Goal: Task Accomplishment & Management: Use online tool/utility

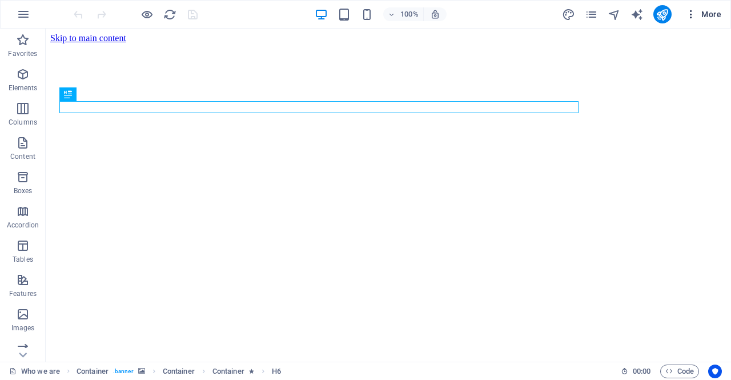
click at [689, 11] on icon "button" at bounding box center [690, 14] width 11 height 11
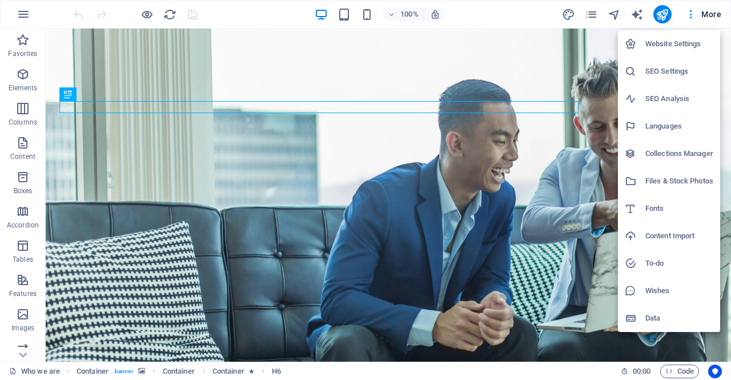
click at [645, 75] on h6 "SEO Settings" at bounding box center [679, 71] width 68 height 14
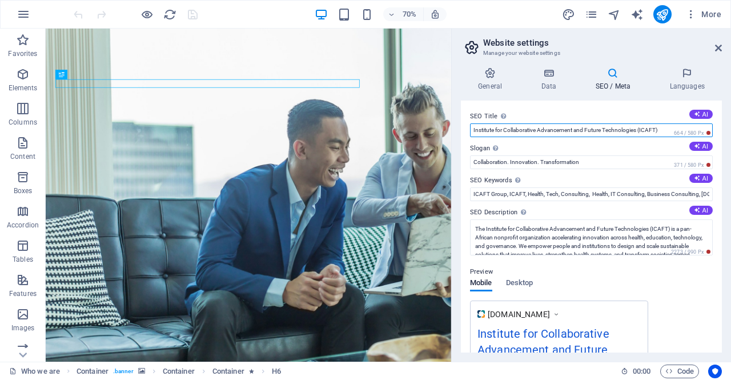
click at [579, 128] on input "Institute for Collaborative Advancement and Future Technologies (ICAFT)" at bounding box center [591, 130] width 243 height 14
click at [483, 73] on icon at bounding box center [490, 72] width 58 height 11
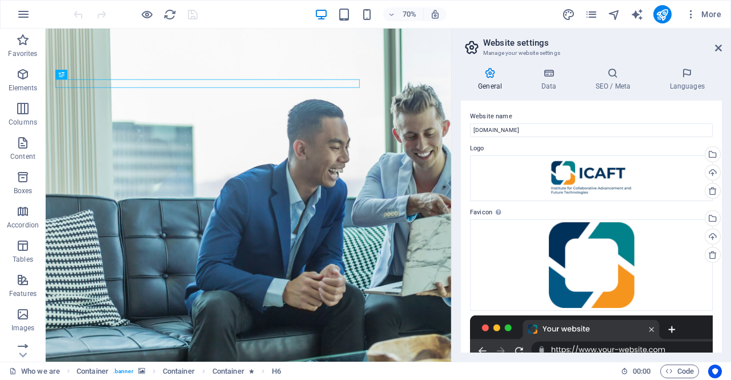
click at [711, 46] on h2 "Website settings" at bounding box center [602, 43] width 239 height 10
click at [721, 53] on header "Website settings Manage your website settings" at bounding box center [592, 44] width 259 height 30
click at [588, 8] on icon "pages" at bounding box center [590, 14] width 13 height 13
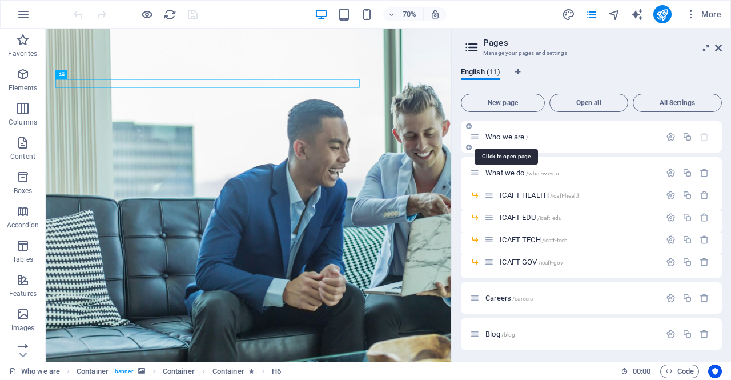
click at [514, 138] on span "Who we are /" at bounding box center [506, 136] width 43 height 9
click at [670, 140] on icon "button" at bounding box center [670, 137] width 10 height 10
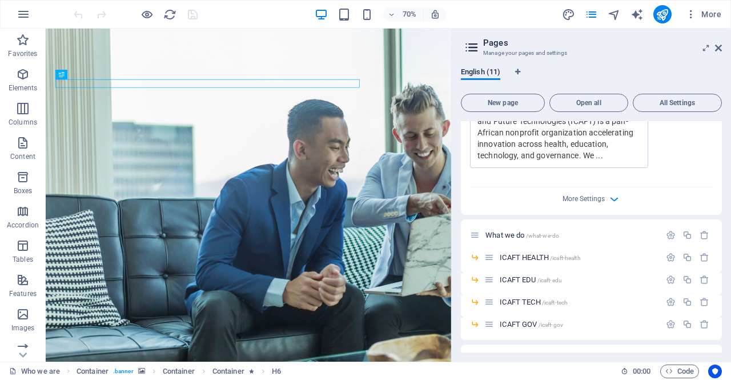
scroll to position [628, 0]
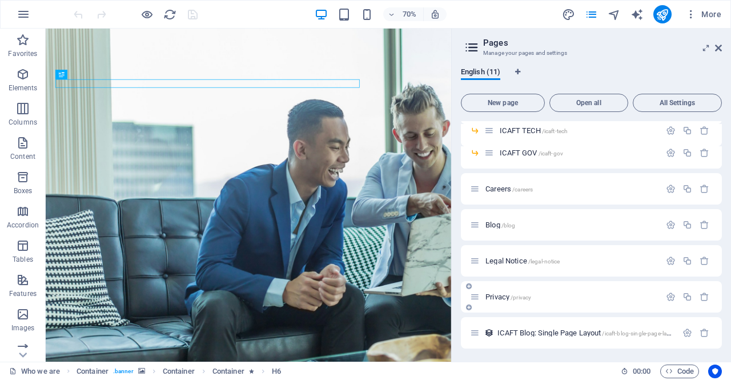
click at [474, 295] on icon at bounding box center [475, 297] width 10 height 10
click at [665, 293] on icon "button" at bounding box center [670, 297] width 10 height 10
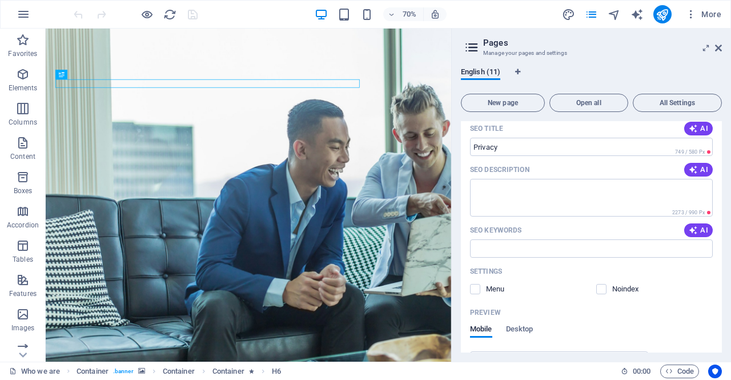
scroll to position [902, 0]
click at [603, 288] on label at bounding box center [601, 289] width 10 height 10
click at [0, 0] on input "checkbox" at bounding box center [0, 0] width 0 height 0
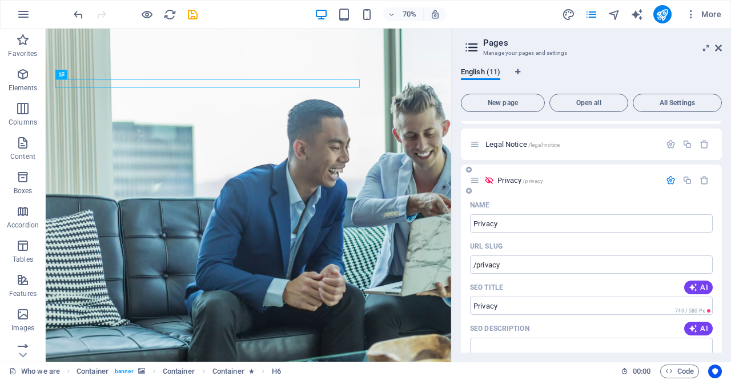
scroll to position [731, 0]
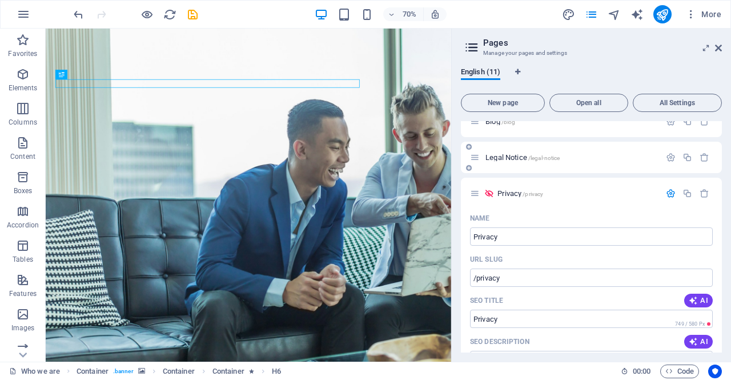
click at [480, 158] on div "Legal Notice /legal-notice" at bounding box center [565, 157] width 190 height 13
click at [667, 154] on icon "button" at bounding box center [670, 157] width 10 height 10
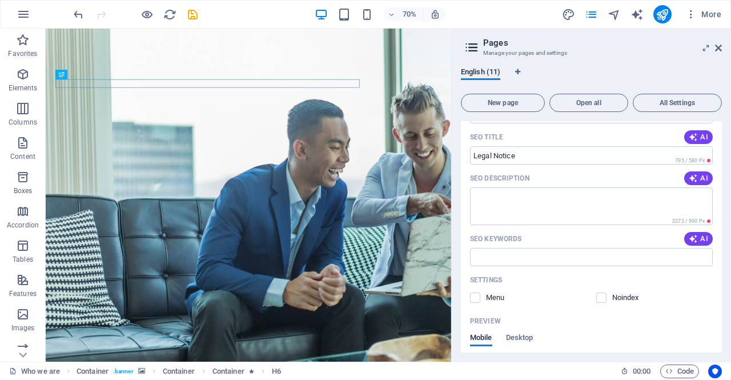
scroll to position [959, 0]
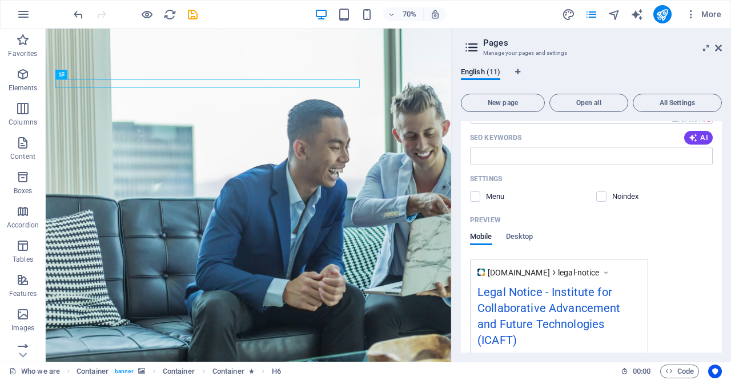
click at [606, 196] on span at bounding box center [609, 196] width 6 height 6
click at [606, 197] on span at bounding box center [609, 196] width 6 height 6
click at [603, 197] on label at bounding box center [601, 196] width 10 height 10
click at [0, 0] on input "checkbox" at bounding box center [0, 0] width 0 height 0
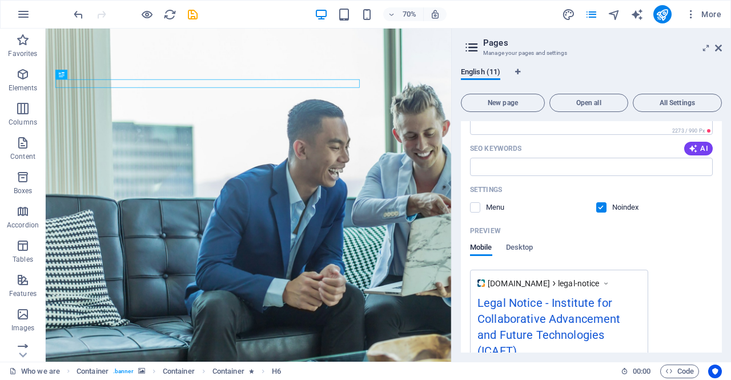
scroll to position [606, 0]
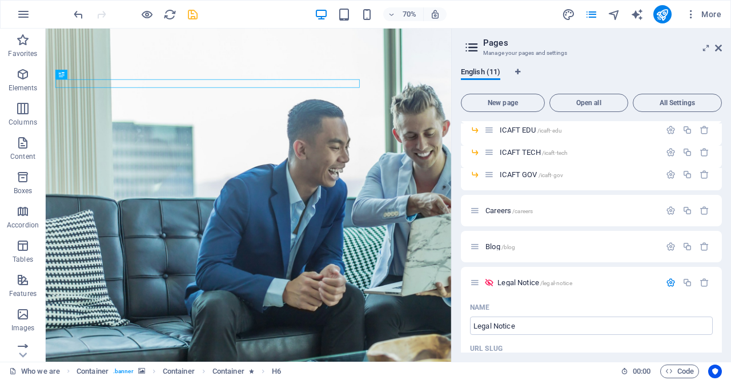
click at [187, 8] on icon "save" at bounding box center [192, 14] width 13 height 13
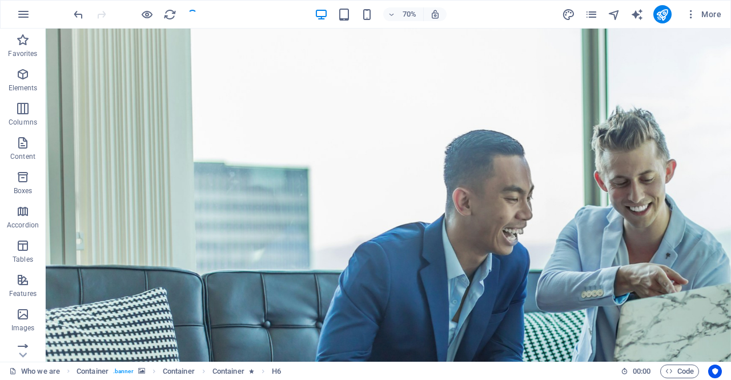
checkbox input "false"
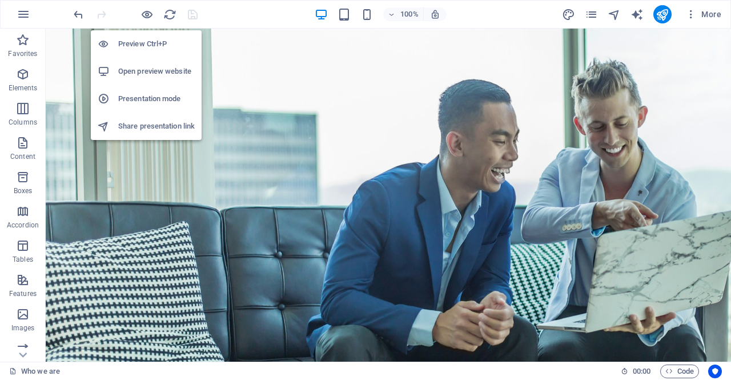
click at [166, 126] on h6 "Share presentation link" at bounding box center [156, 126] width 76 height 14
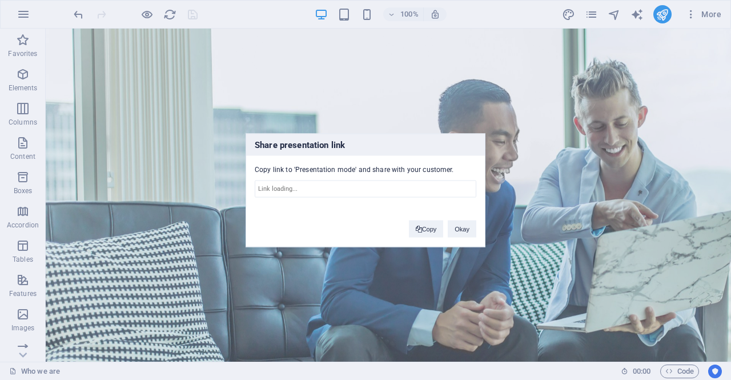
type input "[URL][DOMAIN_NAME]"
click at [428, 228] on button "Copy" at bounding box center [426, 228] width 35 height 17
click at [462, 223] on button "Okay" at bounding box center [461, 228] width 29 height 17
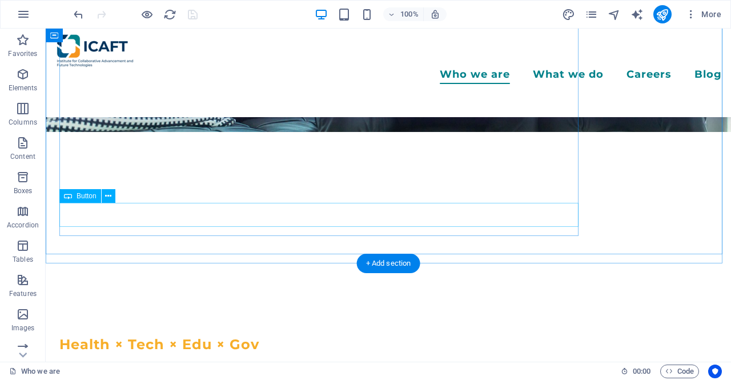
scroll to position [342, 0]
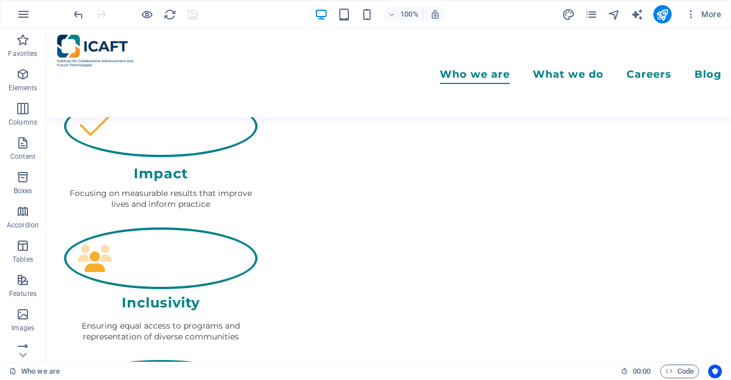
scroll to position [970, 0]
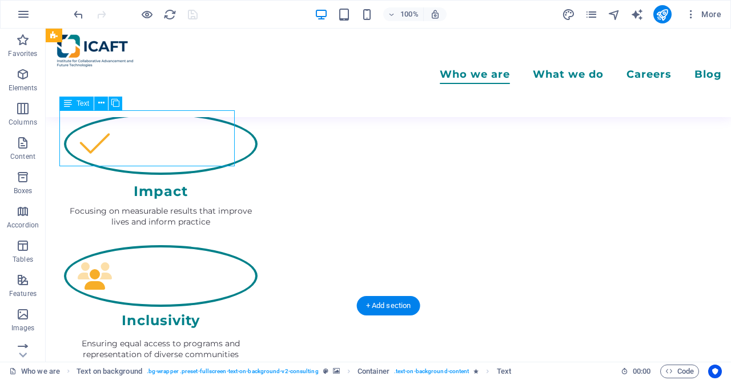
drag, startPoint x: 171, startPoint y: 164, endPoint x: 215, endPoint y: 187, distance: 49.8
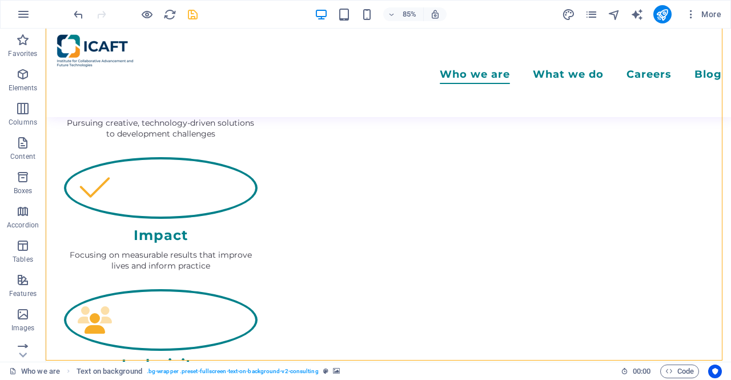
scroll to position [915, 0]
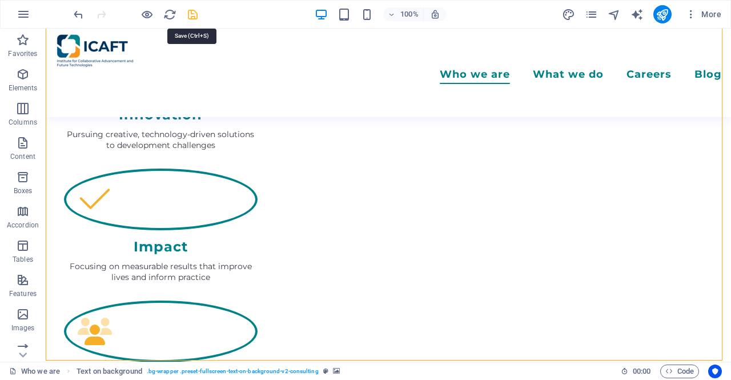
click at [191, 9] on icon "save" at bounding box center [192, 14] width 13 height 13
checkbox input "false"
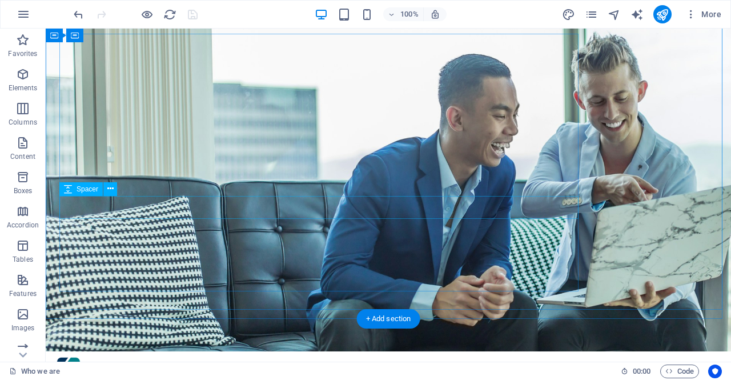
scroll to position [0, 0]
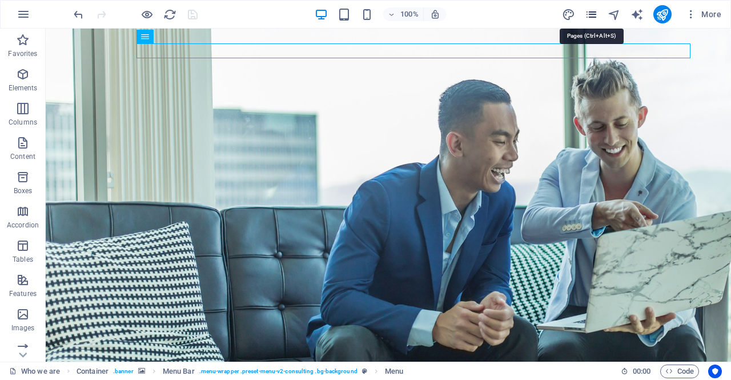
click at [587, 14] on icon "pages" at bounding box center [590, 14] width 13 height 13
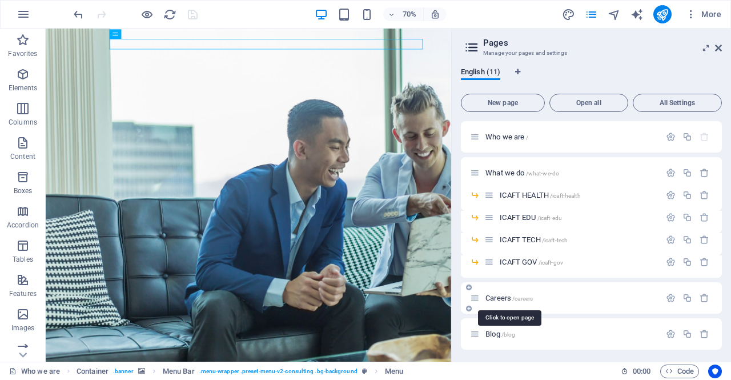
click at [501, 298] on span "Careers /careers" at bounding box center [508, 297] width 47 height 9
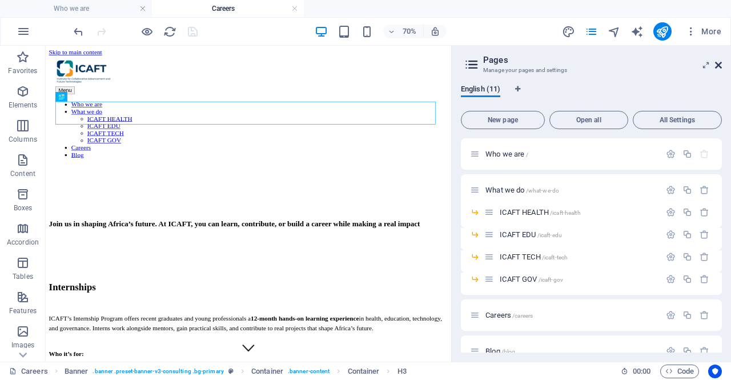
click at [717, 66] on icon at bounding box center [718, 64] width 7 height 9
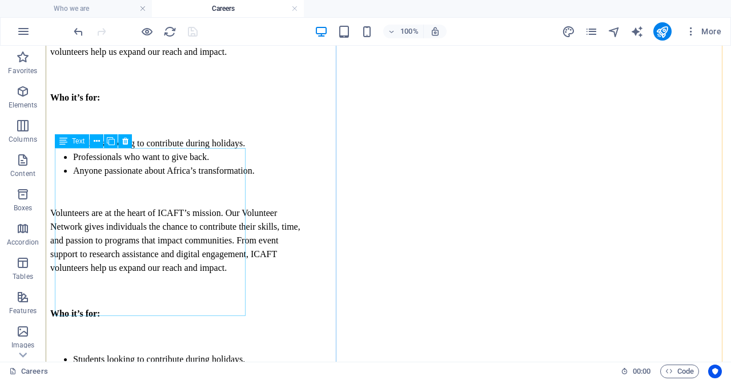
scroll to position [1191, 0]
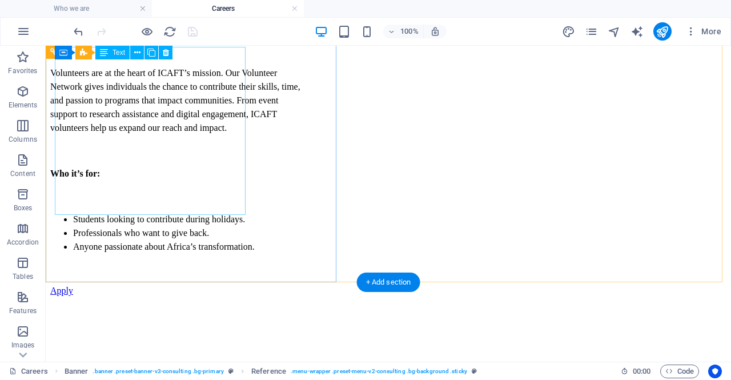
scroll to position [1077, 0]
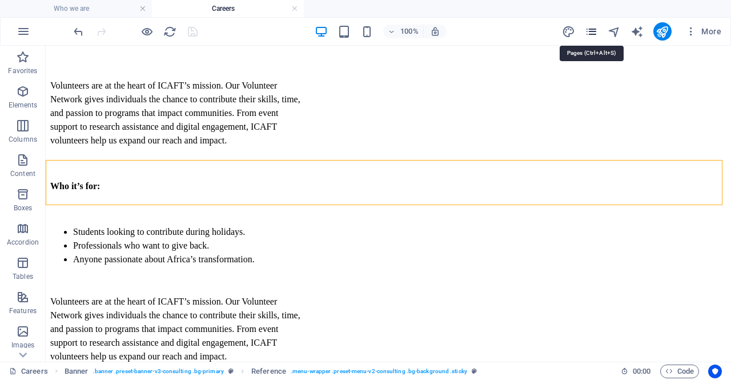
click at [592, 31] on icon "pages" at bounding box center [590, 31] width 13 height 13
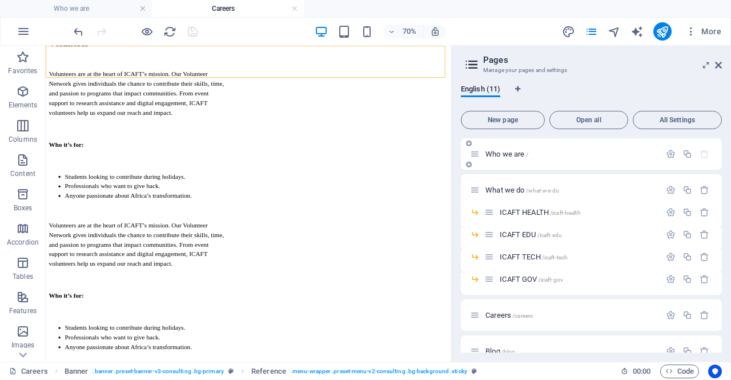
click at [509, 151] on span "Who we are /" at bounding box center [506, 154] width 43 height 9
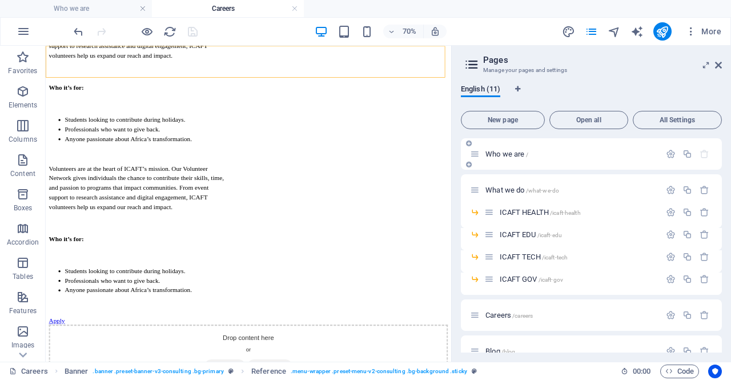
scroll to position [0, 0]
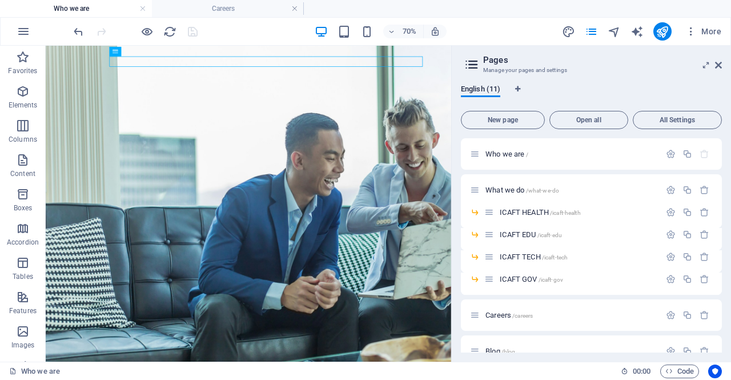
click at [713, 60] on h2 "Pages" at bounding box center [602, 60] width 239 height 10
click at [717, 64] on icon at bounding box center [718, 64] width 7 height 9
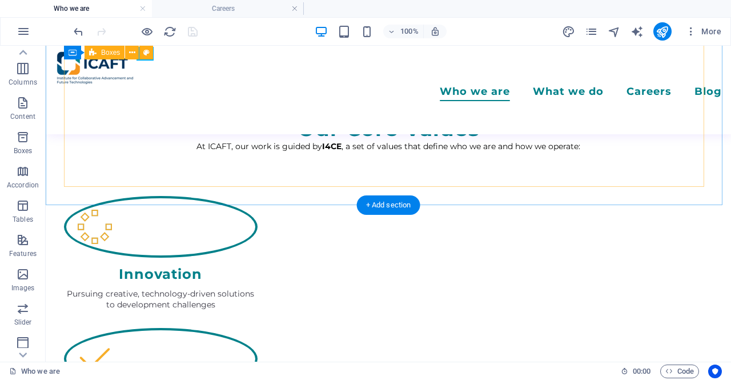
scroll to position [913, 0]
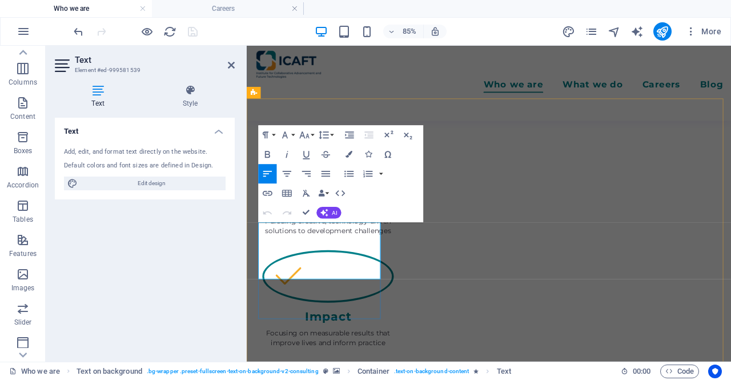
click at [229, 58] on h2 "Text" at bounding box center [155, 60] width 160 height 10
click at [229, 64] on icon at bounding box center [231, 64] width 7 height 9
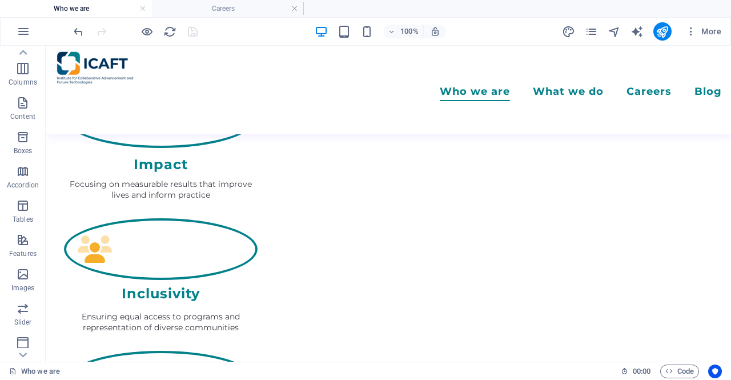
scroll to position [961, 0]
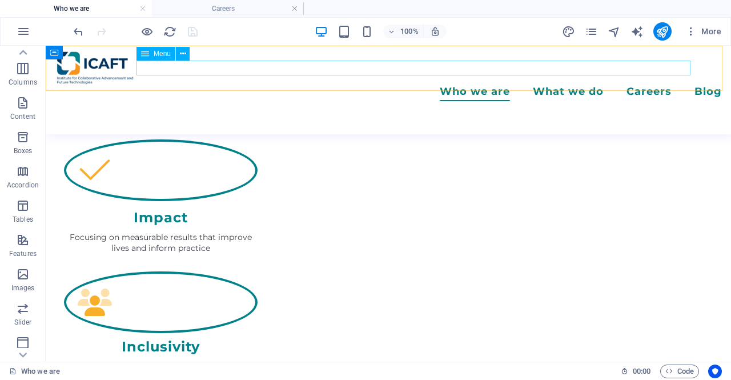
click at [205, 86] on nav "Who we are What we do ICAFT HEALTH ICAFT EDU ICAFT TECH ICAFT GOV Careers Blog" at bounding box center [388, 93] width 667 height 15
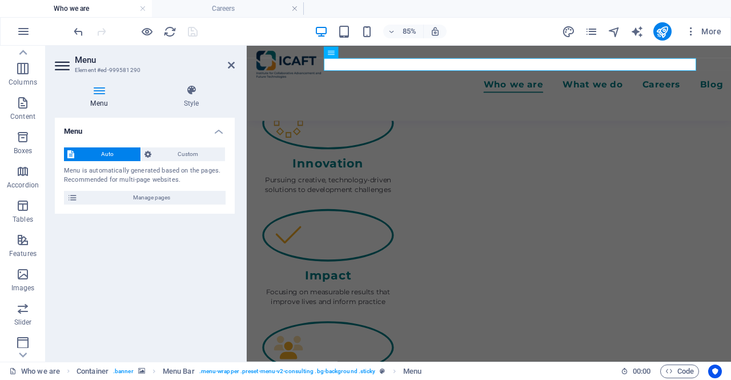
click at [96, 96] on h4 "Menu" at bounding box center [101, 96] width 93 height 24
click at [192, 96] on h4 "Style" at bounding box center [191, 96] width 87 height 24
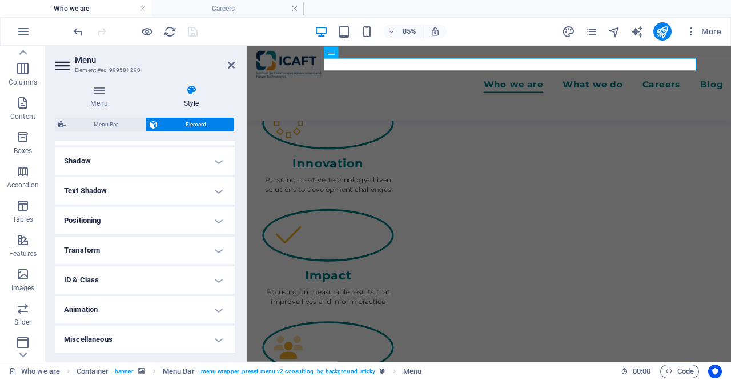
scroll to position [0, 0]
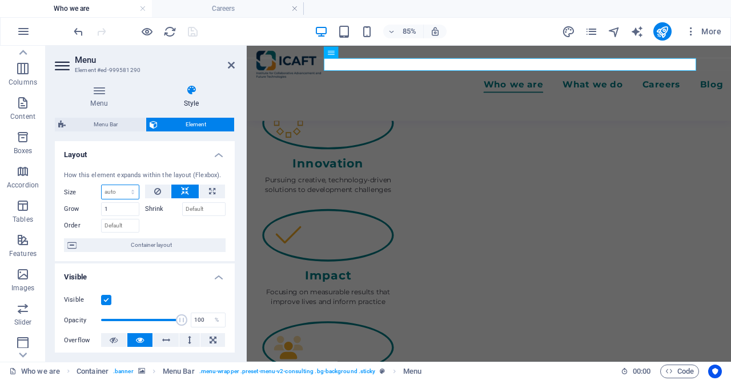
click at [130, 195] on select "Default auto px % 1/1 1/2 1/3 1/4 1/5 1/6 1/7 1/8 1/9 1/10" at bounding box center [120, 192] width 37 height 14
select select "%"
click at [122, 185] on select "Default auto px % 1/1 1/2 1/3 1/4 1/5 1/6 1/7 1/8 1/9 1/10" at bounding box center [120, 192] width 37 height 14
type input "100"
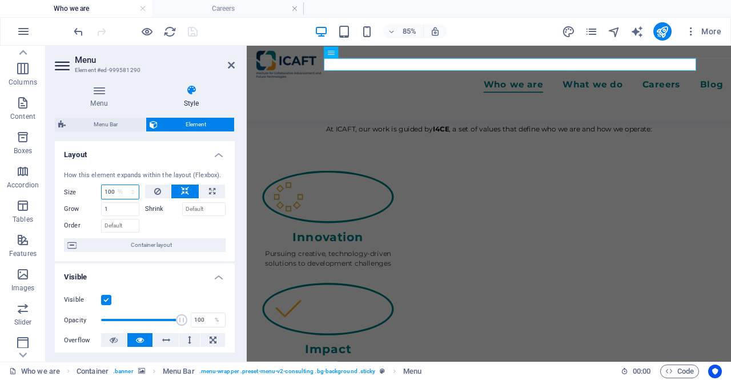
scroll to position [1004, 0]
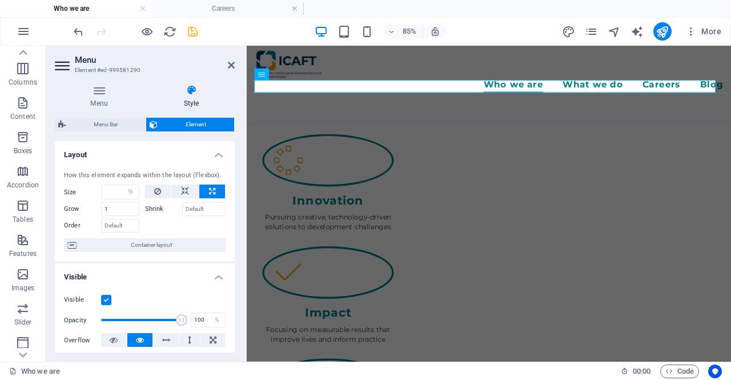
select select "DISABLED_OPTION_VALUE"
click at [148, 99] on h4 "Style" at bounding box center [191, 96] width 87 height 24
click at [231, 66] on icon at bounding box center [231, 64] width 7 height 9
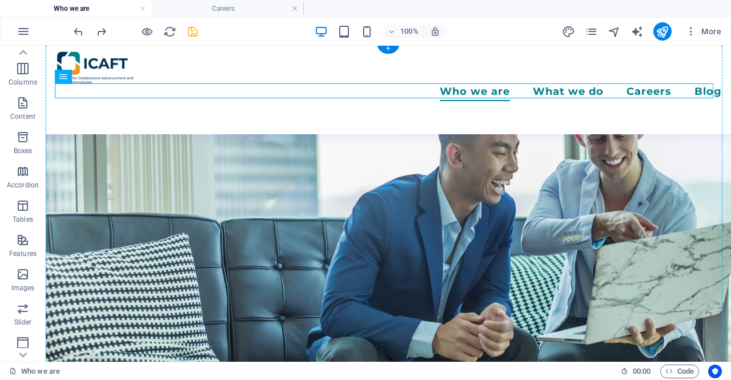
scroll to position [0, 0]
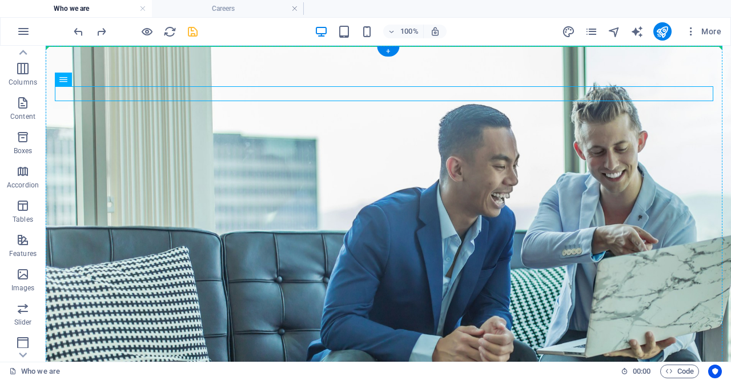
drag, startPoint x: 116, startPoint y: 128, endPoint x: 161, endPoint y: 75, distance: 69.3
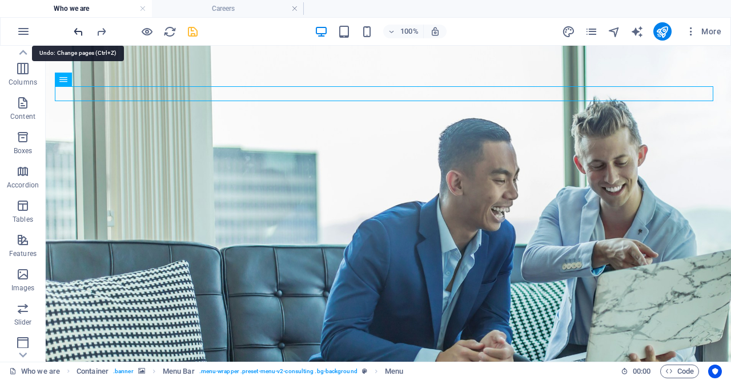
click at [78, 34] on icon "undo" at bounding box center [78, 31] width 13 height 13
click at [80, 33] on div at bounding box center [135, 31] width 128 height 18
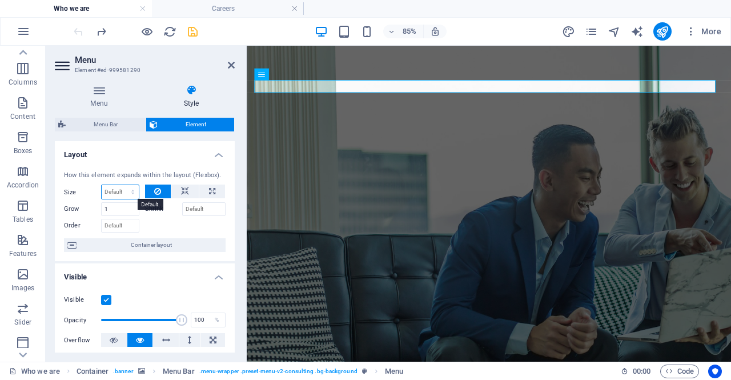
click at [121, 190] on select "Default auto px % 1/1 1/2 1/3 1/4 1/5 1/6 1/7 1/8 1/9 1/10" at bounding box center [120, 192] width 37 height 14
click at [102, 185] on select "Default auto px % 1/1 1/2 1/3 1/4 1/5 1/6 1/7 1/8 1/9 1/10" at bounding box center [120, 192] width 37 height 14
select select "DISABLED_OPTION_VALUE"
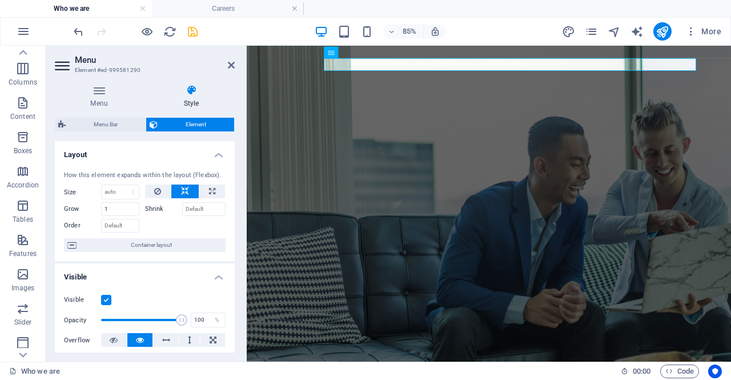
click at [201, 223] on div at bounding box center [185, 224] width 81 height 17
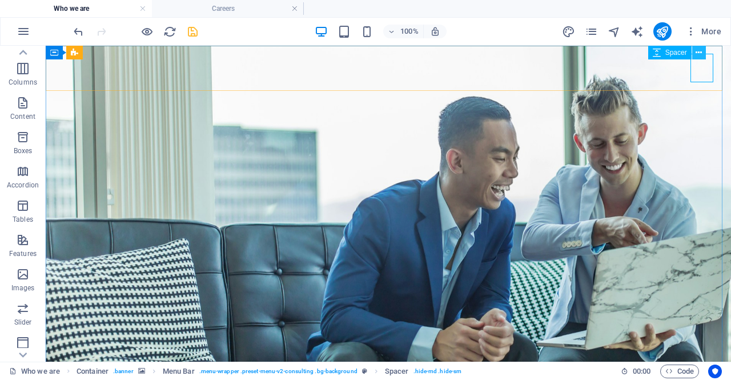
click at [703, 50] on button at bounding box center [699, 53] width 14 height 14
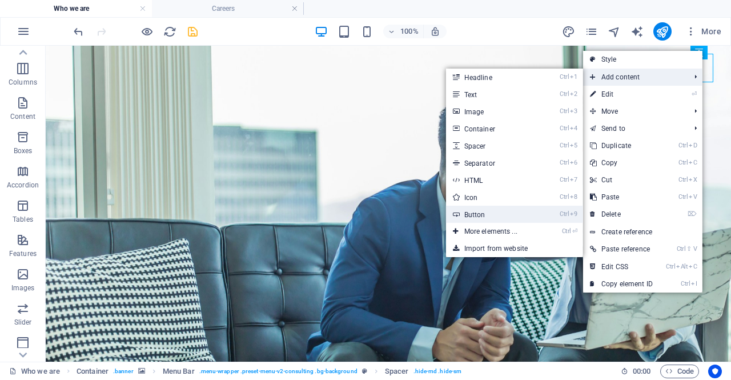
click at [497, 214] on link "Ctrl 9 Button" at bounding box center [493, 213] width 94 height 17
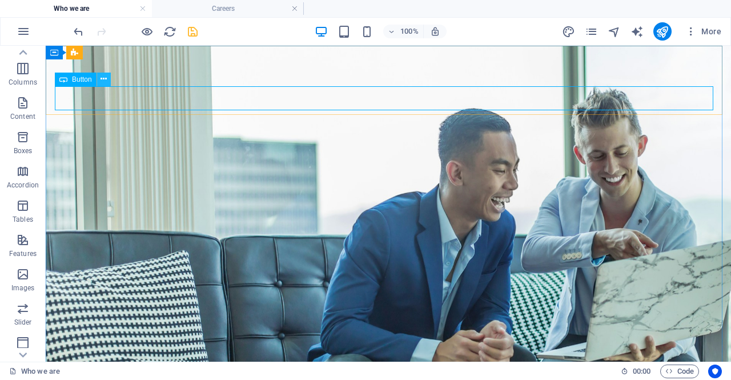
click at [106, 82] on icon at bounding box center [103, 79] width 6 height 12
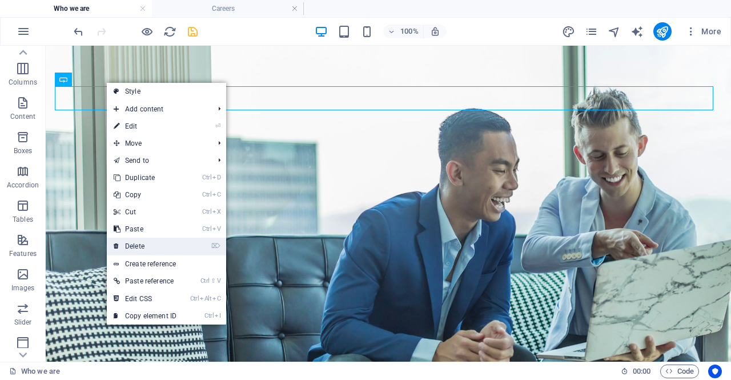
click at [144, 249] on link "⌦ Delete" at bounding box center [145, 245] width 76 height 17
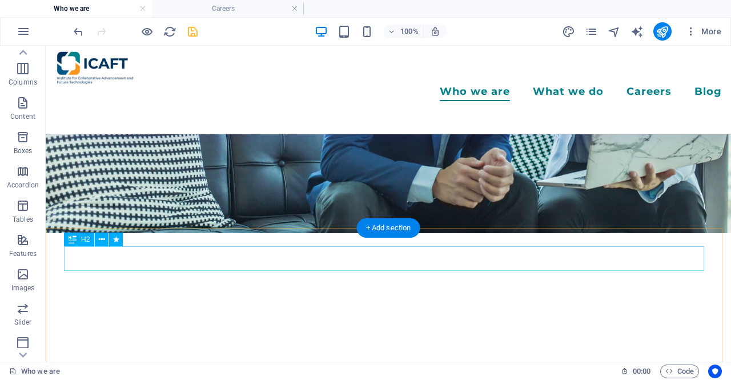
scroll to position [171, 0]
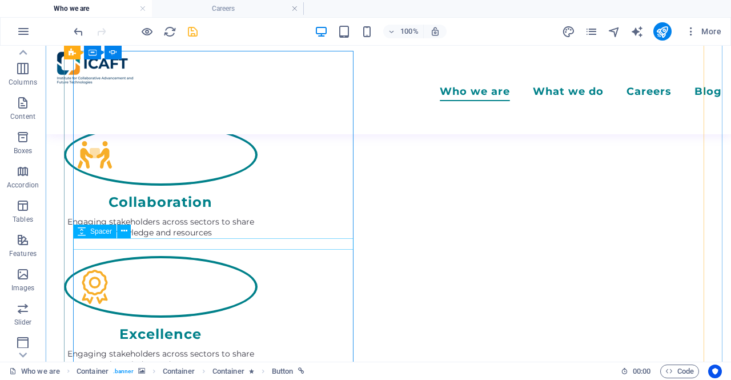
scroll to position [1655, 0]
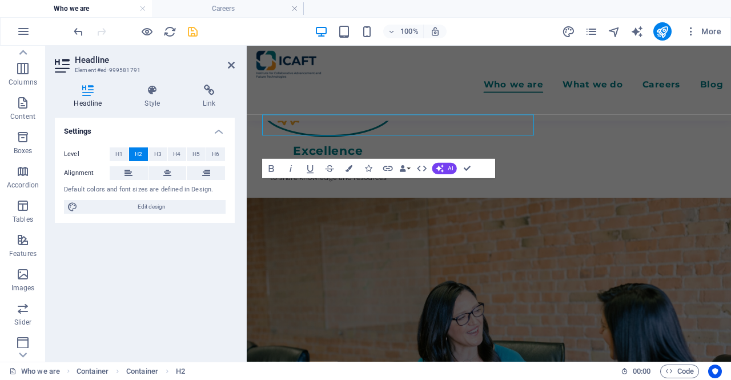
scroll to position [1631, 0]
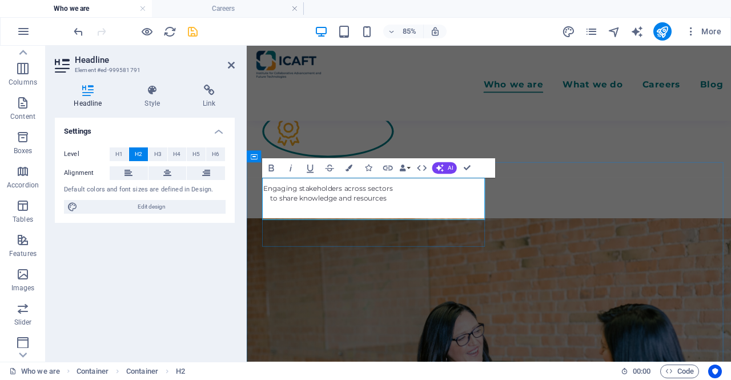
drag, startPoint x: 393, startPoint y: 234, endPoint x: 268, endPoint y: 249, distance: 126.5
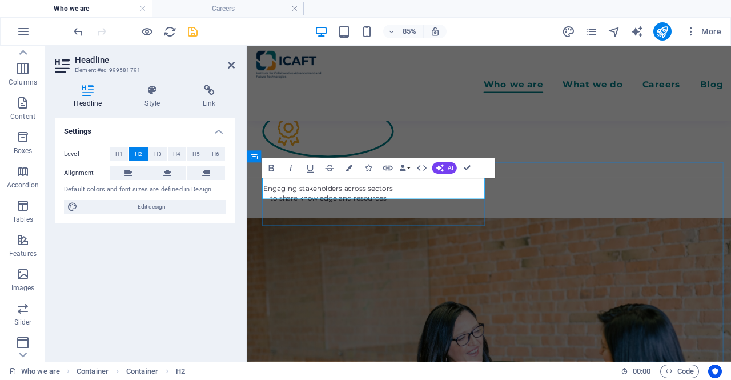
drag, startPoint x: 379, startPoint y: 216, endPoint x: 505, endPoint y: 221, distance: 125.7
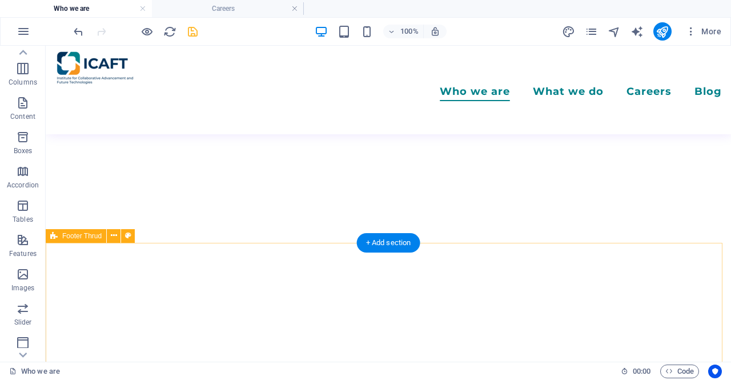
scroll to position [2327, 0]
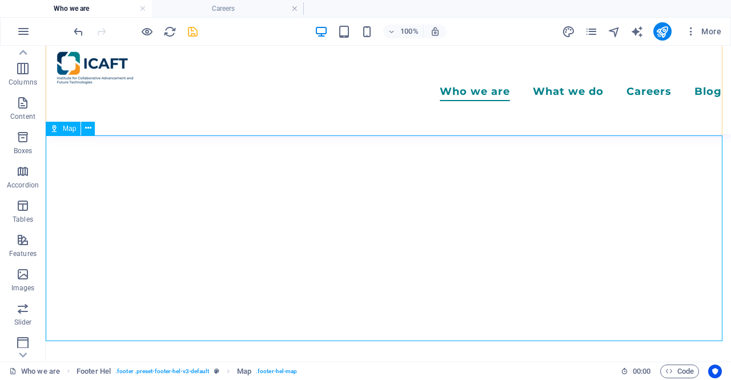
click at [68, 128] on span "Map" at bounding box center [69, 128] width 13 height 7
click at [89, 134] on icon at bounding box center [88, 128] width 6 height 12
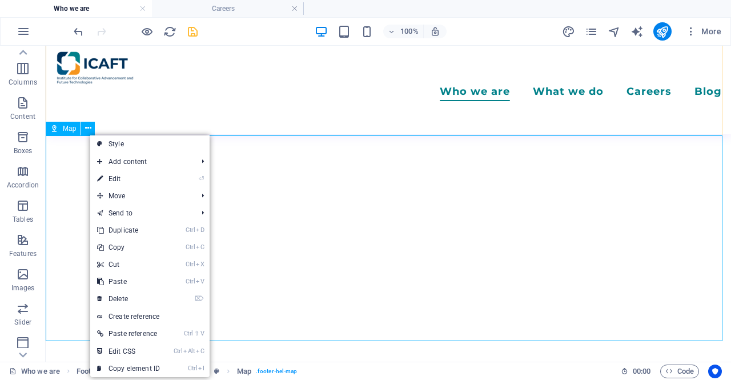
click at [62, 132] on div "Map" at bounding box center [63, 129] width 35 height 14
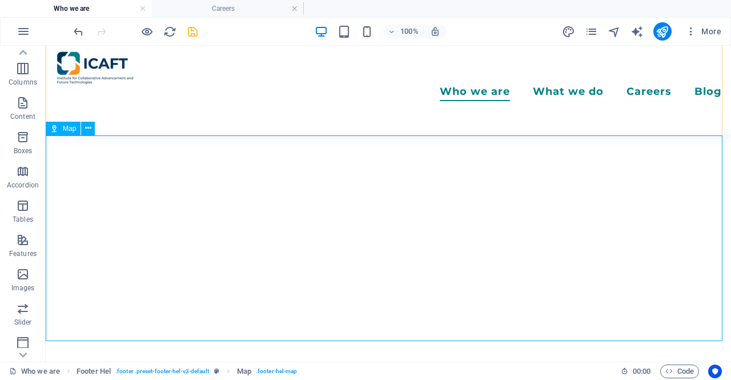
click at [62, 132] on div "Map" at bounding box center [63, 129] width 35 height 14
select select "1"
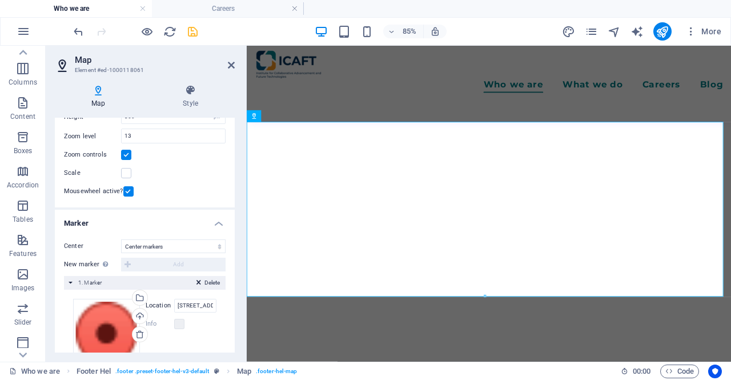
scroll to position [190, 0]
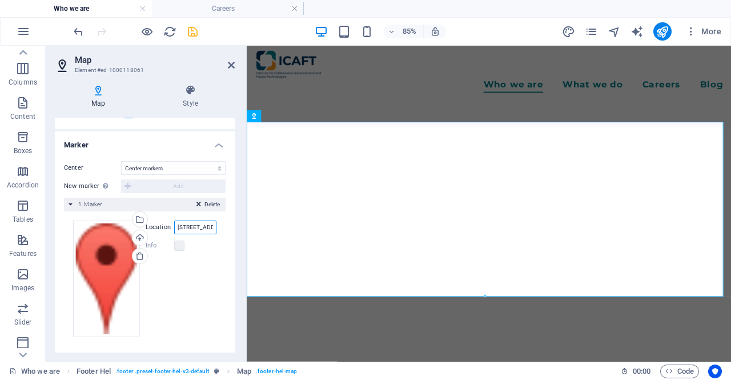
click at [191, 228] on input "[STREET_ADDRESS]" at bounding box center [195, 227] width 42 height 14
click at [234, 68] on icon at bounding box center [231, 64] width 7 height 9
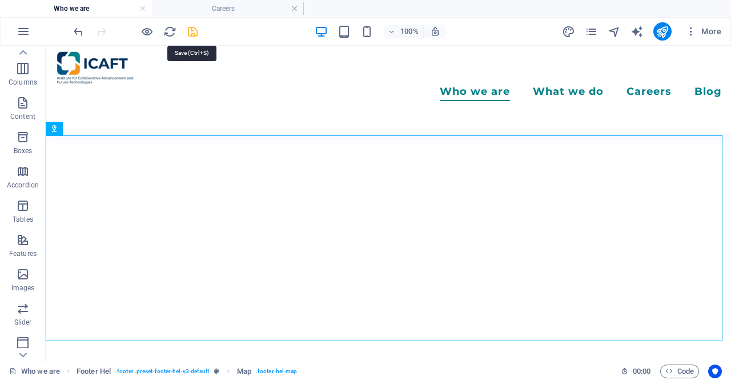
click at [189, 34] on icon "save" at bounding box center [192, 31] width 13 height 13
checkbox input "false"
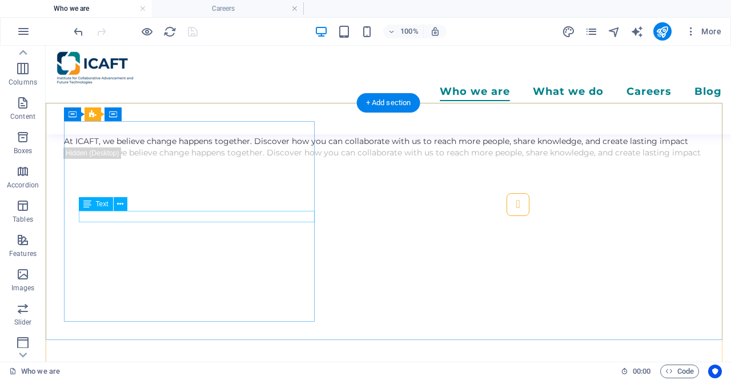
scroll to position [2099, 0]
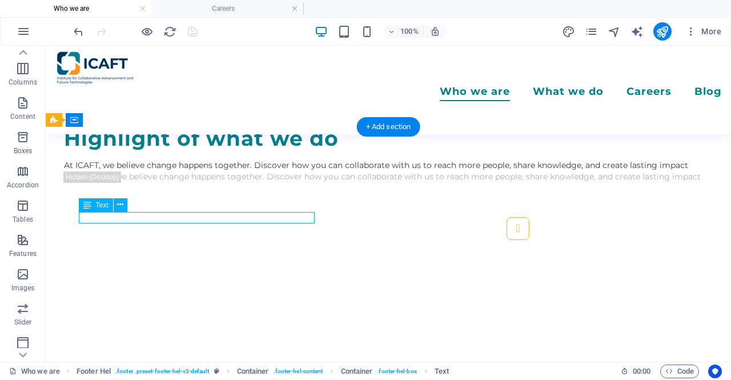
drag, startPoint x: 94, startPoint y: 219, endPoint x: 134, endPoint y: 218, distance: 40.0
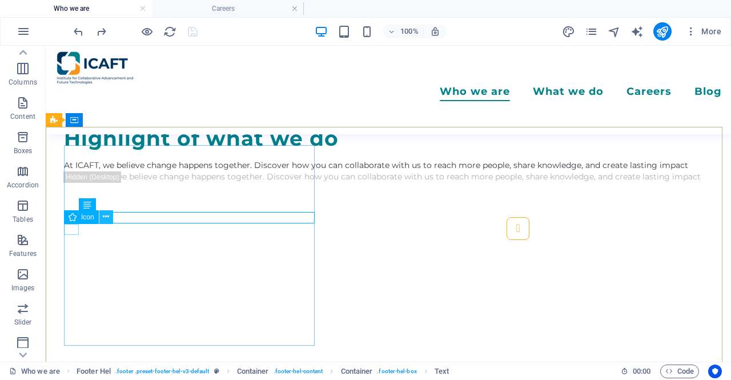
click at [108, 216] on icon at bounding box center [106, 217] width 6 height 12
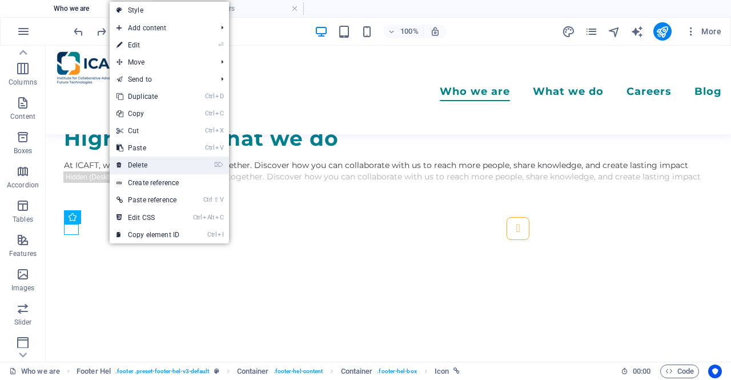
click at [163, 162] on link "⌦ Delete" at bounding box center [148, 164] width 76 height 17
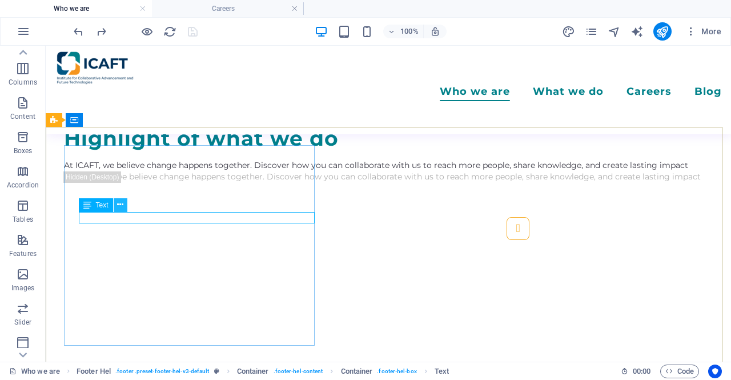
click at [122, 205] on icon at bounding box center [120, 205] width 6 height 12
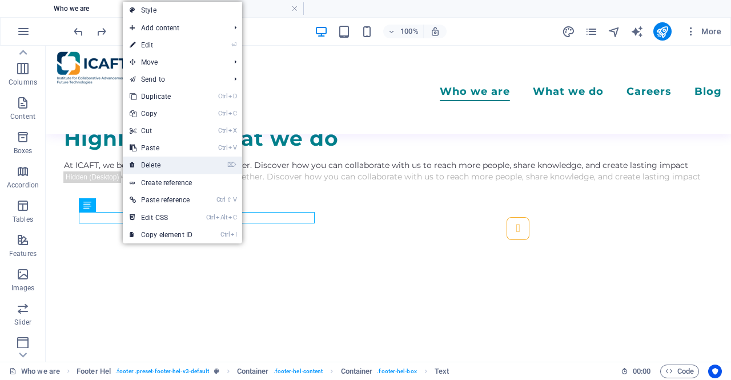
click at [181, 163] on link "⌦ Delete" at bounding box center [161, 164] width 76 height 17
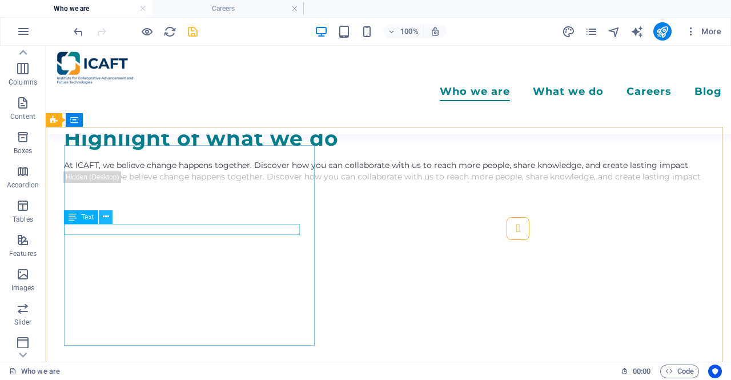
click at [103, 217] on icon at bounding box center [106, 217] width 6 height 12
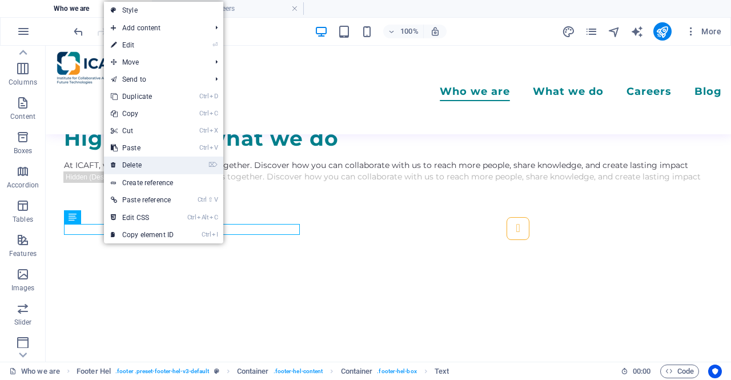
click at [150, 169] on link "⌦ Delete" at bounding box center [142, 164] width 76 height 17
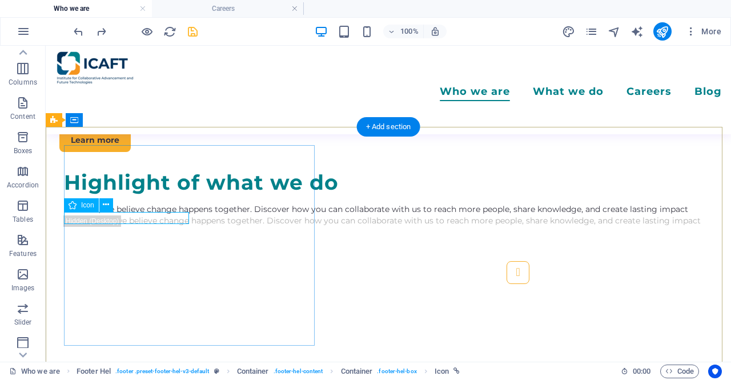
scroll to position [2171, 0]
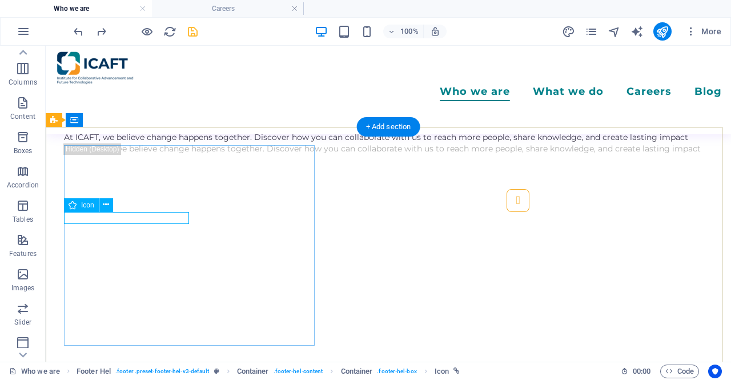
select select "xMidYMid"
select select "px"
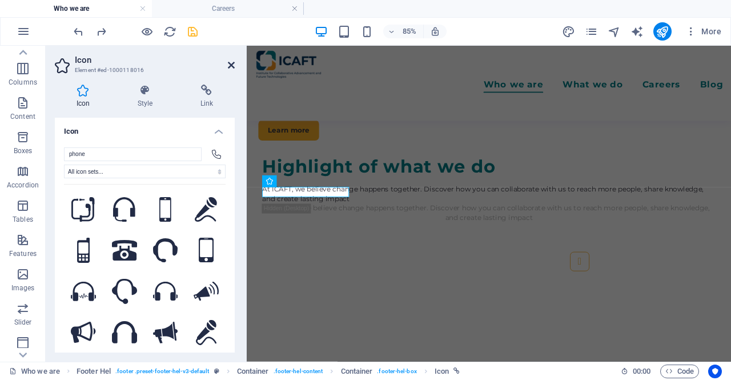
click at [231, 66] on icon at bounding box center [231, 64] width 7 height 9
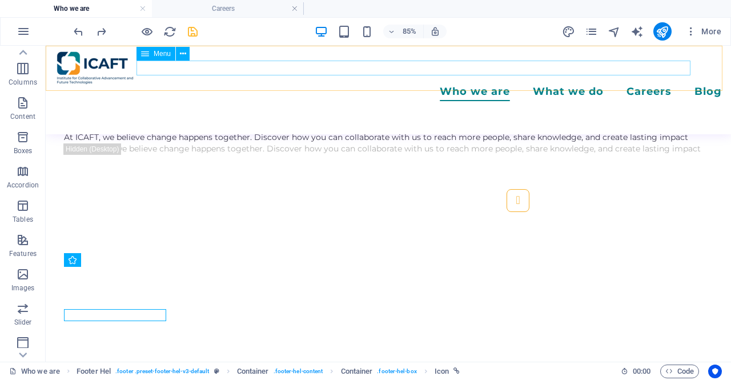
scroll to position [2099, 0]
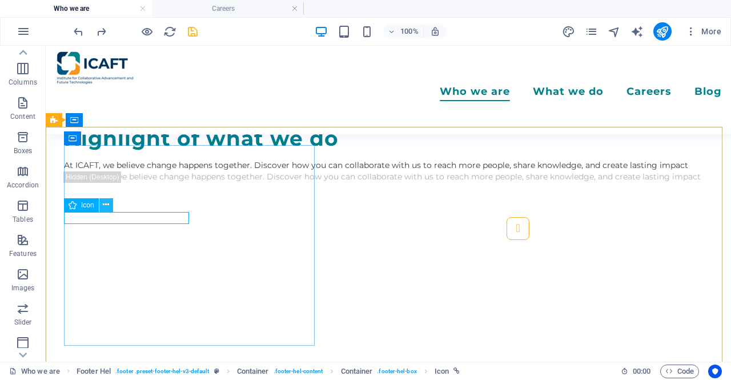
click at [111, 203] on button at bounding box center [106, 205] width 14 height 14
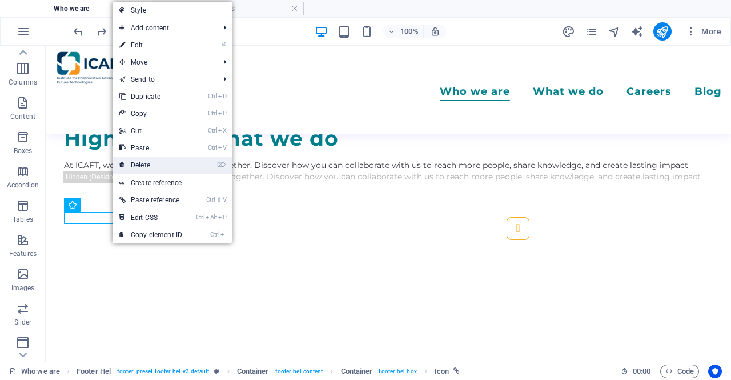
click at [153, 162] on link "⌦ Delete" at bounding box center [150, 164] width 76 height 17
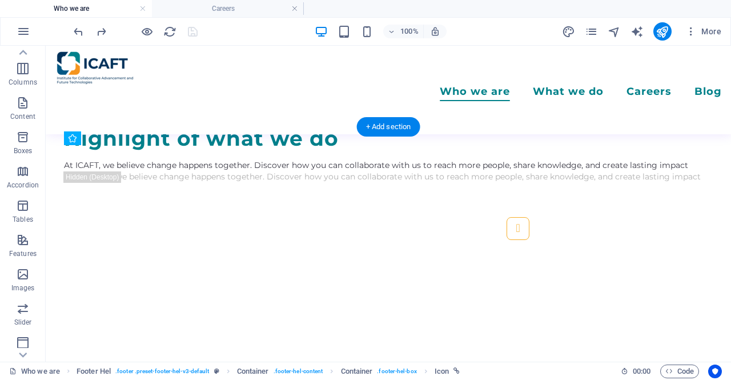
drag, startPoint x: 132, startPoint y: 251, endPoint x: 148, endPoint y: 245, distance: 17.0
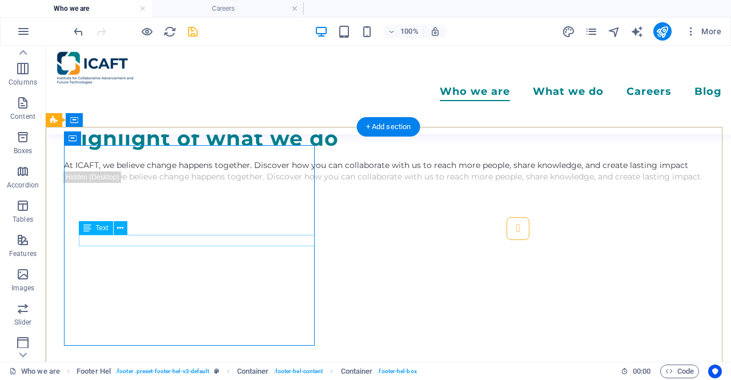
click at [123, 229] on button at bounding box center [121, 228] width 14 height 14
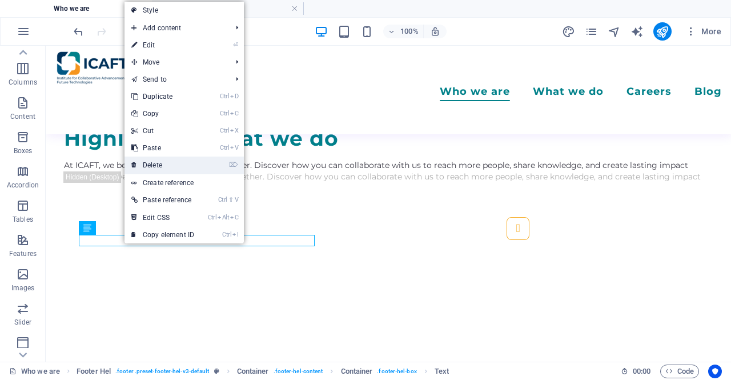
click at [168, 159] on link "⌦ Delete" at bounding box center [162, 164] width 76 height 17
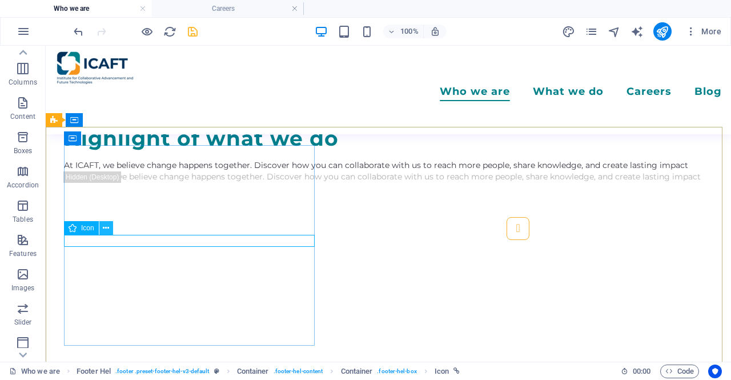
click at [104, 227] on icon at bounding box center [106, 228] width 6 height 12
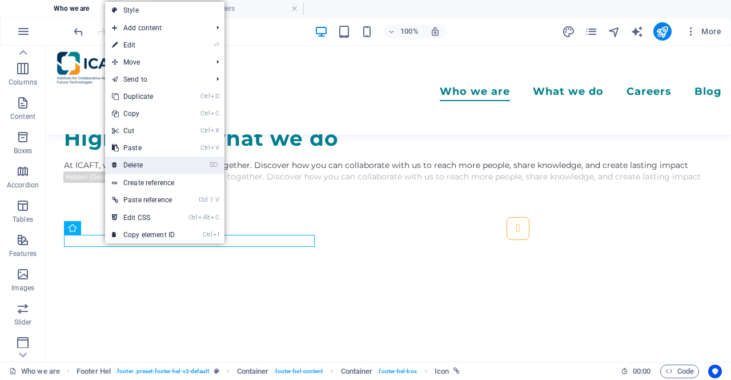
click at [152, 166] on link "⌦ Delete" at bounding box center [143, 164] width 76 height 17
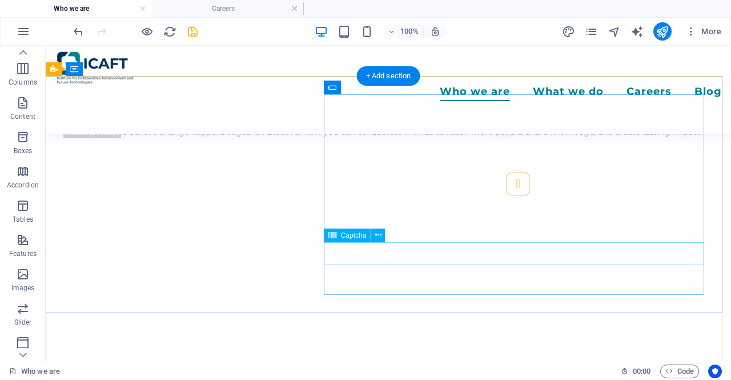
scroll to position [2156, 0]
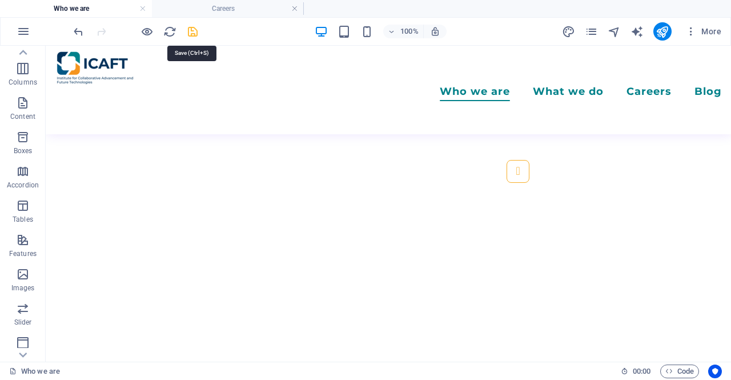
click at [194, 26] on icon "save" at bounding box center [192, 31] width 13 height 13
checkbox input "false"
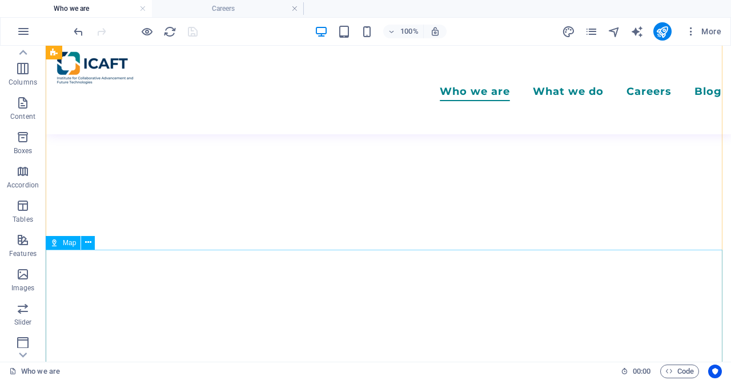
scroll to position [2213, 0]
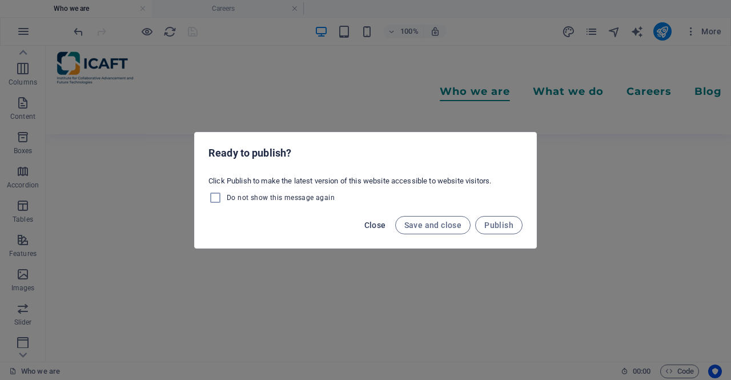
click at [376, 220] on span "Close" at bounding box center [375, 224] width 22 height 9
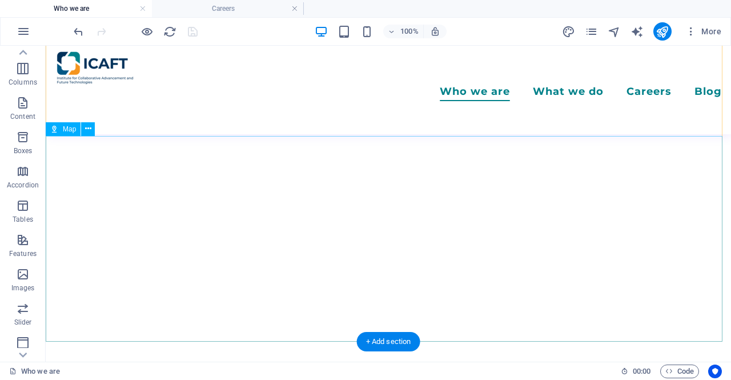
scroll to position [2270, 0]
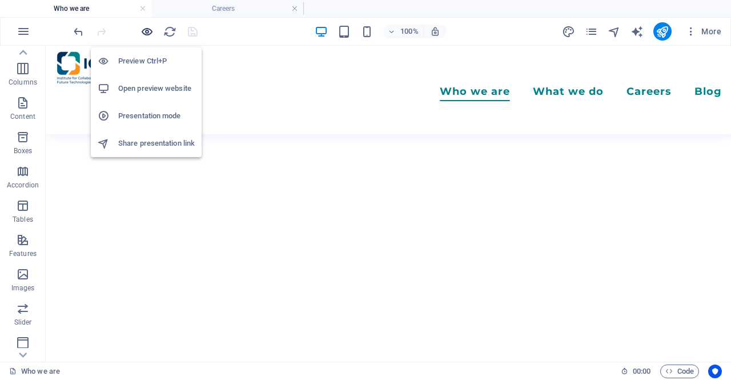
click at [146, 30] on icon "button" at bounding box center [146, 31] width 13 height 13
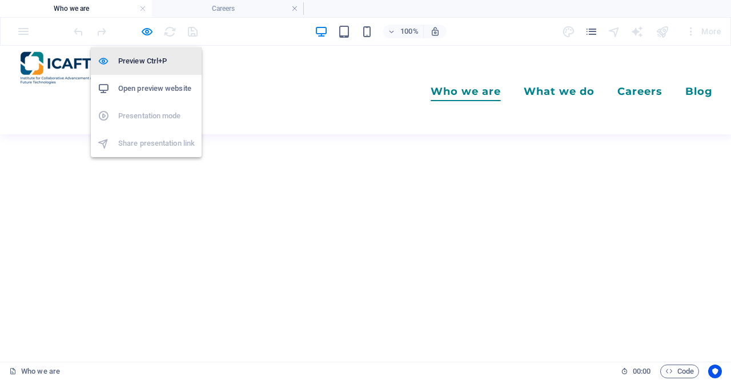
click at [150, 61] on h6 "Preview Ctrl+P" at bounding box center [156, 61] width 76 height 14
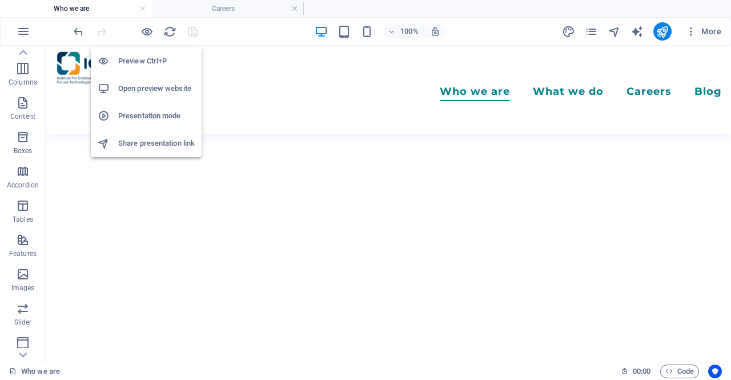
click at [160, 57] on h6 "Preview Ctrl+P" at bounding box center [156, 61] width 76 height 14
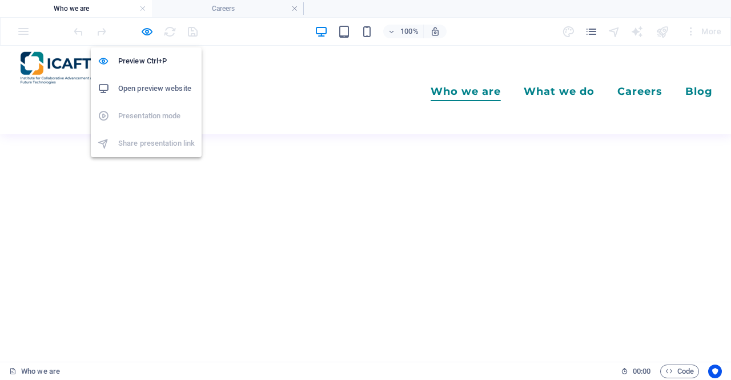
click at [168, 95] on h6 "Open preview website" at bounding box center [156, 89] width 76 height 14
click at [147, 34] on icon "button" at bounding box center [146, 31] width 13 height 13
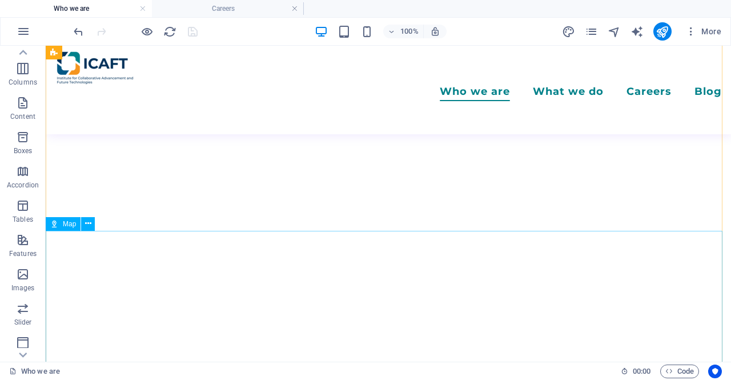
scroll to position [2383, 0]
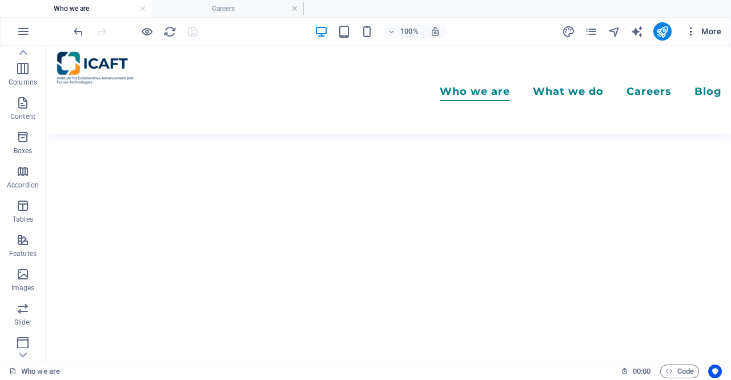
click at [687, 32] on icon "button" at bounding box center [690, 31] width 11 height 11
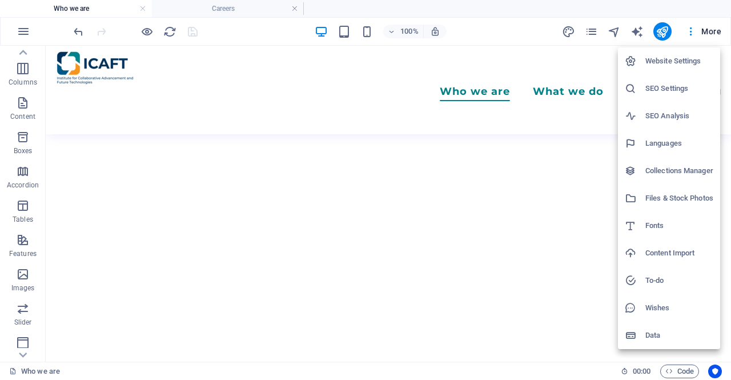
click at [670, 66] on h6 "Website Settings" at bounding box center [679, 61] width 68 height 14
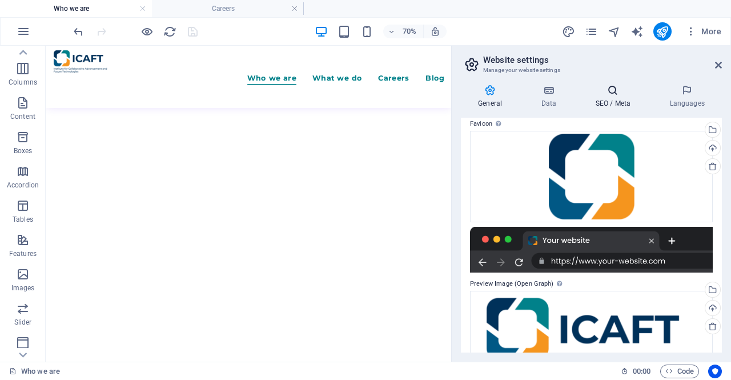
scroll to position [114, 0]
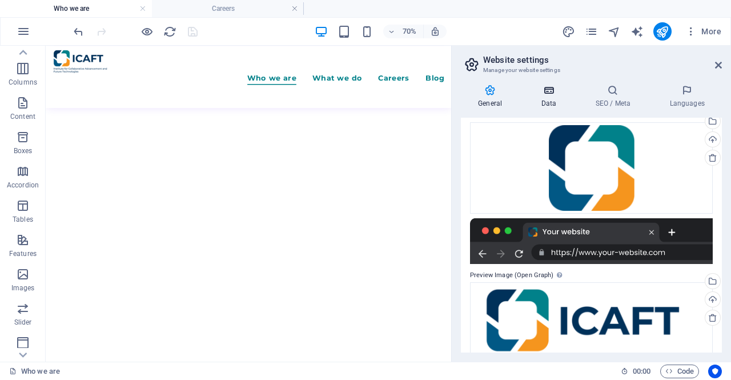
click at [555, 93] on icon at bounding box center [548, 89] width 50 height 11
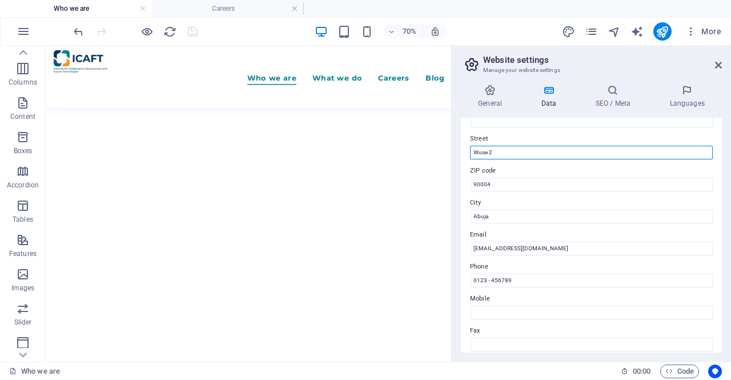
click at [506, 148] on input "Wuse 2" at bounding box center [591, 153] width 243 height 14
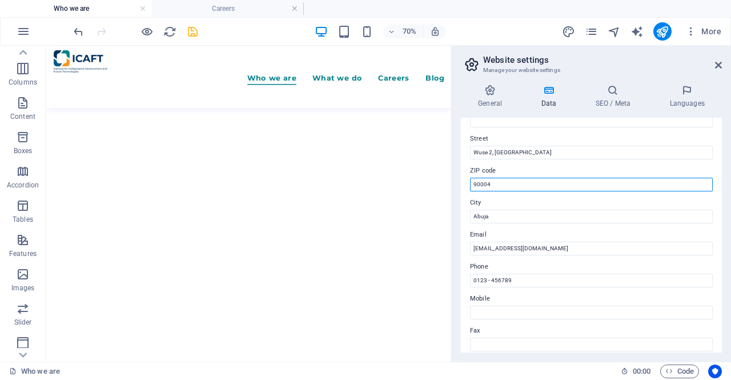
click at [501, 190] on input "90004" at bounding box center [591, 184] width 243 height 14
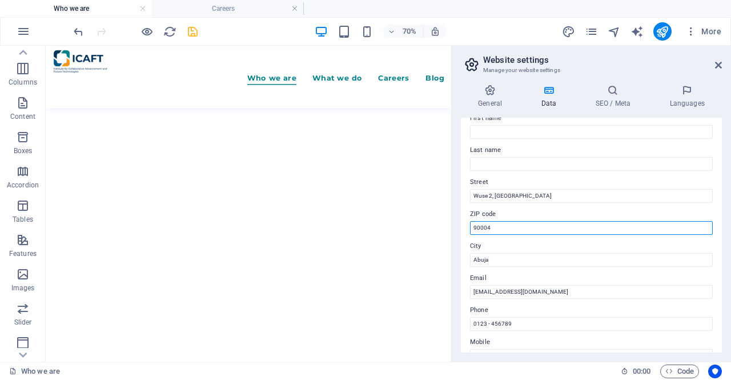
scroll to position [57, 0]
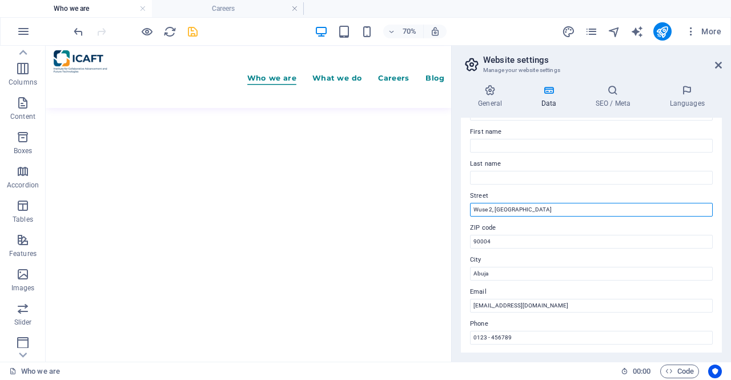
drag, startPoint x: 517, startPoint y: 208, endPoint x: 495, endPoint y: 216, distance: 22.9
click at [495, 216] on input "Wuse 2, [GEOGRAPHIC_DATA]" at bounding box center [591, 210] width 243 height 14
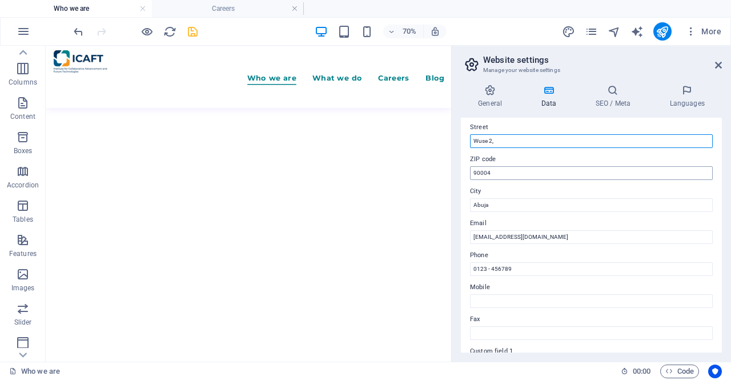
scroll to position [171, 0]
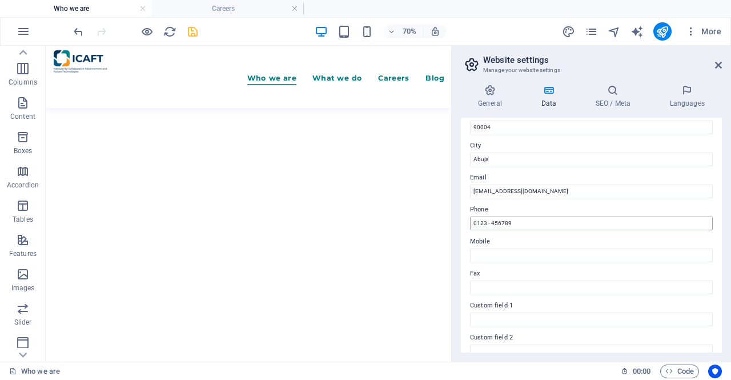
type input "Wuse 2,"
drag, startPoint x: 560, startPoint y: 265, endPoint x: 623, endPoint y: 298, distance: 70.7
type input "0"
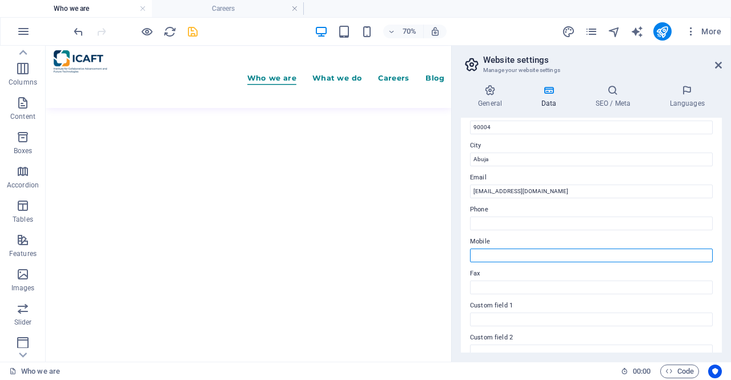
click at [491, 252] on input "Mobile" at bounding box center [591, 255] width 243 height 14
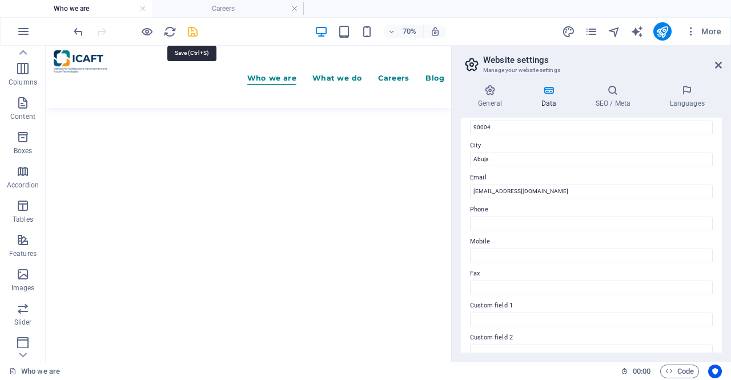
click at [196, 31] on icon "save" at bounding box center [192, 31] width 13 height 13
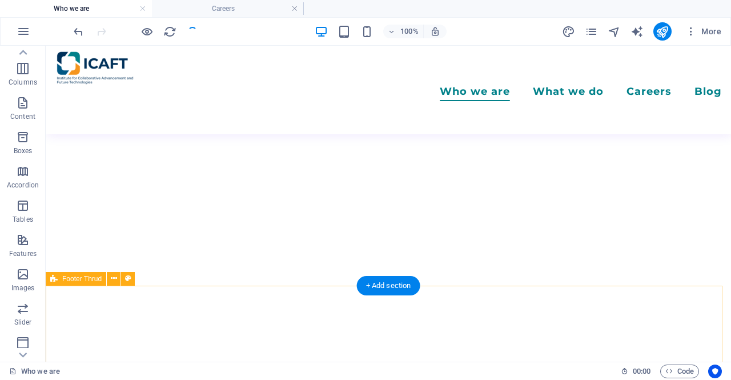
scroll to position [2442, 0]
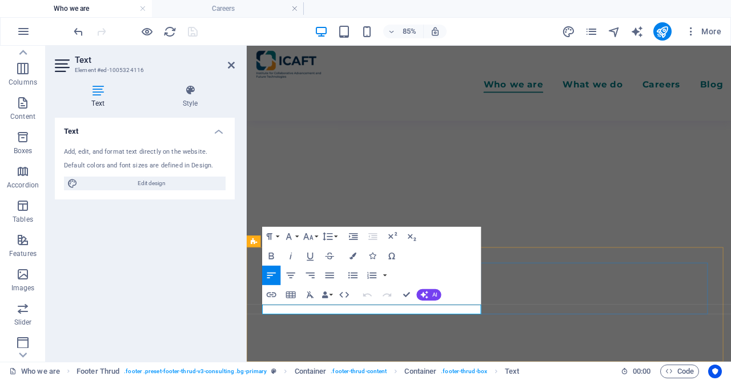
drag, startPoint x: 312, startPoint y: 356, endPoint x: 333, endPoint y: 360, distance: 22.0
click at [269, 290] on icon "button" at bounding box center [270, 294] width 11 height 11
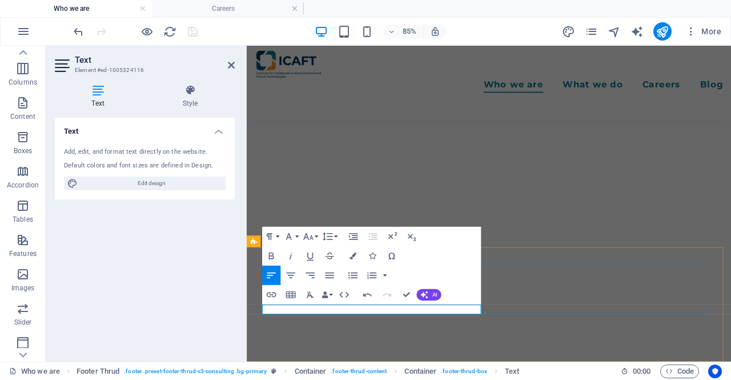
drag, startPoint x: 350, startPoint y: 357, endPoint x: 308, endPoint y: 360, distance: 42.3
type input "About us"
click at [268, 295] on icon "button" at bounding box center [270, 294] width 11 height 11
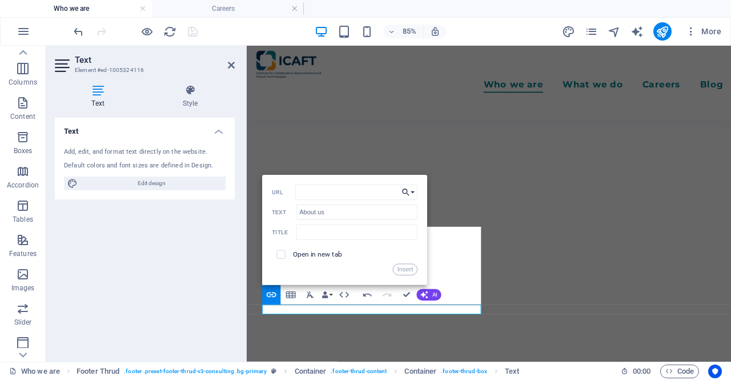
click at [412, 188] on button "Choose Link" at bounding box center [408, 191] width 18 height 15
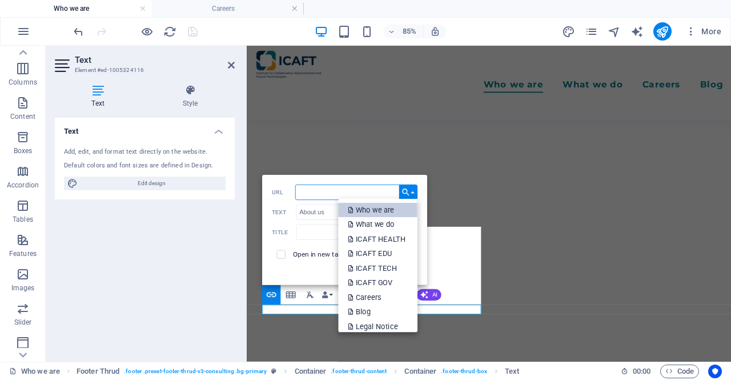
click at [397, 214] on link "Who we are" at bounding box center [377, 209] width 79 height 15
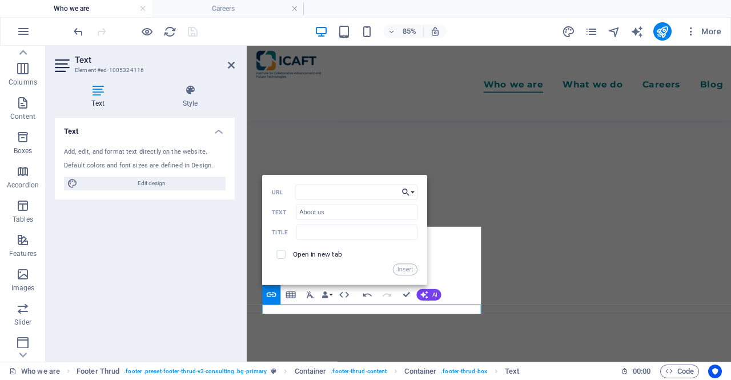
click at [410, 190] on icon "button" at bounding box center [406, 191] width 10 height 11
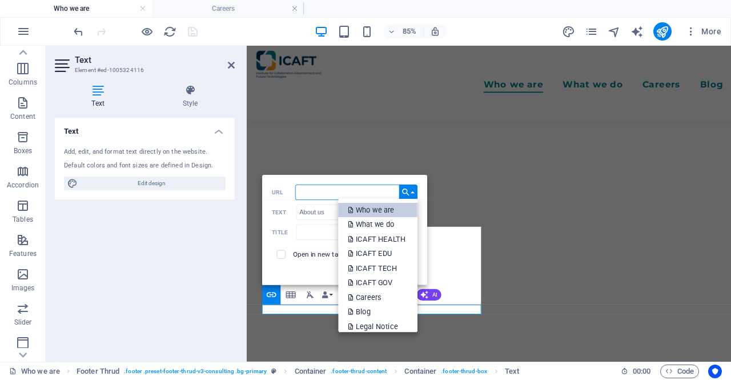
click at [384, 208] on p "Who we are" at bounding box center [372, 209] width 48 height 15
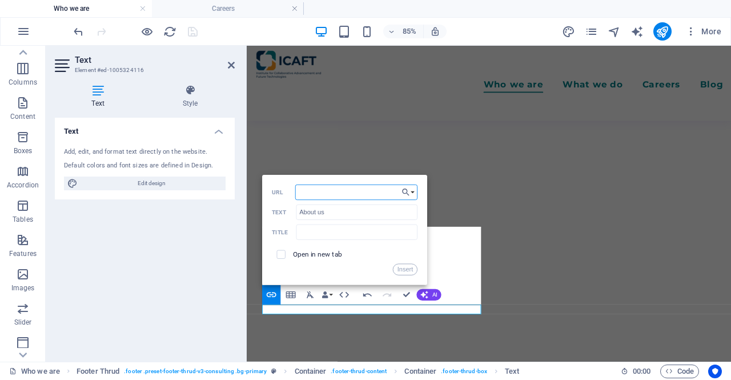
drag, startPoint x: 318, startPoint y: 192, endPoint x: 268, endPoint y: 190, distance: 50.8
click at [268, 189] on div "Back Choose Link Who we are What we do ICAFT HEALTH ICAFT EDU ICAFT TECH ICAFT …" at bounding box center [344, 230] width 165 height 110
type input "/"
click at [411, 192] on button "Choose Link" at bounding box center [408, 191] width 18 height 15
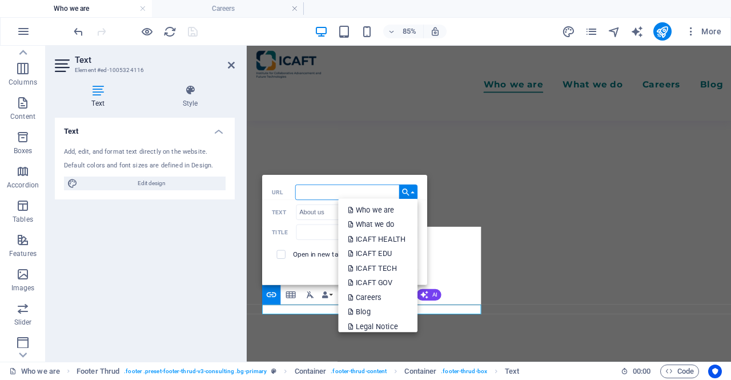
click at [322, 197] on input "URL" at bounding box center [356, 191] width 122 height 15
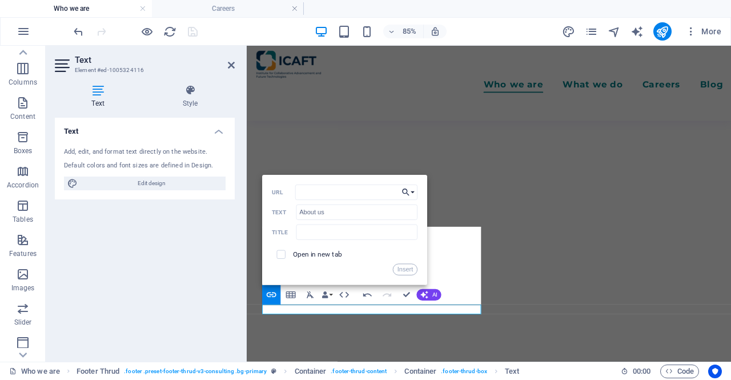
click at [413, 190] on button "Choose Link" at bounding box center [408, 191] width 18 height 15
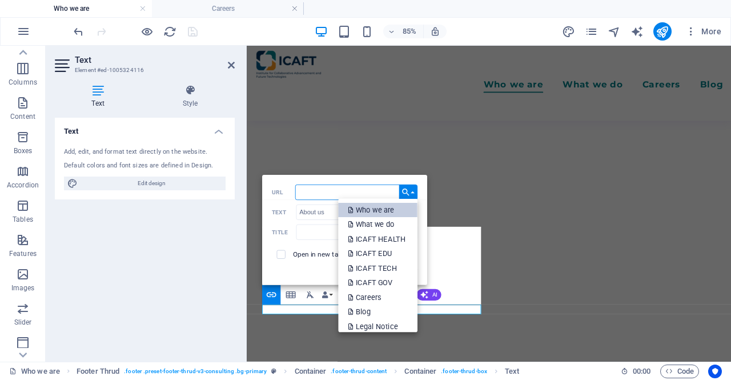
click at [384, 209] on p "Who we are" at bounding box center [372, 209] width 48 height 15
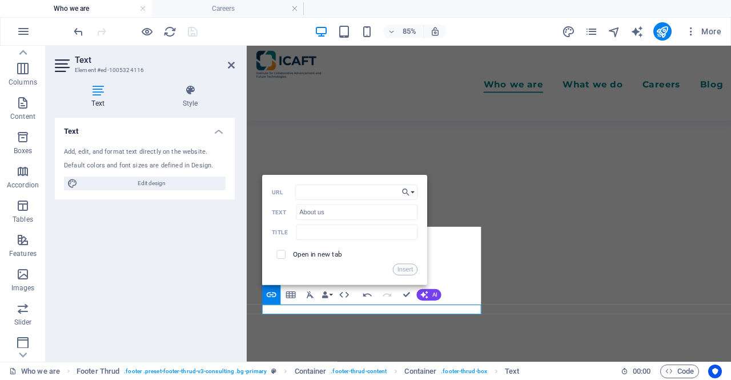
click at [322, 253] on label "Open in new tab" at bounding box center [318, 254] width 50 height 8
click at [302, 253] on label "Open in new tab" at bounding box center [318, 254] width 50 height 8
click at [406, 190] on icon "button" at bounding box center [405, 191] width 7 height 7
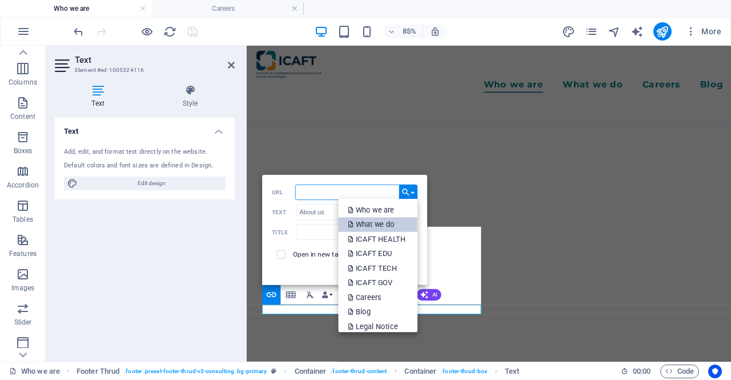
click at [382, 220] on p "What we do" at bounding box center [372, 224] width 48 height 15
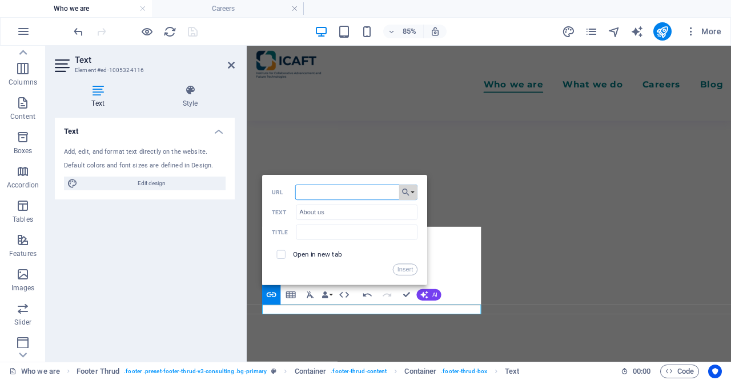
drag, startPoint x: 410, startPoint y: 193, endPoint x: 406, endPoint y: 199, distance: 7.0
click at [410, 193] on icon "button" at bounding box center [406, 191] width 10 height 11
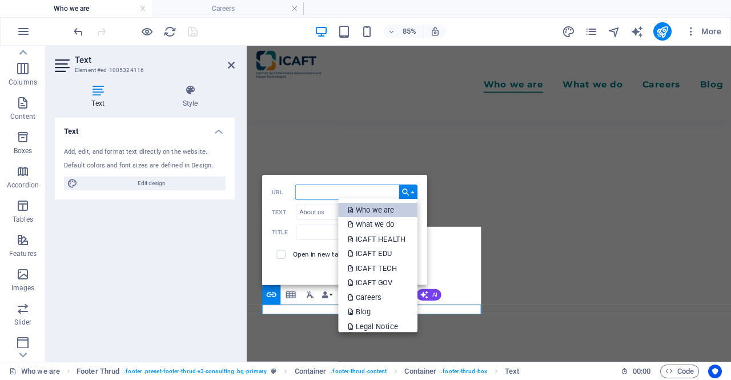
click at [394, 208] on p "Who we are" at bounding box center [372, 209] width 48 height 15
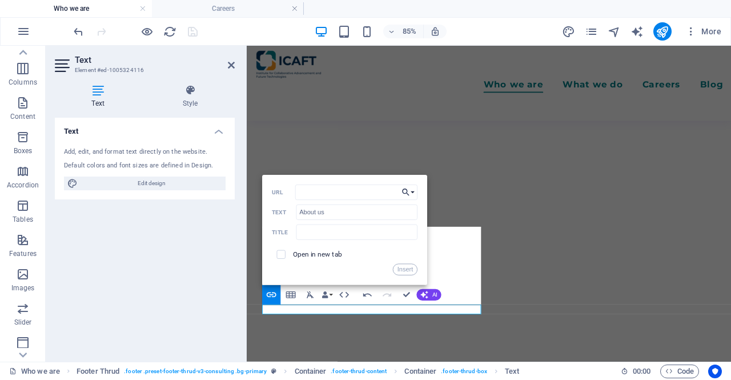
click at [405, 195] on icon "button" at bounding box center [406, 191] width 10 height 11
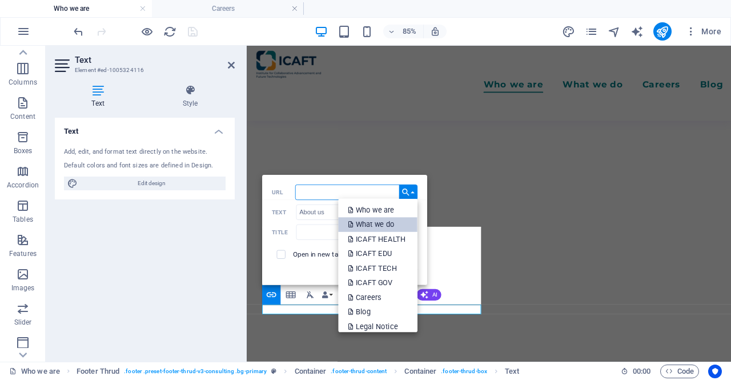
click at [391, 227] on p "What we do" at bounding box center [372, 224] width 48 height 15
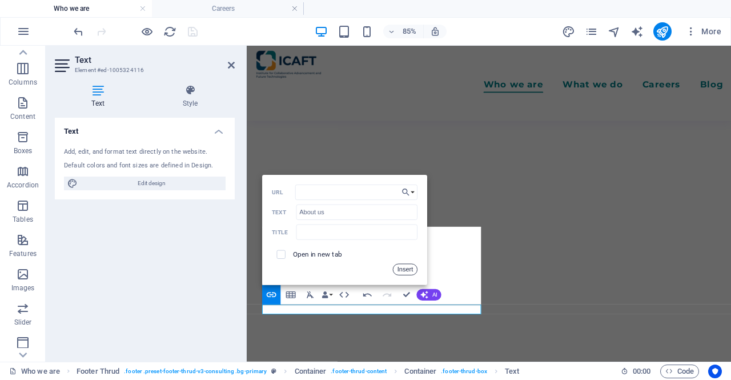
click at [406, 268] on button "Insert" at bounding box center [405, 269] width 25 height 11
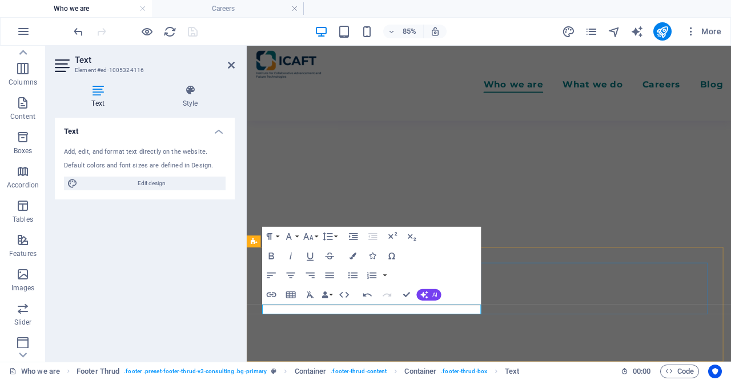
drag, startPoint x: 359, startPoint y: 357, endPoint x: 378, endPoint y: 356, distance: 18.9
drag, startPoint x: 378, startPoint y: 356, endPoint x: 357, endPoint y: 356, distance: 21.1
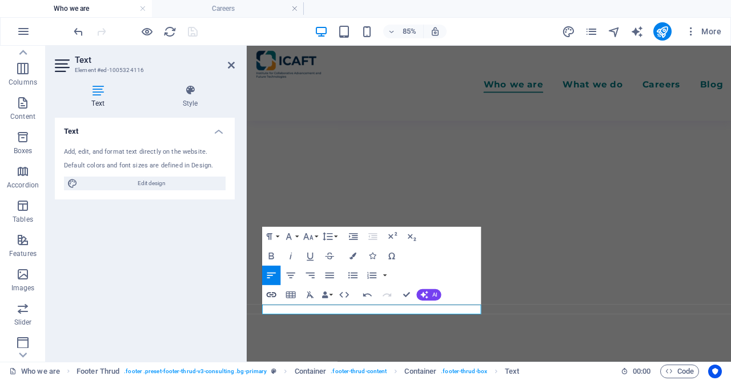
type input "Blog"
click at [276, 292] on icon "button" at bounding box center [270, 294] width 11 height 11
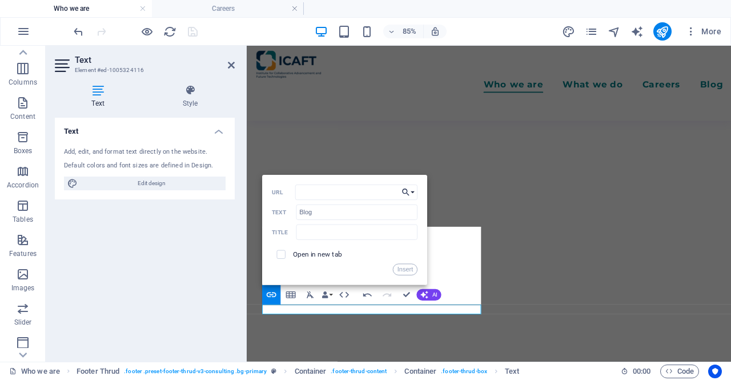
click at [410, 197] on icon "button" at bounding box center [406, 191] width 10 height 11
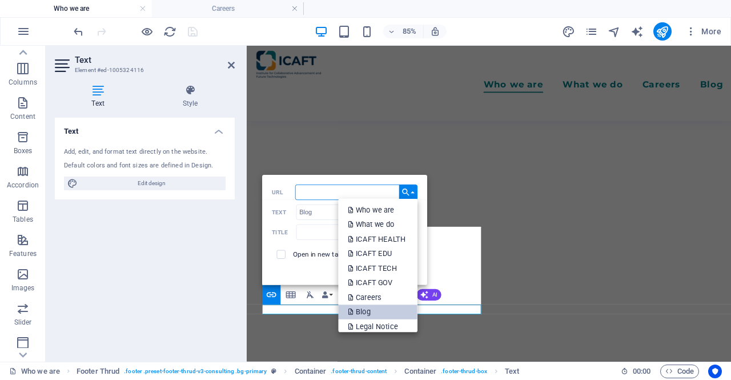
click at [373, 305] on link "Blog" at bounding box center [377, 311] width 79 height 15
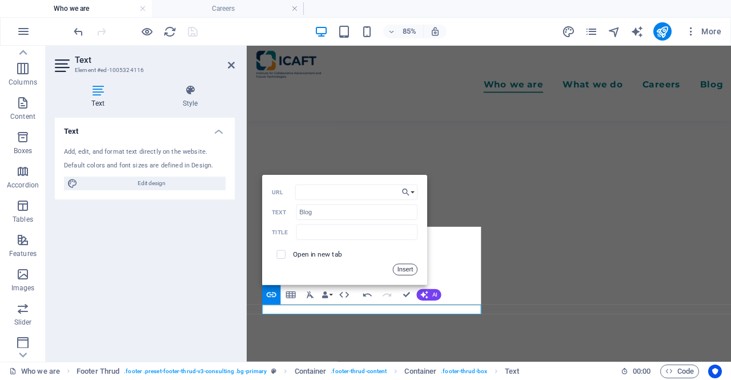
click at [405, 269] on button "Insert" at bounding box center [405, 269] width 25 height 11
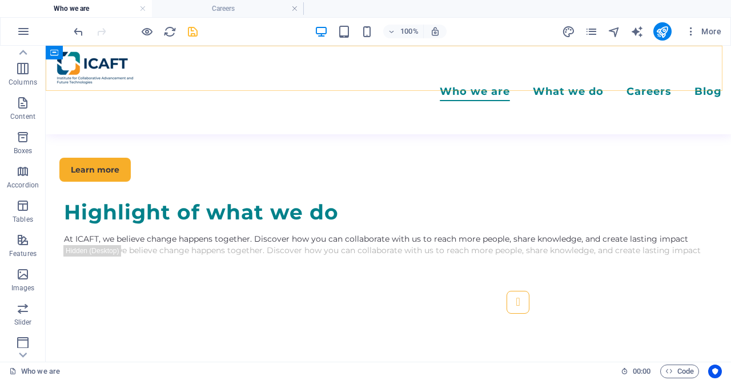
scroll to position [1985, 0]
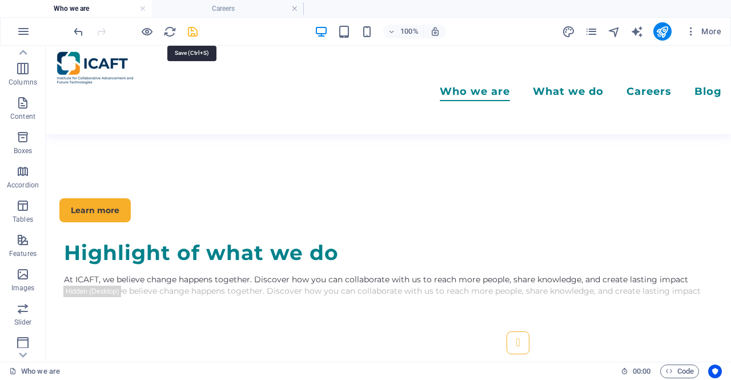
click at [193, 29] on icon "save" at bounding box center [192, 31] width 13 height 13
checkbox input "false"
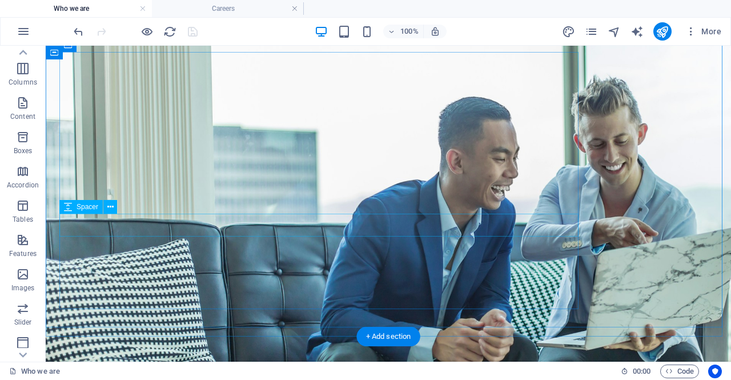
scroll to position [171, 0]
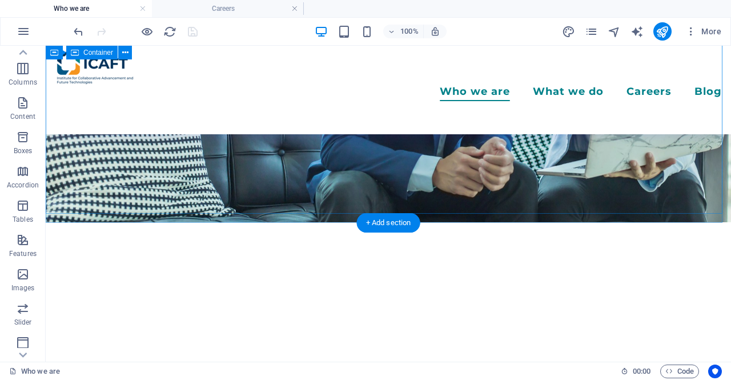
click at [646, 222] on div "Collaboration. Innovation. Transformation Building Africa’s Future Through Inno…" at bounding box center [388, 369] width 685 height 295
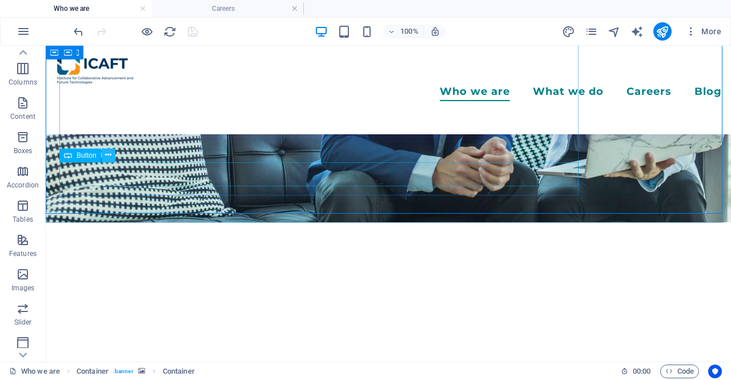
click at [113, 157] on button at bounding box center [109, 155] width 14 height 14
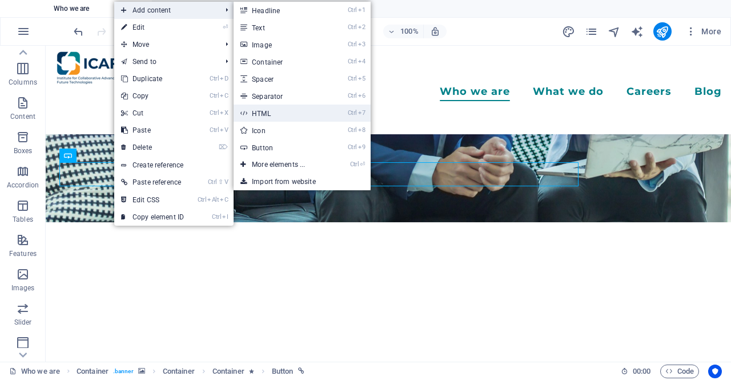
click at [316, 110] on link "Ctrl 7 HTML" at bounding box center [280, 112] width 94 height 17
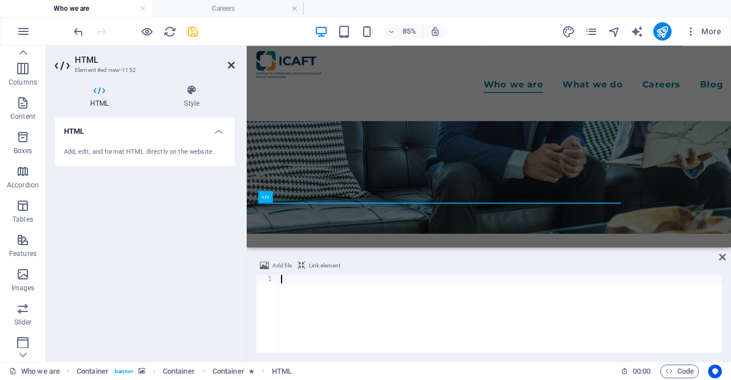
click at [232, 68] on icon at bounding box center [231, 64] width 7 height 9
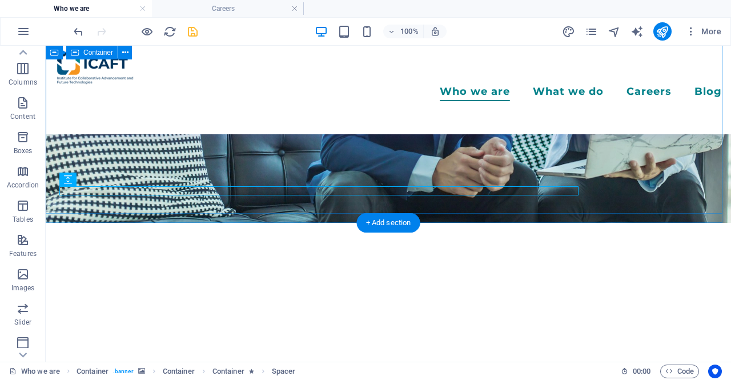
click at [121, 223] on div "Collaboration. Innovation. Transformation Building Africa’s Future Through Inno…" at bounding box center [388, 370] width 685 height 295
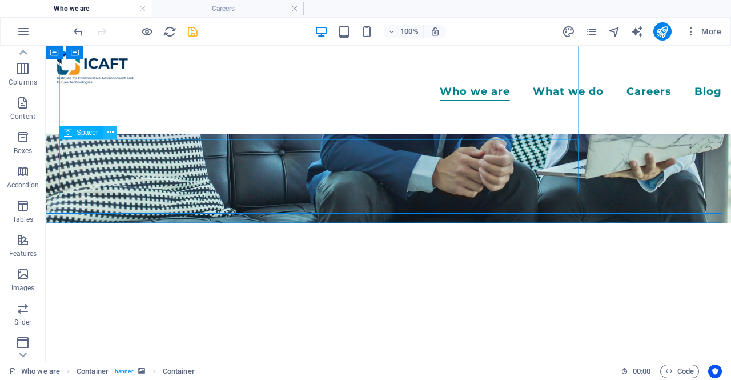
click at [108, 132] on icon at bounding box center [110, 132] width 6 height 12
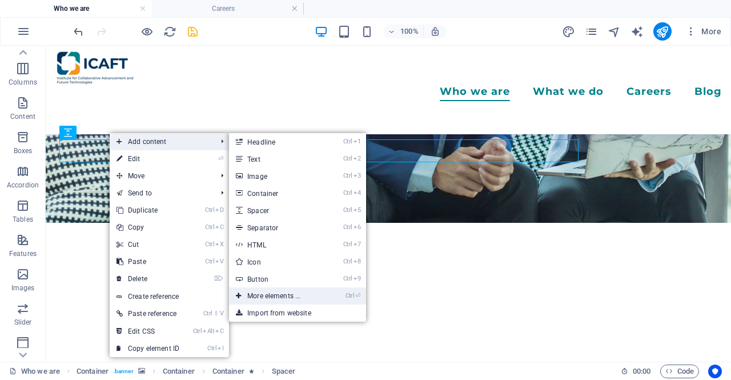
click at [321, 301] on link "Ctrl ⏎ More elements ..." at bounding box center [276, 295] width 94 height 17
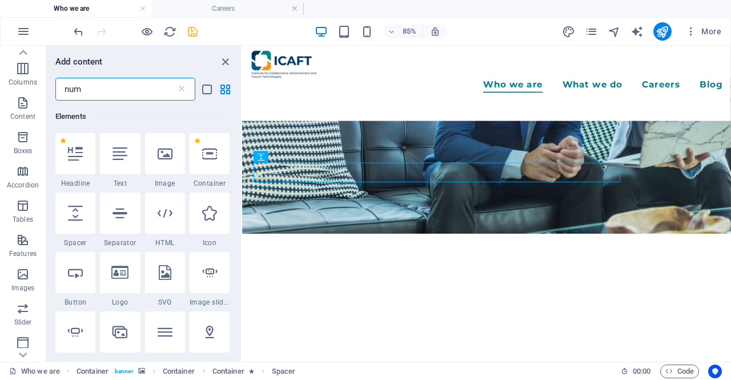
scroll to position [0, 0]
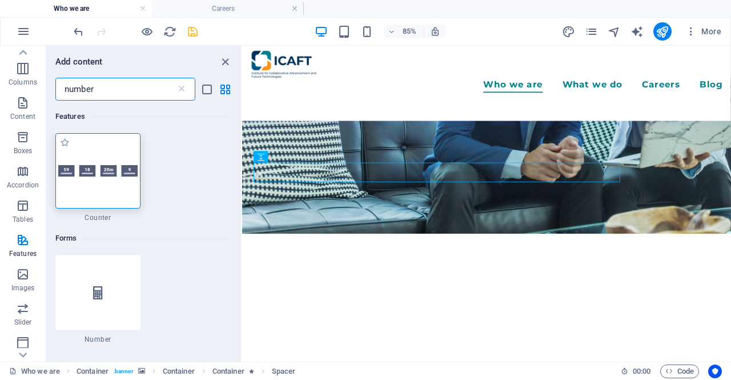
type input "number"
click at [107, 177] on div at bounding box center [97, 170] width 85 height 75
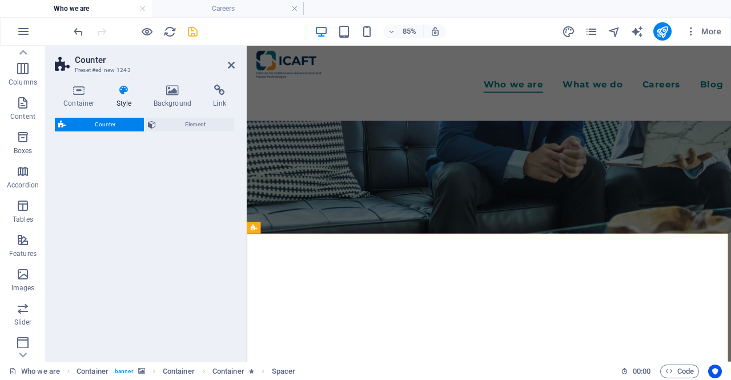
select select "rem"
select select "preset-counter-v2-default"
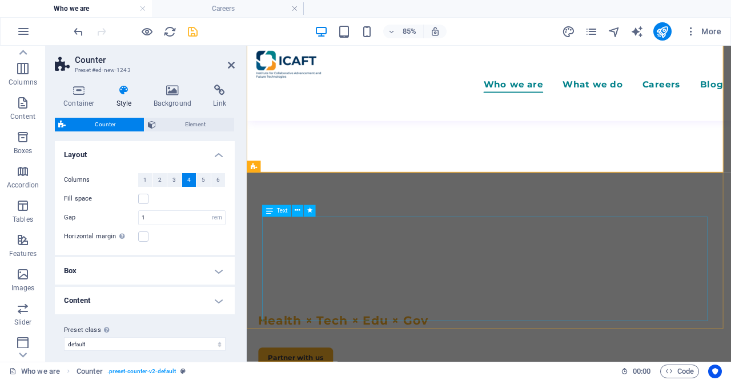
scroll to position [285, 0]
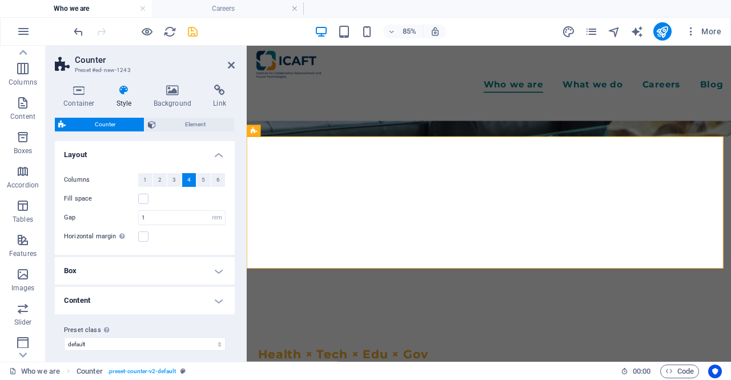
click at [227, 60] on h2 "Counter" at bounding box center [155, 60] width 160 height 10
click at [231, 63] on icon at bounding box center [231, 64] width 7 height 9
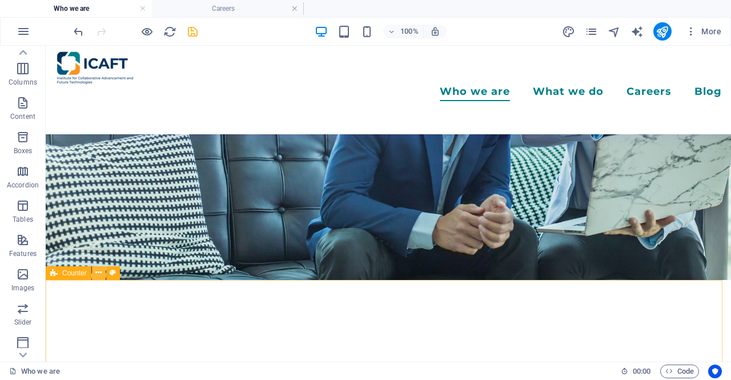
scroll to position [115, 0]
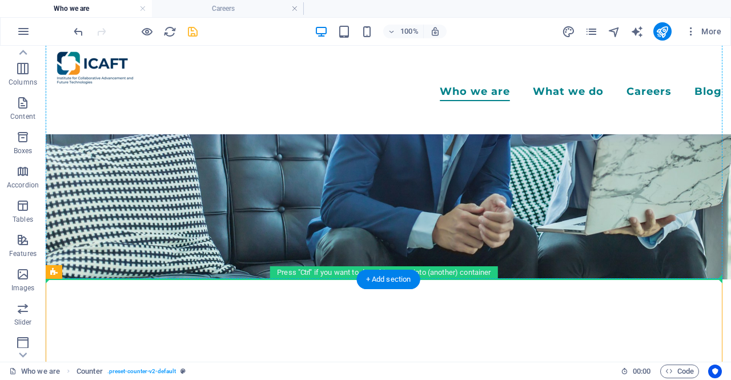
drag, startPoint x: 122, startPoint y: 318, endPoint x: 192, endPoint y: 259, distance: 91.9
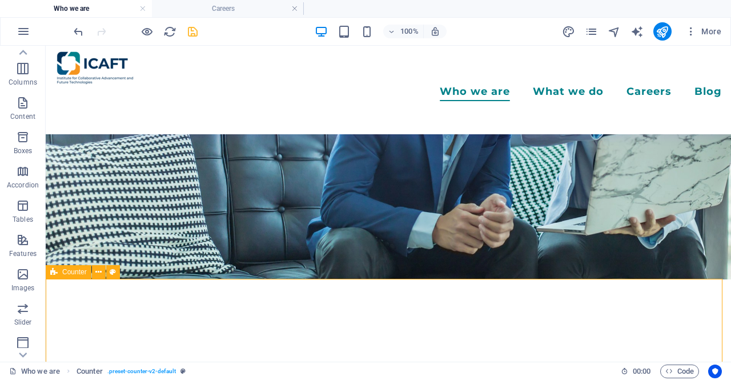
scroll to position [116, 0]
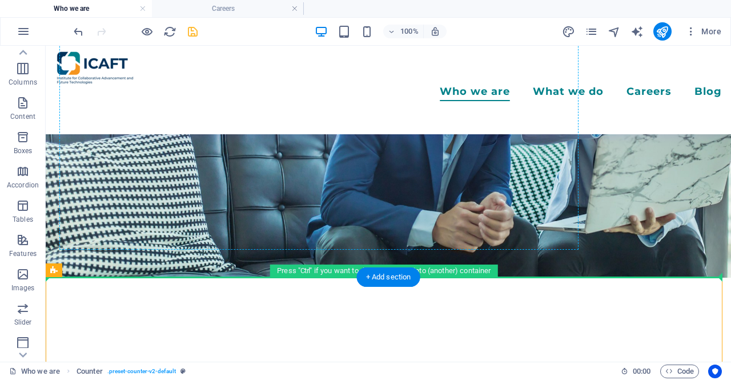
drag, startPoint x: 105, startPoint y: 320, endPoint x: 578, endPoint y: 209, distance: 485.4
drag, startPoint x: 108, startPoint y: 317, endPoint x: 209, endPoint y: 263, distance: 114.6
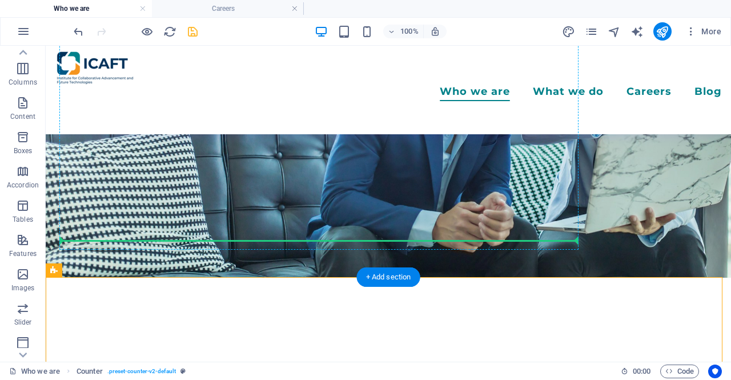
drag, startPoint x: 117, startPoint y: 313, endPoint x: 559, endPoint y: 233, distance: 449.5
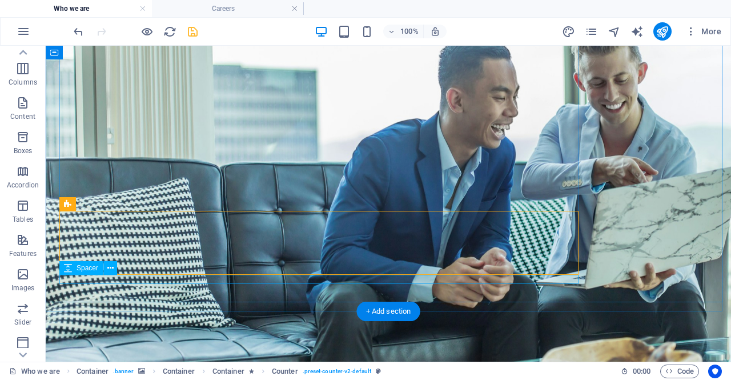
scroll to position [171, 0]
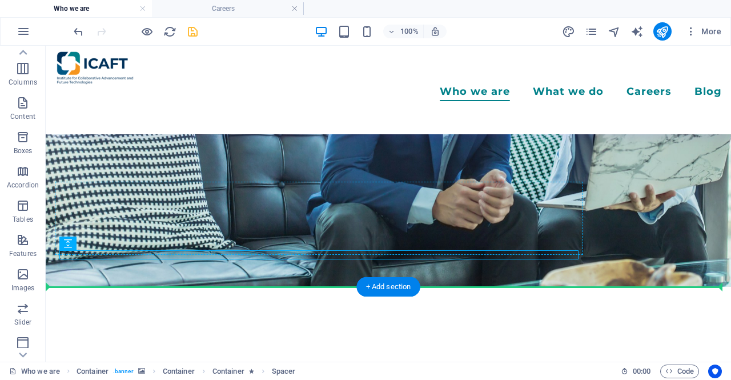
drag, startPoint x: 115, startPoint y: 288, endPoint x: 79, endPoint y: 189, distance: 105.1
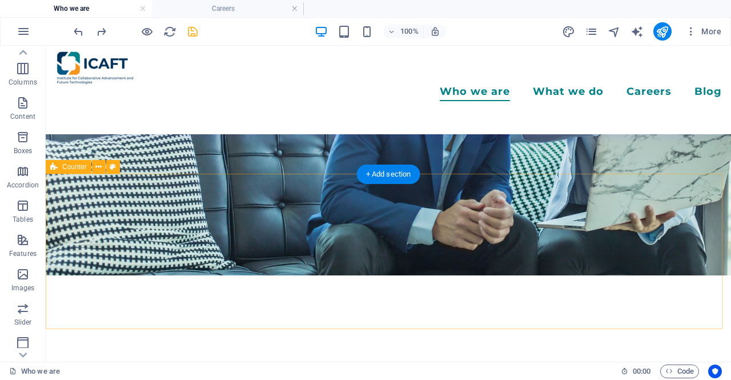
scroll to position [114, 0]
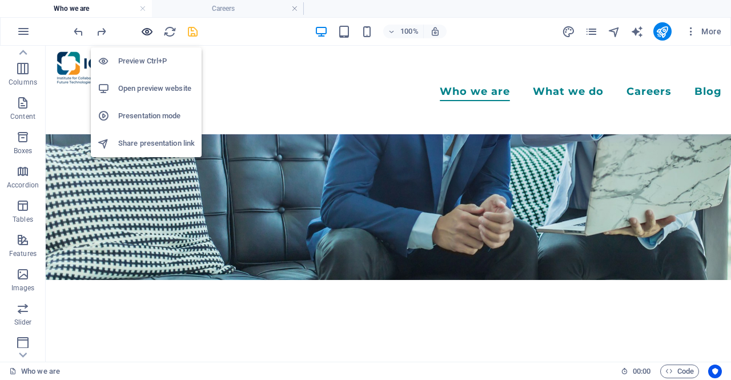
click at [152, 31] on icon "button" at bounding box center [146, 31] width 13 height 13
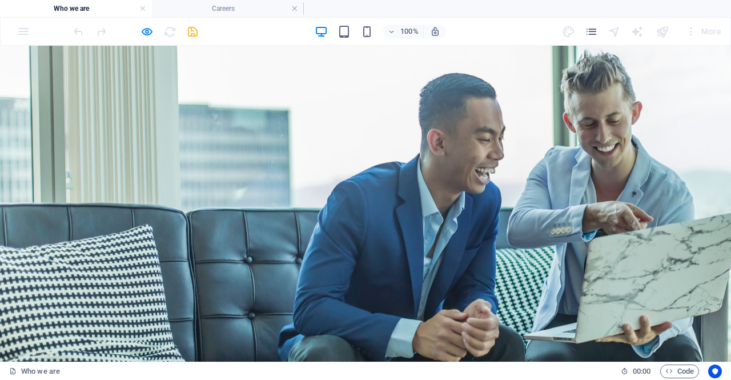
scroll to position [0, 0]
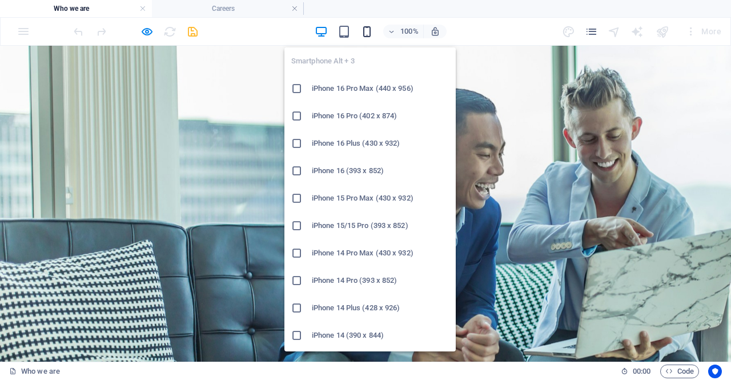
click at [366, 30] on icon "button" at bounding box center [366, 31] width 13 height 13
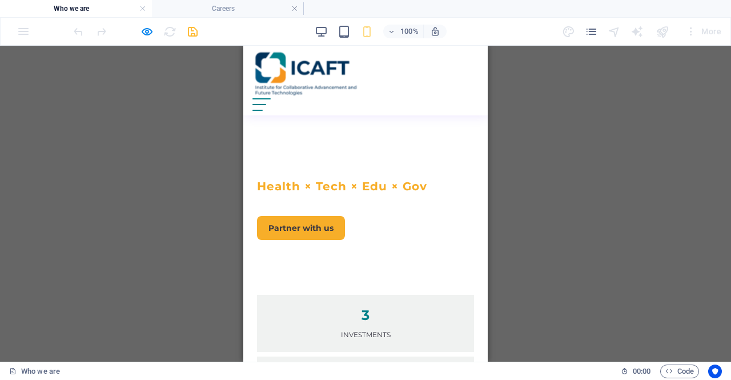
scroll to position [285, 0]
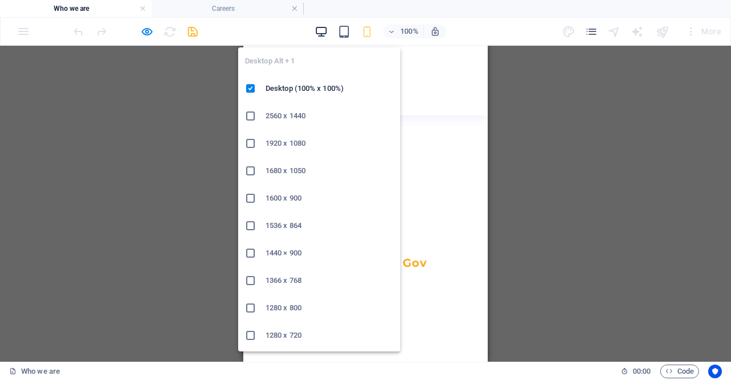
click at [316, 32] on icon "button" at bounding box center [320, 31] width 13 height 13
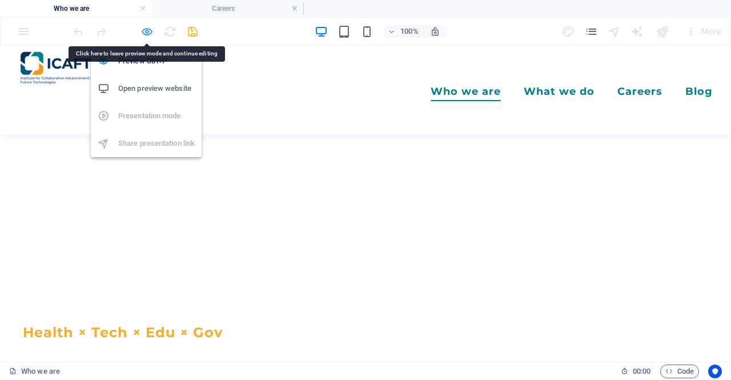
click at [144, 28] on icon "button" at bounding box center [146, 31] width 13 height 13
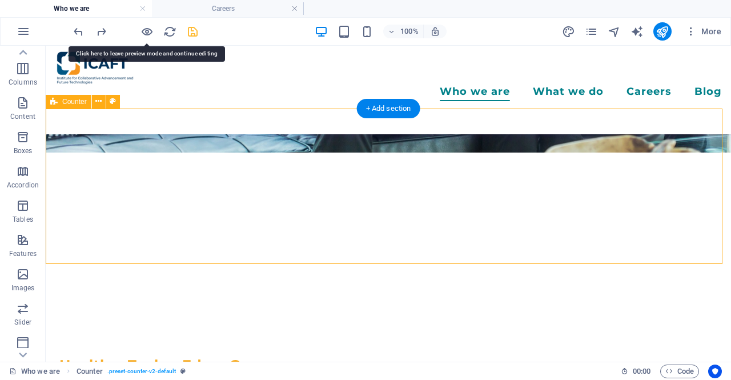
select select "rem"
select select "preset-counter-v2-default"
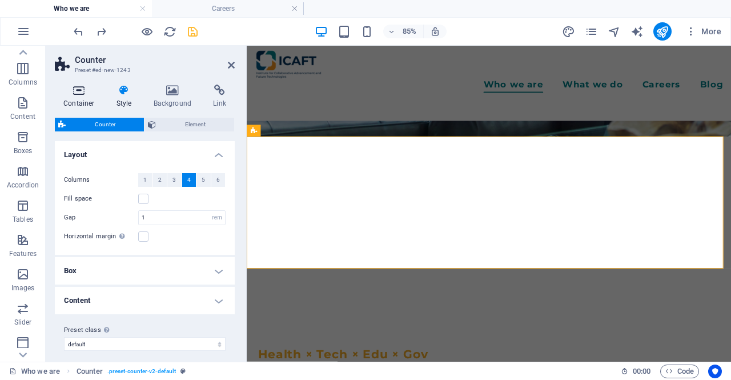
click at [71, 97] on h4 "Container" at bounding box center [81, 96] width 53 height 24
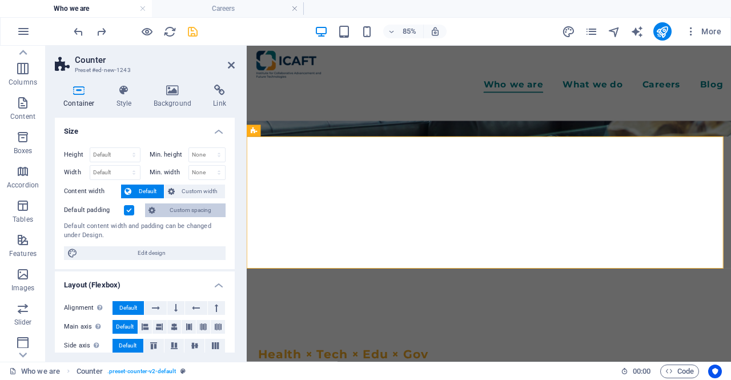
click at [197, 205] on span "Custom spacing" at bounding box center [190, 210] width 63 height 14
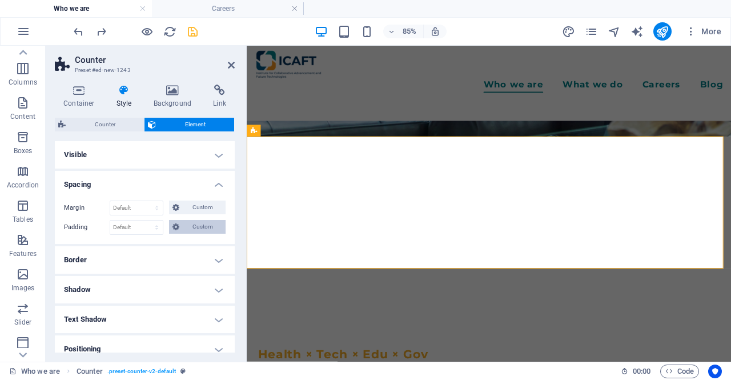
click at [197, 224] on span "Custom" at bounding box center [202, 227] width 39 height 14
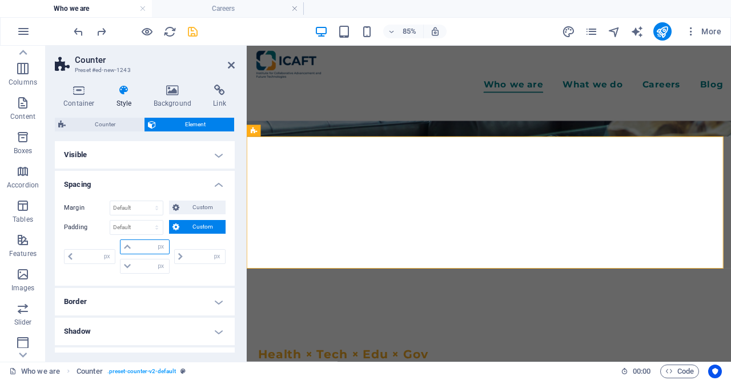
click at [144, 241] on input "number" at bounding box center [151, 247] width 34 height 14
click at [164, 244] on select "px rem % vh vw" at bounding box center [161, 247] width 16 height 14
select select "rem"
click at [153, 240] on select "px rem % vh vw" at bounding box center [161, 247] width 16 height 14
type input "0"
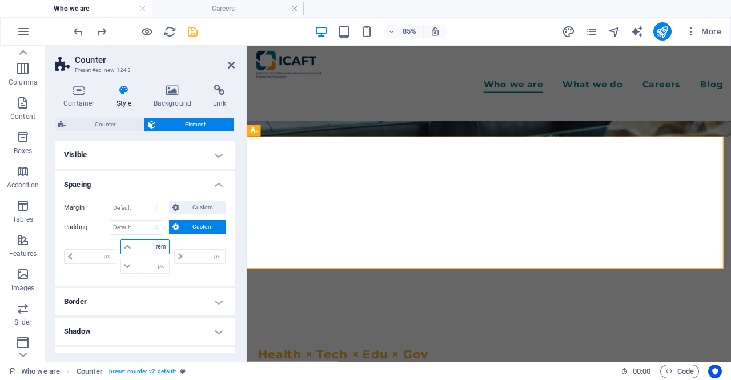
type input "0"
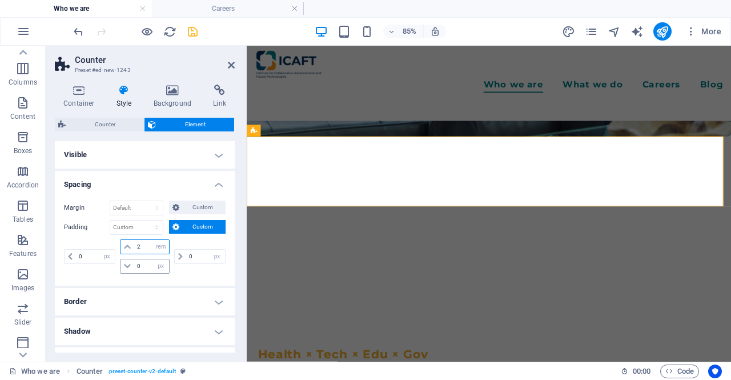
type input "2"
drag, startPoint x: 143, startPoint y: 264, endPoint x: 130, endPoint y: 265, distance: 12.6
click at [130, 265] on div "0 px rem % vh vw" at bounding box center [144, 266] width 49 height 15
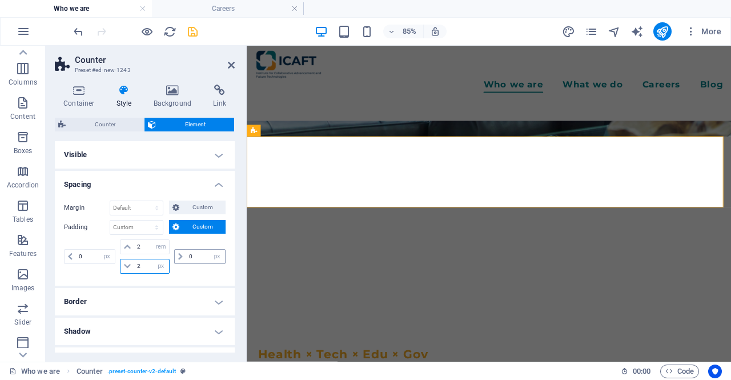
type input "2"
click at [195, 255] on input "0" at bounding box center [205, 256] width 39 height 14
drag, startPoint x: 195, startPoint y: 255, endPoint x: 174, endPoint y: 259, distance: 22.0
click at [174, 260] on div "2 px rem % vh vw" at bounding box center [199, 256] width 51 height 15
type input "2"
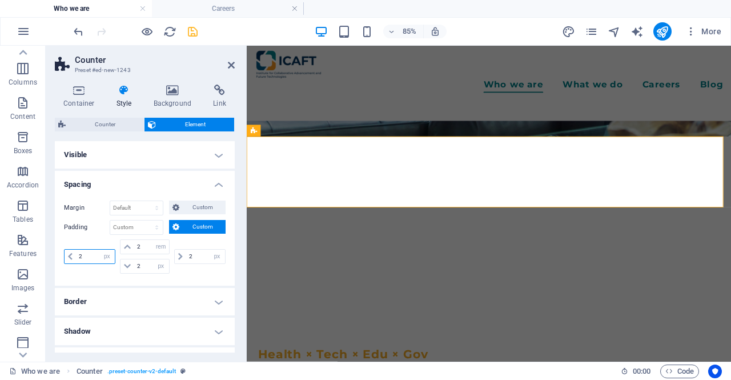
drag, startPoint x: 81, startPoint y: 256, endPoint x: 64, endPoint y: 257, distance: 16.6
click at [64, 257] on div "2 px rem % vh vw" at bounding box center [89, 256] width 51 height 15
type input "2"
click at [145, 263] on input "2" at bounding box center [151, 266] width 34 height 14
click at [134, 261] on input "2" at bounding box center [151, 266] width 34 height 14
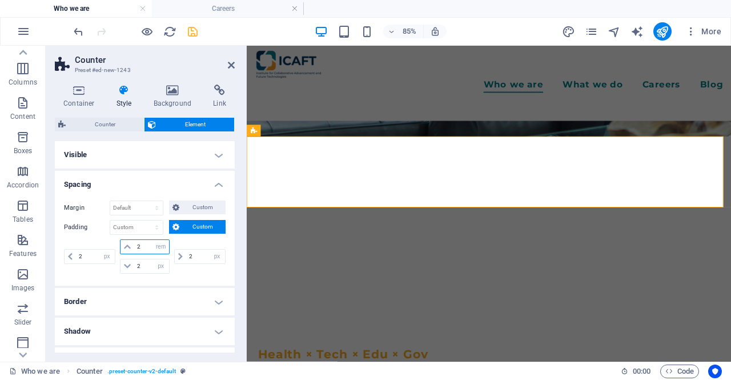
click at [149, 245] on input "2" at bounding box center [151, 247] width 34 height 14
click at [167, 266] on select "px rem % vh vw" at bounding box center [161, 266] width 16 height 14
select select "rem"
click at [153, 259] on select "px rem % vh vw" at bounding box center [161, 266] width 16 height 14
type input "2"
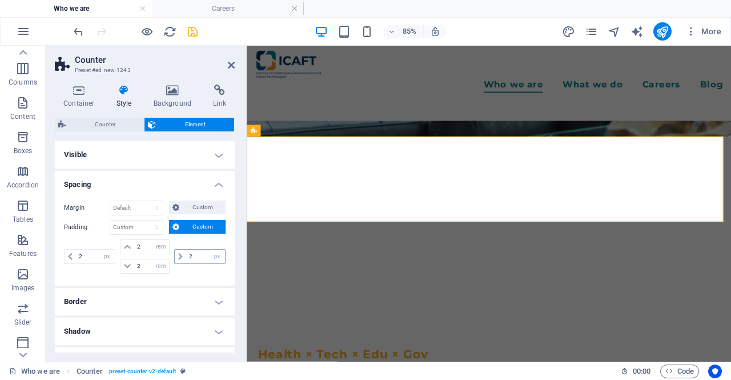
click at [192, 262] on div "2 px rem % vh vw" at bounding box center [199, 256] width 51 height 15
click at [215, 257] on select "px rem % vh vw" at bounding box center [217, 256] width 16 height 14
select select "rem"
click at [209, 249] on select "px rem % vh vw" at bounding box center [217, 256] width 16 height 14
type input "2"
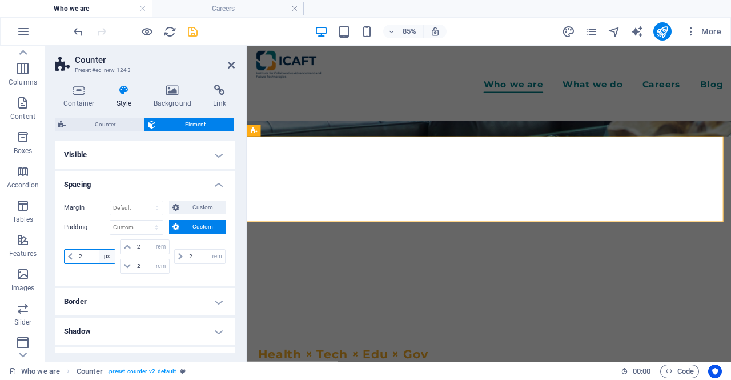
click at [100, 253] on select "px rem % vh vw" at bounding box center [107, 256] width 16 height 14
select select "rem"
click at [99, 249] on select "px rem % vh vw" at bounding box center [107, 256] width 16 height 14
type input "2"
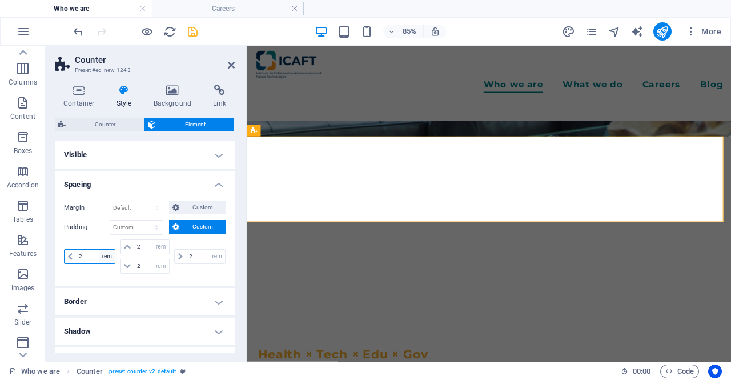
select select "rem"
click at [99, 255] on select "px rem % vh vw" at bounding box center [107, 256] width 16 height 14
click at [137, 244] on input "2" at bounding box center [151, 247] width 34 height 14
click at [231, 60] on header "Counter Preset #ed-new-1243" at bounding box center [145, 61] width 180 height 30
click at [231, 65] on icon at bounding box center [231, 64] width 7 height 9
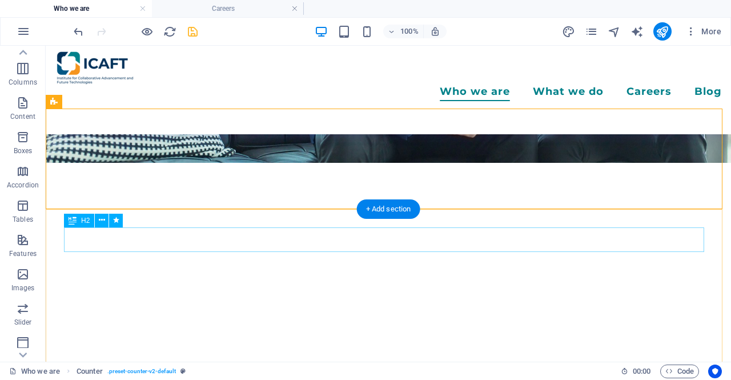
scroll to position [171, 0]
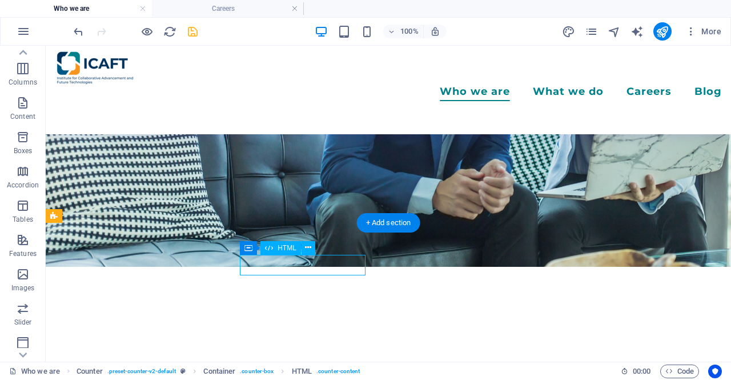
scroll to position [315, 0]
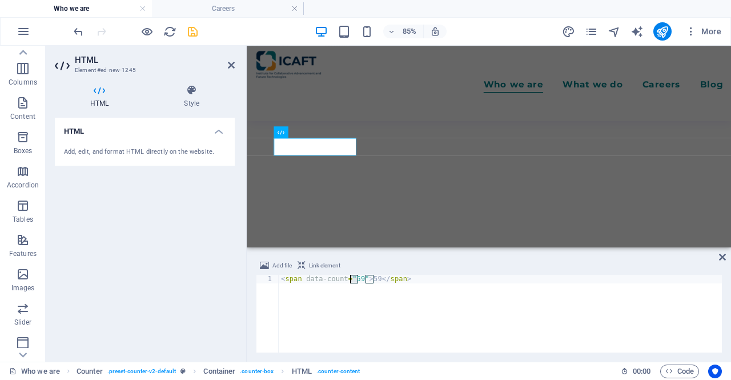
click at [352, 279] on div "< span data-count = "59" > 59 </ span >" at bounding box center [500, 322] width 443 height 95
click at [381, 293] on div "< span data-count = "4" > 59 </ span >" at bounding box center [500, 322] width 443 height 95
type textarea "<span data-count="4">59</span>"
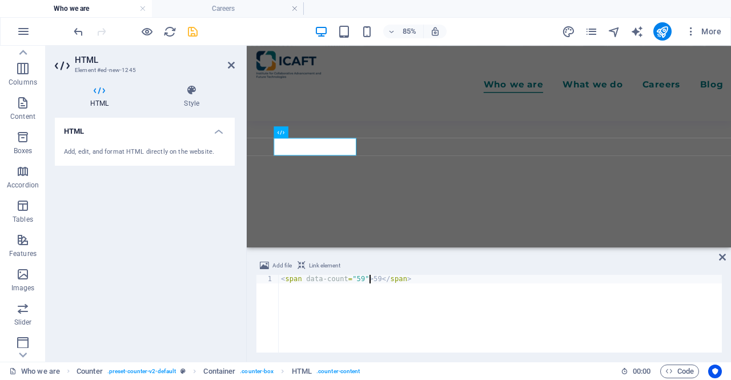
click at [371, 281] on div "< span data-count = "59" > 59 </ span >" at bounding box center [500, 322] width 443 height 95
click at [352, 283] on div "< span data-count = "59" > 59 </ span >" at bounding box center [500, 322] width 443 height 95
click at [358, 277] on div "< span data-count = "59" > 59 </ span >" at bounding box center [500, 322] width 443 height 95
click at [355, 279] on div "< span data-count = "59" > 59 </ span >" at bounding box center [500, 322] width 443 height 95
click at [352, 281] on div "< span data-count = "59" > 59 </ span >" at bounding box center [500, 322] width 443 height 95
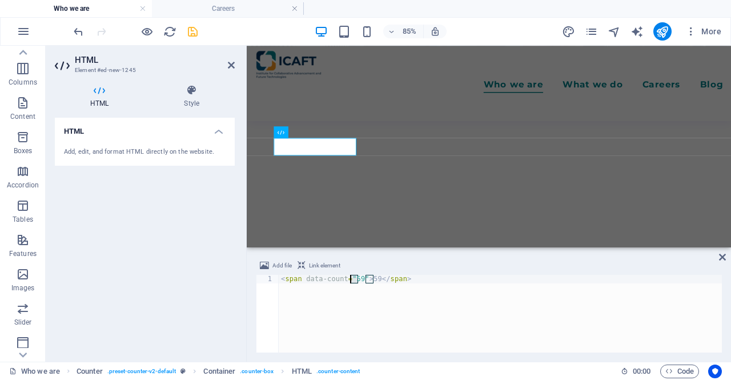
click at [356, 280] on div "< span data-count = "59" > 59 </ span >" at bounding box center [500, 314] width 443 height 78
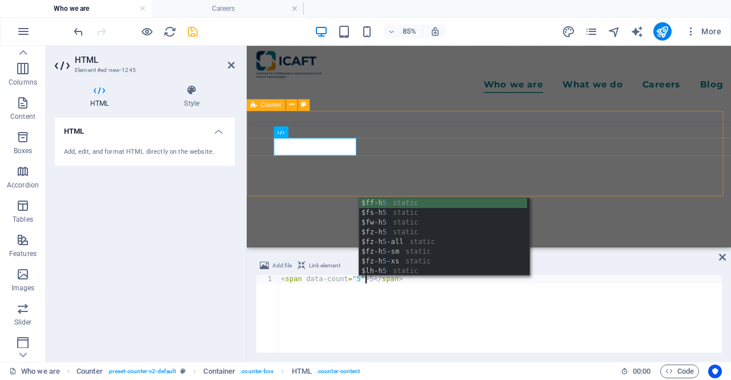
type textarea "<span data-count="5">5</span>"
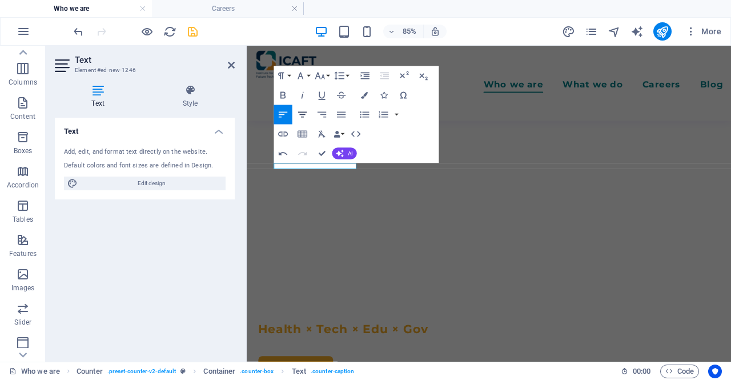
click at [296, 118] on button "Align Center" at bounding box center [302, 114] width 18 height 19
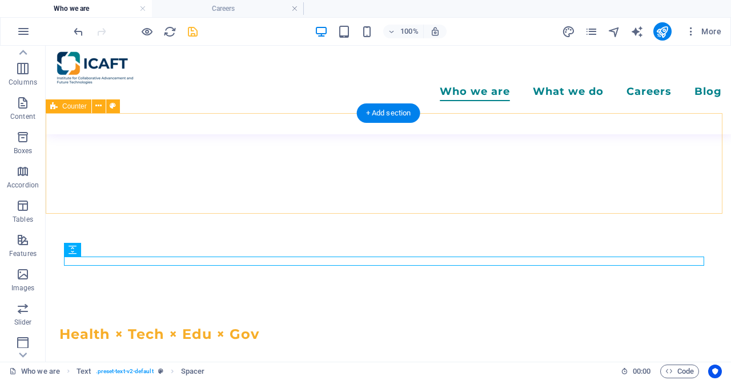
scroll to position [258, 0]
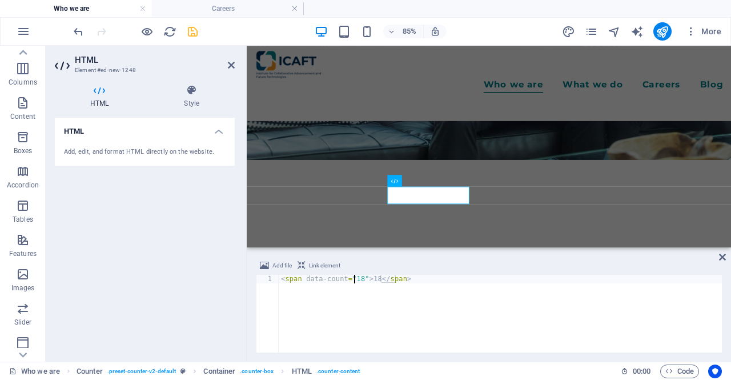
click at [356, 276] on div "< span data-count = "18" > 18 </ span >" at bounding box center [500, 322] width 443 height 95
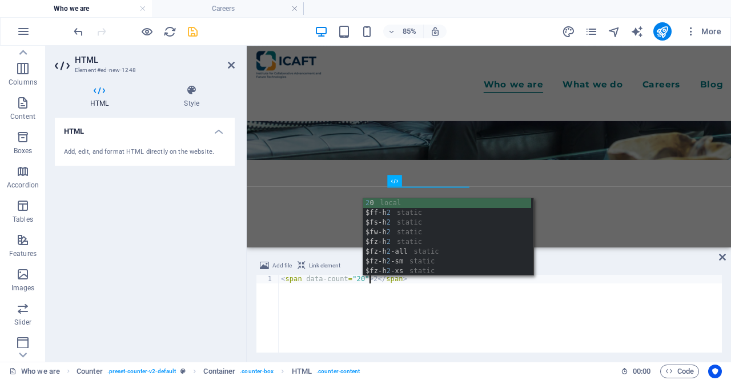
scroll to position [0, 7]
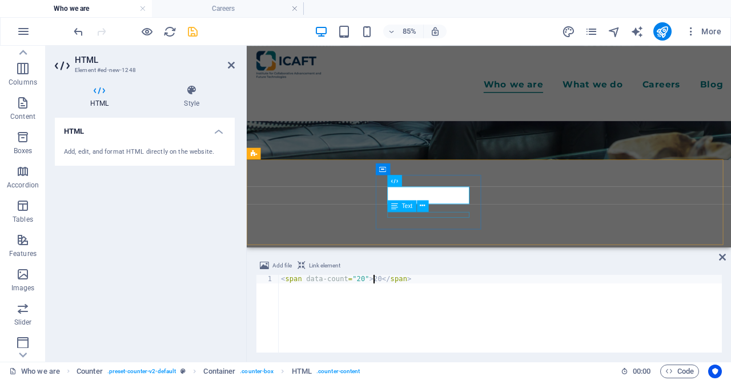
type textarea "<span data-count="20">20</span>"
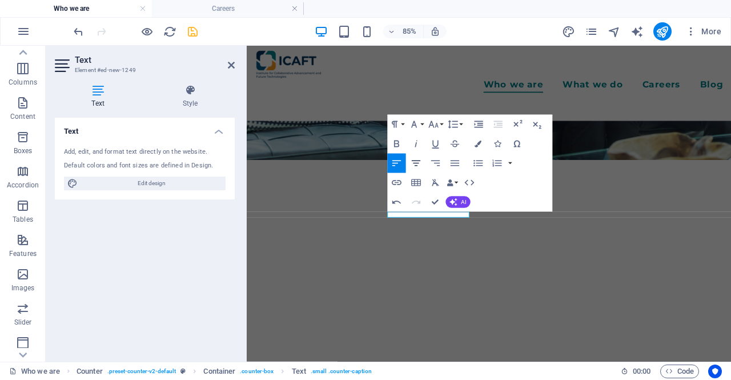
click at [409, 156] on button "Align Center" at bounding box center [415, 163] width 18 height 19
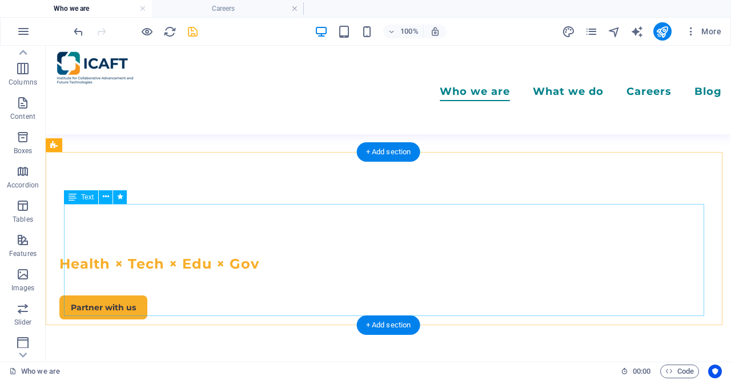
scroll to position [228, 0]
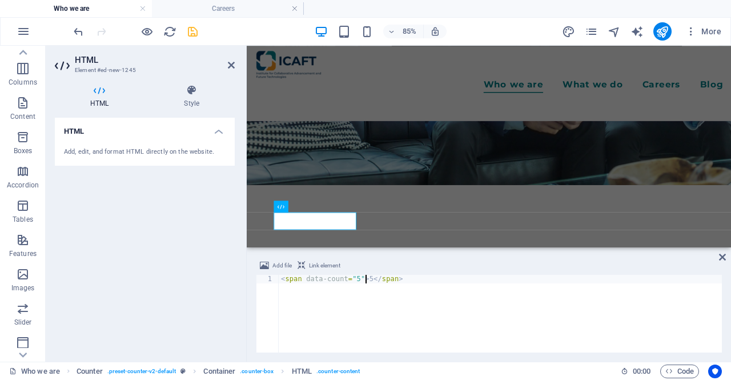
click at [353, 276] on div "< span data-count = "5" > 5 </ span >" at bounding box center [500, 322] width 443 height 95
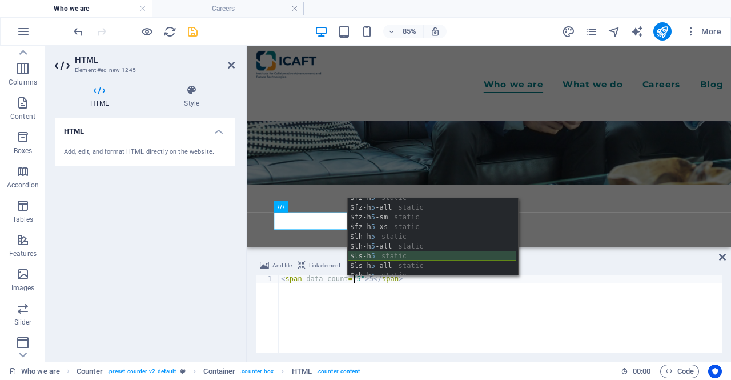
scroll to position [87, 0]
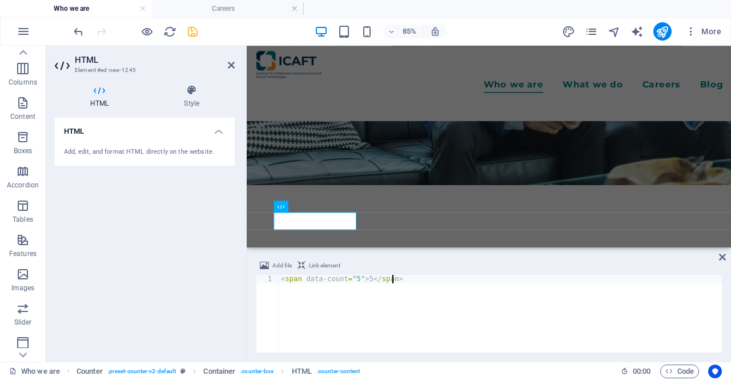
click at [427, 313] on div "< span data-count = "5" > 5 </ span >" at bounding box center [500, 322] width 443 height 95
type textarea "<span data-count="5">5</span>"
click at [724, 257] on icon at bounding box center [722, 256] width 7 height 9
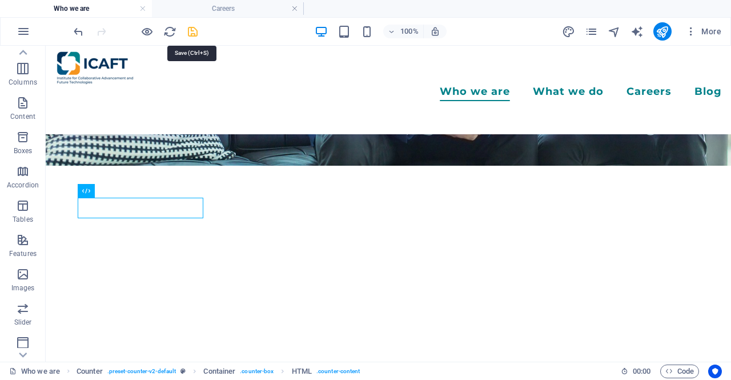
click at [196, 28] on icon "save" at bounding box center [192, 31] width 13 height 13
checkbox input "false"
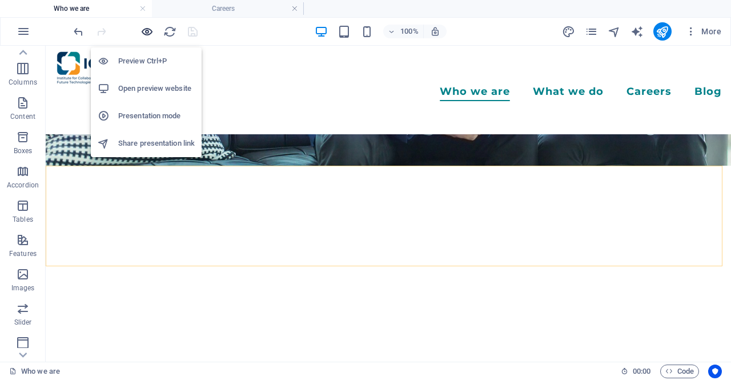
click at [150, 33] on icon "button" at bounding box center [146, 31] width 13 height 13
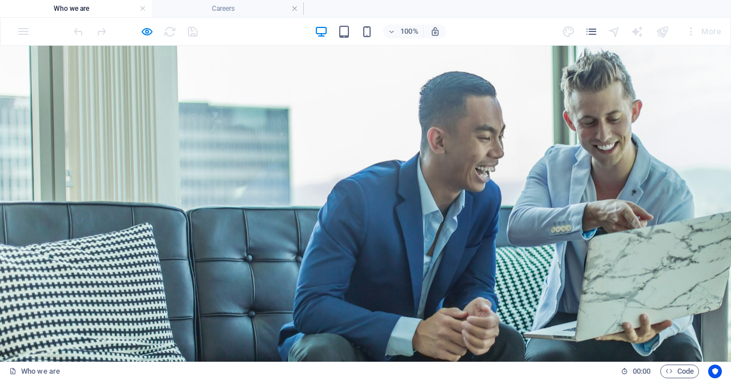
scroll to position [0, 0]
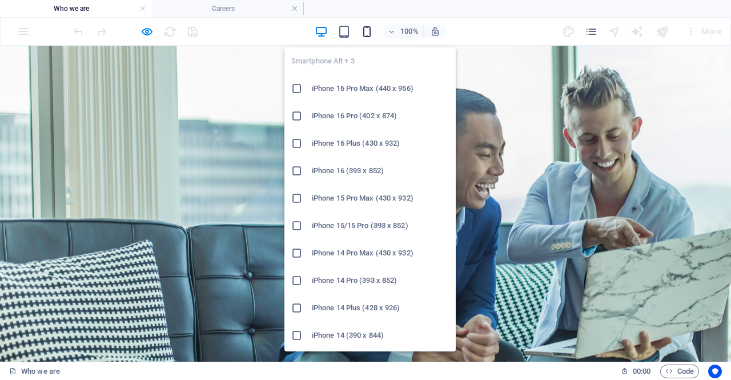
click at [366, 33] on icon "button" at bounding box center [366, 31] width 13 height 13
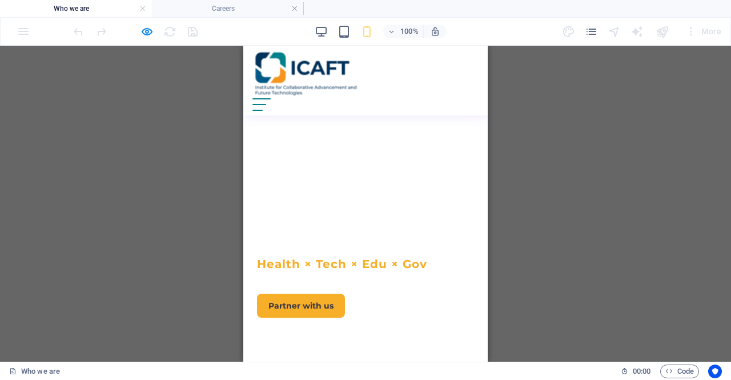
scroll to position [285, 0]
click at [138, 27] on div at bounding box center [135, 31] width 128 height 18
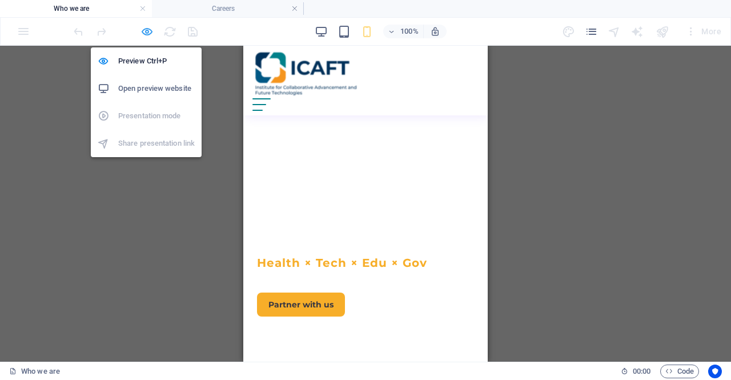
click at [142, 33] on icon "button" at bounding box center [146, 31] width 13 height 13
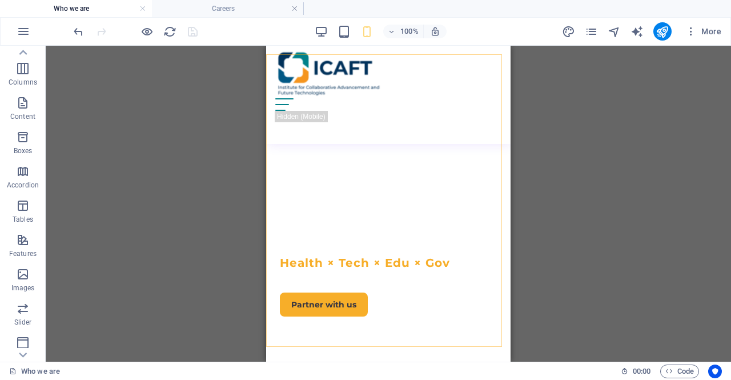
click at [313, 31] on div "100% More" at bounding box center [398, 31] width 654 height 18
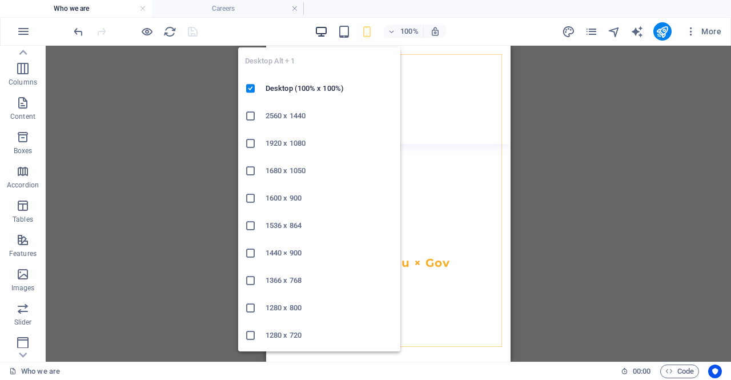
click at [323, 33] on icon "button" at bounding box center [320, 31] width 13 height 13
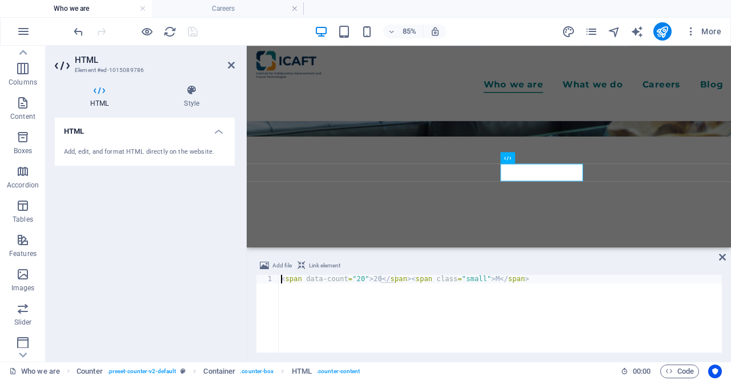
click at [357, 279] on div "< span data-count = "20" > 20 </ span > < span class = "small" > M </ span >" at bounding box center [500, 322] width 443 height 95
click at [356, 279] on div "< span data-count = "20" > 20 </ span > < span class = "small" > M </ span >" at bounding box center [500, 322] width 443 height 95
click at [356, 279] on div "< span data-count = "20" > 20 </ span > < span class = "small" > M </ span >" at bounding box center [500, 314] width 443 height 78
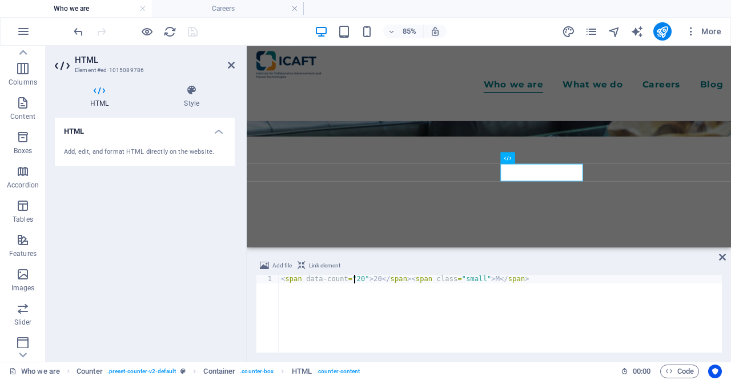
click at [355, 280] on div "< span data-count = "20" > 20 </ span > < span class = "small" > M </ span >" at bounding box center [500, 322] width 443 height 95
drag, startPoint x: 356, startPoint y: 277, endPoint x: 350, endPoint y: 279, distance: 6.1
click at [350, 279] on div "< span data-count = "20" > 20 </ span > < span class = "small" > M </ span >" at bounding box center [500, 322] width 443 height 95
click at [354, 279] on div "< span data-count = "20" > 20 </ span > < span class = "small" > M </ span >" at bounding box center [500, 314] width 443 height 78
click at [354, 279] on div "< span data-count = "20" > 20 </ span > < span class = "small" > M </ span >" at bounding box center [500, 322] width 443 height 95
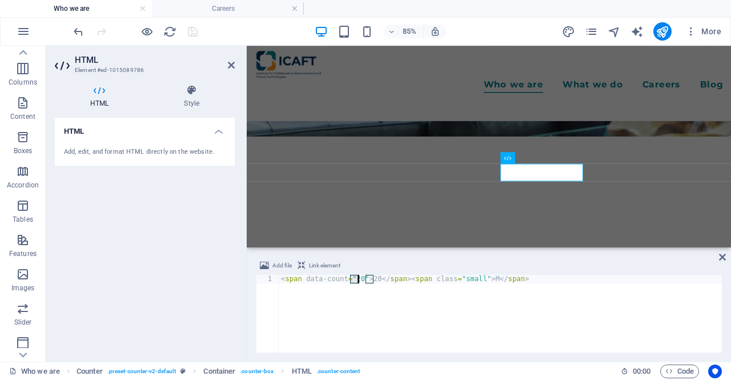
click at [354, 279] on div "< span data-count = "20" > 20 </ span > < span class = "small" > M </ span >" at bounding box center [500, 322] width 443 height 95
click at [354, 278] on div "< span data-count = "20" > 20 </ span > < span class = "small" > M </ span >" at bounding box center [500, 322] width 443 height 95
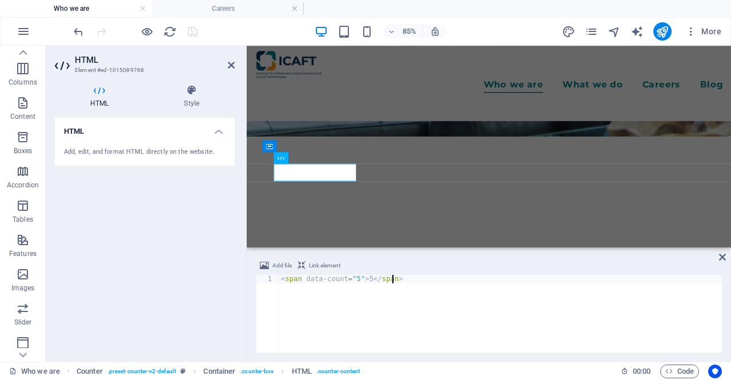
click at [350, 277] on div "< span data-count = "5" > 5 </ span >" at bounding box center [500, 322] width 443 height 95
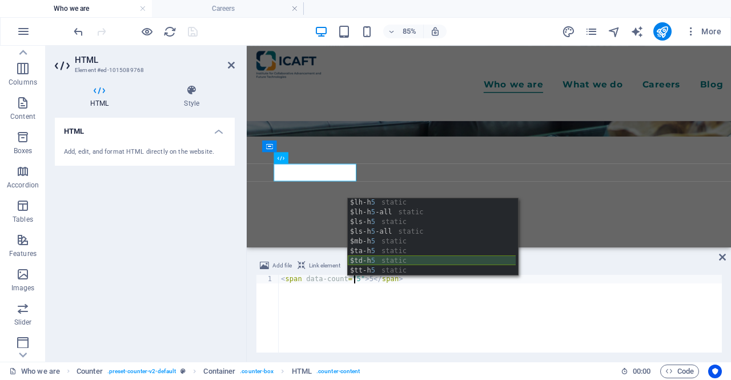
scroll to position [68, 0]
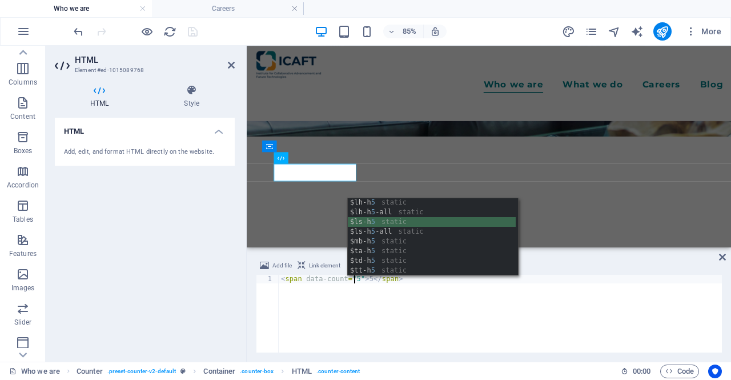
click at [404, 222] on div "$lh-h 5 static $lh-h 5 -all static $ls-h 5 static $ls-h 5 -all static $mb-h 5 s…" at bounding box center [432, 245] width 168 height 97
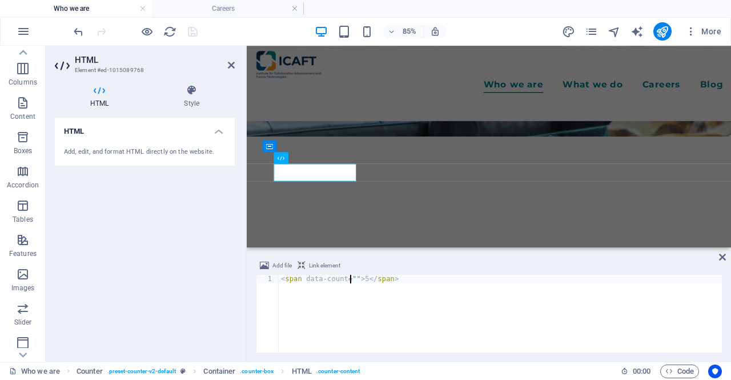
scroll to position [0, 0]
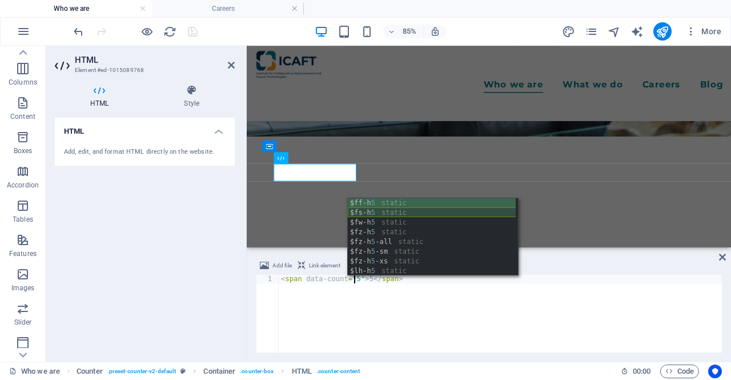
click at [407, 217] on div "$ff-h 5 static $fs-h 5 static $fw-h 5 static $fz-h 5 static $fz-h 5 -all static…" at bounding box center [432, 246] width 168 height 97
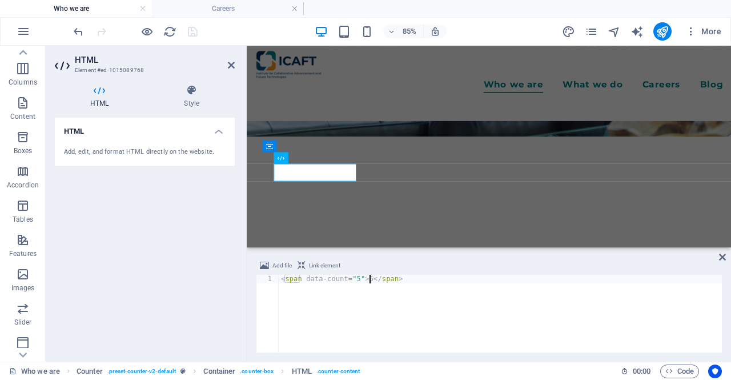
click at [370, 283] on div "< span data-count = "5" > 5 </ span >" at bounding box center [500, 322] width 443 height 95
click at [364, 282] on div "< span data-count = "5" > 5 </ span >" at bounding box center [500, 322] width 443 height 95
click at [411, 279] on div "< span data-count = "5" > 5 </ span >" at bounding box center [500, 322] width 443 height 95
click at [368, 277] on div "< span data-count = "5" > 5 </ span >" at bounding box center [500, 314] width 443 height 78
click at [366, 279] on div "< span data-count = "5" > 5 </ span >" at bounding box center [500, 322] width 443 height 95
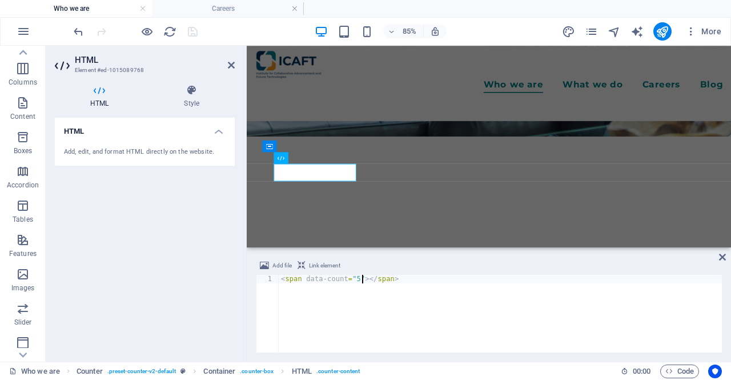
scroll to position [0, 6]
type textarea "<span data-count="5">0</span>"
click at [228, 64] on icon at bounding box center [231, 64] width 7 height 9
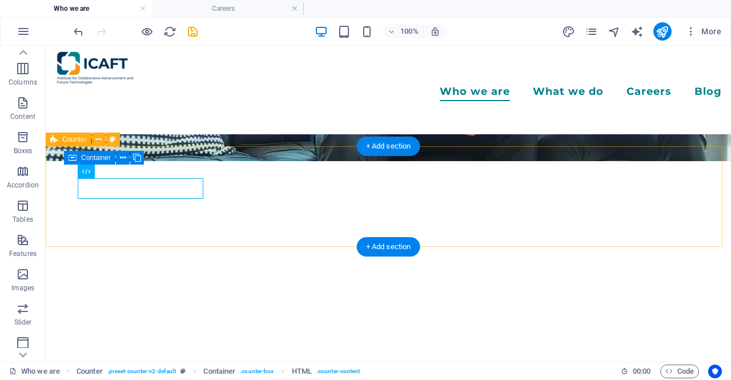
scroll to position [171, 0]
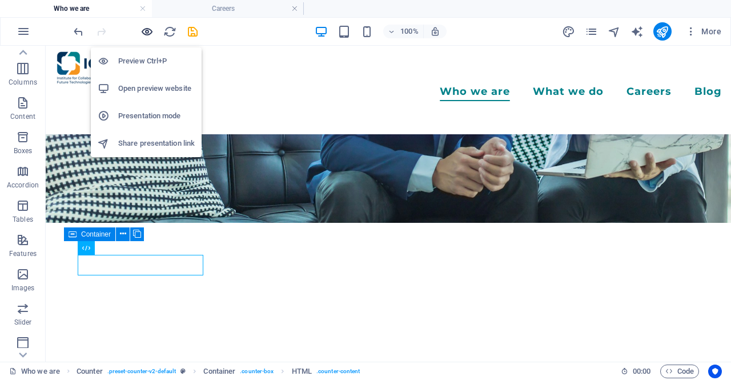
click at [148, 30] on icon "button" at bounding box center [146, 31] width 13 height 13
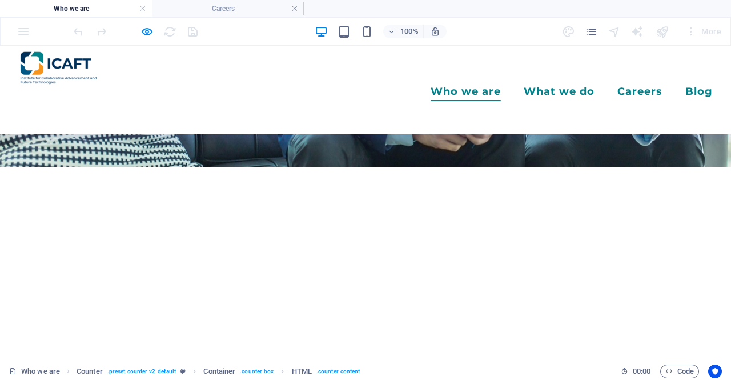
scroll to position [285, 0]
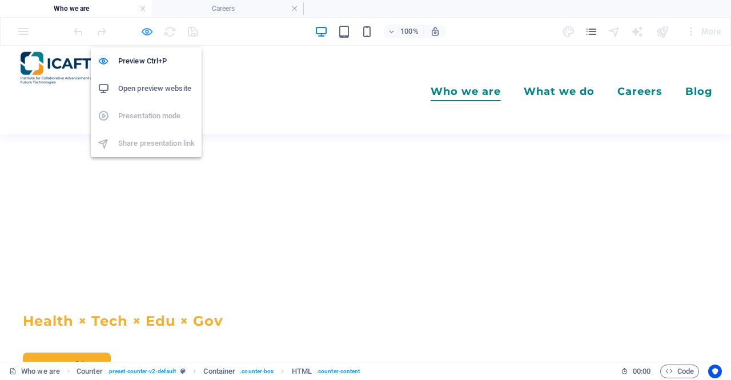
click at [147, 32] on icon "button" at bounding box center [146, 31] width 13 height 13
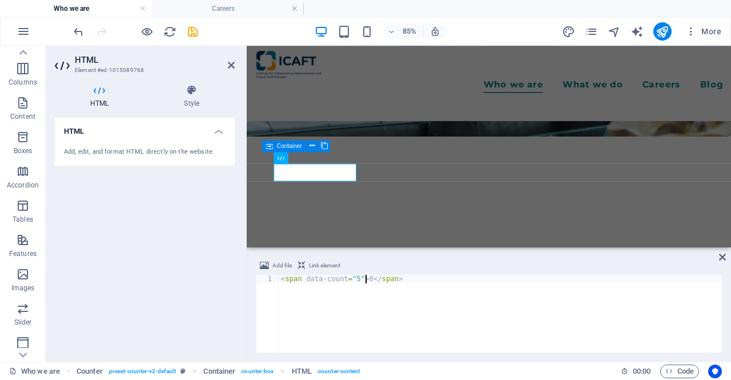
click at [351, 278] on div "< span data-count = "5" > 0 </ span >" at bounding box center [500, 322] width 443 height 95
paste textarea "00">0</span>+ Projects Completed"
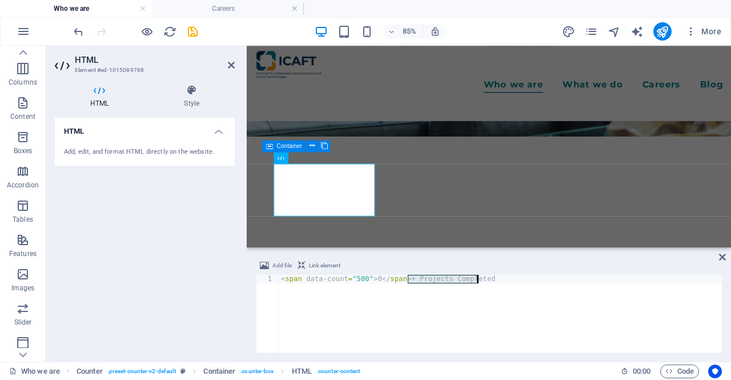
drag, startPoint x: 406, startPoint y: 281, endPoint x: 503, endPoint y: 283, distance: 97.0
click at [503, 283] on div "< span data-count = "500" > 0 </ span > + Projects Completed" at bounding box center [500, 322] width 443 height 95
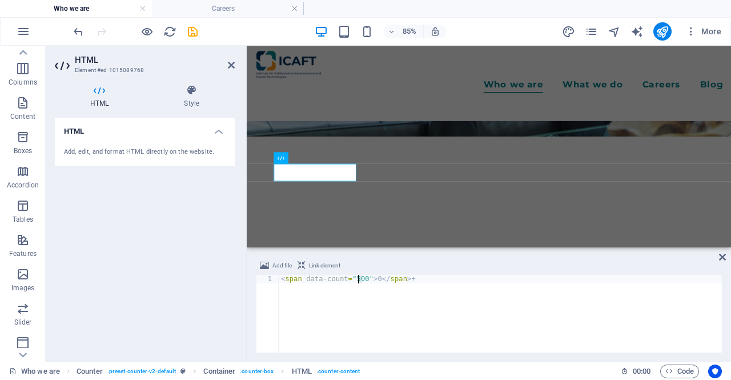
drag, startPoint x: 362, startPoint y: 279, endPoint x: 356, endPoint y: 283, distance: 7.4
click at [356, 283] on div "< span data-count = "500" > 0 </ span > +" at bounding box center [500, 322] width 443 height 95
type textarea "<span data-count="5">0</span>+"
click at [725, 261] on icon at bounding box center [722, 256] width 7 height 9
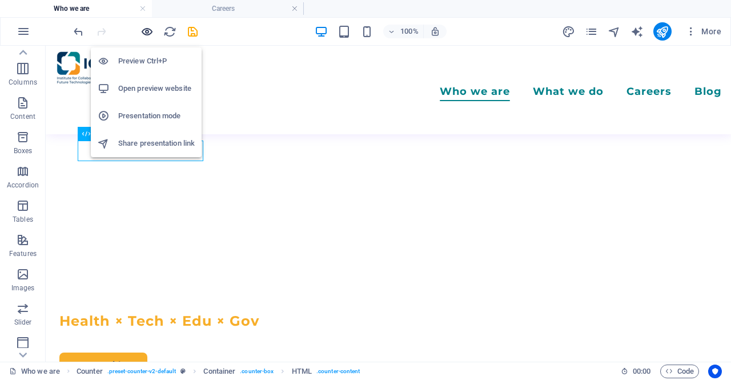
click at [146, 29] on icon "button" at bounding box center [146, 31] width 13 height 13
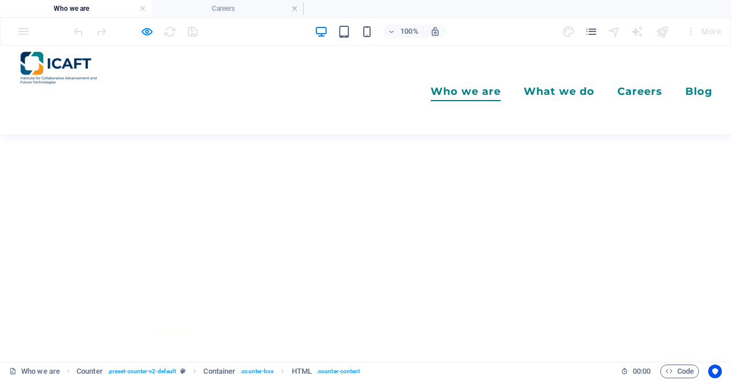
scroll to position [171, 0]
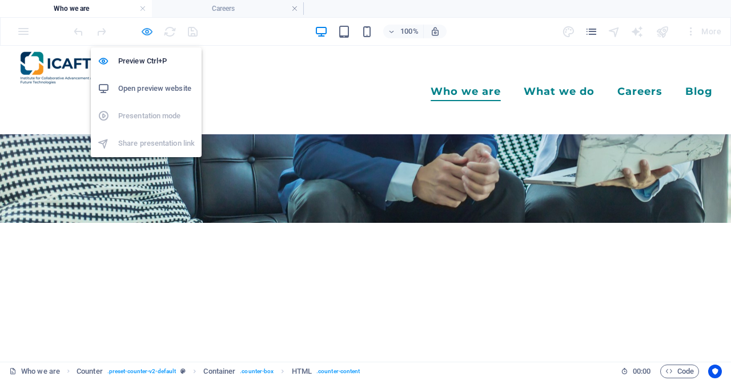
click at [152, 31] on icon "button" at bounding box center [146, 31] width 13 height 13
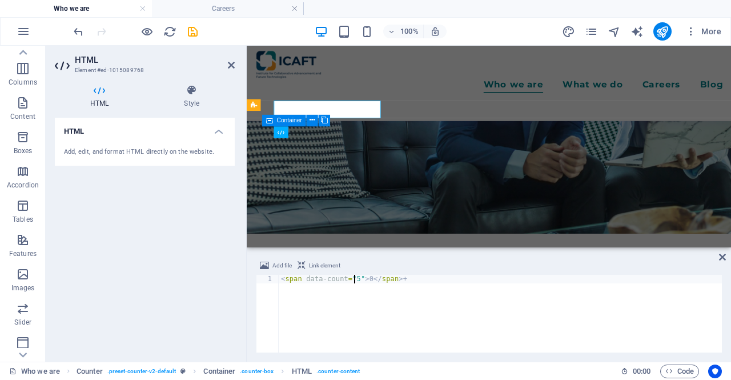
scroll to position [315, 0]
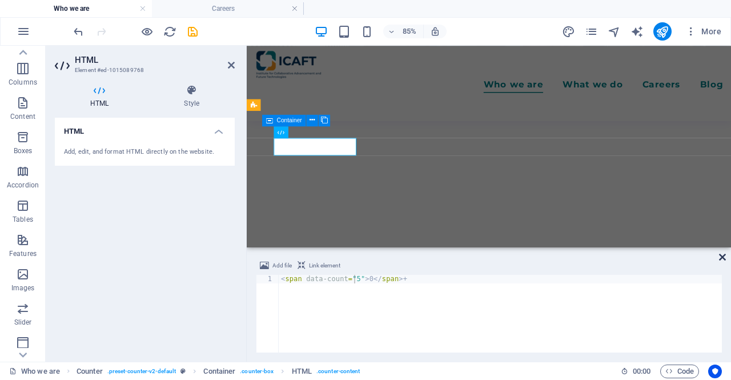
drag, startPoint x: 721, startPoint y: 261, endPoint x: 539, endPoint y: 205, distance: 191.0
click at [721, 261] on icon at bounding box center [722, 256] width 7 height 9
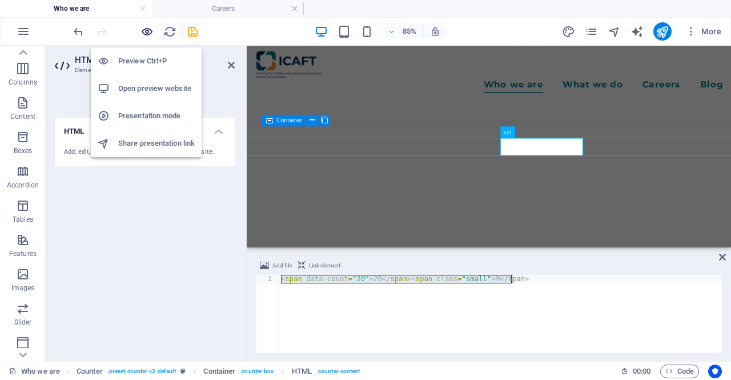
click at [152, 35] on icon "button" at bounding box center [146, 31] width 13 height 13
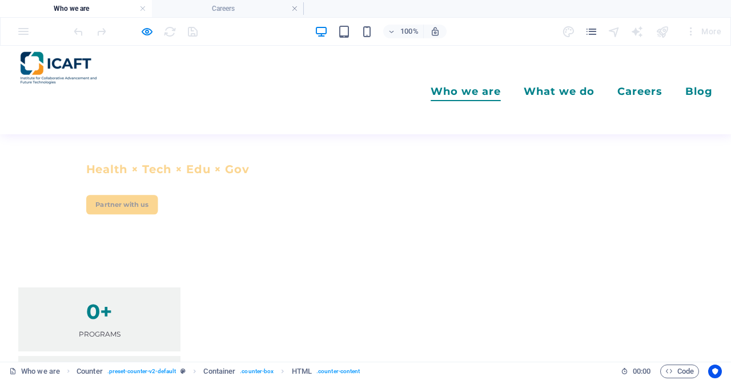
scroll to position [144, 0]
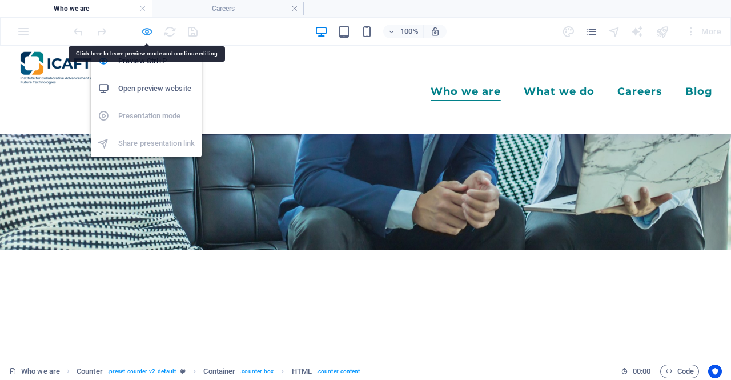
click at [140, 30] on icon "button" at bounding box center [146, 31] width 13 height 13
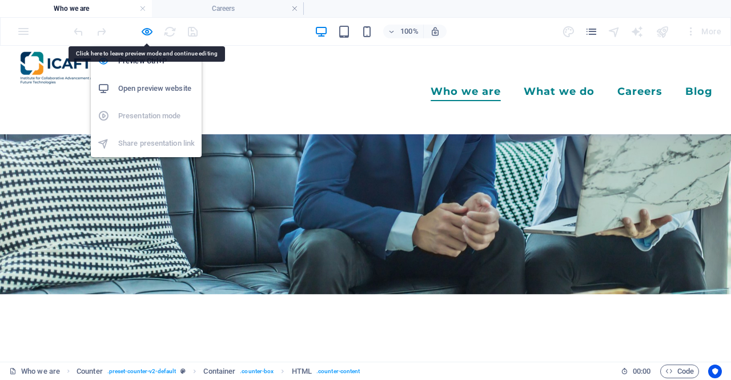
scroll to position [328, 0]
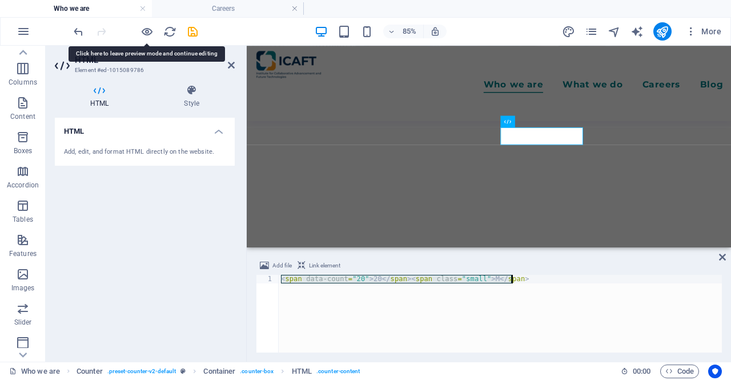
click at [349, 276] on div "< span data-count = "20" > 20 </ span > < span class = "small" > M </ span >" at bounding box center [500, 314] width 443 height 78
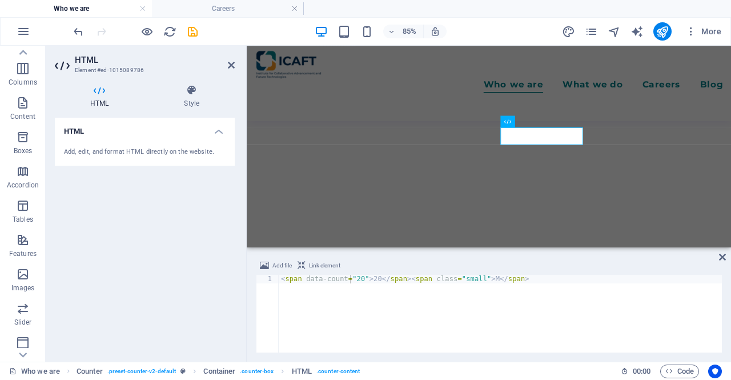
click at [730, 256] on div "Add file Link element <span data-count="20">20</span><span class="small"> M</sp…" at bounding box center [489, 305] width 484 height 112
click at [724, 259] on icon at bounding box center [722, 256] width 7 height 9
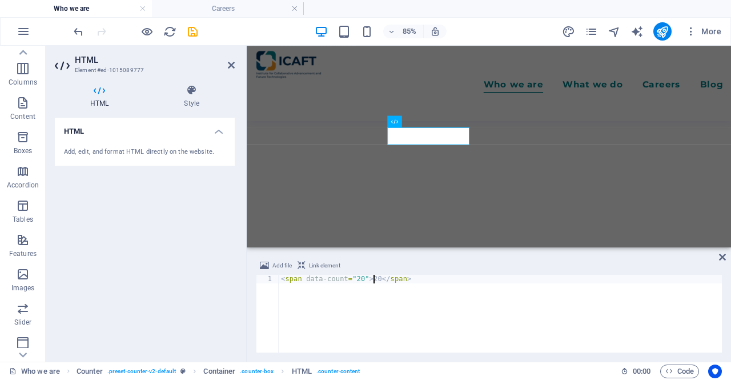
click at [721, 262] on div "Add file Link element" at bounding box center [489, 267] width 466 height 17
click at [725, 251] on div "Add file Link element <span data-count="20">20</span> 1 < span data-count = "20…" at bounding box center [489, 305] width 484 height 112
click at [725, 252] on div "Add file Link element <span data-count="20">20</span> 1 < span data-count = "20…" at bounding box center [489, 305] width 484 height 112
click at [656, 148] on div "Text" at bounding box center [637, 147] width 47 height 12
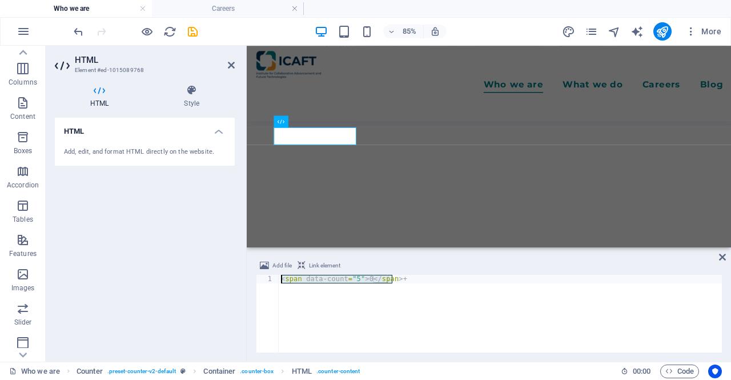
drag, startPoint x: 393, startPoint y: 279, endPoint x: 276, endPoint y: 277, distance: 116.5
click at [276, 277] on div "<span data-count="5">0</span>+ 1 < span data-count = "5" > 0 </ span > + הההההה…" at bounding box center [489, 314] width 466 height 78
click at [353, 279] on div "< span data-count = "9" > 9 </ span > +" at bounding box center [500, 322] width 443 height 95
click at [352, 279] on div "< span data-count = "9" > 9 </ span > +" at bounding box center [500, 322] width 443 height 95
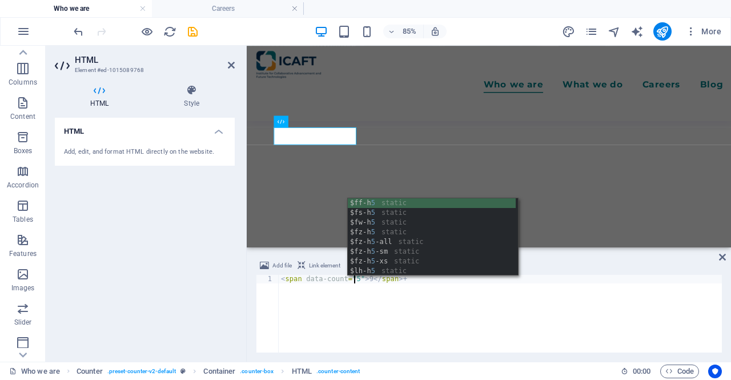
scroll to position [0, 6]
click at [363, 279] on div "< span data-count = "5" > 9 </ span > +" at bounding box center [500, 322] width 443 height 95
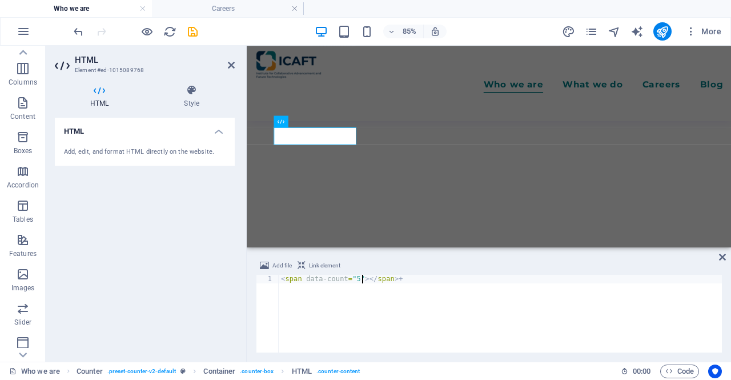
scroll to position [0, 6]
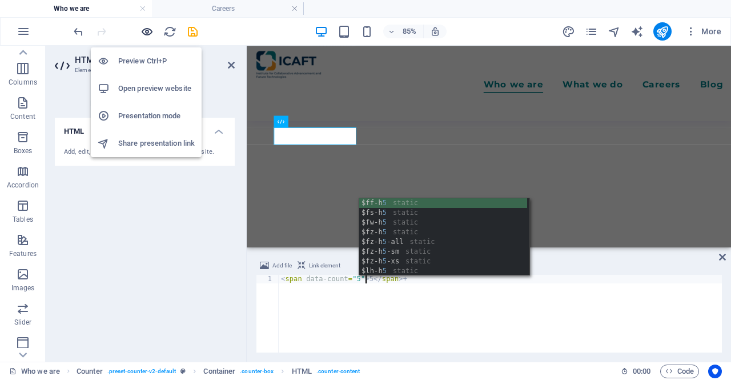
type textarea "<span data-count="5">5</span>+"
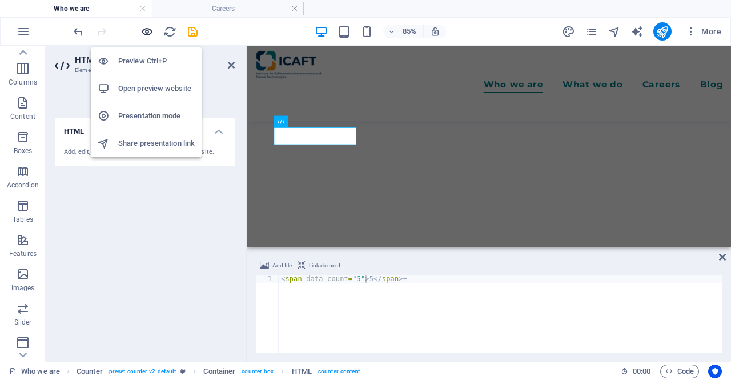
click at [141, 30] on icon "button" at bounding box center [146, 31] width 13 height 13
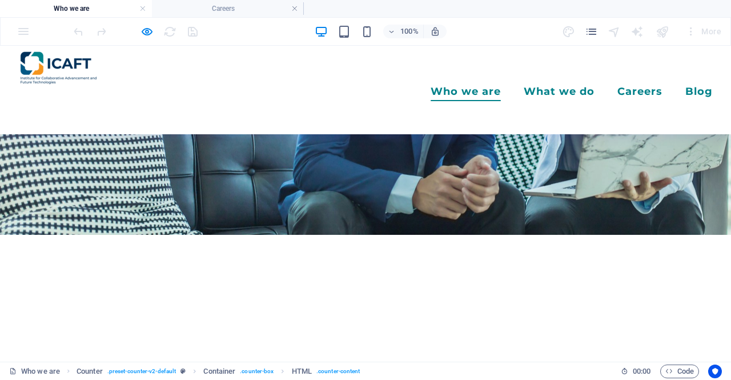
scroll to position [156, 0]
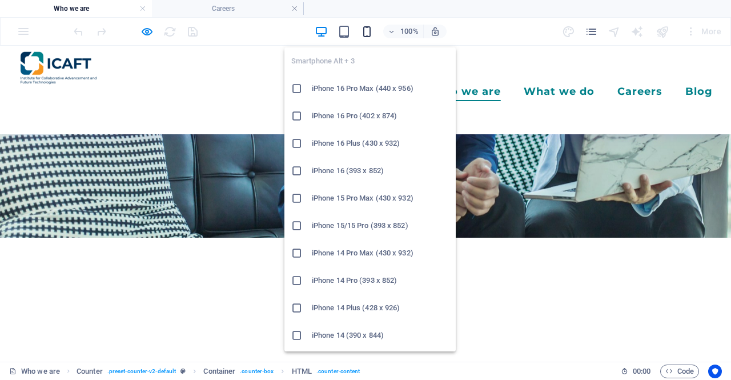
click at [360, 29] on icon "button" at bounding box center [366, 31] width 13 height 13
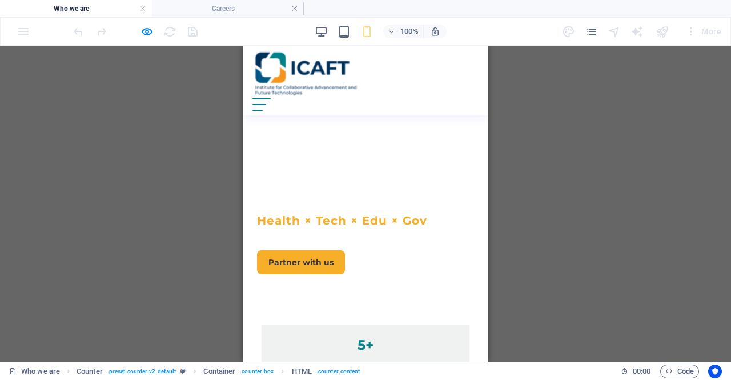
scroll to position [99, 0]
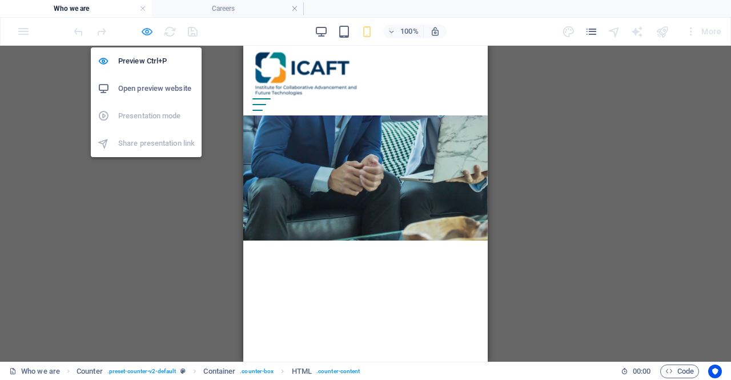
click at [146, 34] on icon "button" at bounding box center [146, 31] width 13 height 13
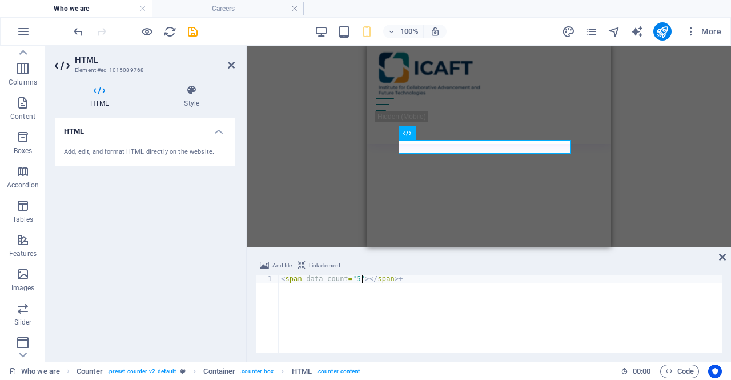
scroll to position [0, 6]
click at [368, 278] on div "< span data-count = "5" > 0 </ span > +" at bounding box center [500, 322] width 443 height 95
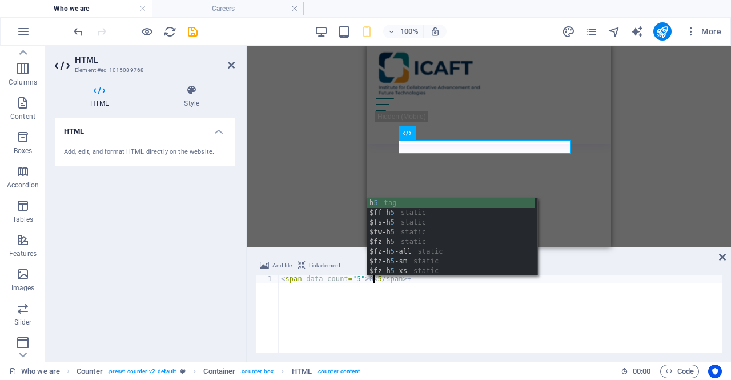
click at [395, 311] on div "< span data-count = "5" > 0 < 5 / span > +" at bounding box center [500, 322] width 443 height 95
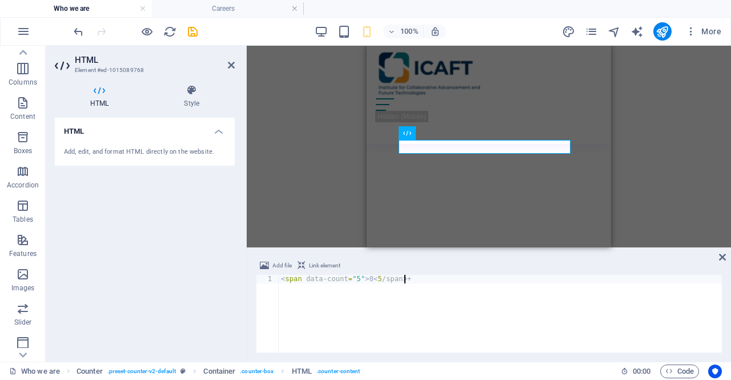
click at [374, 278] on div "< span data-count = "5" > 0 < 5 / span > +" at bounding box center [500, 322] width 443 height 95
click at [365, 279] on div "< span data-count = "5" > 0 < 5 / span > +" at bounding box center [500, 322] width 443 height 95
drag, startPoint x: 365, startPoint y: 311, endPoint x: 354, endPoint y: 288, distance: 26.0
click at [365, 310] on div "< span data-count = "5" > 5 </ span > +" at bounding box center [500, 322] width 443 height 95
type textarea "<span data-count="5">5</span>+"
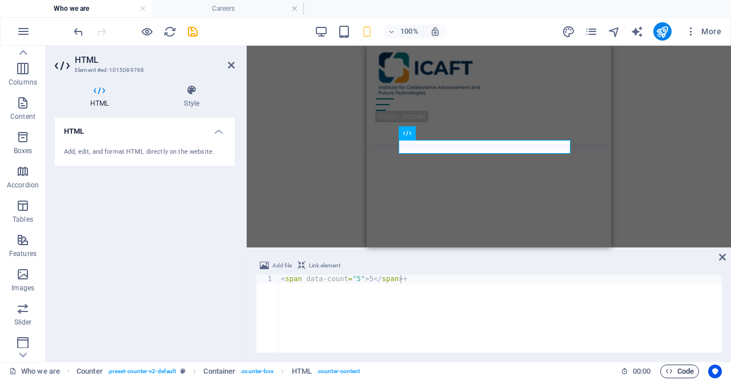
click at [685, 369] on span "Code" at bounding box center [679, 371] width 29 height 14
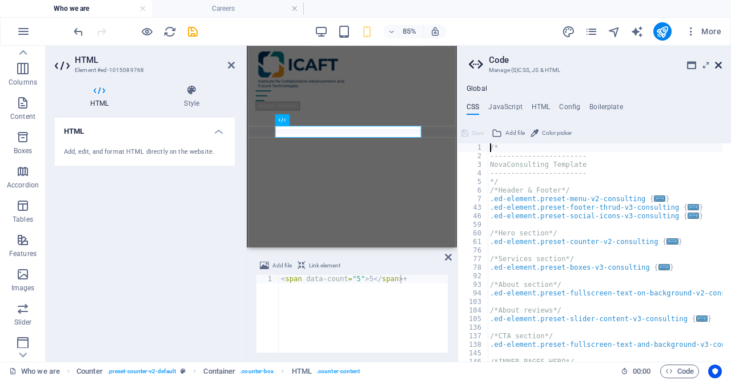
click at [715, 62] on icon at bounding box center [718, 64] width 7 height 9
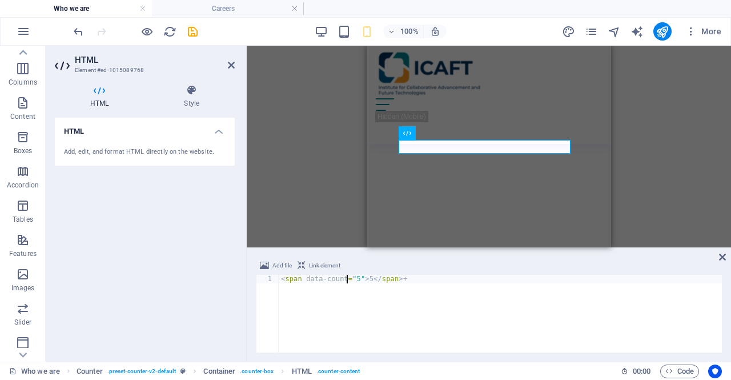
click at [346, 281] on div "< span data-count = "5" > 5 </ span > +" at bounding box center [500, 322] width 443 height 95
click at [724, 256] on icon at bounding box center [722, 256] width 7 height 9
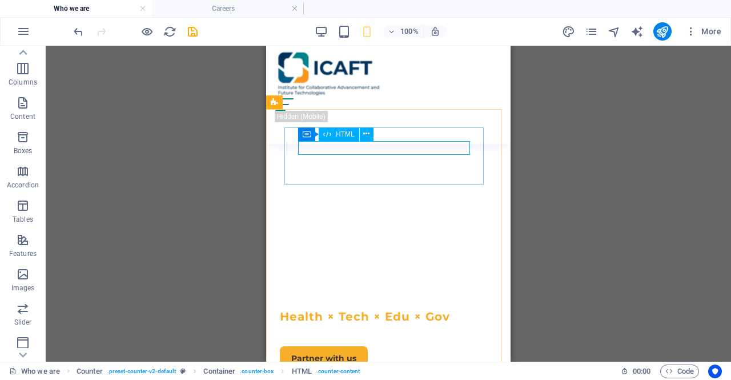
scroll to position [118, 0]
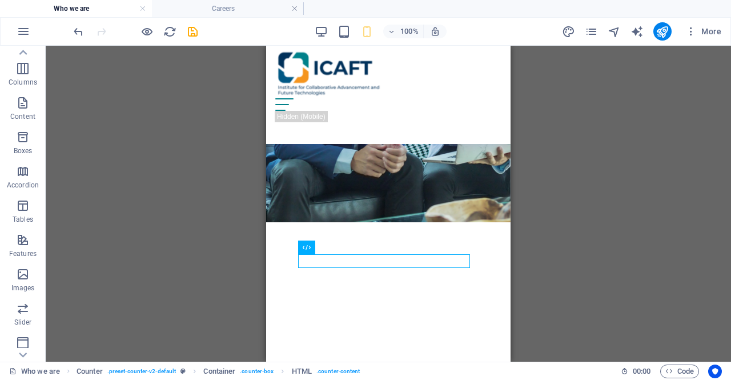
click at [154, 31] on div at bounding box center [135, 31] width 128 height 18
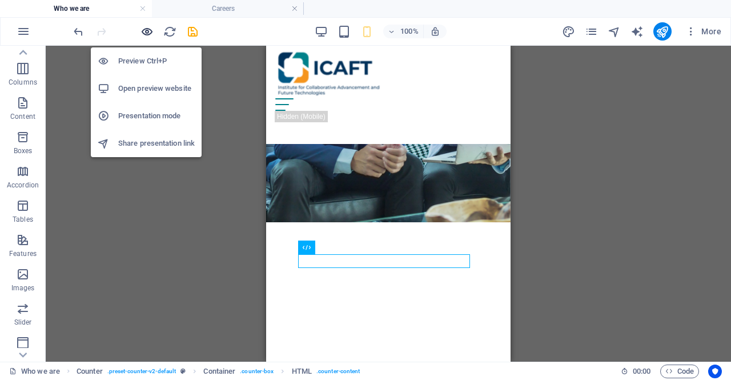
click at [147, 29] on icon "button" at bounding box center [146, 31] width 13 height 13
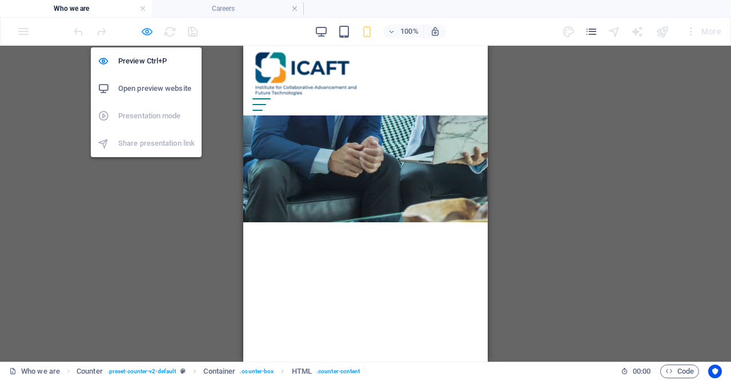
click at [145, 34] on icon "button" at bounding box center [146, 31] width 13 height 13
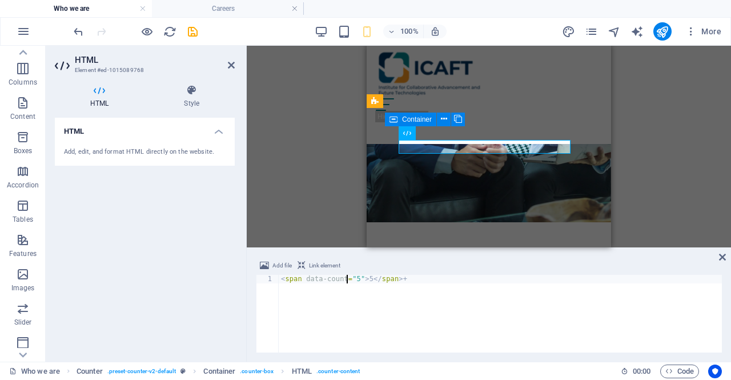
scroll to position [232, 0]
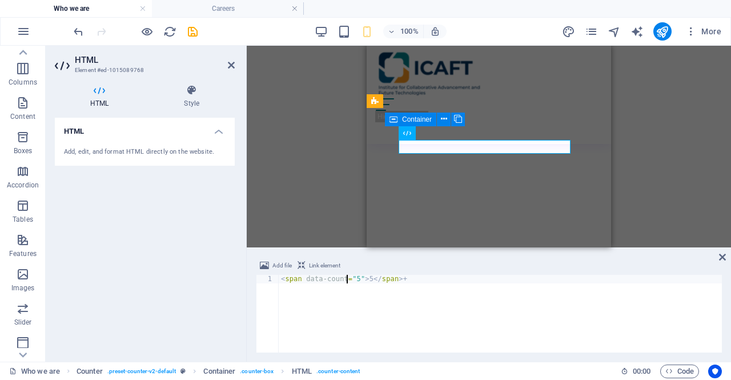
click at [354, 276] on div "< span data-count = "5" > 5 </ span > +" at bounding box center [500, 322] width 443 height 95
click at [356, 276] on div "< span data-count = "5" > 5 </ span > +" at bounding box center [500, 322] width 443 height 95
click at [348, 276] on div "< span data-count = "5" > 5 </ span > +" at bounding box center [500, 322] width 443 height 95
click at [352, 277] on div "< span data-count = "5" > 5 </ span > +" at bounding box center [500, 322] width 443 height 95
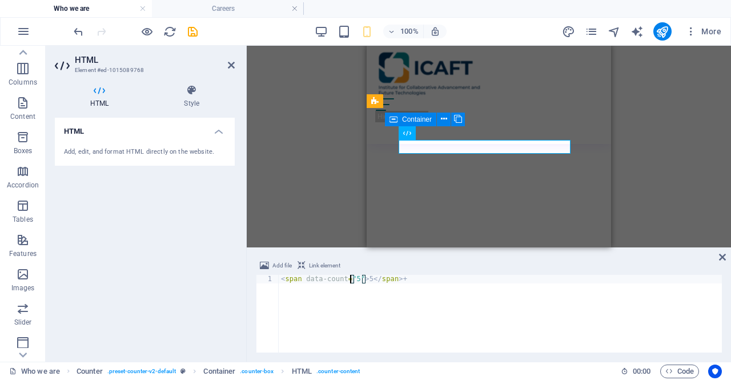
click at [365, 280] on div "< span data-count = "5" > 5 </ span > +" at bounding box center [500, 322] width 443 height 95
click at [364, 281] on div "< span data-count = "5" > 5 </ span > +" at bounding box center [500, 322] width 443 height 95
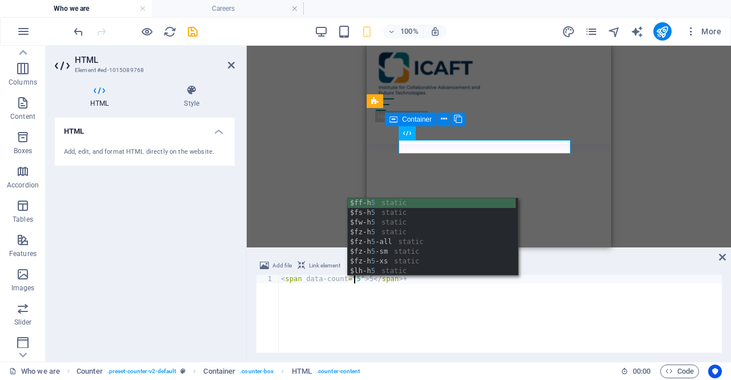
scroll to position [0, 6]
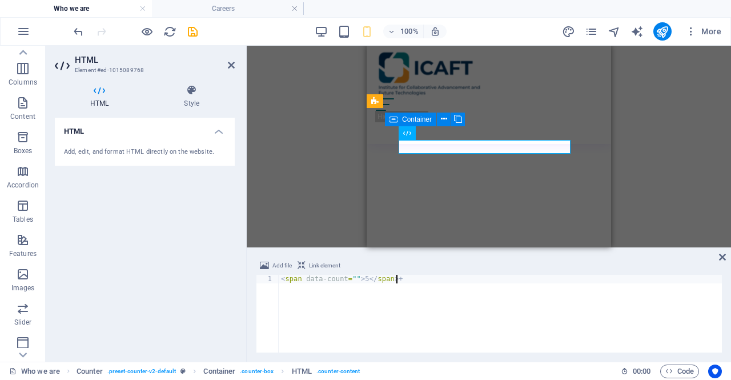
click at [366, 285] on div "< span data-count = "" > 5 </ span > +" at bounding box center [500, 322] width 443 height 95
click at [348, 278] on div "< span data-count = "" > 5 </ span > +" at bounding box center [500, 322] width 443 height 95
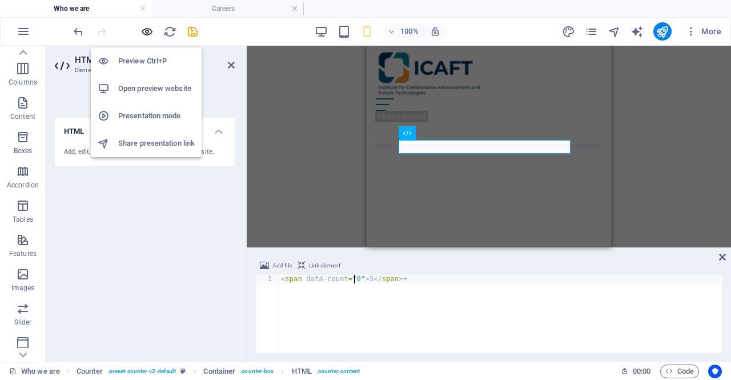
type textarea "<span data-count="0">5</span>+"
click at [143, 31] on icon "button" at bounding box center [146, 31] width 13 height 13
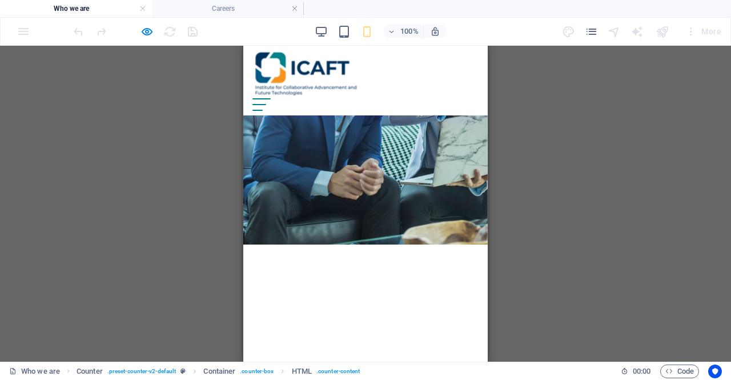
scroll to position [175, 0]
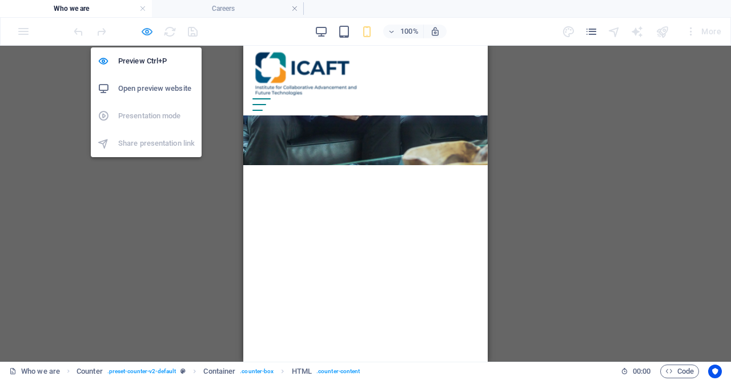
click at [146, 31] on icon "button" at bounding box center [146, 31] width 13 height 13
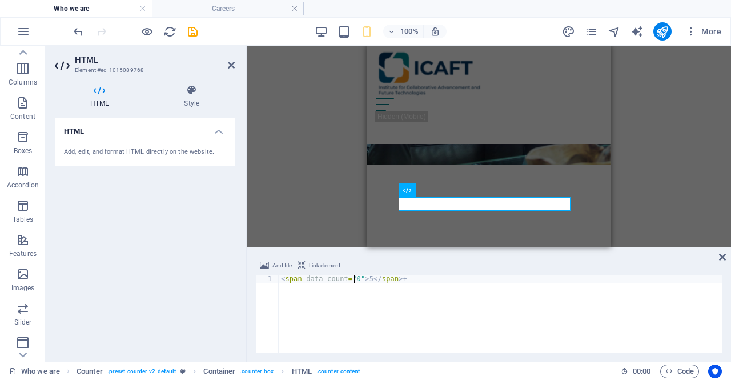
click at [357, 283] on div "< span data-count = "0" > 5 </ span > +" at bounding box center [500, 322] width 443 height 95
click at [353, 276] on div "< span data-count = "0" > 5 </ span > +" at bounding box center [500, 314] width 443 height 78
click at [353, 279] on div "< span data-count = "0" > 5 </ span > +" at bounding box center [500, 322] width 443 height 95
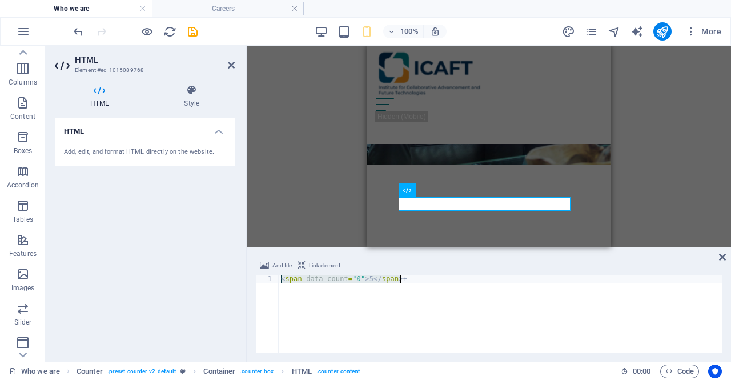
click at [353, 279] on div "< span data-count = "0" > 5 </ span > +" at bounding box center [500, 322] width 443 height 95
click at [361, 280] on div "< span data-count = "0" > 5 </ span > +" at bounding box center [500, 314] width 443 height 78
click at [362, 279] on div "< span data-count = "0" > 5 </ span > +" at bounding box center [500, 322] width 443 height 95
click at [353, 279] on div "< span data-count = "0" > 5 </ span > +" at bounding box center [500, 322] width 443 height 95
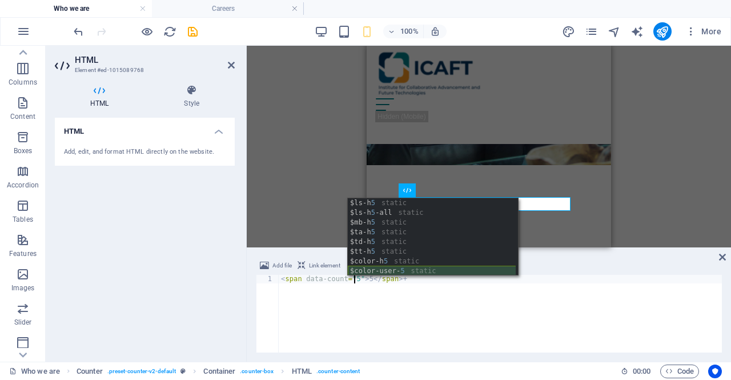
scroll to position [87, 0]
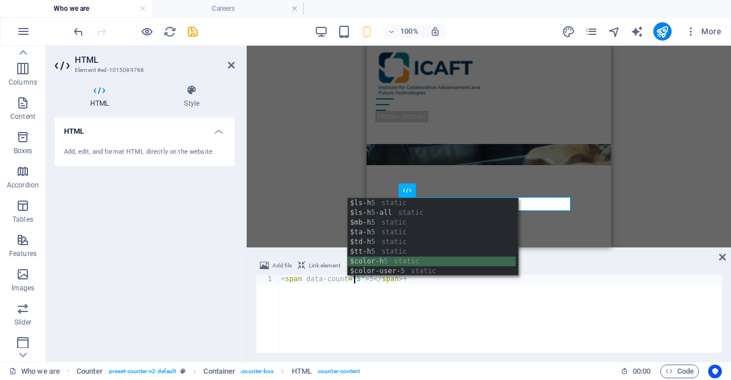
click at [405, 264] on div "$ls-h 5 static $ls-h 5 -all static $mb-h 5 static $ta-h 5 static $td-h 5 static…" at bounding box center [432, 246] width 168 height 97
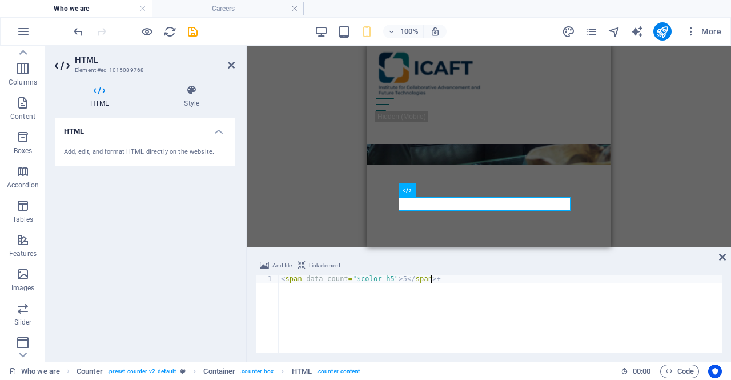
click at [389, 296] on div "< span data-count = "$color-h5" > 5 </ span > +" at bounding box center [500, 322] width 443 height 95
click at [360, 278] on div "< span data-count = "$color-h5" > 5 </ span > +" at bounding box center [500, 322] width 443 height 95
drag, startPoint x: 384, startPoint y: 276, endPoint x: 354, endPoint y: 280, distance: 29.3
click at [354, 280] on div "< span data-count = "$color-h5" > 5 </ span > +" at bounding box center [500, 322] width 443 height 95
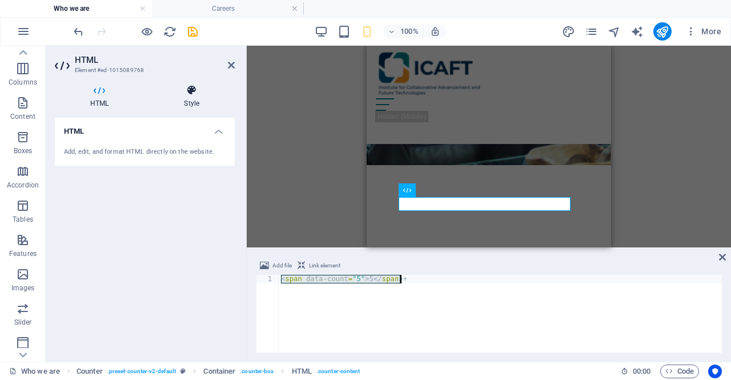
type textarea "<span data-count="5">5</span>+"
click at [193, 96] on h4 "Style" at bounding box center [191, 96] width 86 height 24
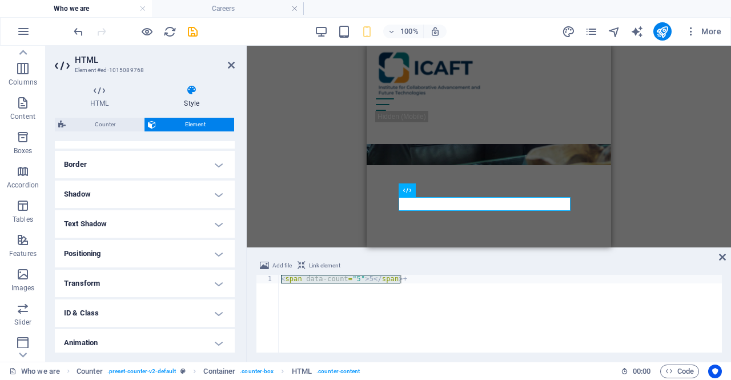
scroll to position [271, 0]
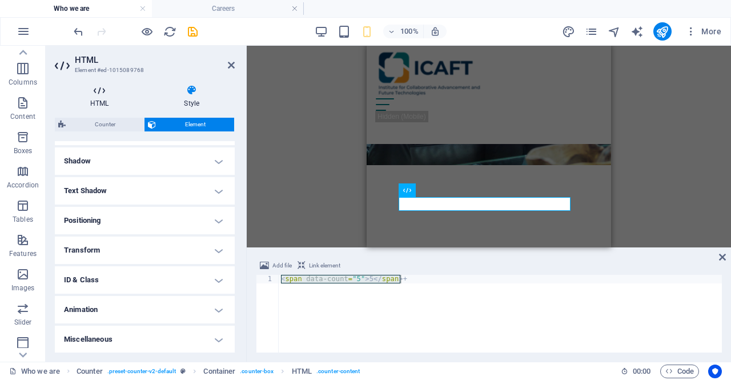
click at [103, 94] on icon at bounding box center [99, 89] width 89 height 11
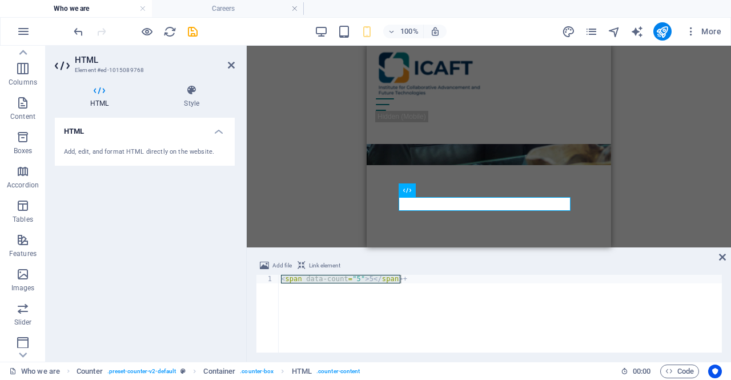
click at [730, 256] on div "Add file Link element <span data-count="5">5</span>+ 1 < span data-count = "5" …" at bounding box center [489, 305] width 484 height 112
click at [725, 257] on icon at bounding box center [722, 256] width 7 height 9
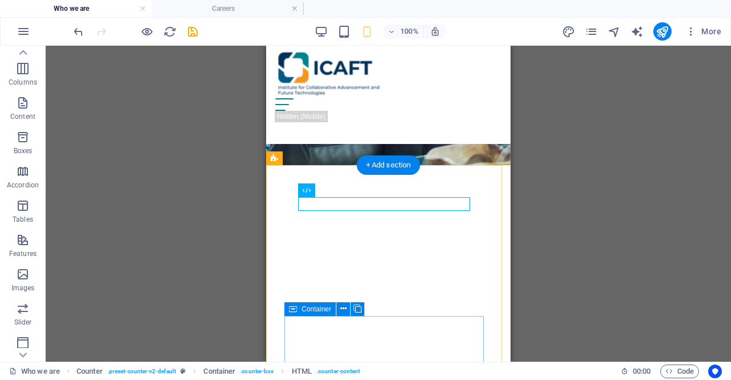
scroll to position [289, 0]
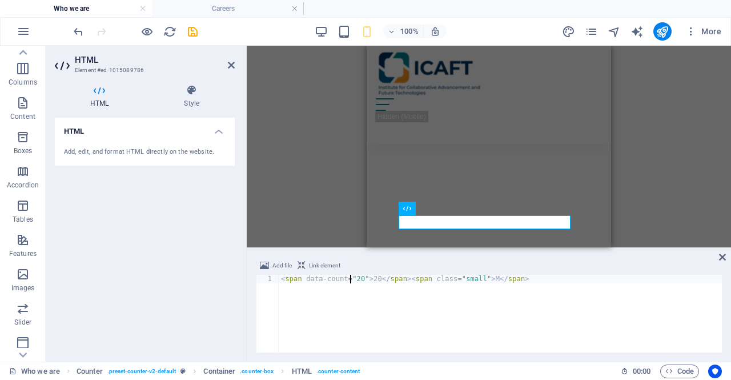
click at [461, 281] on div "< span data-count = "20" > 20 </ span > < span class = "small" > M </ span >" at bounding box center [500, 322] width 443 height 95
click at [476, 277] on div "< span data-count = "20" > 20 </ span > < span class = "small" > M </ span >" at bounding box center [500, 322] width 443 height 95
drag, startPoint x: 353, startPoint y: 279, endPoint x: 365, endPoint y: 279, distance: 12.6
click at [365, 279] on div "< span data-count = "20" > 20 </ span > < span class = "small" > M </ span >" at bounding box center [500, 322] width 443 height 95
click at [358, 279] on div "< span data-count = "20" > 20 </ span > < span class = "small" > M </ span >" at bounding box center [500, 314] width 443 height 78
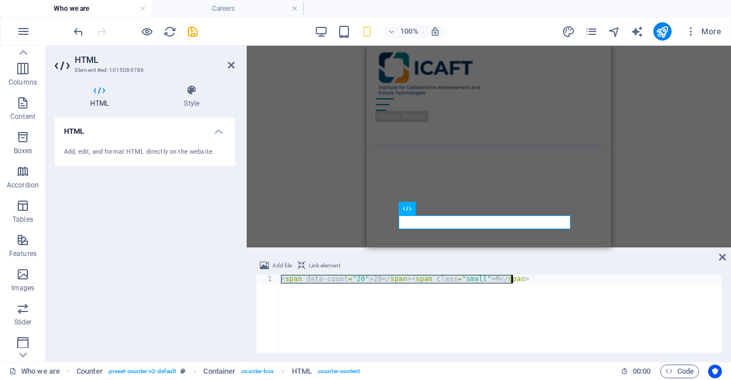
click at [716, 256] on div "Add file Link element <span data-count="20">20</span><span class="small"> M</sp…" at bounding box center [489, 305] width 484 height 112
click at [720, 256] on icon at bounding box center [722, 256] width 7 height 9
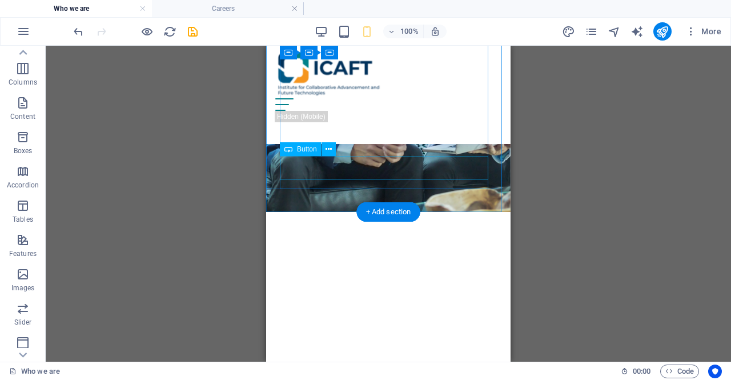
scroll to position [210, 0]
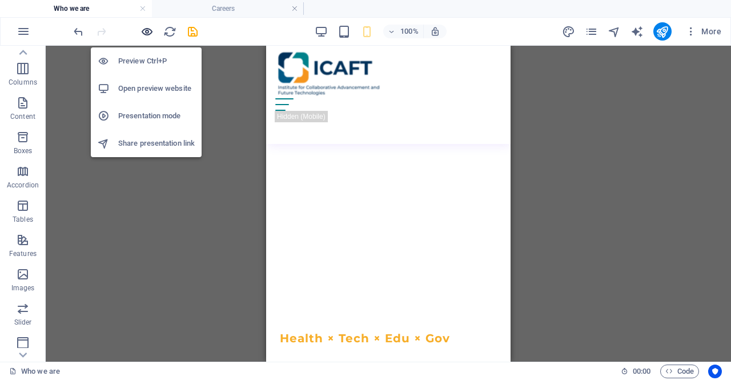
click at [146, 34] on icon "button" at bounding box center [146, 31] width 13 height 13
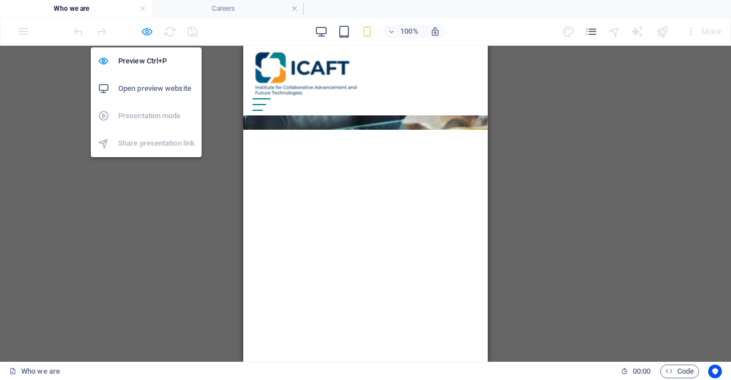
click at [140, 34] on icon "button" at bounding box center [146, 31] width 13 height 13
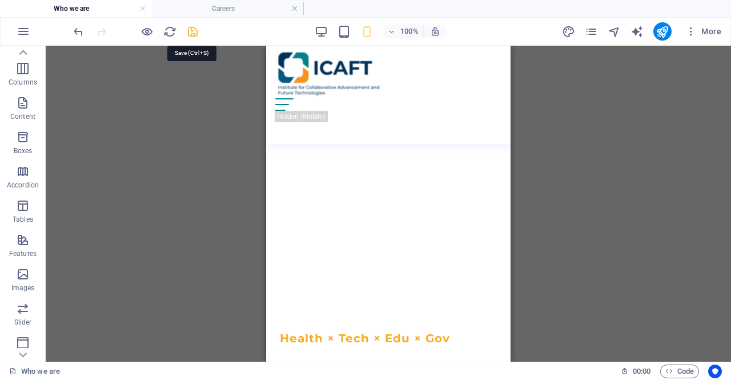
click at [187, 32] on icon "save" at bounding box center [192, 31] width 13 height 13
checkbox input "false"
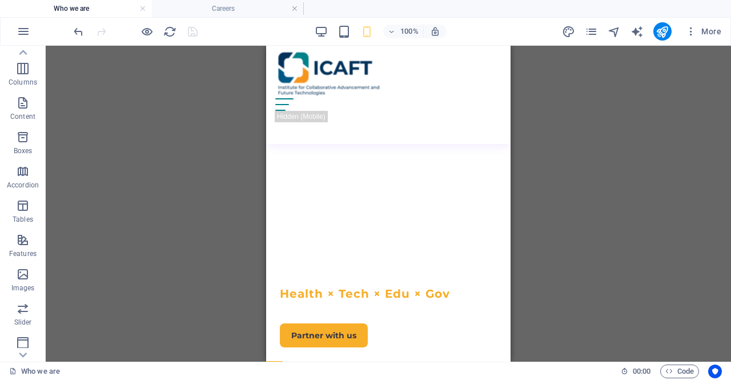
scroll to position [260, 0]
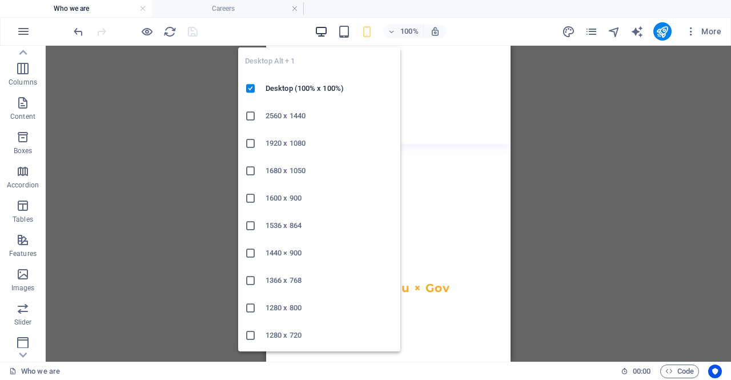
click at [320, 27] on icon "button" at bounding box center [320, 31] width 13 height 13
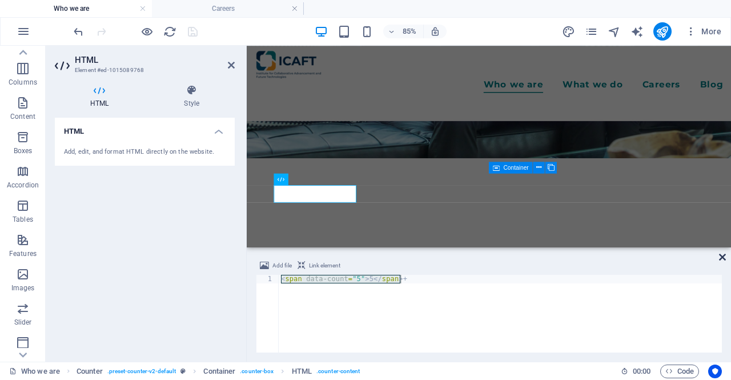
click at [720, 259] on icon at bounding box center [722, 256] width 7 height 9
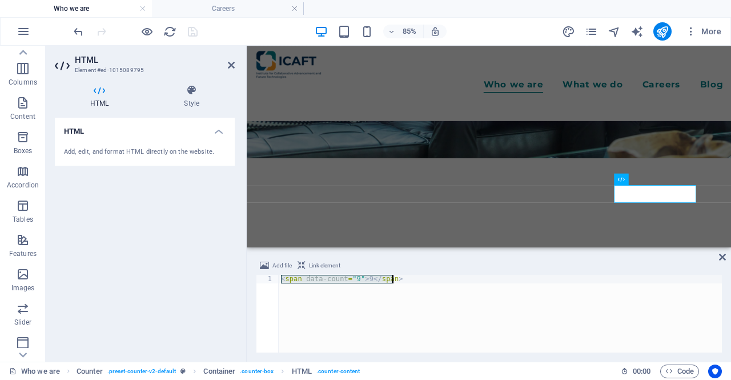
click at [354, 276] on div "< span data-count = "9" > 9 </ span >" at bounding box center [500, 314] width 443 height 78
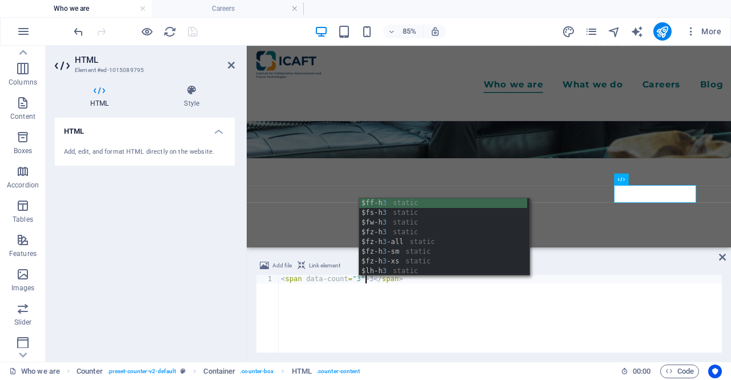
scroll to position [0, 6]
type textarea "<span data-count="3">3</span>"
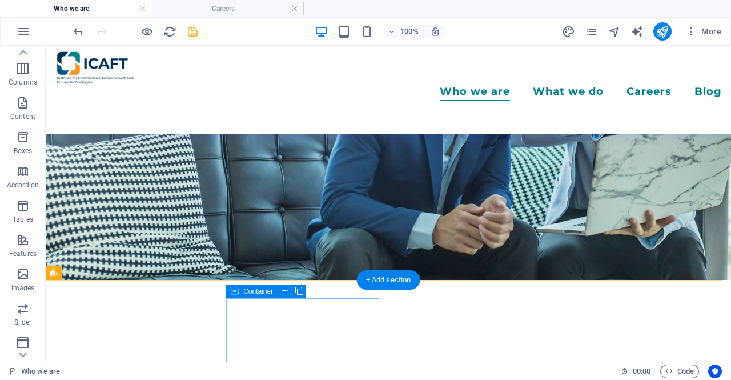
scroll to position [171, 0]
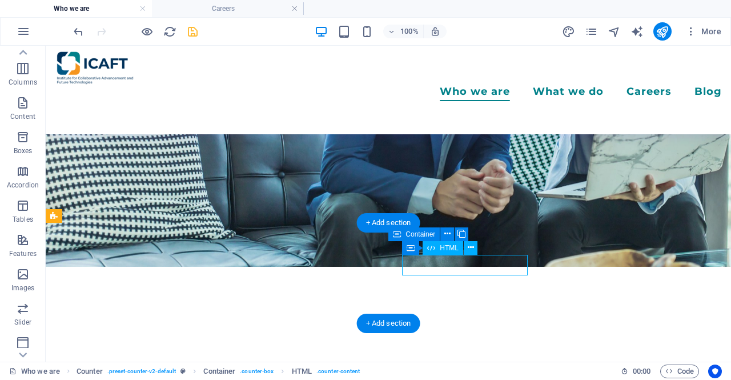
scroll to position [315, 0]
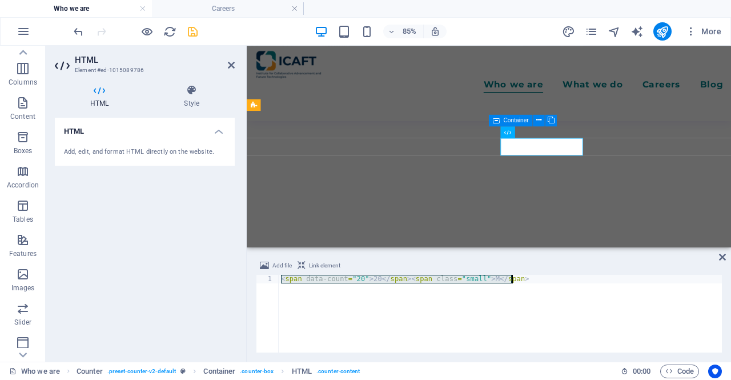
click at [354, 277] on div "< span data-count = "20" > 20 </ span > < span class = "small" > M </ span >" at bounding box center [500, 314] width 443 height 78
click at [378, 278] on div "< span data-count = "1000" > 20 </ span > < span class = "small" > M </ span >" at bounding box center [500, 322] width 443 height 95
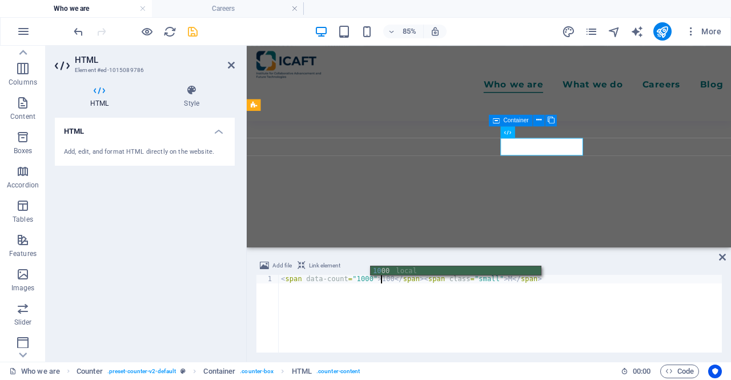
scroll to position [0, 8]
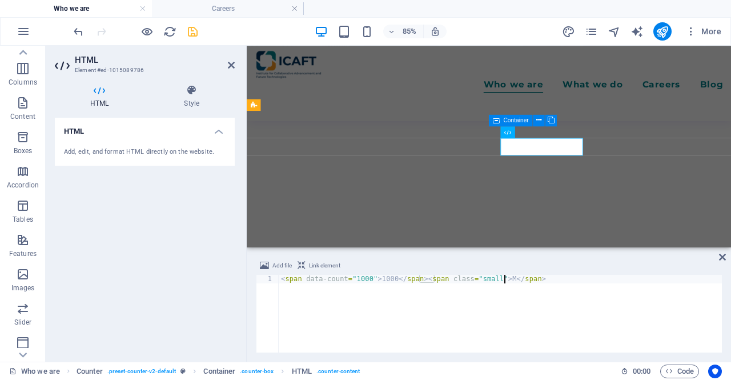
click at [503, 279] on div "< span data-count = "1000" > 1000 </ span > < span class = "small" > M </ span >" at bounding box center [500, 322] width 443 height 95
click at [530, 283] on div "< span data-count = "1000" > 1000 </ span > < span class = "small" > M </ span >" at bounding box center [500, 322] width 443 height 95
type textarea "<span data-count="1000">1000</span>"
click at [725, 256] on icon at bounding box center [722, 256] width 7 height 9
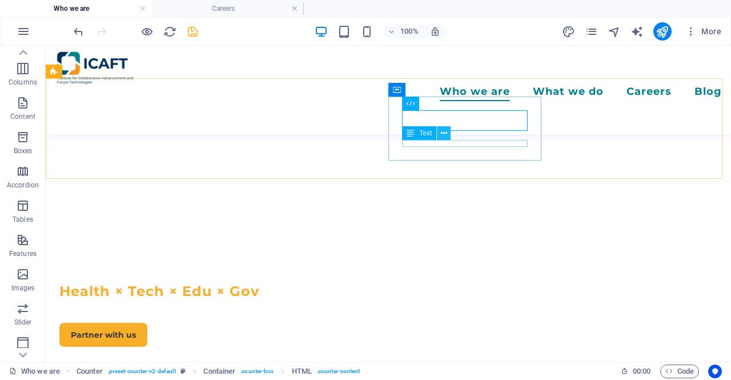
click at [449, 138] on button at bounding box center [444, 133] width 14 height 14
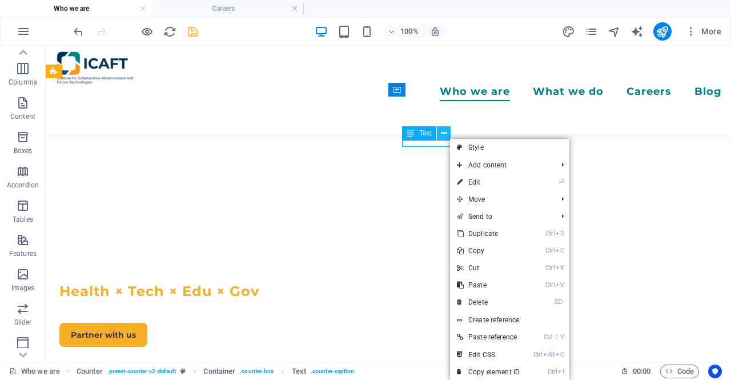
click at [449, 138] on button at bounding box center [444, 133] width 14 height 14
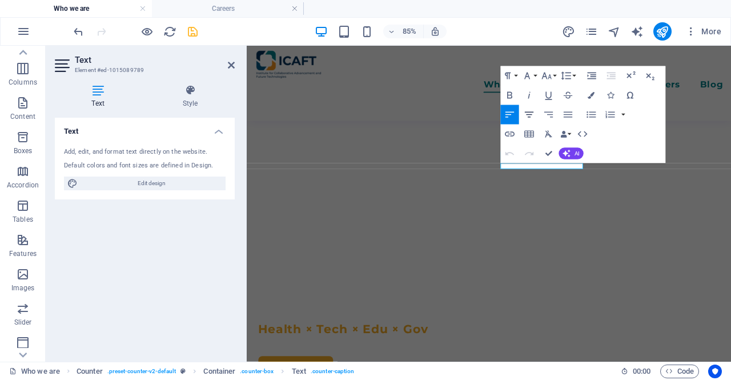
click at [531, 116] on icon "button" at bounding box center [528, 113] width 11 height 11
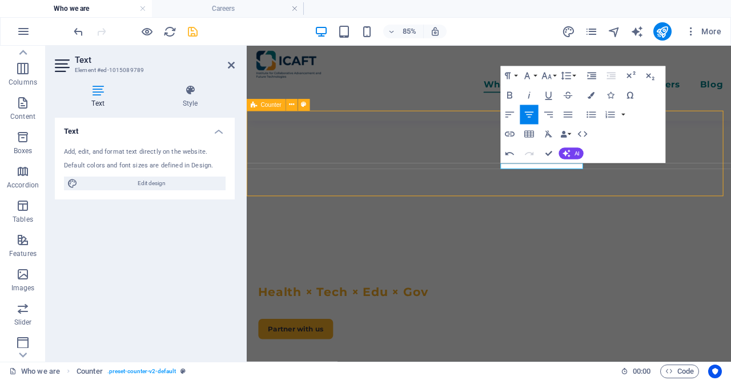
scroll to position [272, 0]
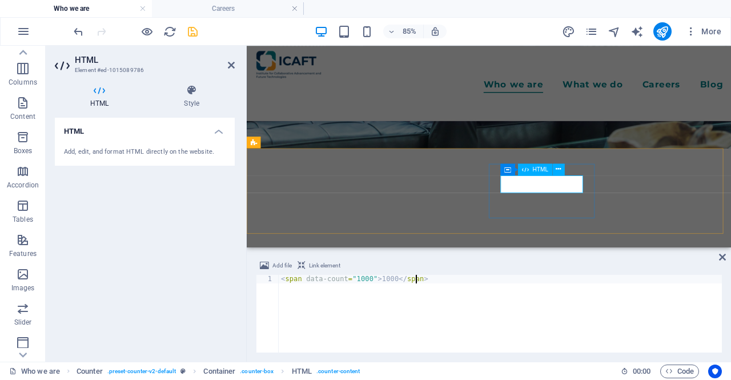
click at [724, 259] on icon at bounding box center [722, 256] width 7 height 9
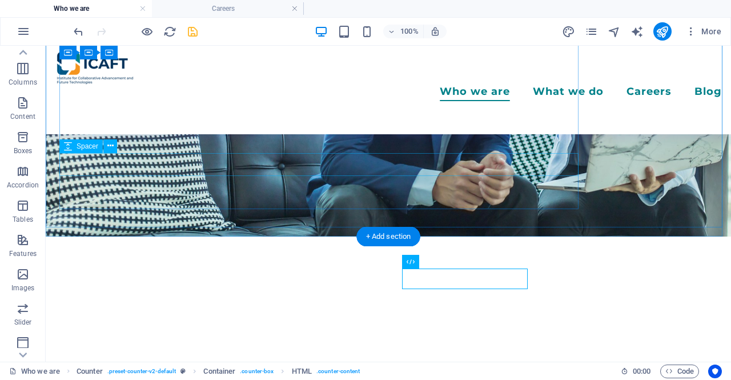
scroll to position [43, 0]
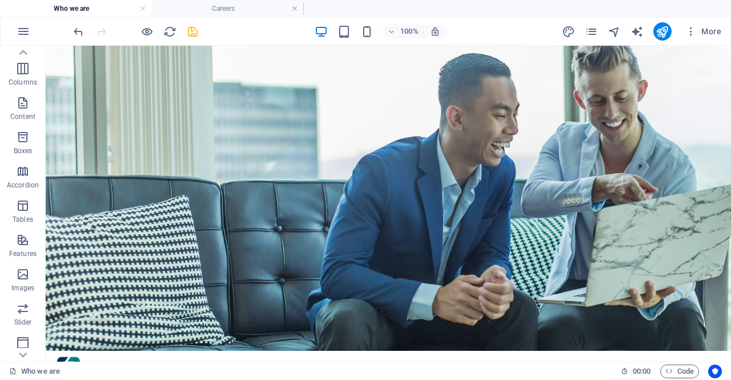
click at [200, 33] on div "100% More" at bounding box center [398, 31] width 654 height 18
click at [188, 33] on icon "save" at bounding box center [192, 31] width 13 height 13
checkbox input "false"
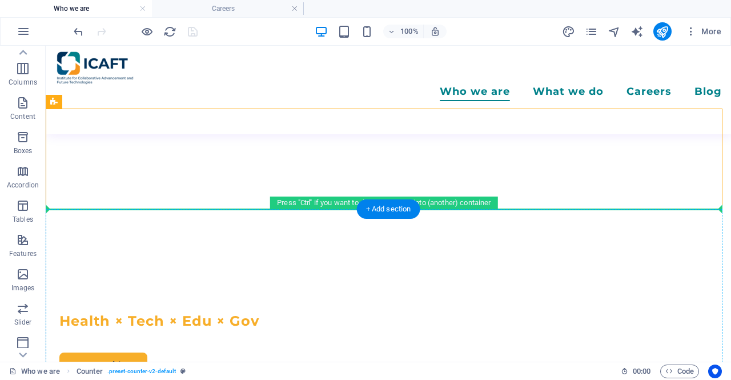
scroll to position [400, 0]
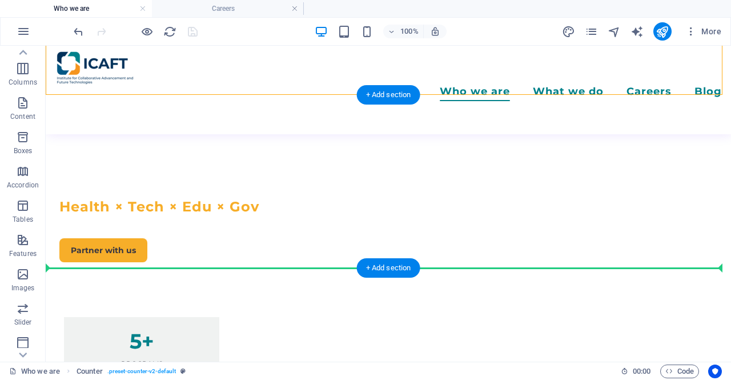
drag, startPoint x: 102, startPoint y: 147, endPoint x: 66, endPoint y: 266, distance: 124.4
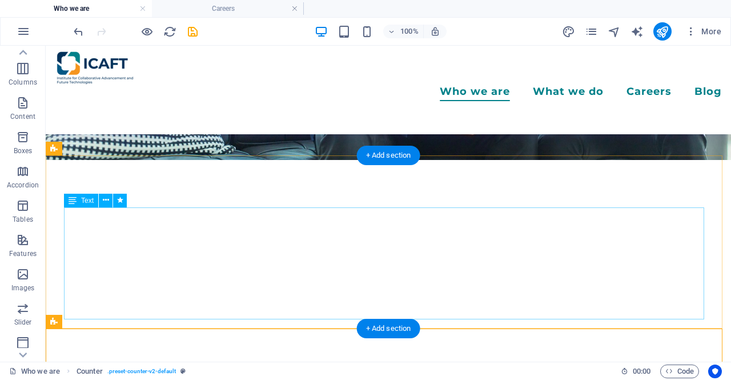
scroll to position [185, 0]
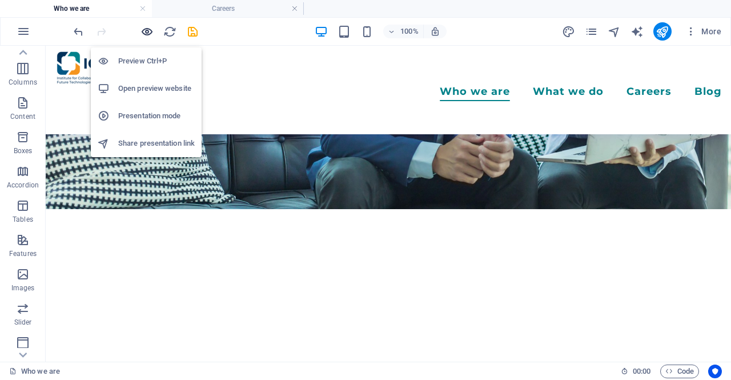
click at [150, 29] on icon "button" at bounding box center [146, 31] width 13 height 13
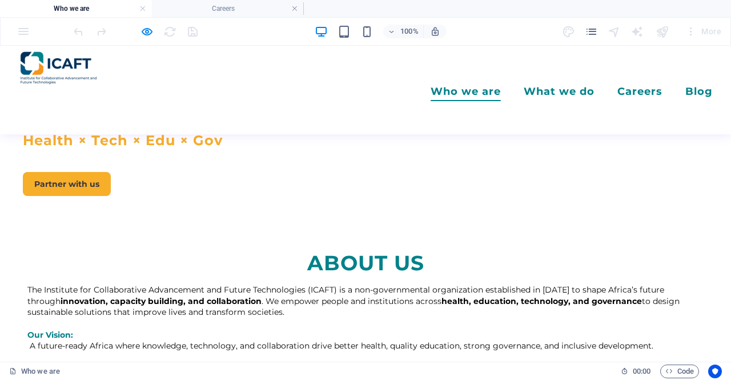
scroll to position [470, 0]
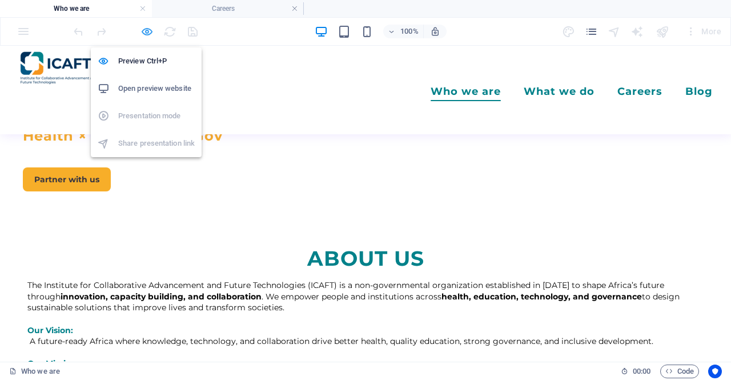
click at [147, 34] on icon "button" at bounding box center [146, 31] width 13 height 13
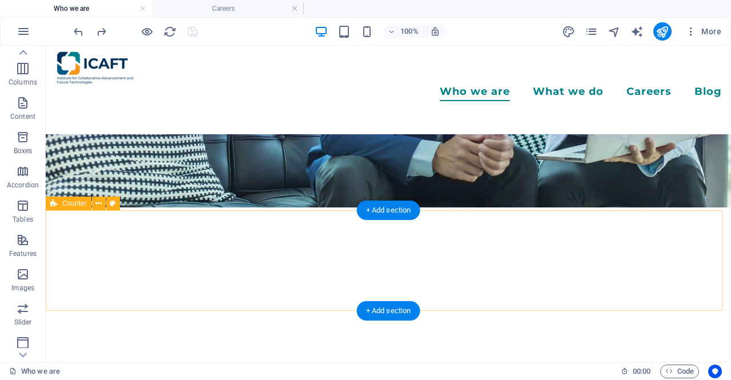
scroll to position [183, 0]
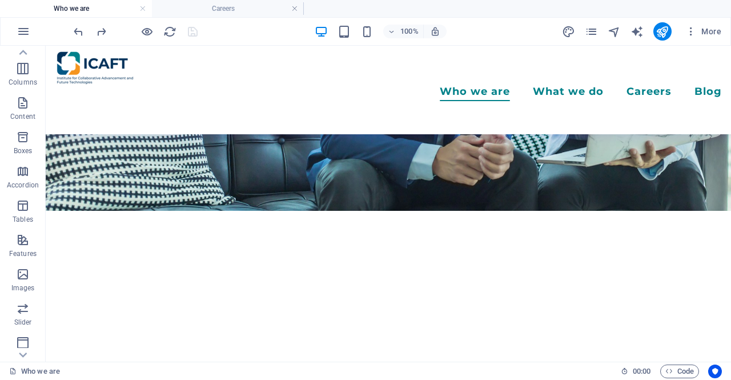
click at [358, 33] on div "100%" at bounding box center [380, 31] width 132 height 18
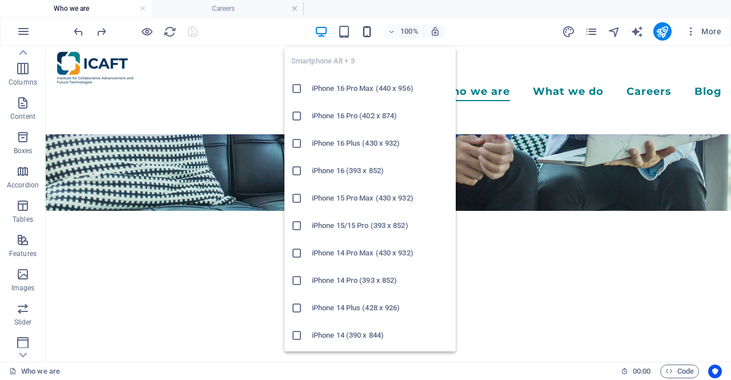
click at [363, 33] on icon "button" at bounding box center [366, 31] width 13 height 13
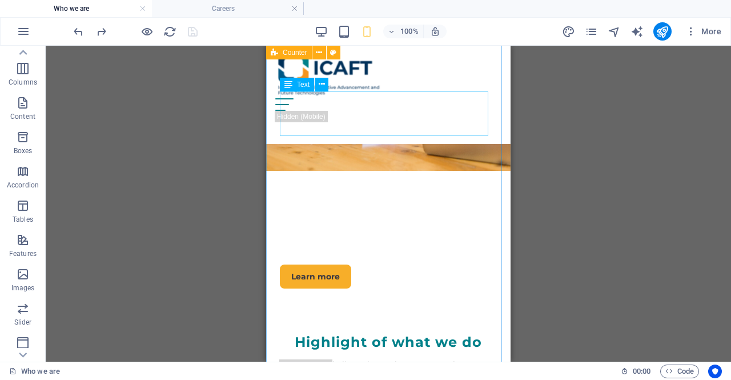
scroll to position [2454, 0]
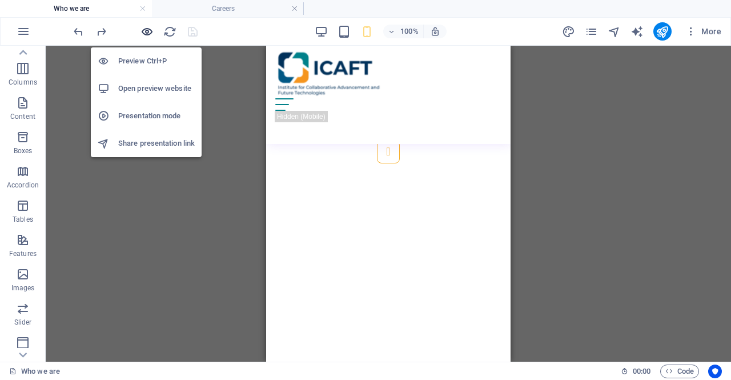
click at [143, 35] on icon "button" at bounding box center [146, 31] width 13 height 13
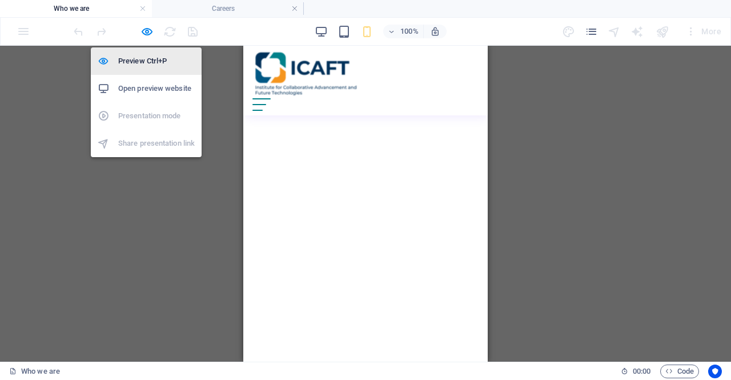
click at [146, 51] on li "Preview Ctrl+P" at bounding box center [146, 60] width 111 height 27
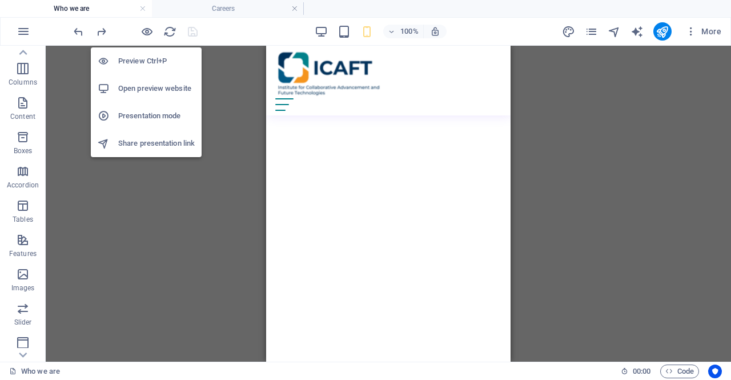
scroll to position [2813, 0]
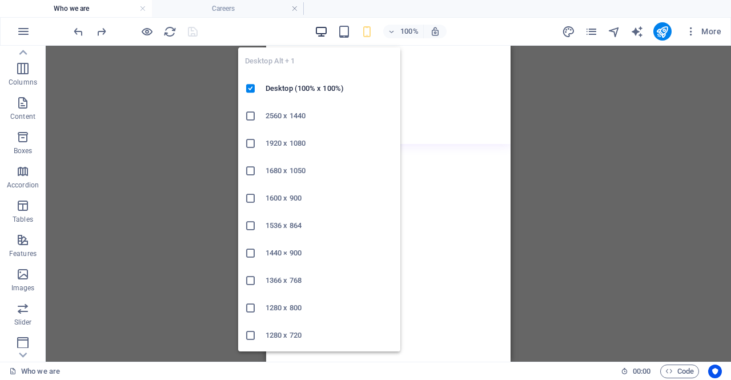
click at [318, 35] on icon "button" at bounding box center [320, 31] width 13 height 13
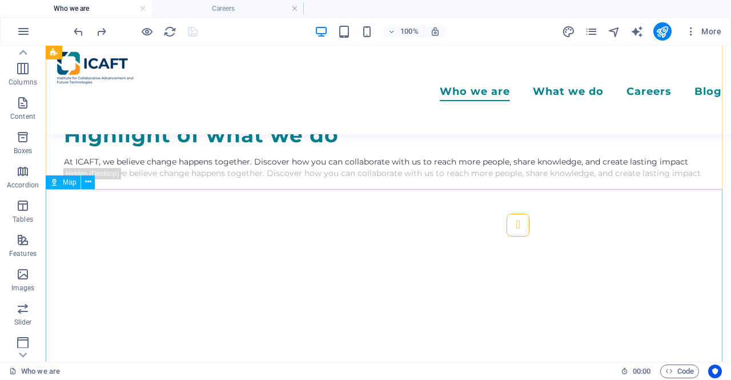
scroll to position [2485, 0]
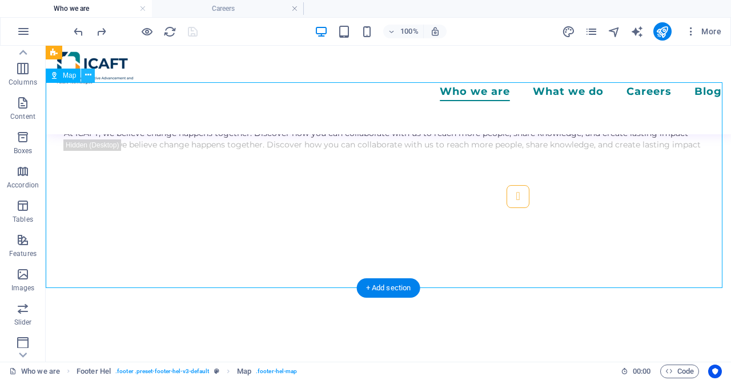
scroll to position [2428, 0]
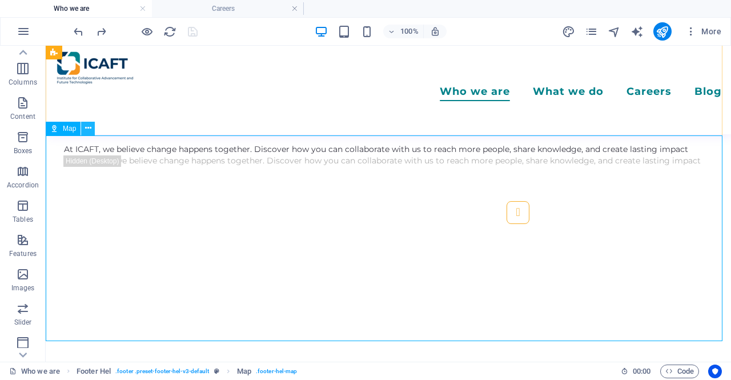
click at [86, 128] on icon at bounding box center [88, 128] width 6 height 12
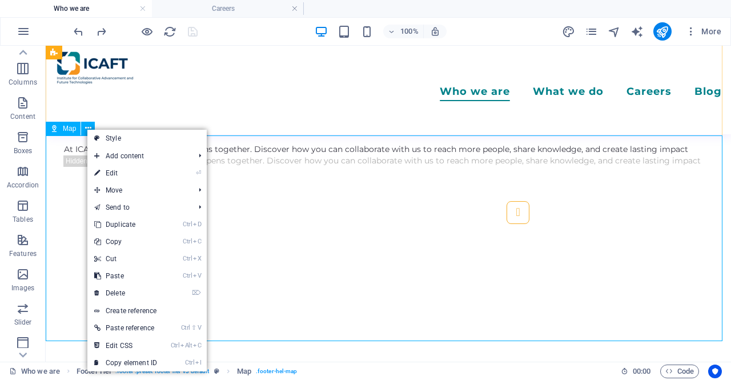
click at [64, 128] on span "Map" at bounding box center [69, 128] width 13 height 7
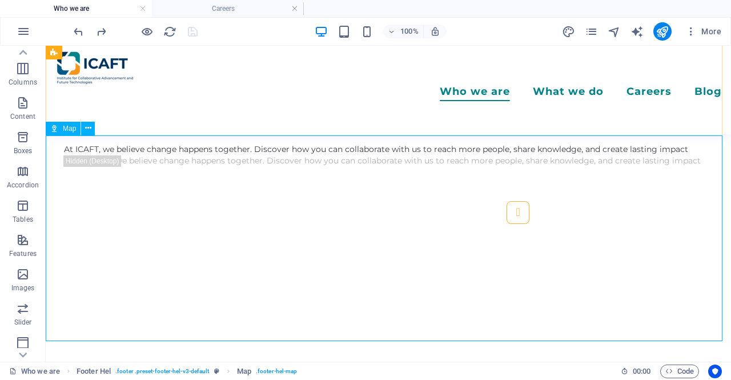
click at [64, 128] on span "Map" at bounding box center [69, 128] width 13 height 7
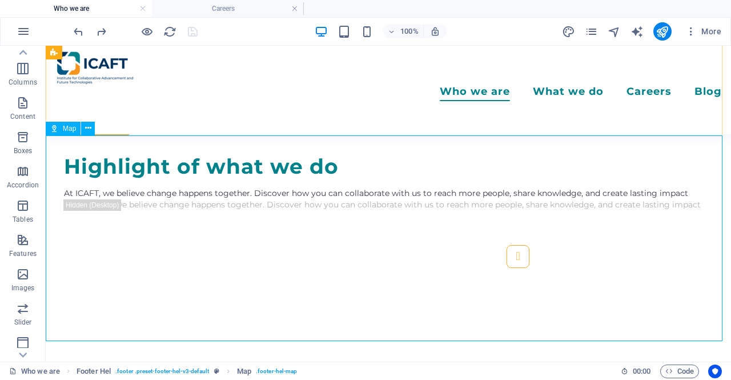
scroll to position [2500, 0]
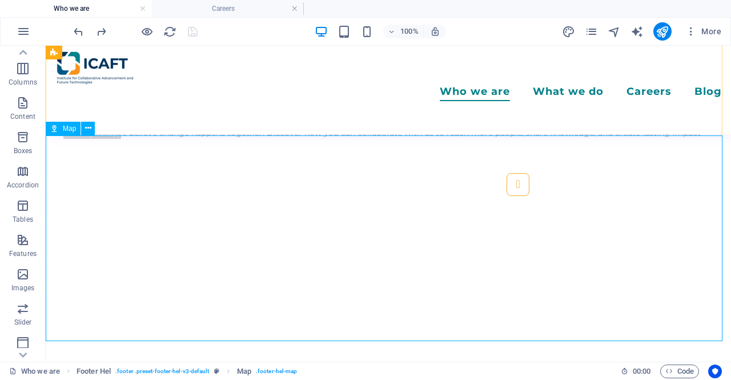
select select "1"
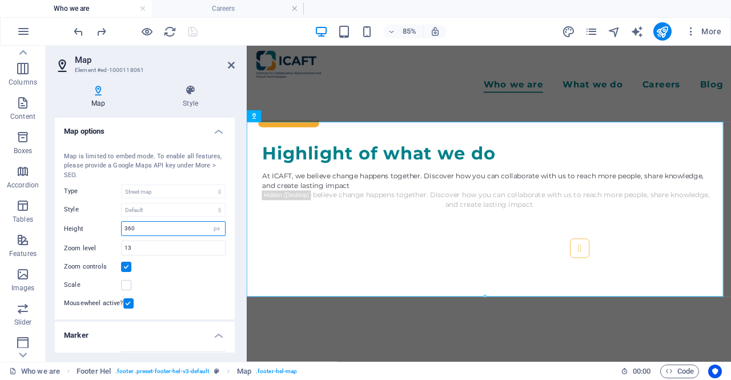
drag, startPoint x: 156, startPoint y: 231, endPoint x: 116, endPoint y: 234, distance: 40.1
click at [116, 234] on div "Height 360 px" at bounding box center [145, 228] width 162 height 15
type input "200"
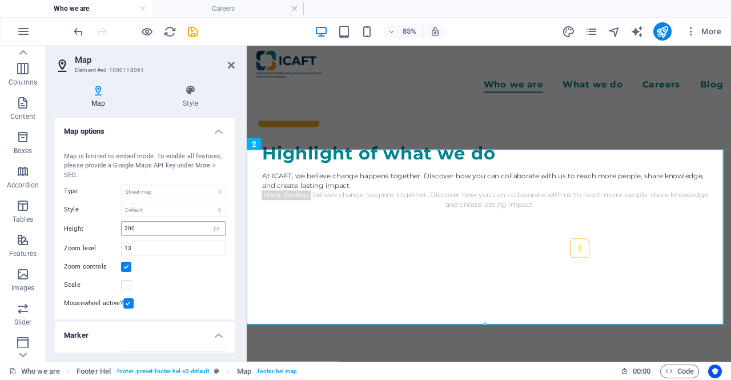
scroll to position [2467, 0]
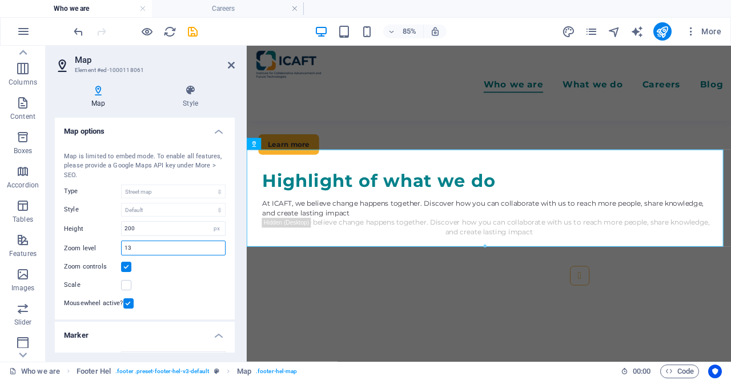
click at [153, 252] on input "13" at bounding box center [173, 248] width 103 height 14
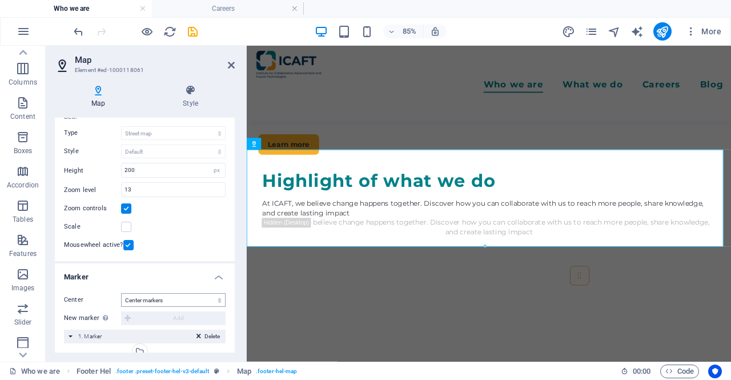
scroll to position [114, 0]
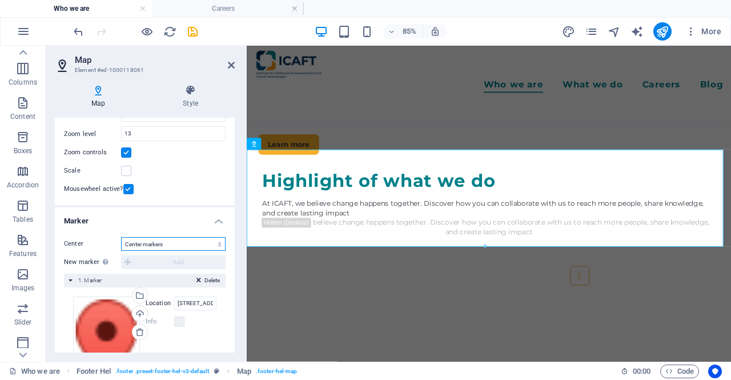
click at [189, 244] on select "Don't center Center markers Center and zoom markers" at bounding box center [173, 244] width 104 height 14
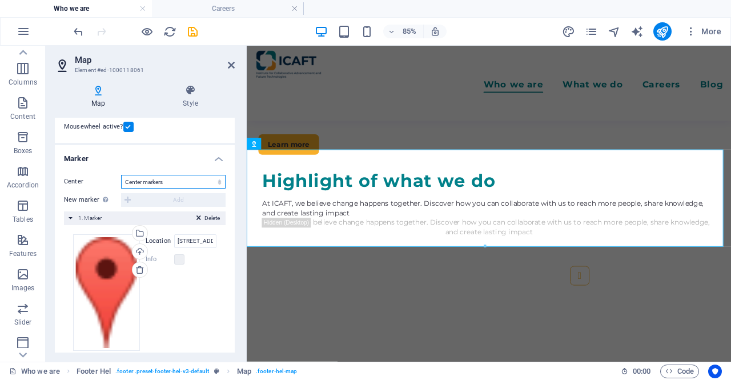
scroll to position [190, 0]
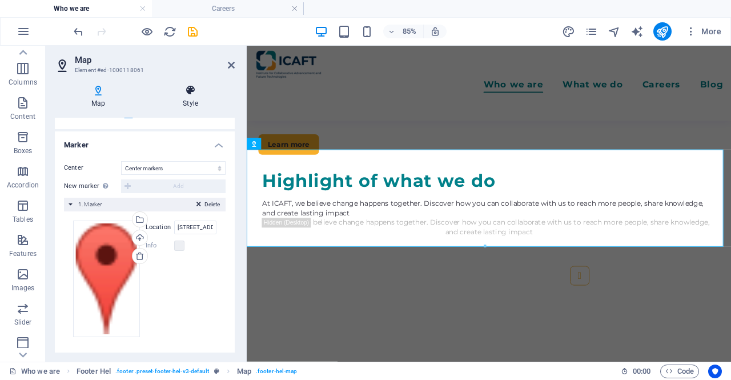
click at [182, 99] on h4 "Style" at bounding box center [190, 96] width 88 height 24
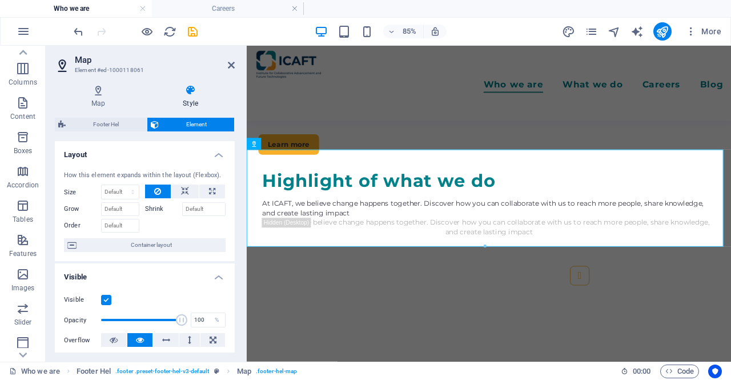
drag, startPoint x: 232, startPoint y: 69, endPoint x: 183, endPoint y: 35, distance: 59.8
click at [232, 69] on icon at bounding box center [231, 64] width 7 height 9
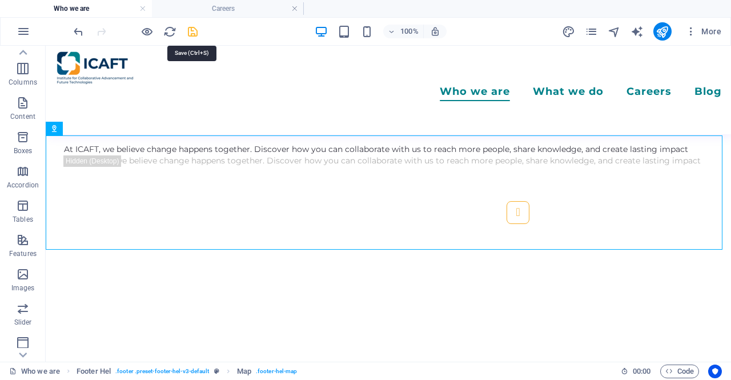
click at [188, 27] on icon "save" at bounding box center [192, 31] width 13 height 13
checkbox input "false"
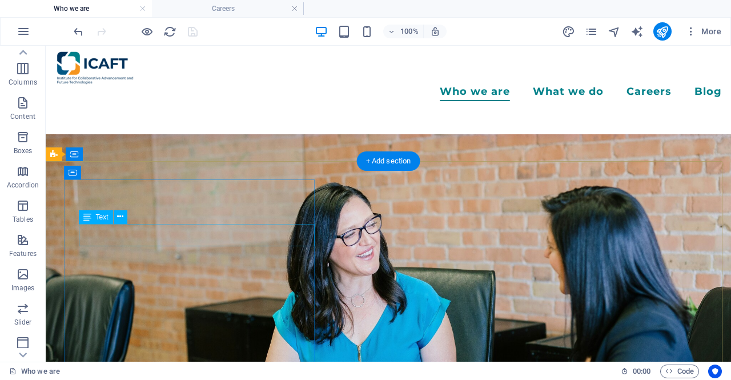
scroll to position [2165, 0]
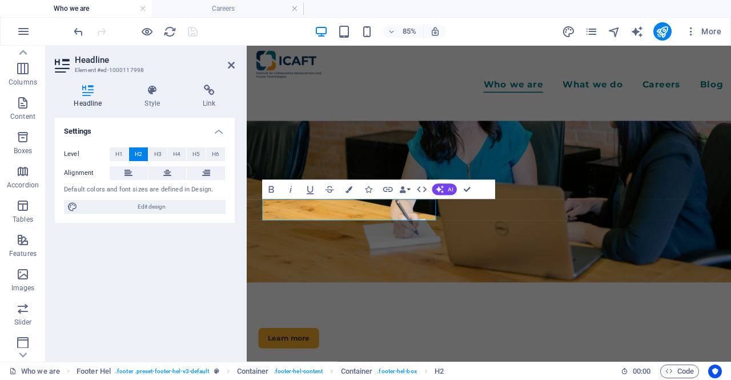
scroll to position [2215, 0]
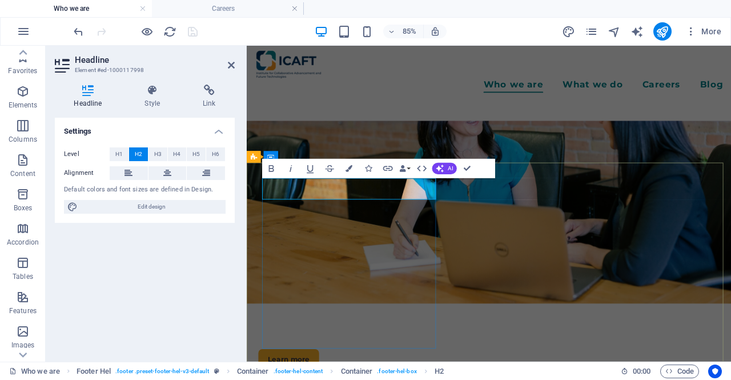
scroll to position [57, 0]
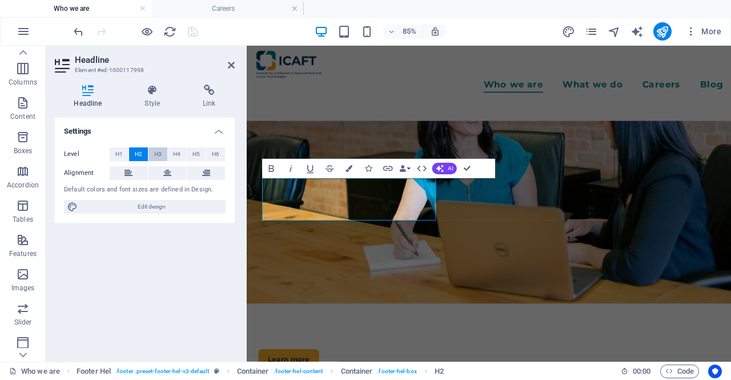
click at [157, 154] on span "H3" at bounding box center [157, 154] width 7 height 14
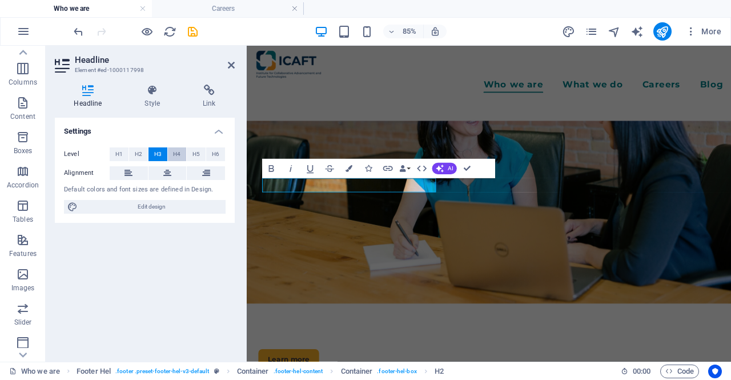
click at [174, 154] on span "H4" at bounding box center [176, 154] width 7 height 14
click at [154, 155] on span "H3" at bounding box center [157, 154] width 7 height 14
click at [137, 158] on span "H2" at bounding box center [138, 154] width 7 height 14
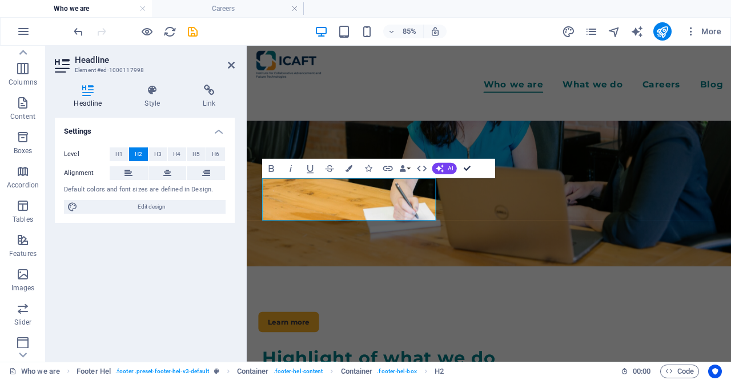
scroll to position [2165, 0]
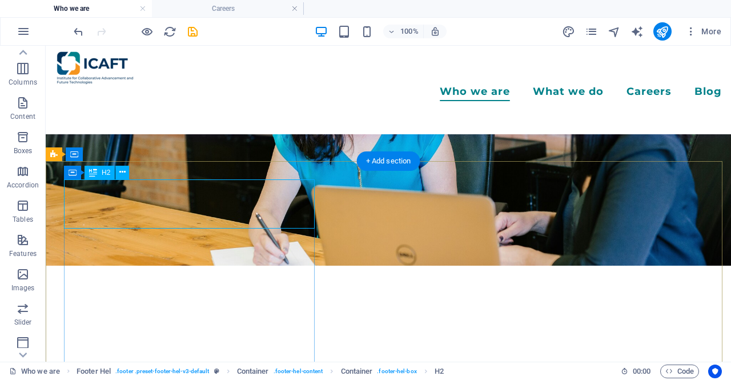
scroll to position [2215, 0]
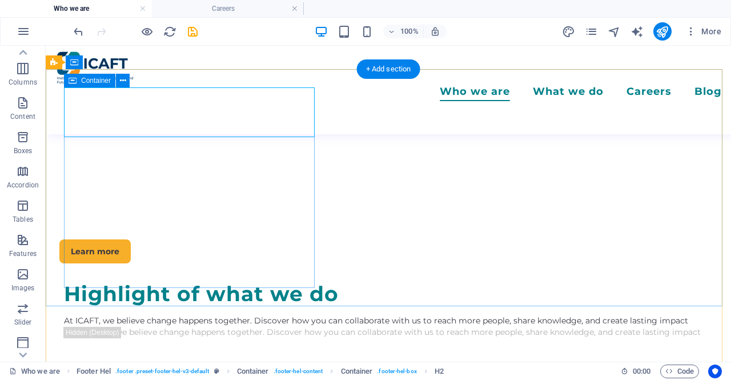
scroll to position [2143, 0]
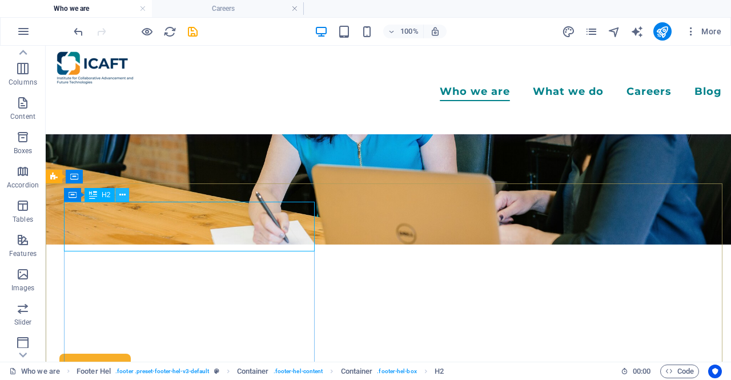
click at [121, 196] on icon at bounding box center [122, 195] width 6 height 12
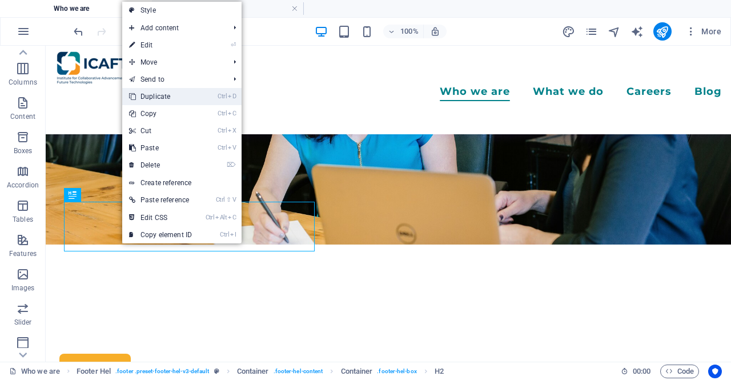
drag, startPoint x: 168, startPoint y: 95, endPoint x: 122, endPoint y: 54, distance: 61.0
click at [168, 95] on link "Ctrl D Duplicate" at bounding box center [160, 96] width 76 height 17
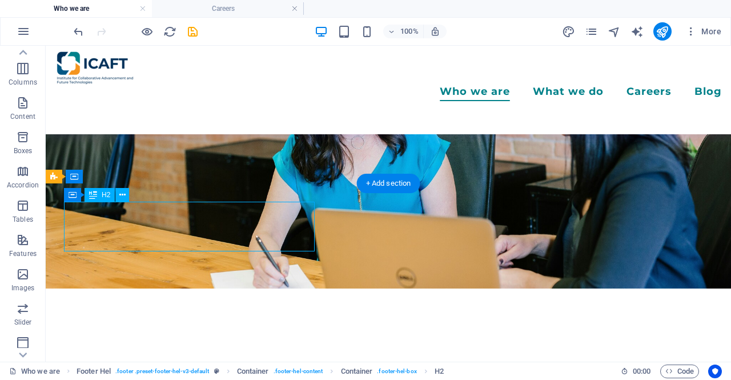
scroll to position [2193, 0]
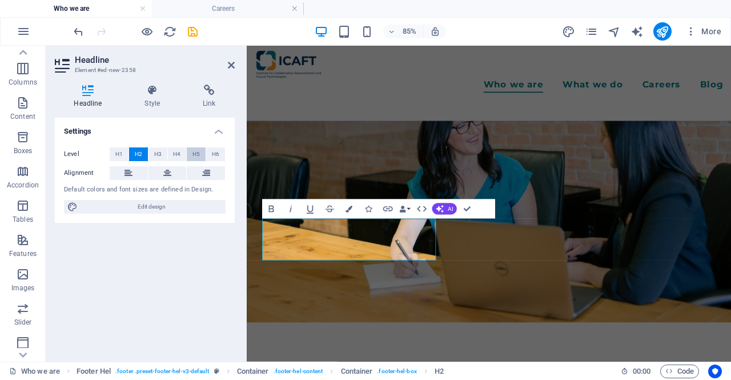
click at [189, 152] on button "H5" at bounding box center [196, 154] width 19 height 14
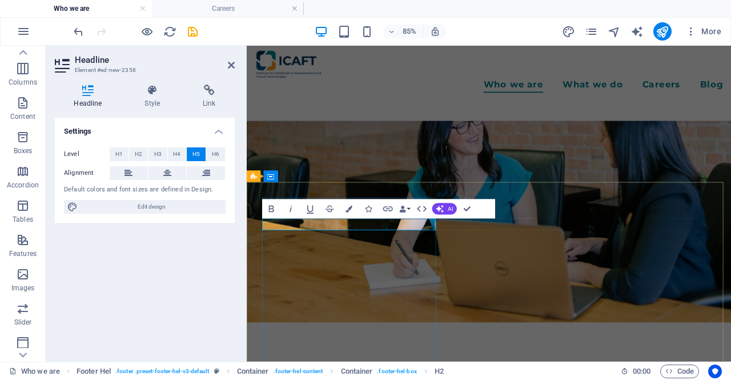
click at [274, 208] on icon "button" at bounding box center [270, 208] width 11 height 11
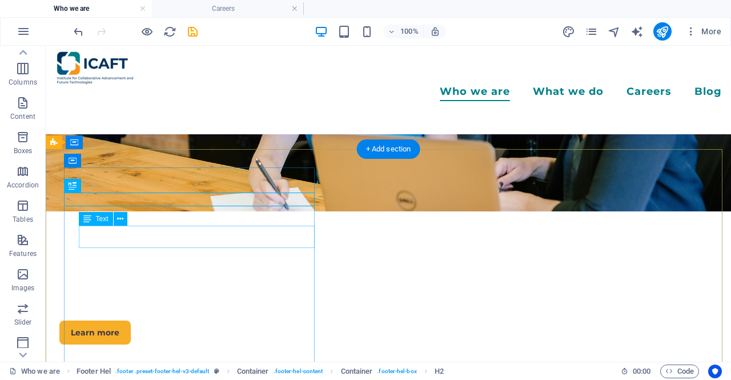
scroll to position [2177, 0]
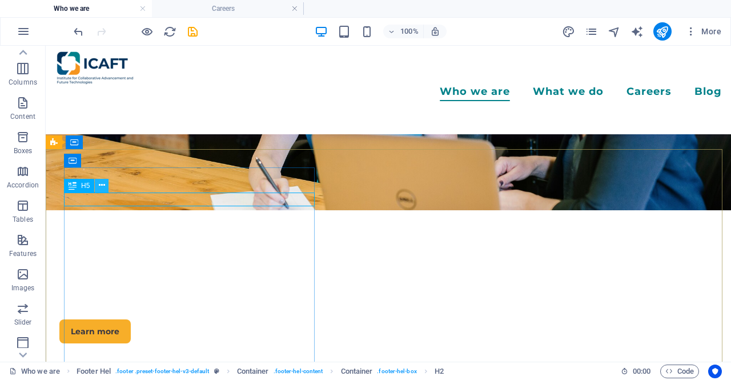
click at [106, 185] on button at bounding box center [102, 186] width 14 height 14
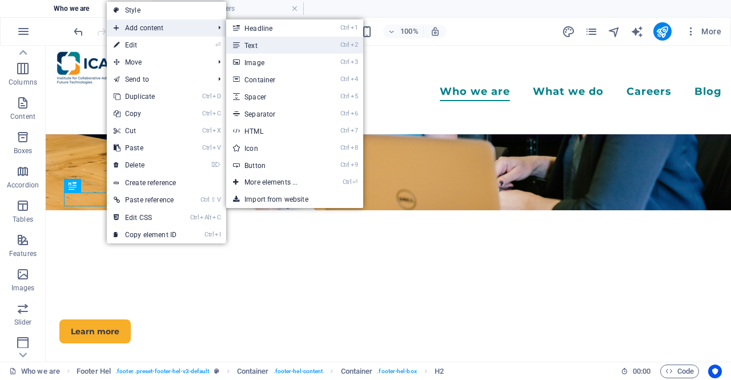
click at [249, 43] on link "Ctrl 2 Text" at bounding box center [273, 45] width 94 height 17
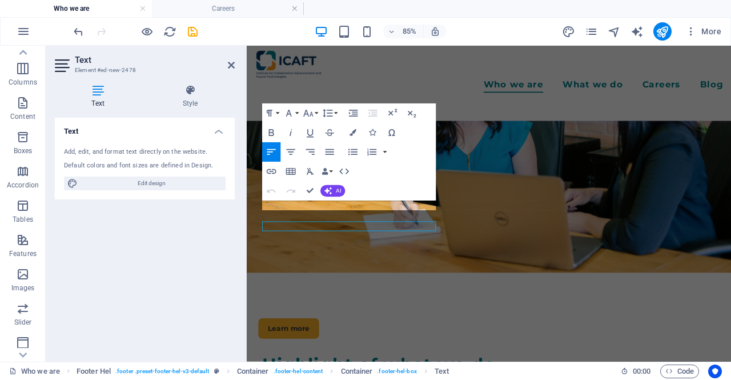
scroll to position [2227, 0]
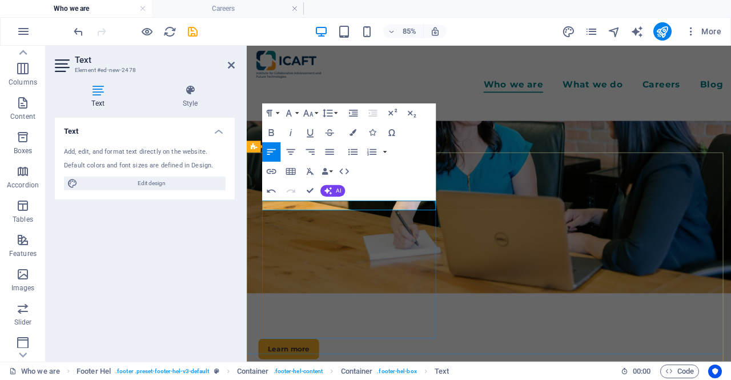
copy p "For Partnerships and inquires"
drag, startPoint x: 306, startPoint y: 190, endPoint x: 261, endPoint y: 144, distance: 64.2
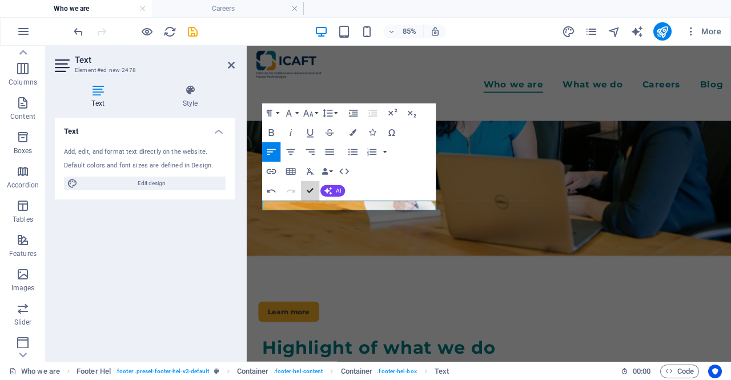
scroll to position [2155, 0]
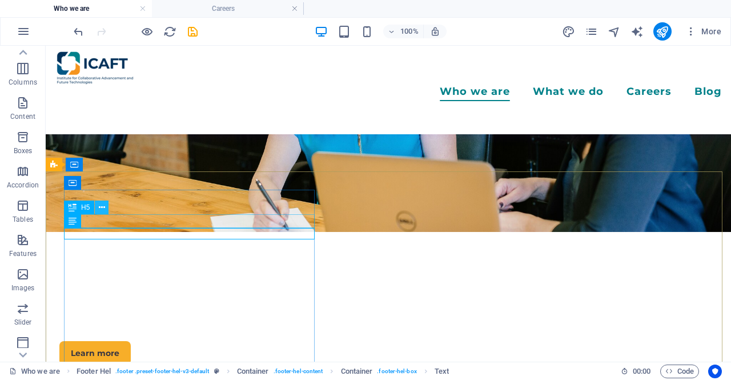
click at [103, 208] on icon at bounding box center [102, 207] width 6 height 12
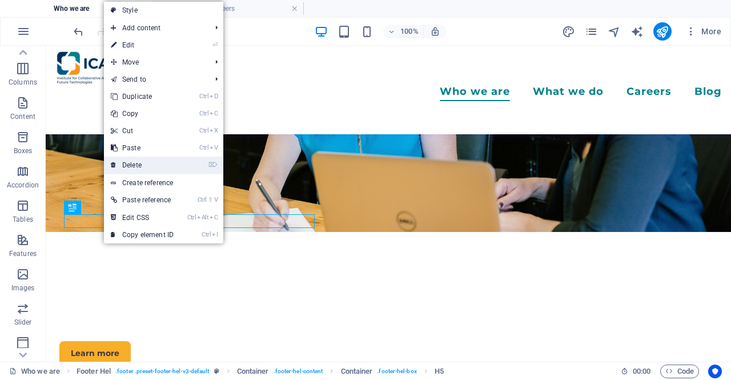
click at [151, 163] on link "⌦ Delete" at bounding box center [142, 164] width 76 height 17
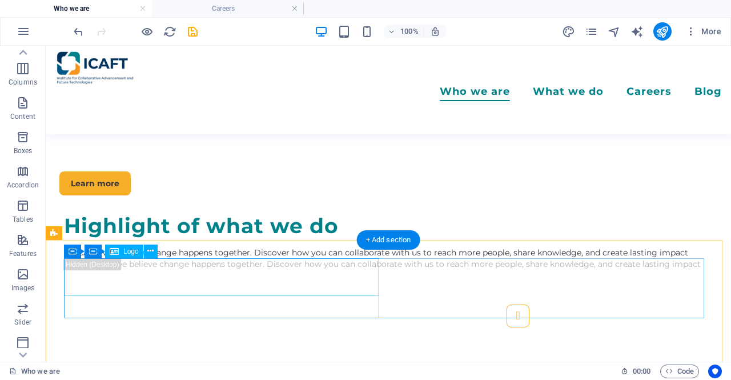
scroll to position [2440, 0]
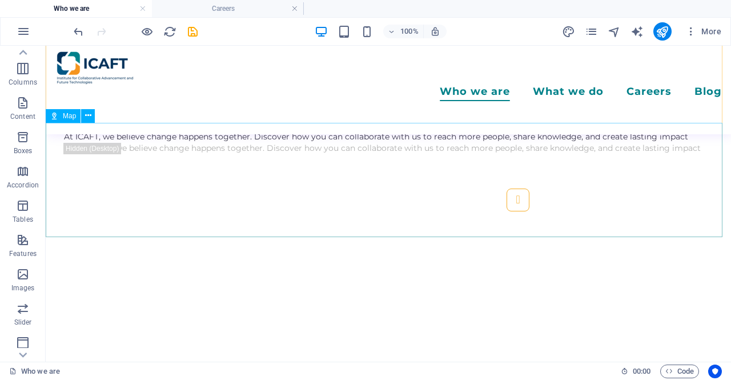
click at [67, 120] on div "Map" at bounding box center [63, 116] width 35 height 14
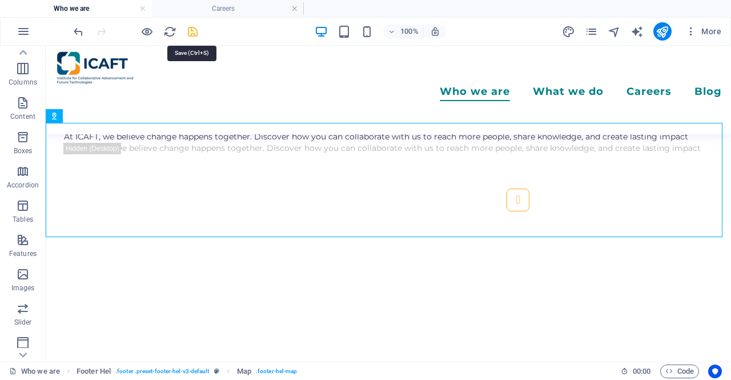
click at [197, 31] on icon "save" at bounding box center [192, 31] width 13 height 13
checkbox input "false"
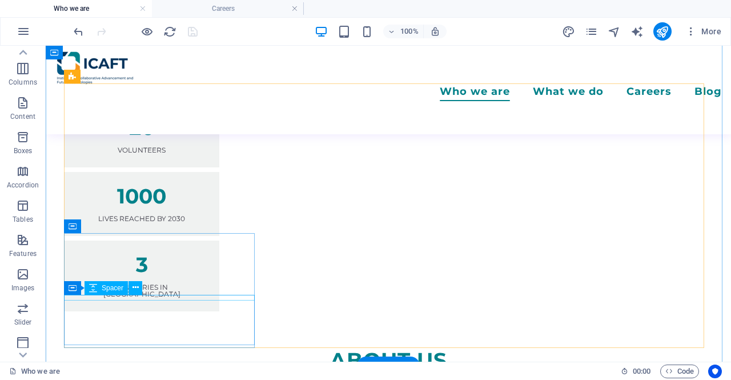
scroll to position [967, 0]
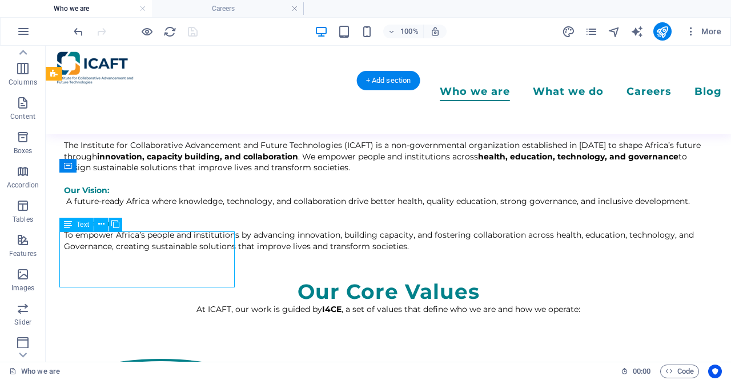
scroll to position [1033, 0]
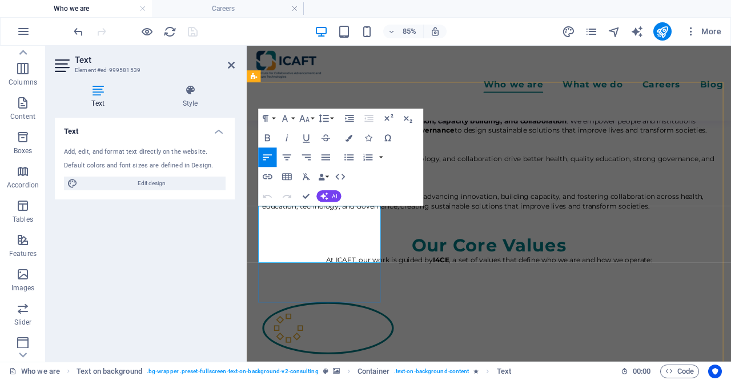
drag, startPoint x: 307, startPoint y: 197, endPoint x: 290, endPoint y: 156, distance: 44.0
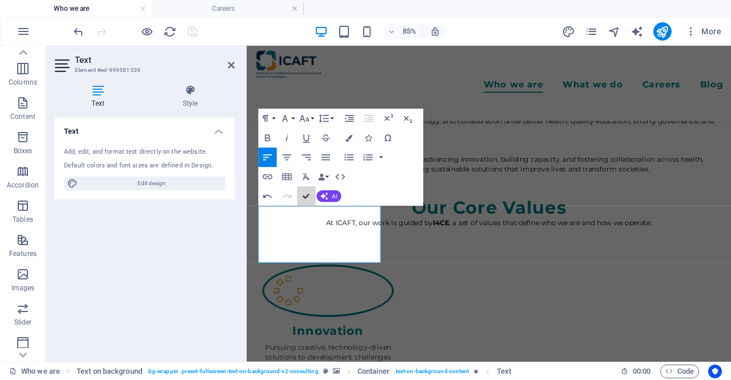
scroll to position [964, 0]
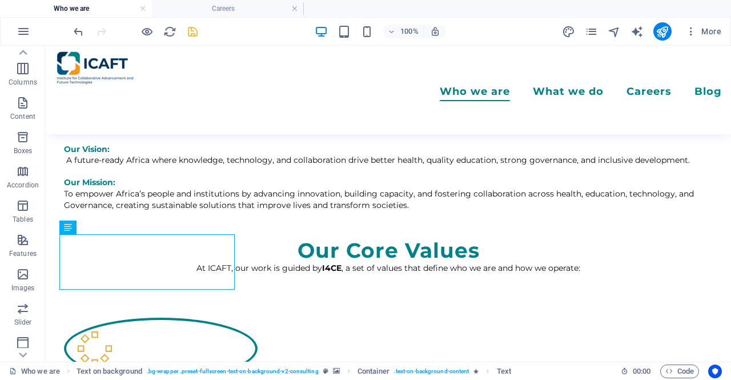
click at [185, 36] on div at bounding box center [135, 31] width 128 height 18
drag, startPoint x: 191, startPoint y: 36, endPoint x: 207, endPoint y: 74, distance: 41.1
click at [191, 36] on icon "save" at bounding box center [192, 31] width 13 height 13
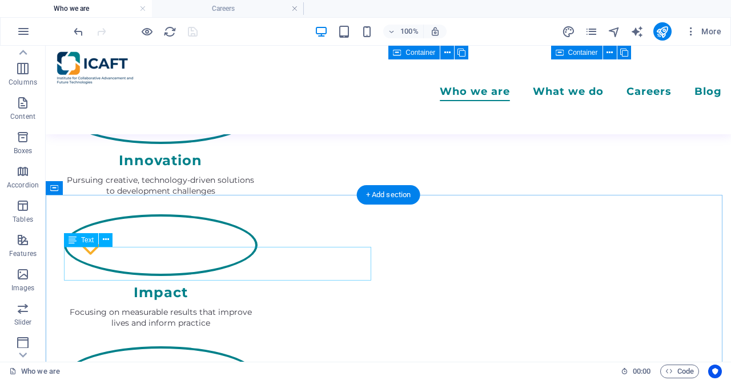
scroll to position [1027, 0]
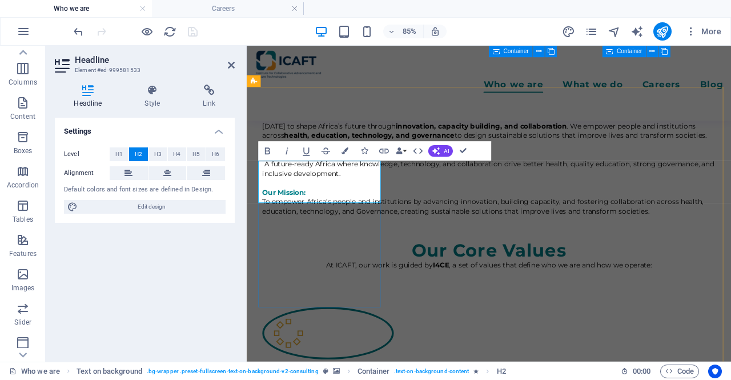
drag, startPoint x: 329, startPoint y: 191, endPoint x: 260, endPoint y: 195, distance: 68.6
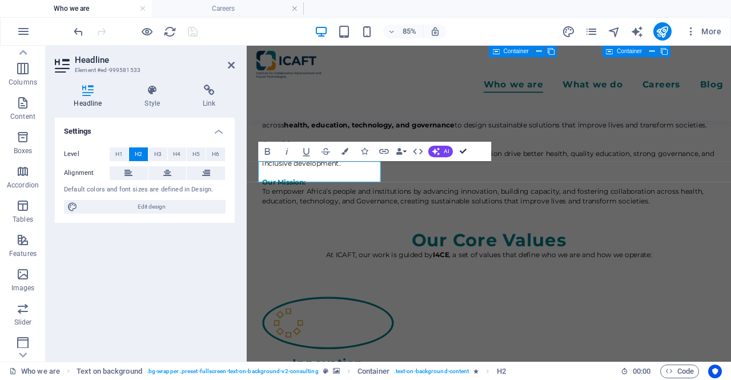
drag, startPoint x: 462, startPoint y: 148, endPoint x: 417, endPoint y: 110, distance: 59.2
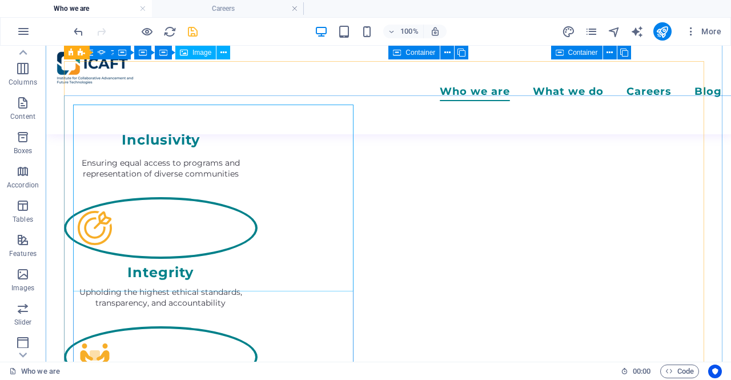
scroll to position [1195, 0]
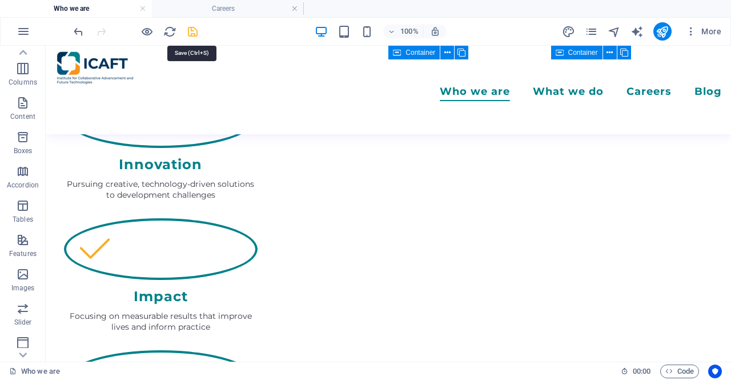
click at [187, 34] on icon "save" at bounding box center [192, 31] width 13 height 13
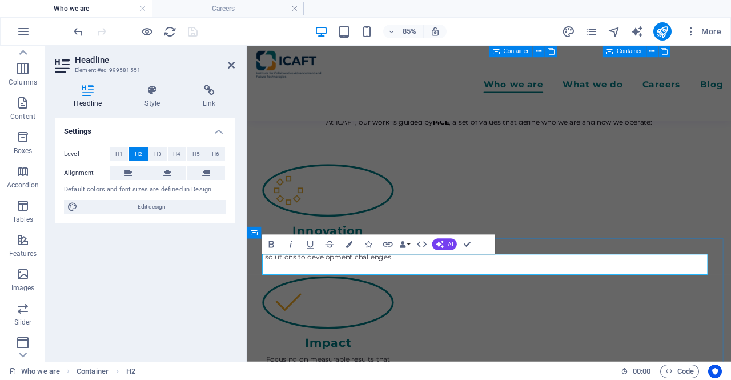
copy h2 "Highlight of what we do"
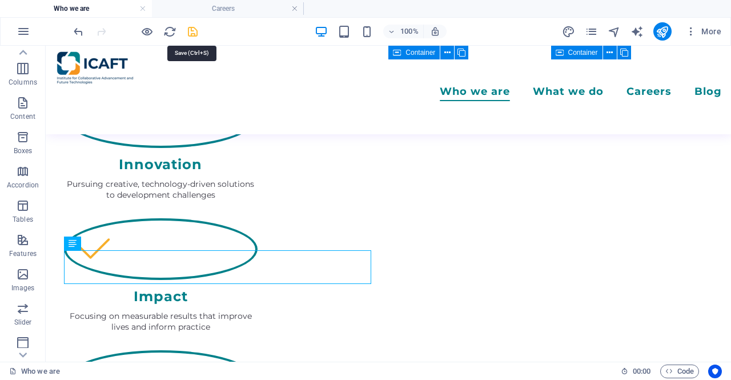
click at [187, 33] on icon "save" at bounding box center [192, 31] width 13 height 13
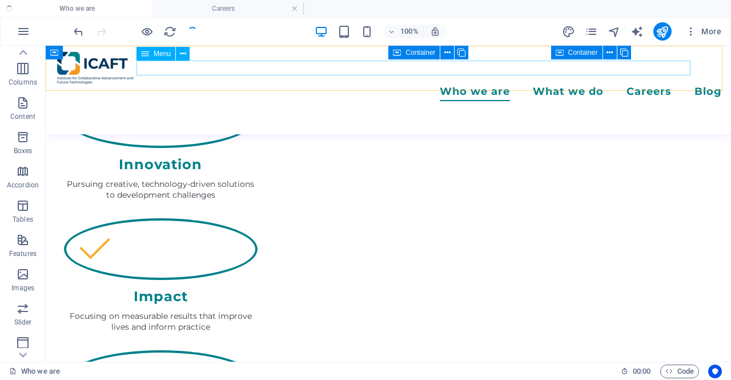
checkbox input "false"
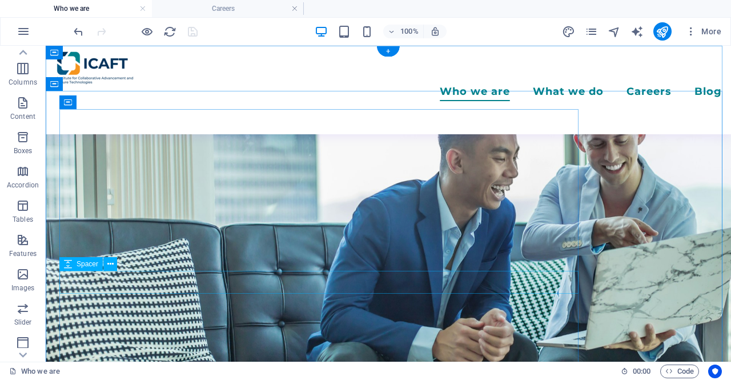
scroll to position [228, 0]
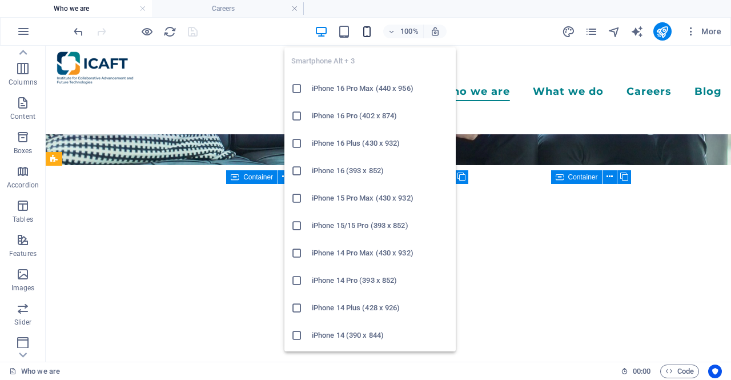
click at [363, 31] on icon "button" at bounding box center [366, 31] width 13 height 13
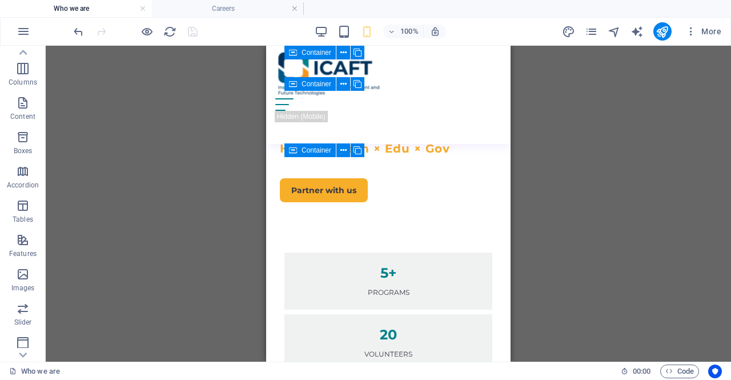
scroll to position [285, 0]
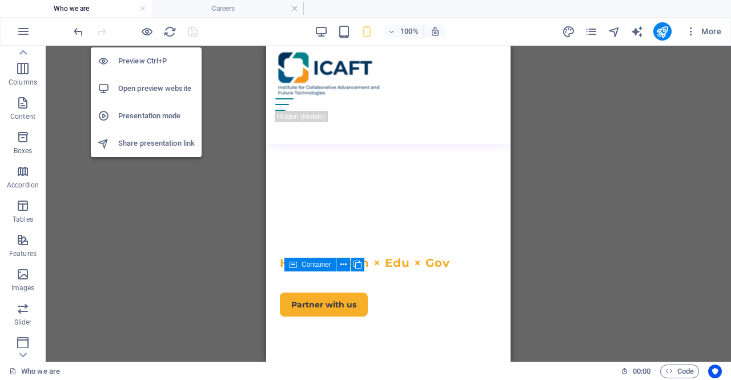
click at [162, 91] on h6 "Open preview website" at bounding box center [156, 89] width 76 height 14
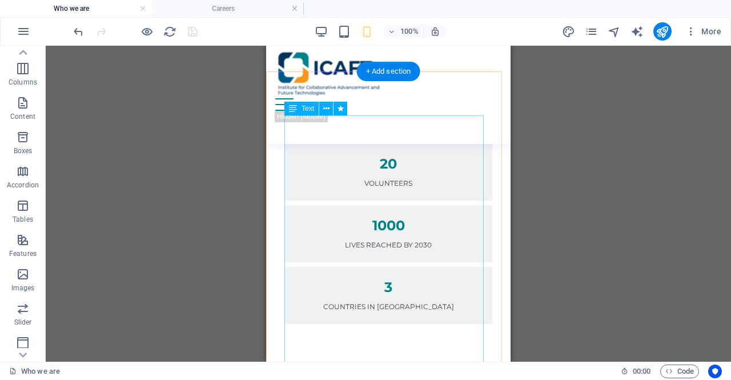
scroll to position [571, 0]
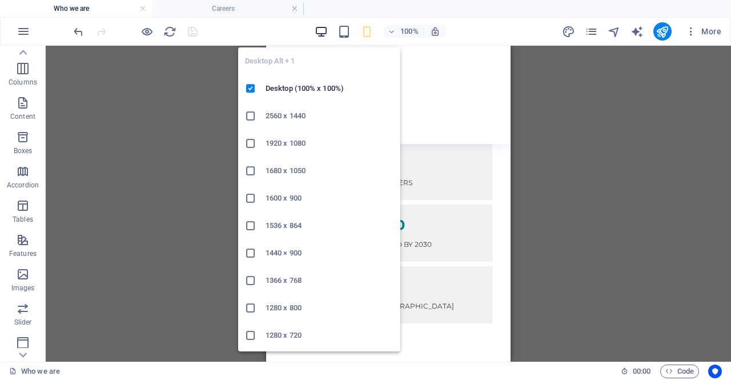
click at [317, 29] on icon "button" at bounding box center [320, 31] width 13 height 13
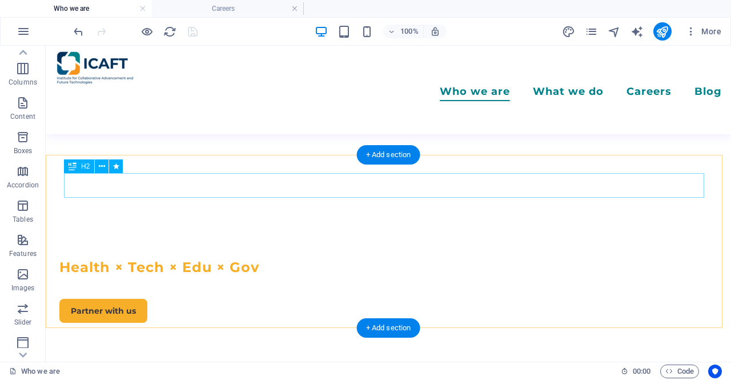
scroll to position [111, 0]
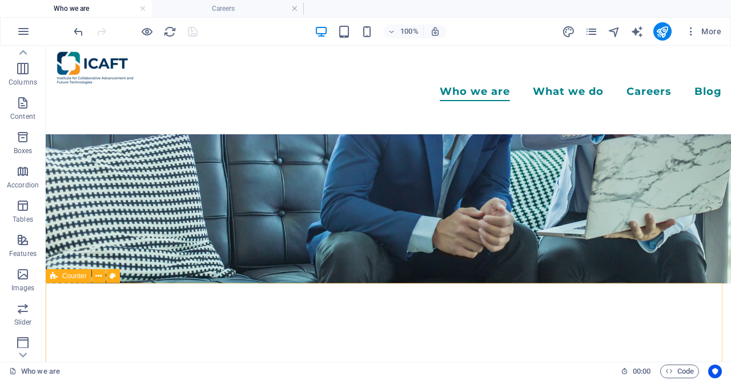
click at [70, 277] on span "Counter" at bounding box center [74, 275] width 25 height 7
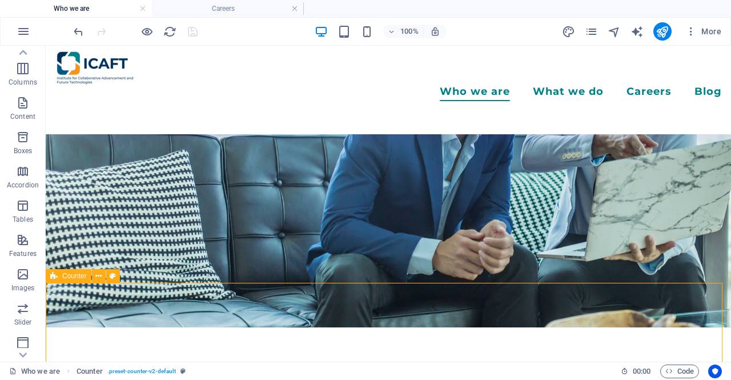
select select "rem"
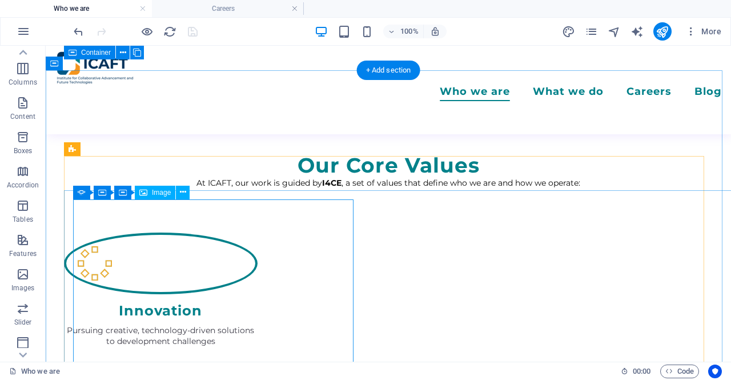
scroll to position [1038, 0]
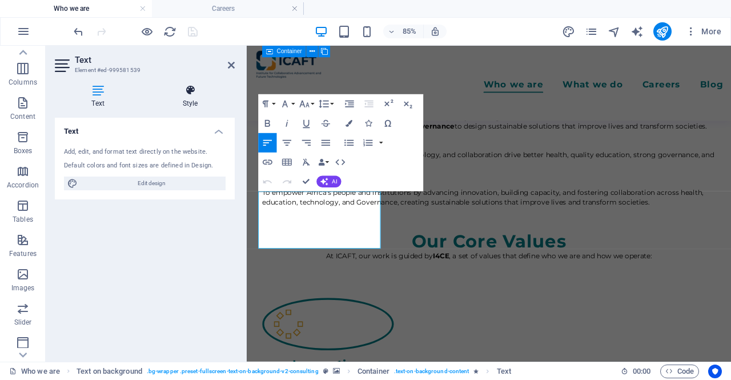
click at [197, 90] on icon at bounding box center [190, 89] width 89 height 11
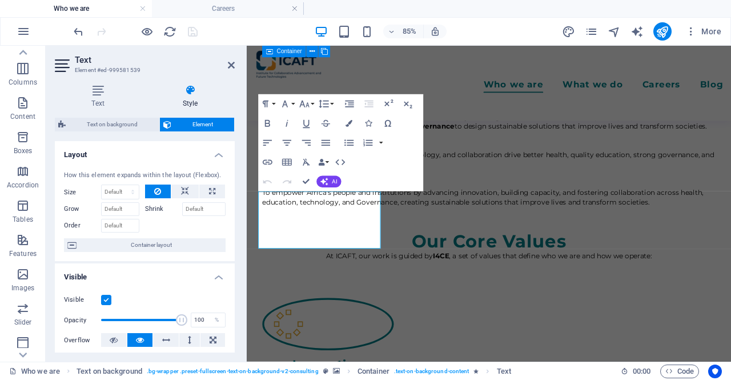
scroll to position [271, 0]
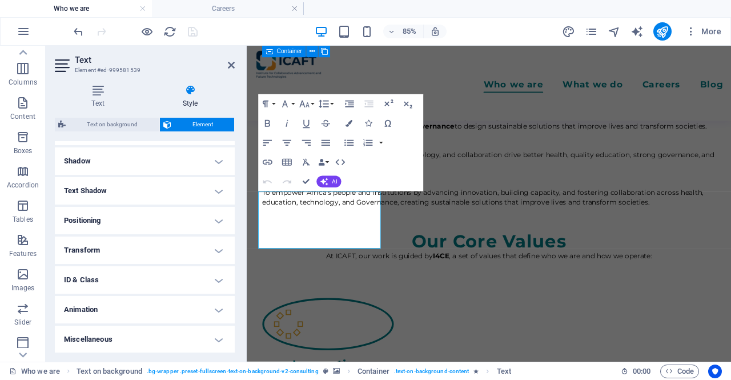
click at [152, 302] on h4 "Animation" at bounding box center [145, 309] width 180 height 27
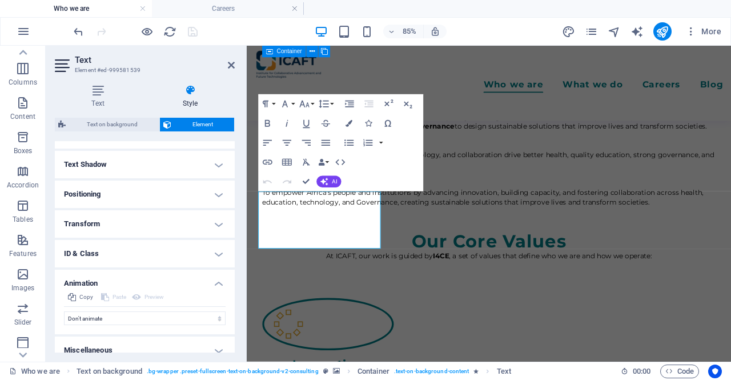
scroll to position [307, 0]
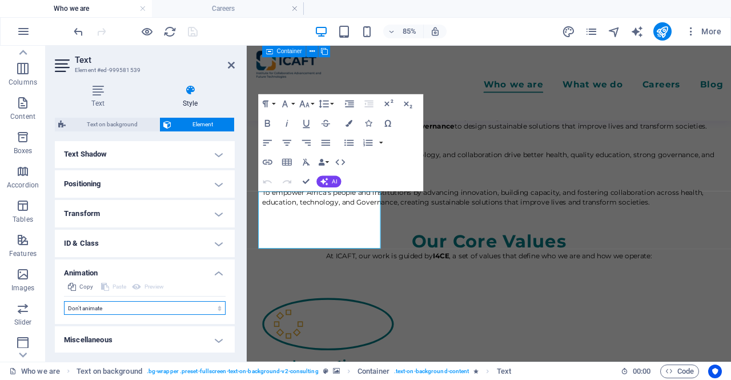
click at [170, 305] on select "Don't animate Show / Hide Slide up/down Zoom in/out Slide left to right Slide r…" at bounding box center [145, 308] width 162 height 14
select select "move-left-to-right"
click at [64, 301] on select "Don't animate Show / Hide Slide up/down Zoom in/out Slide left to right Slide r…" at bounding box center [145, 308] width 162 height 14
select select "scroll"
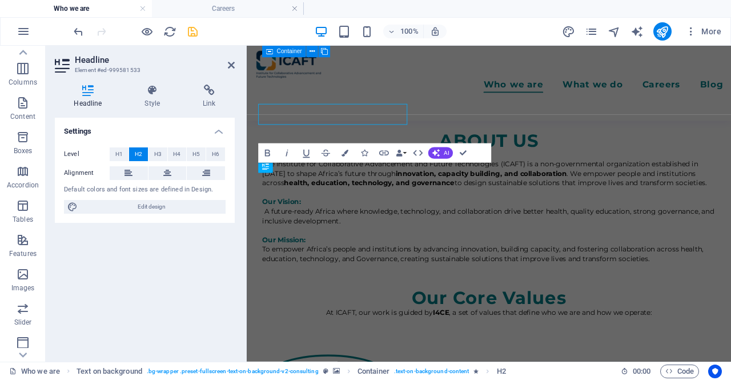
scroll to position [1038, 0]
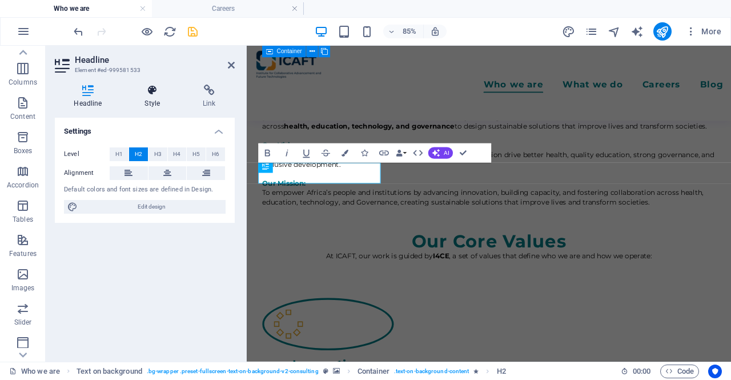
click at [151, 100] on h4 "Style" at bounding box center [155, 96] width 58 height 24
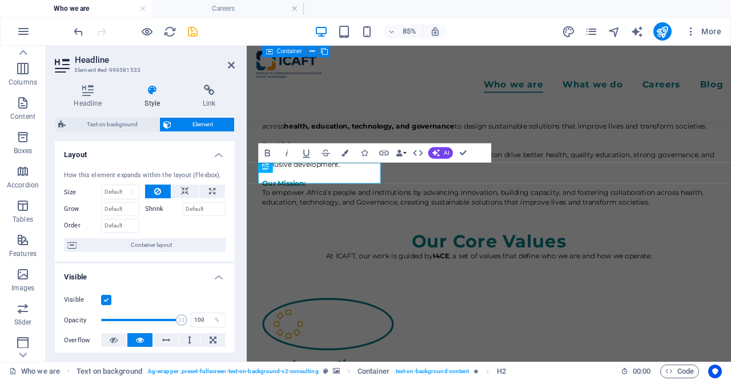
scroll to position [271, 0]
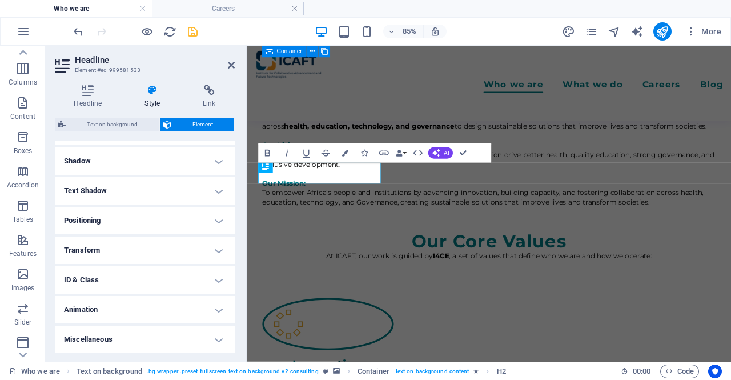
click at [132, 309] on h4 "Animation" at bounding box center [145, 309] width 180 height 27
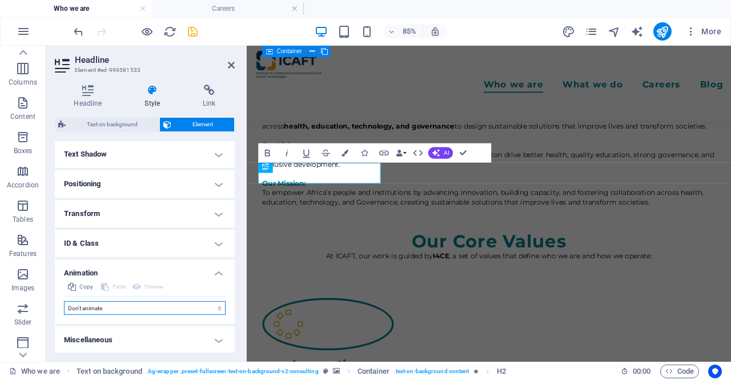
click at [115, 305] on select "Don't animate Show / Hide Slide up/down Zoom in/out Slide left to right Slide r…" at bounding box center [145, 308] width 162 height 14
select select "slide"
click at [64, 301] on select "Don't animate Show / Hide Slide up/down Zoom in/out Slide left to right Slide r…" at bounding box center [145, 308] width 162 height 14
select select "scroll"
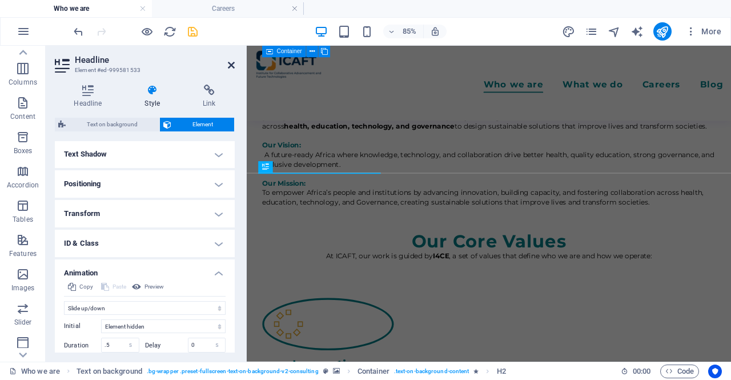
click at [231, 63] on icon at bounding box center [231, 64] width 7 height 9
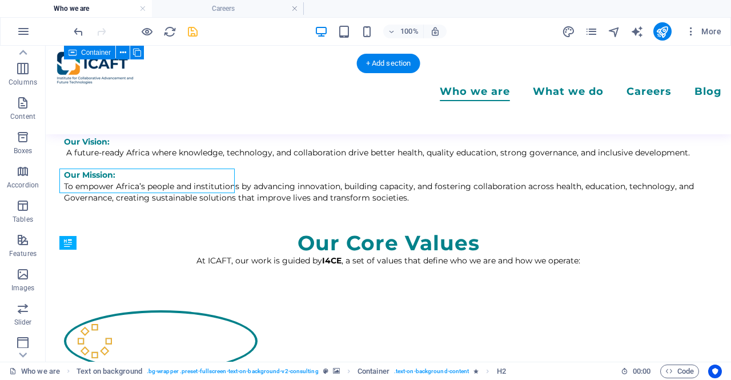
scroll to position [1257, 0]
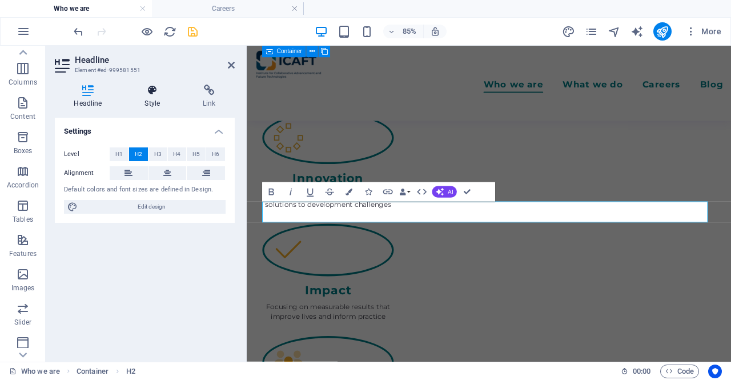
click at [150, 92] on icon at bounding box center [153, 89] width 54 height 11
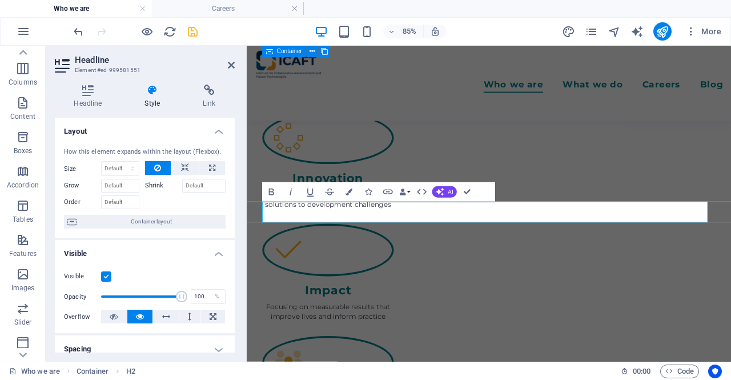
scroll to position [247, 0]
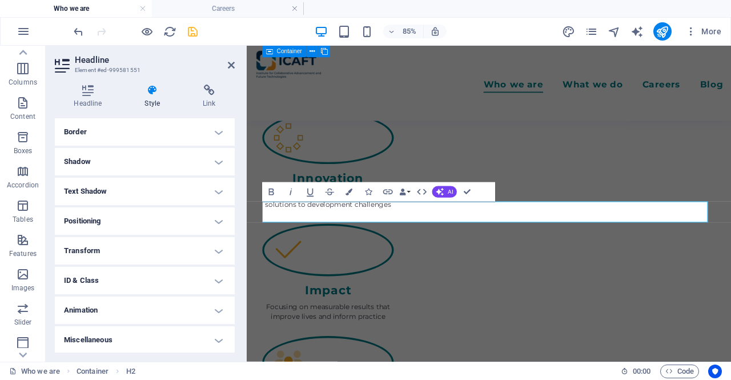
click at [178, 300] on h4 "Animation" at bounding box center [145, 309] width 180 height 27
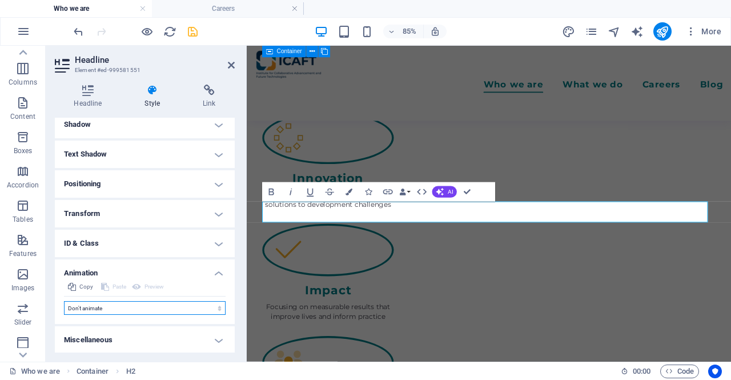
click at [147, 306] on select "Don't animate Show / Hide Slide up/down Zoom in/out Slide left to right Slide r…" at bounding box center [145, 308] width 162 height 14
select select "fade"
click at [64, 301] on select "Don't animate Show / Hide Slide up/down Zoom in/out Slide left to right Slide r…" at bounding box center [145, 308] width 162 height 14
select select "scroll"
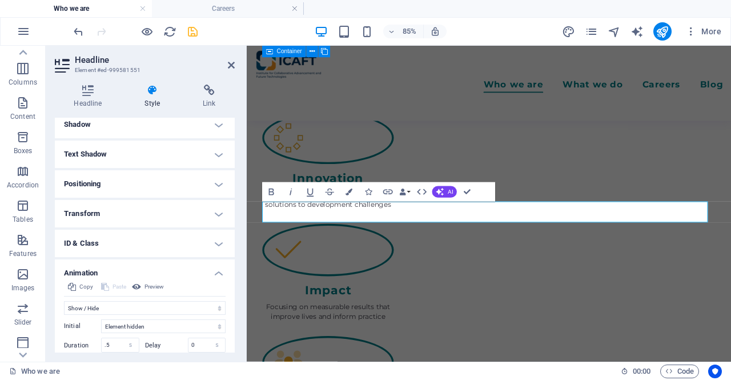
click at [100, 184] on h4 "Positioning" at bounding box center [145, 183] width 180 height 27
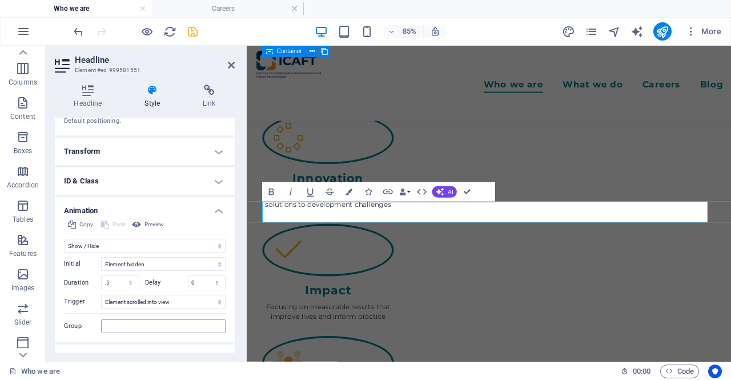
scroll to position [404, 0]
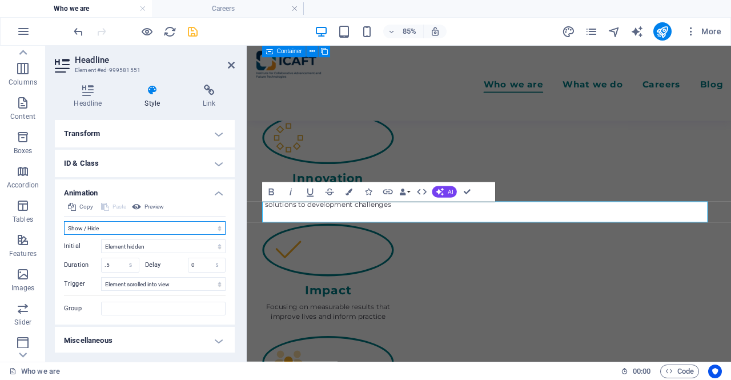
click at [128, 230] on select "Don't animate Show / Hide Slide up/down Zoom in/out Slide left to right Slide r…" at bounding box center [145, 228] width 162 height 14
select select "move-bottom-to-top"
click at [64, 221] on select "Don't animate Show / Hide Slide up/down Zoom in/out Slide left to right Slide r…" at bounding box center [145, 228] width 162 height 14
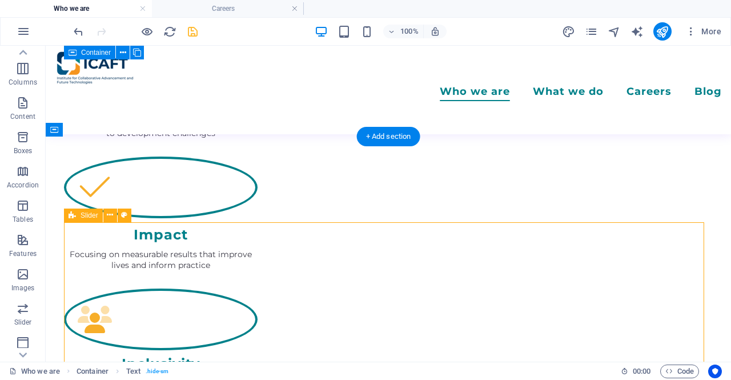
select select "%"
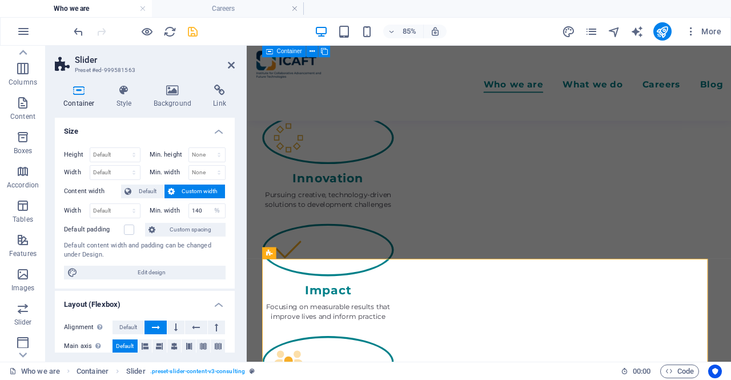
scroll to position [225, 0]
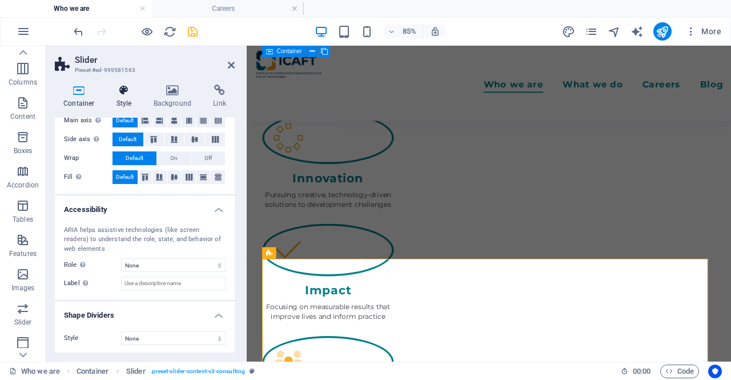
click at [134, 99] on h4 "Style" at bounding box center [126, 96] width 37 height 24
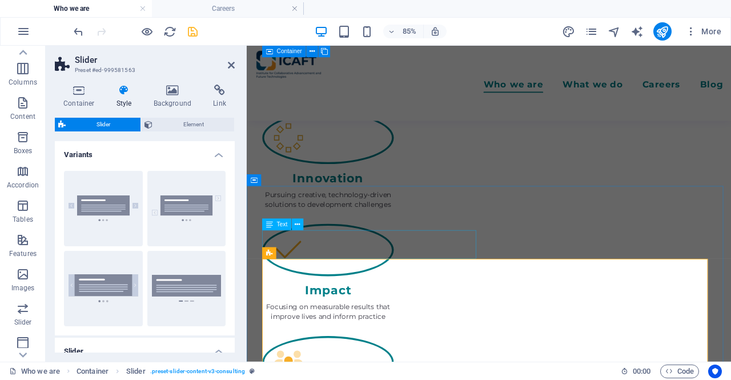
select select "%"
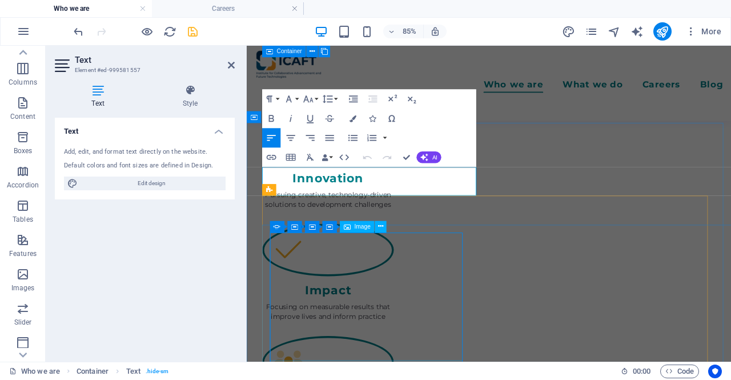
scroll to position [1331, 0]
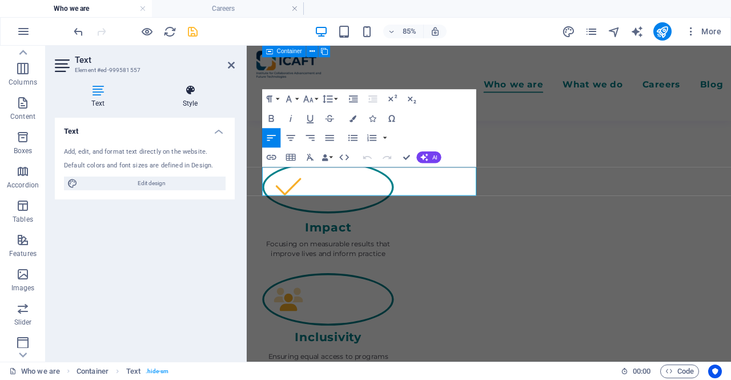
click at [201, 99] on h4 "Style" at bounding box center [190, 96] width 89 height 24
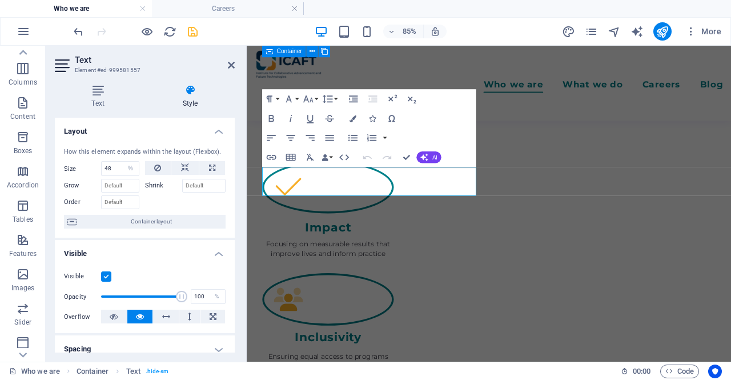
scroll to position [247, 0]
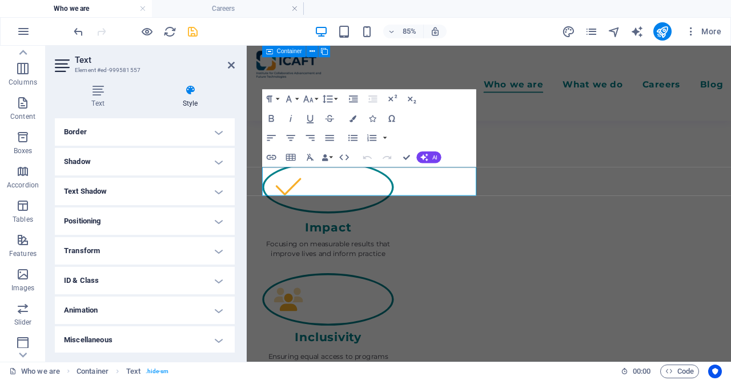
click at [126, 310] on h4 "Animation" at bounding box center [145, 309] width 180 height 27
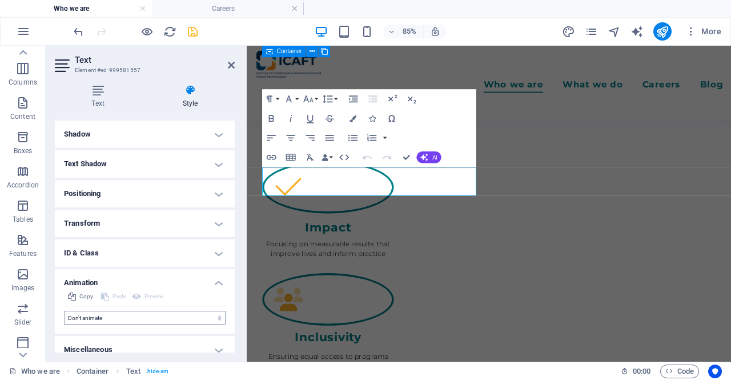
scroll to position [284, 0]
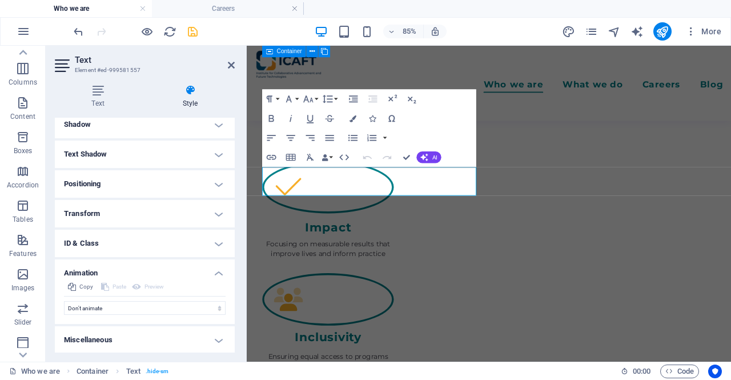
click at [124, 316] on div "Copy Paste Preview Don't animate Show / Hide Slide up/down Zoom in/out Slide le…" at bounding box center [145, 302] width 180 height 44
click at [129, 307] on select "Don't animate Show / Hide Slide up/down Zoom in/out Slide left to right Slide r…" at bounding box center [145, 308] width 162 height 14
select select "move-left-to-right"
click at [64, 301] on select "Don't animate Show / Hide Slide up/down Zoom in/out Slide left to right Slide r…" at bounding box center [145, 308] width 162 height 14
select select "scroll"
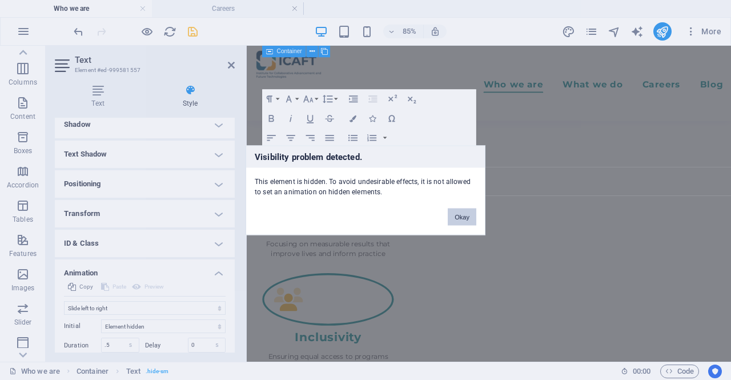
click at [473, 221] on button "Okay" at bounding box center [461, 216] width 29 height 17
select select "none"
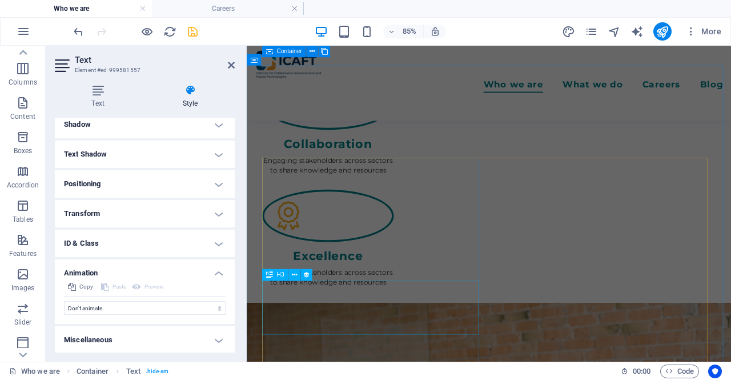
scroll to position [2130, 0]
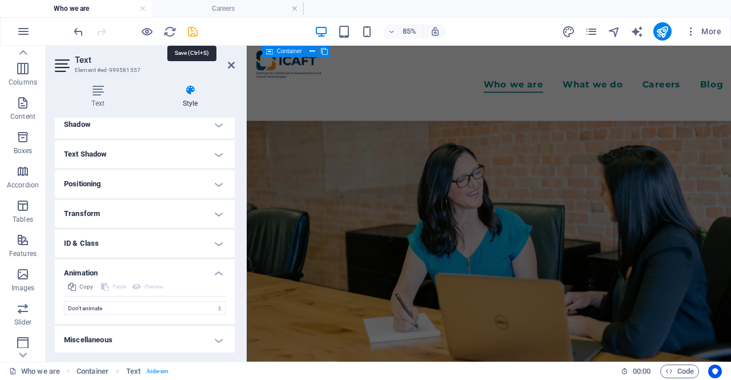
drag, startPoint x: 194, startPoint y: 27, endPoint x: 354, endPoint y: 3, distance: 161.6
click at [194, 27] on icon "save" at bounding box center [192, 31] width 13 height 13
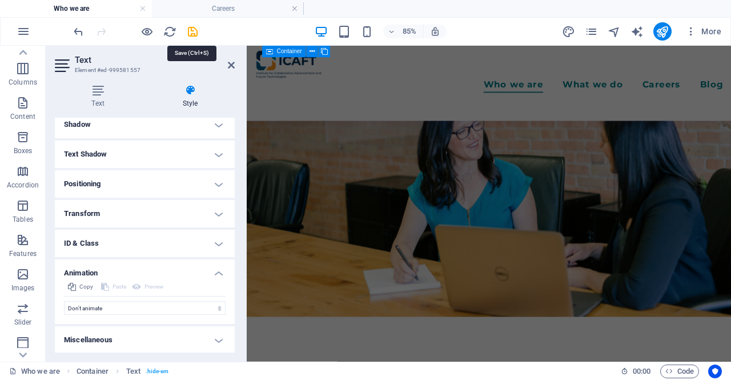
checkbox input "false"
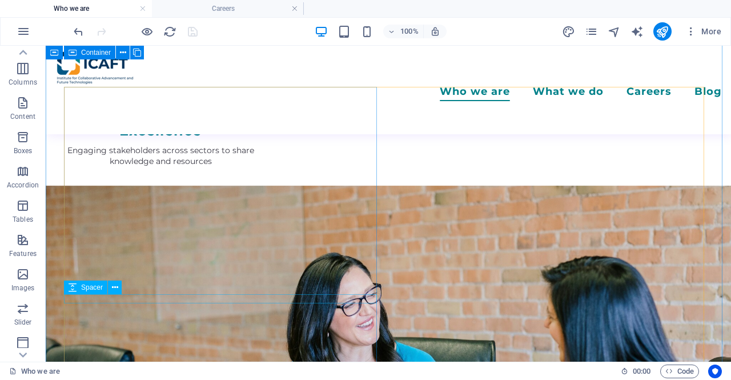
scroll to position [2057, 0]
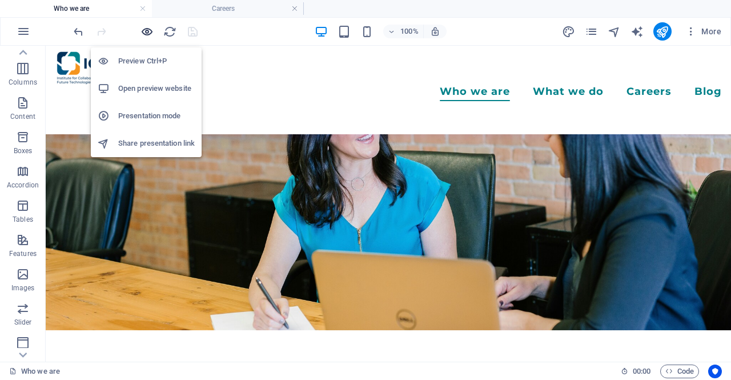
click at [148, 29] on icon "button" at bounding box center [146, 31] width 13 height 13
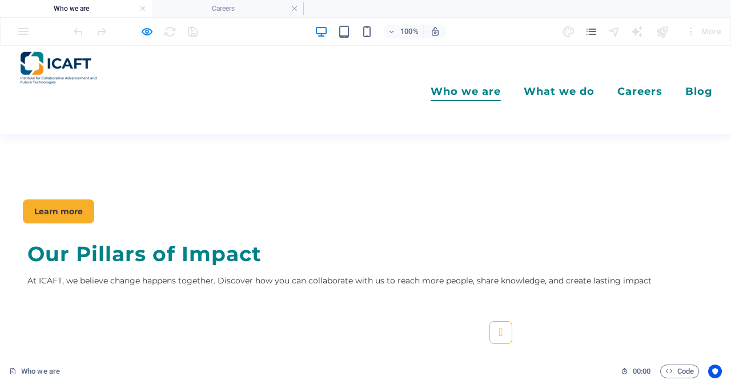
scroll to position [2224, 0]
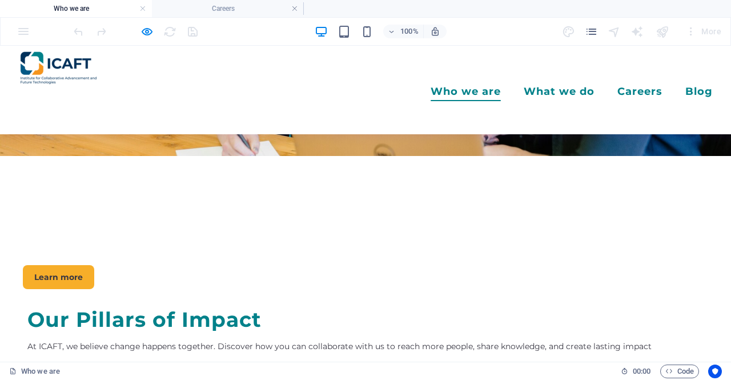
click at [139, 27] on div at bounding box center [135, 31] width 128 height 18
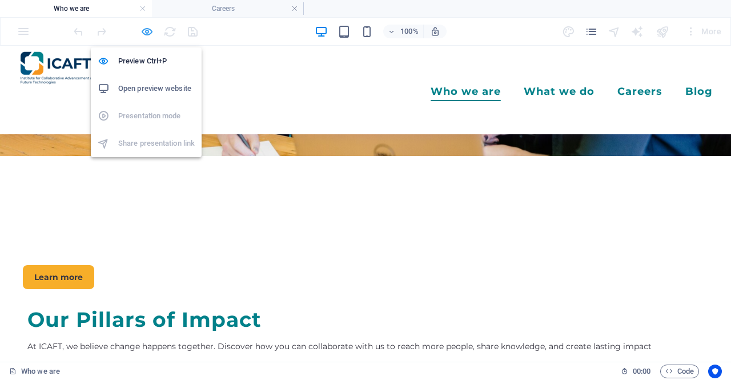
click at [146, 30] on icon "button" at bounding box center [146, 31] width 13 height 13
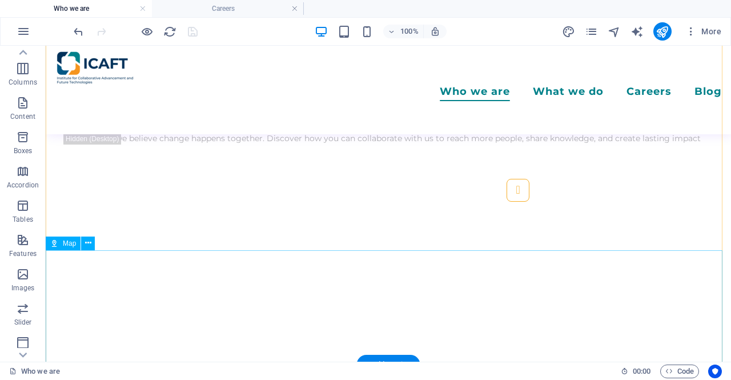
scroll to position [2451, 0]
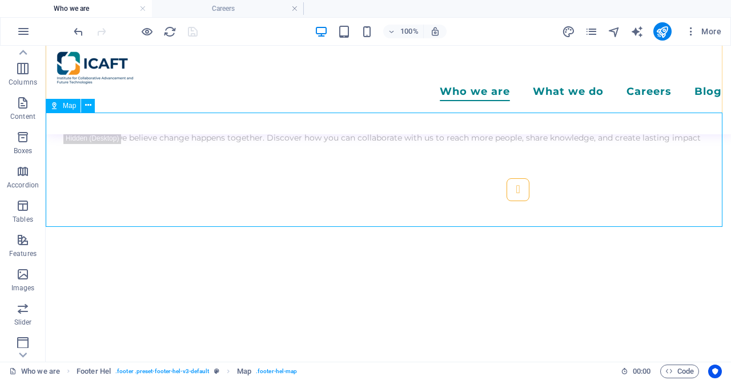
click at [67, 108] on span "Map" at bounding box center [69, 105] width 13 height 7
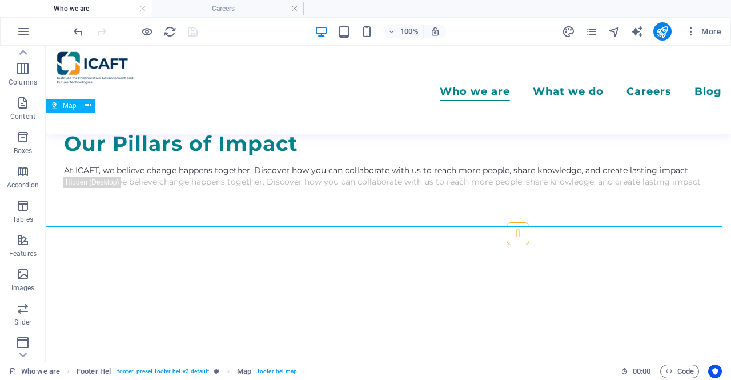
scroll to position [2467, 0]
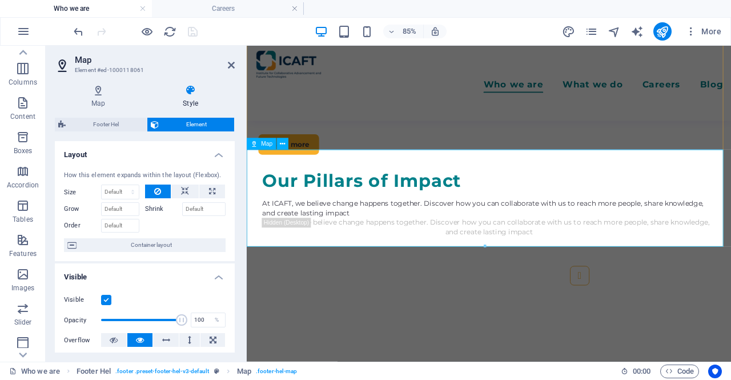
click at [265, 143] on span "Map" at bounding box center [266, 144] width 11 height 6
click at [281, 143] on icon at bounding box center [282, 144] width 5 height 10
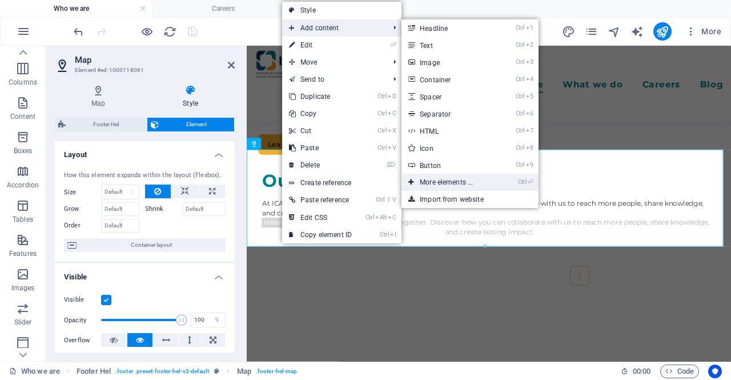
click at [492, 181] on link "Ctrl ⏎ More elements ..." at bounding box center [448, 182] width 94 height 17
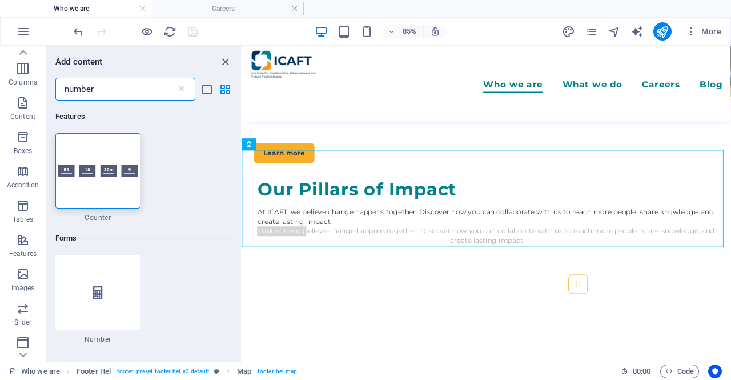
drag, startPoint x: 136, startPoint y: 96, endPoint x: 46, endPoint y: 91, distance: 89.8
click at [46, 91] on div "number ​" at bounding box center [143, 89] width 195 height 23
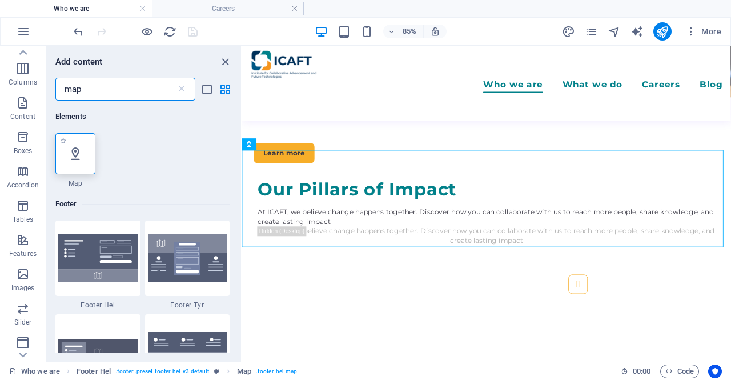
type input "map"
click at [76, 155] on icon at bounding box center [75, 153] width 15 height 15
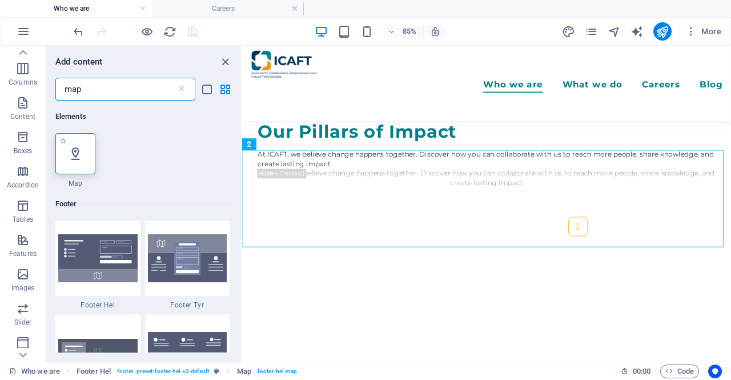
select select "1"
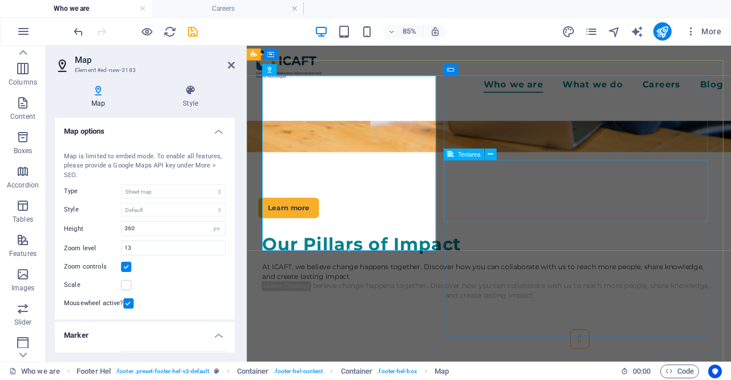
scroll to position [2408, 0]
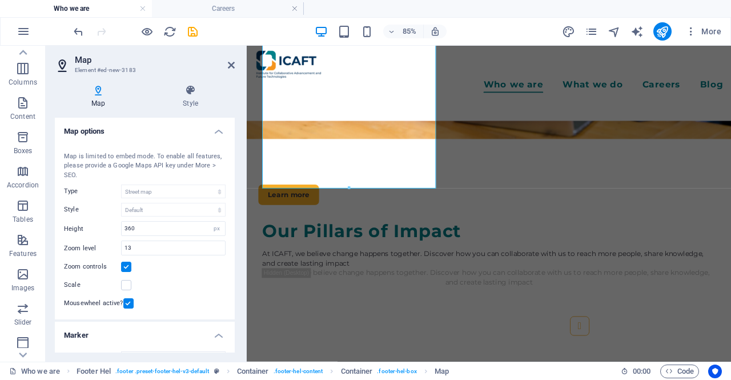
click at [99, 101] on h4 "Map" at bounding box center [100, 96] width 91 height 24
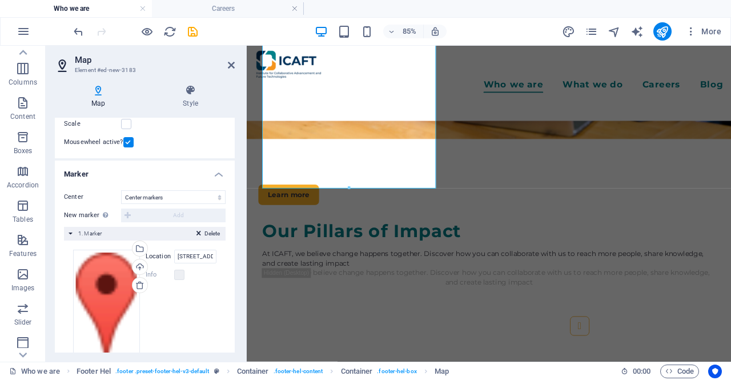
scroll to position [190, 0]
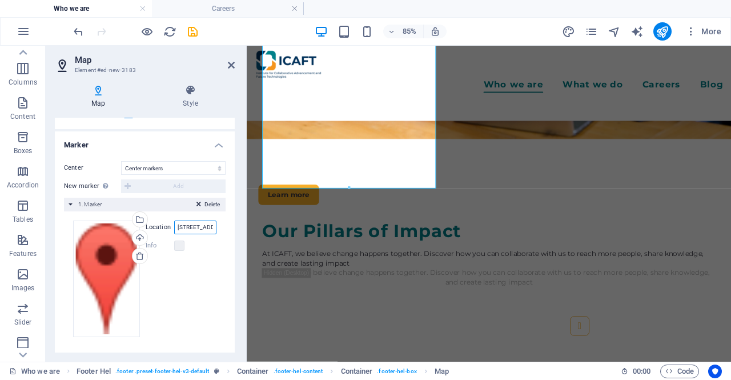
click at [196, 227] on input "Wuse 2,, 90004 Abuja" at bounding box center [195, 227] width 42 height 14
click at [184, 227] on input "[STREET_ADDRESS]" at bounding box center [195, 227] width 42 height 14
click at [195, 225] on input "[STREET_ADDRESS]" at bounding box center [195, 227] width 42 height 14
type input "[STREET_ADDRESS]"
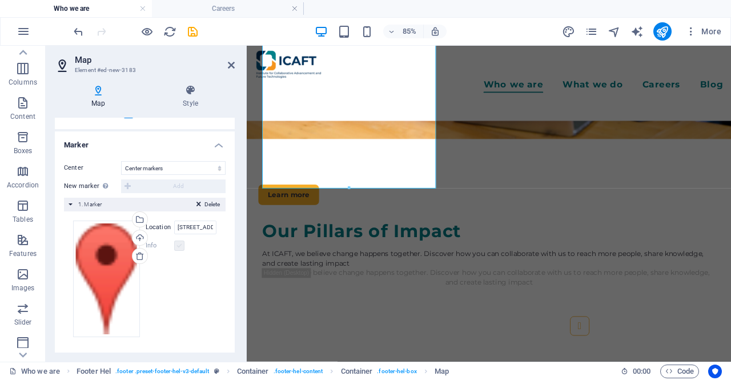
click at [177, 245] on label at bounding box center [179, 245] width 10 height 10
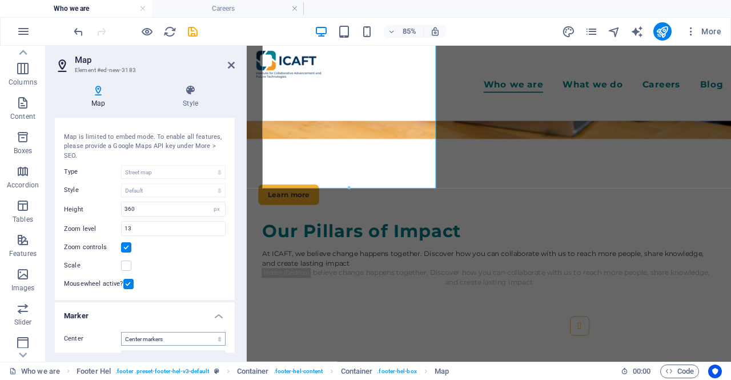
scroll to position [19, 0]
click at [134, 212] on input "360" at bounding box center [173, 210] width 103 height 14
type input "3"
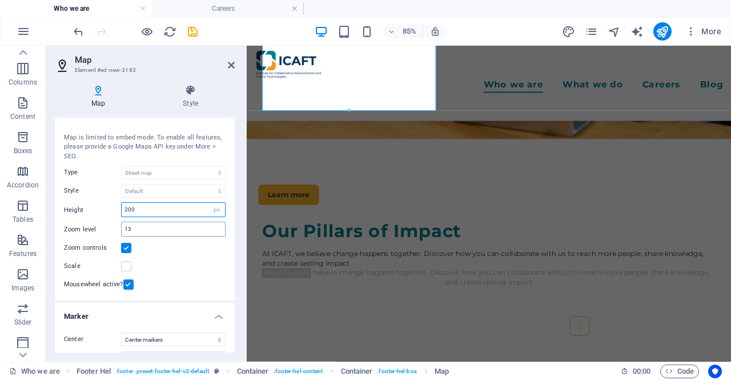
type input "200"
click at [142, 229] on input "13" at bounding box center [173, 229] width 103 height 14
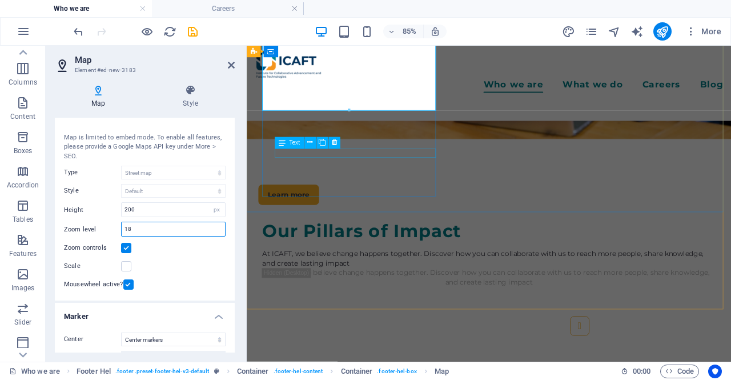
type input "18"
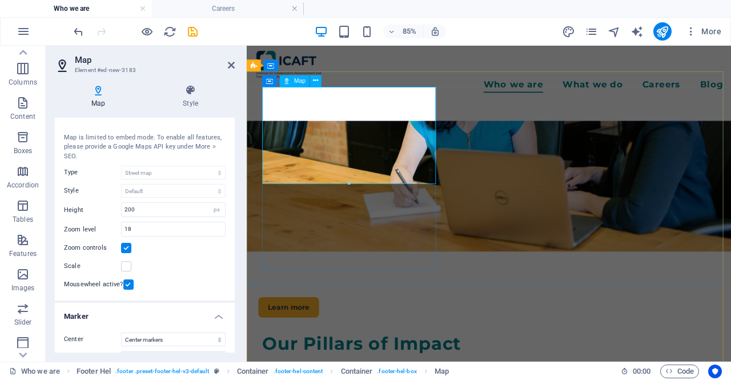
scroll to position [2259, 0]
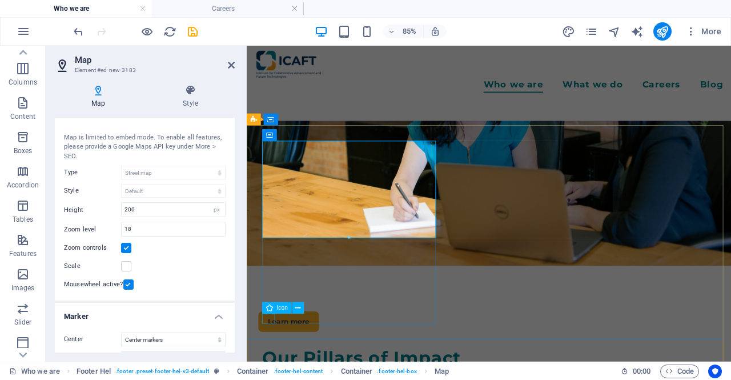
drag, startPoint x: 517, startPoint y: 183, endPoint x: 269, endPoint y: 364, distance: 307.2
click at [267, 133] on icon at bounding box center [269, 134] width 7 height 11
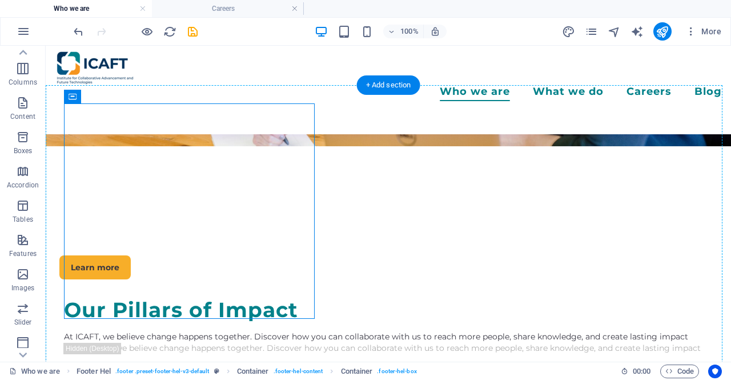
scroll to position [2242, 0]
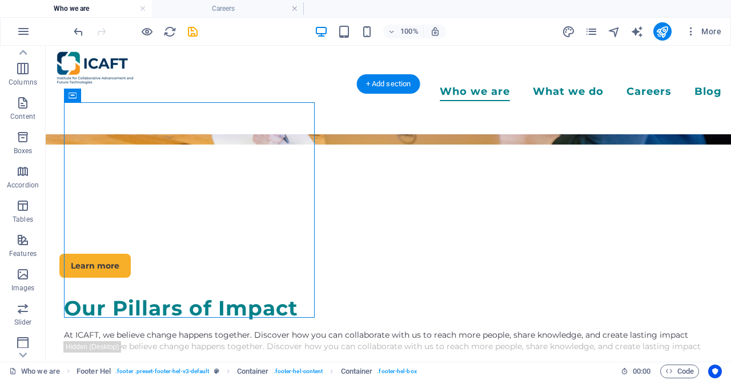
drag, startPoint x: 92, startPoint y: 293, endPoint x: 76, endPoint y: 317, distance: 28.3
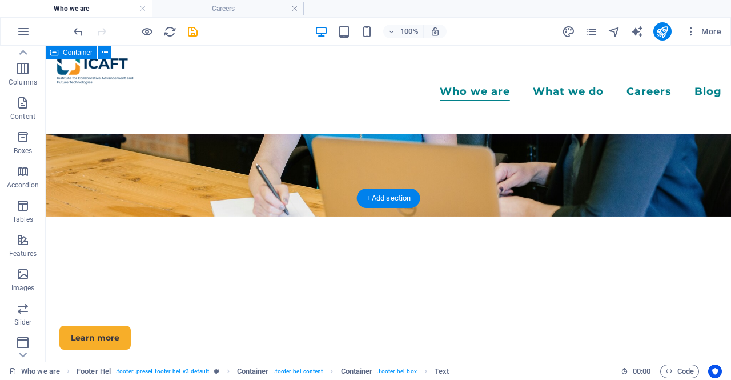
scroll to position [2128, 0]
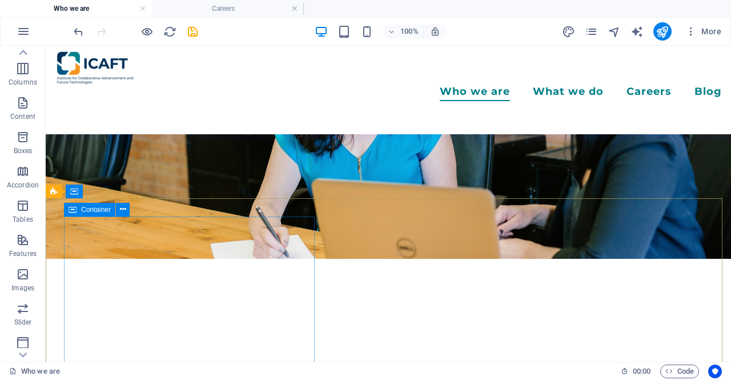
click at [74, 211] on icon at bounding box center [72, 210] width 8 height 14
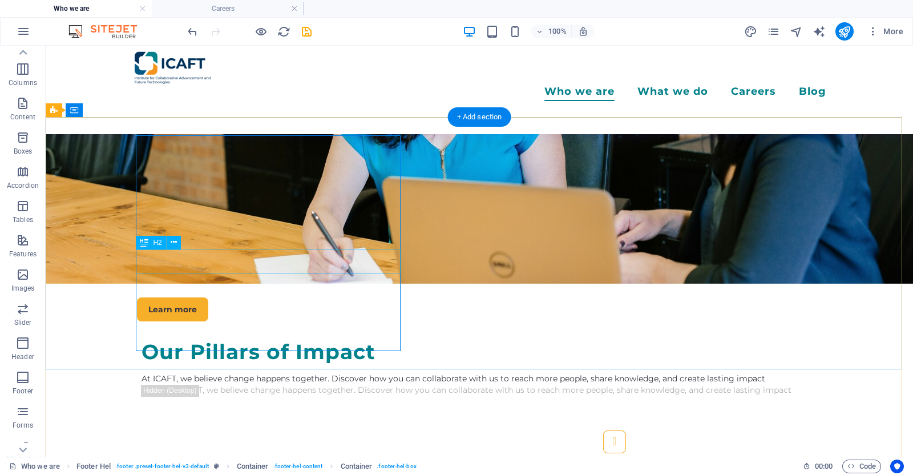
scroll to position [2182, 0]
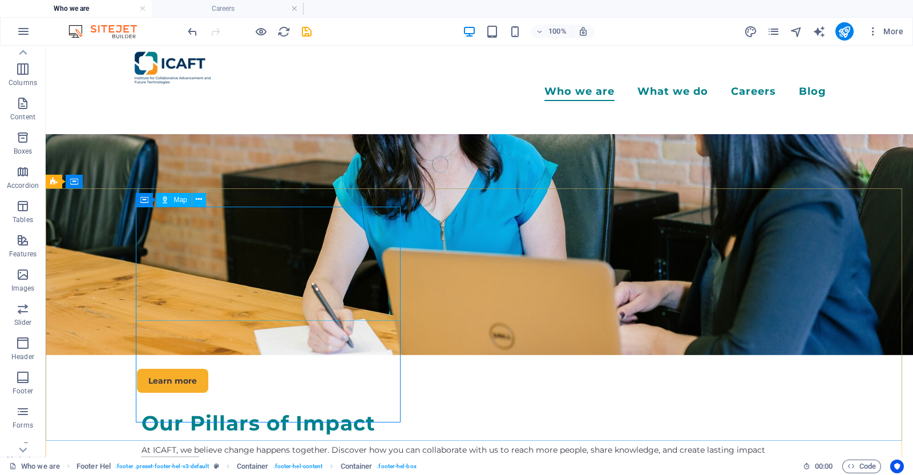
click at [172, 199] on div "Map" at bounding box center [173, 200] width 35 height 14
click at [140, 199] on icon at bounding box center [144, 200] width 8 height 14
click at [175, 201] on span "Map" at bounding box center [180, 199] width 13 height 7
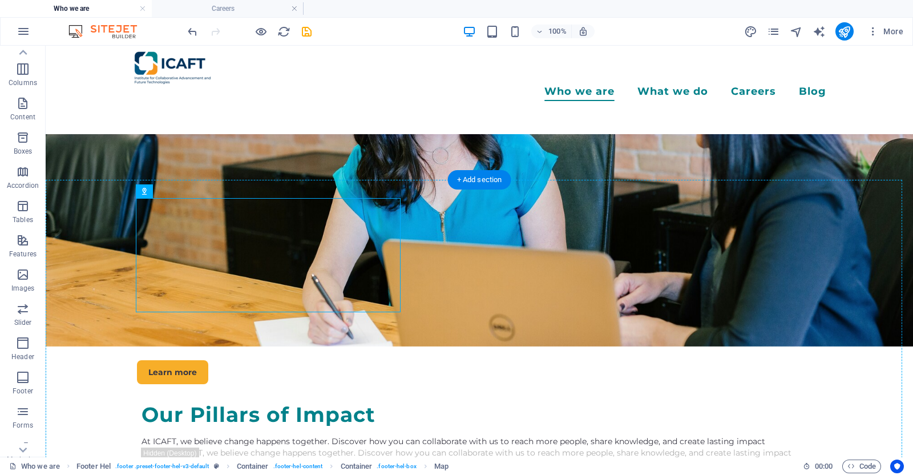
scroll to position [2227, 0]
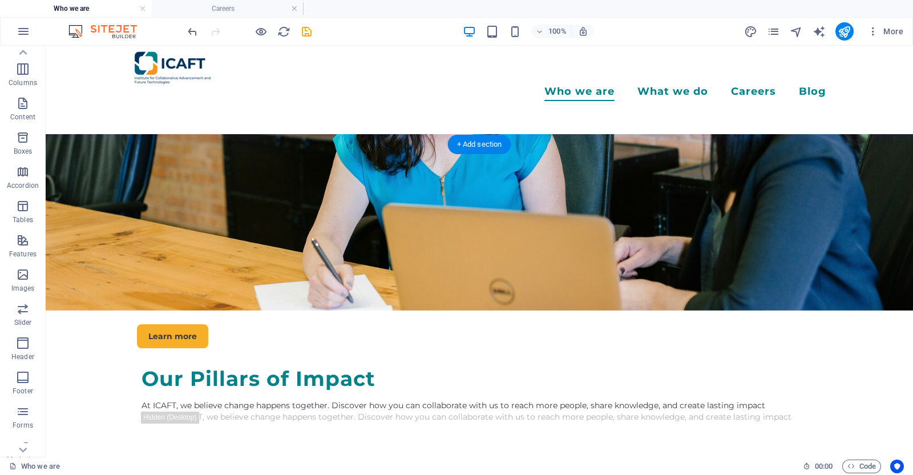
drag, startPoint x: 220, startPoint y: 245, endPoint x: 168, endPoint y: 376, distance: 141.2
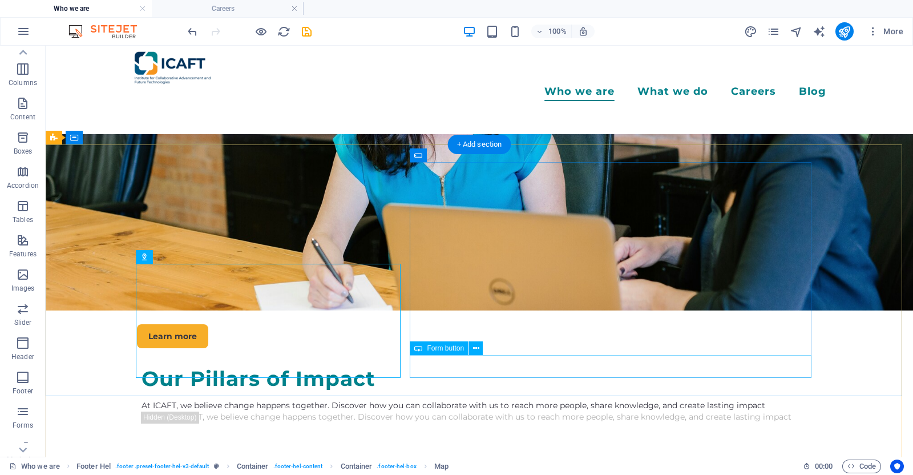
scroll to position [2370, 0]
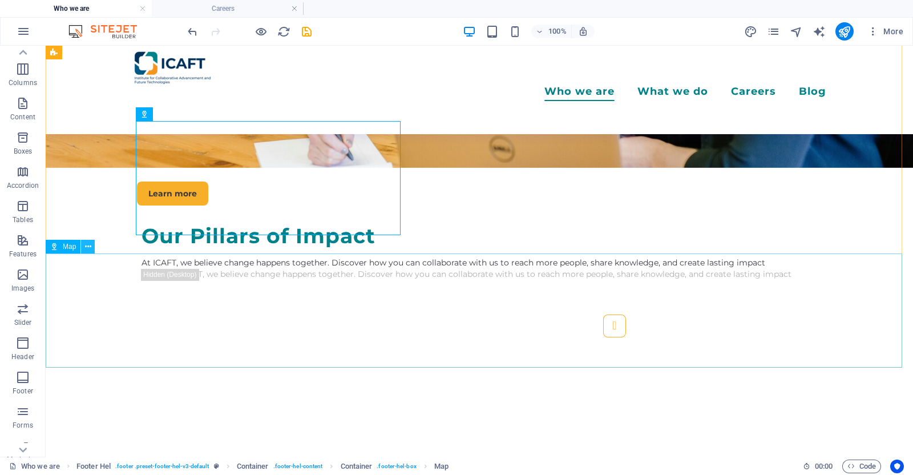
click at [86, 247] on icon at bounding box center [88, 247] width 6 height 12
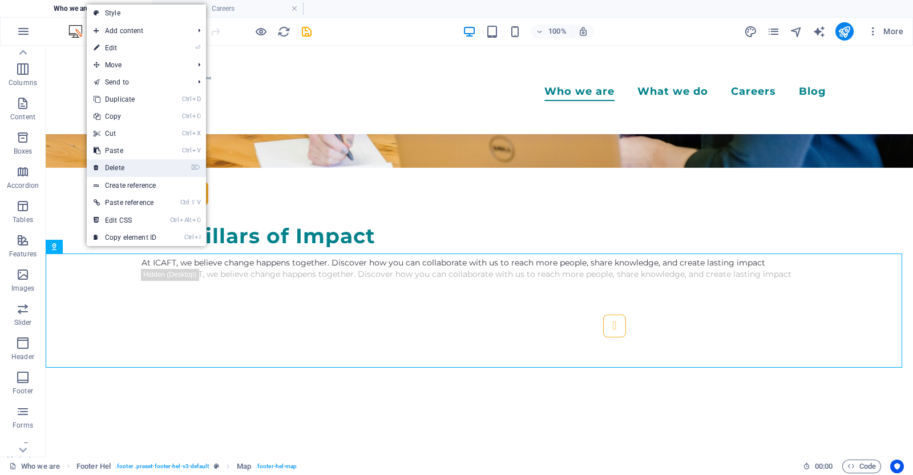
drag, startPoint x: 120, startPoint y: 171, endPoint x: 75, endPoint y: 127, distance: 63.0
click at [120, 172] on link "⌦ Delete" at bounding box center [125, 167] width 76 height 17
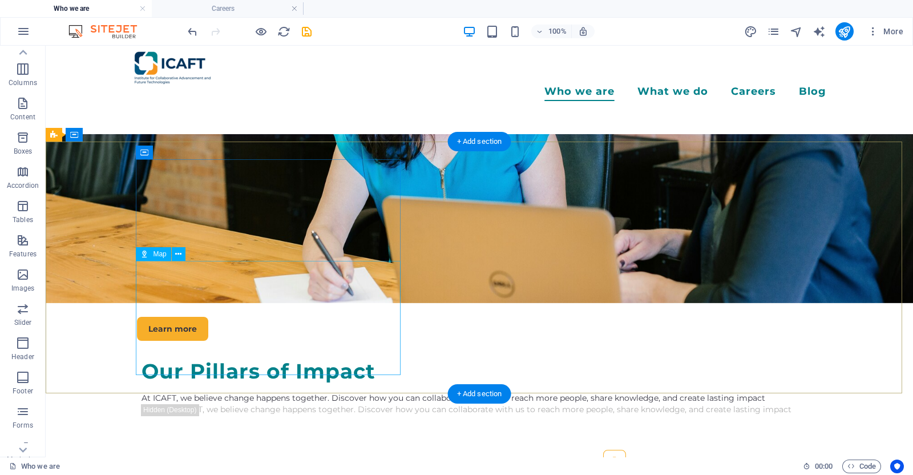
scroll to position [2230, 0]
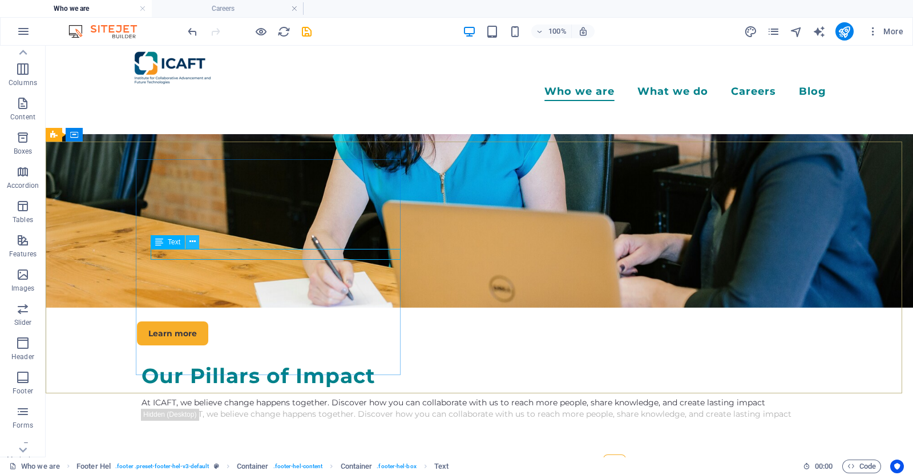
click at [191, 243] on icon at bounding box center [192, 242] width 6 height 12
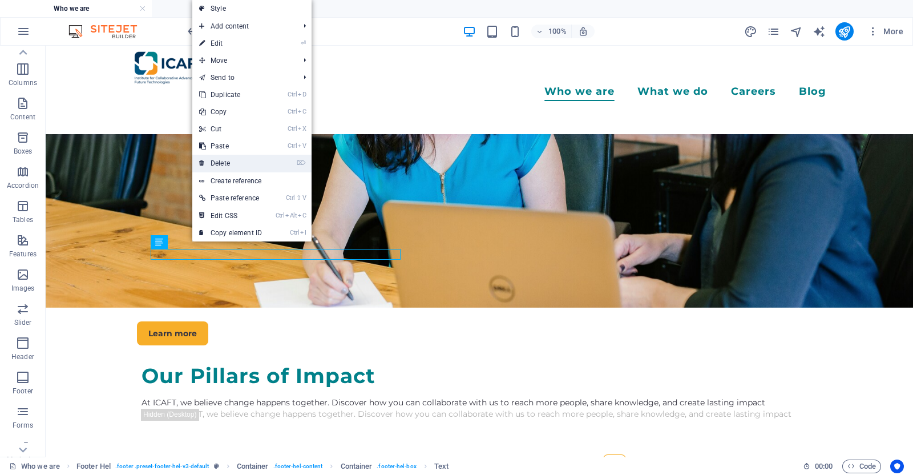
click at [241, 167] on link "⌦ Delete" at bounding box center [230, 163] width 76 height 17
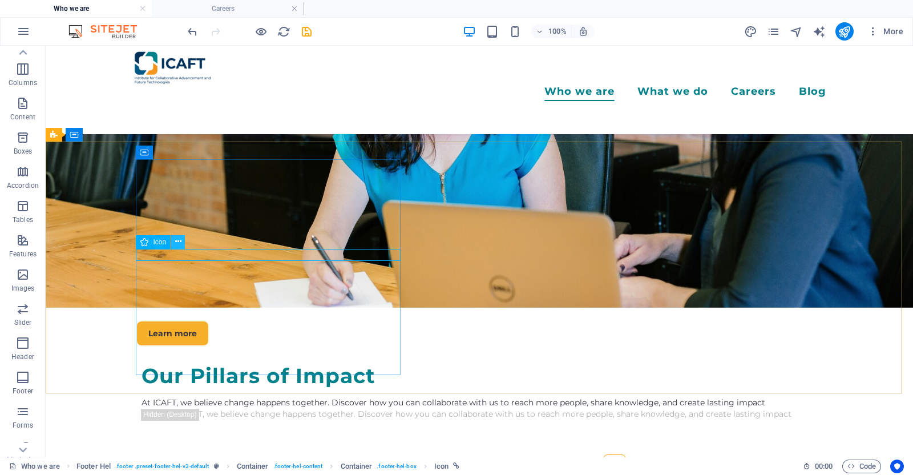
click at [172, 241] on button at bounding box center [178, 242] width 14 height 14
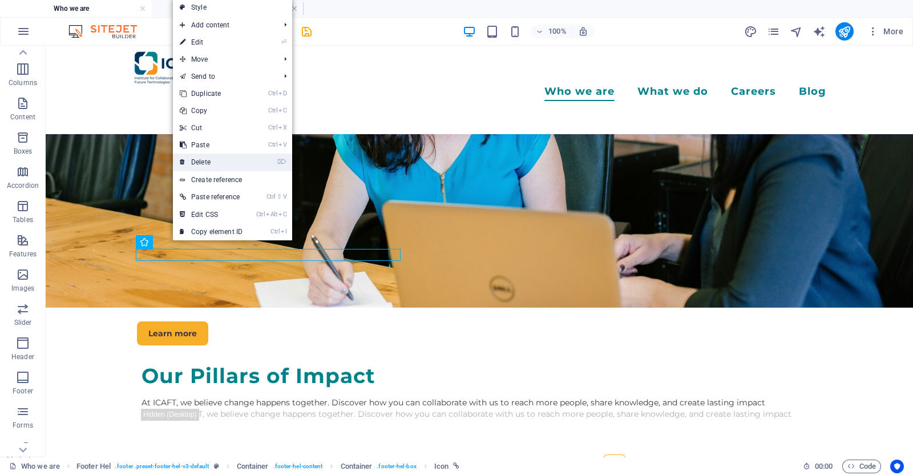
click at [215, 161] on link "⌦ Delete" at bounding box center [211, 162] width 76 height 17
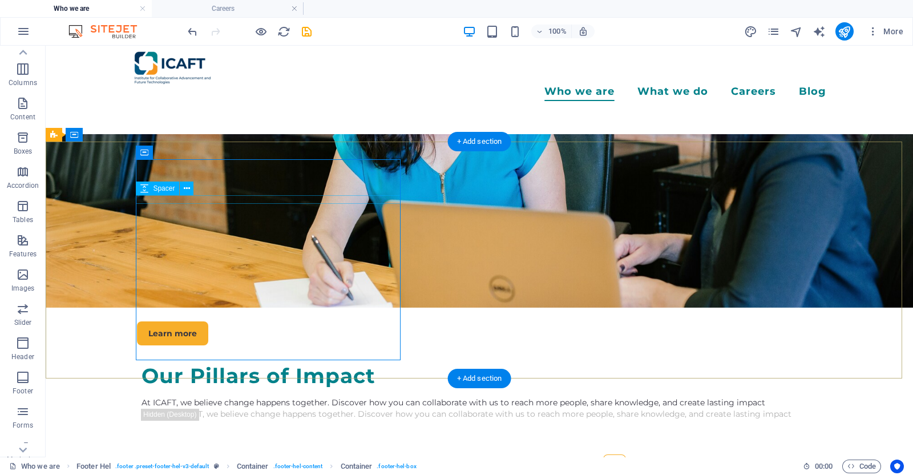
click at [185, 190] on icon at bounding box center [187, 189] width 6 height 12
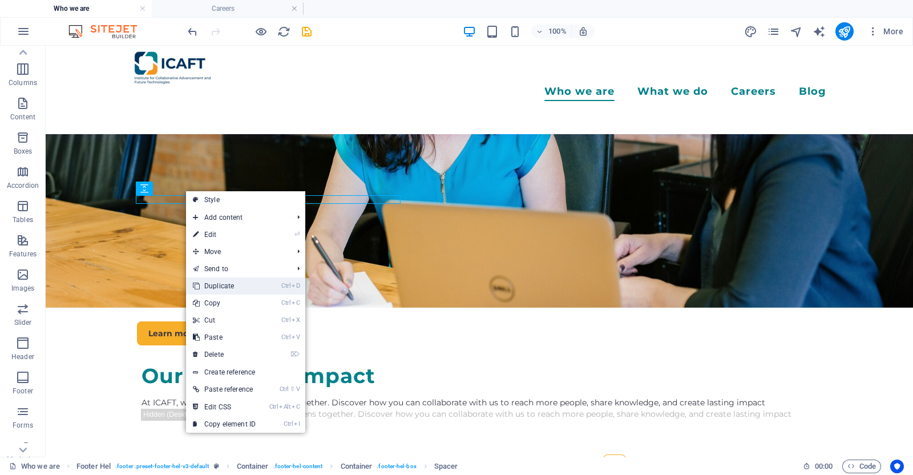
click at [223, 287] on link "Ctrl D Duplicate" at bounding box center [224, 285] width 76 height 17
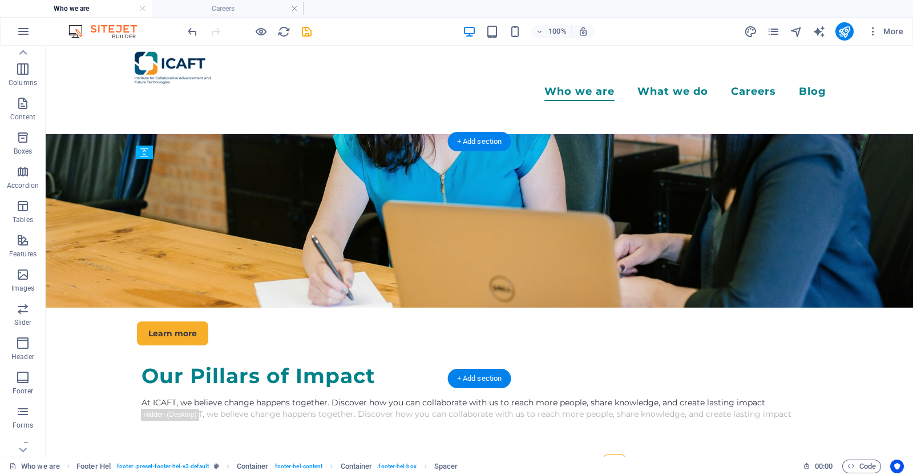
drag, startPoint x: 188, startPoint y: 243, endPoint x: 147, endPoint y: 255, distance: 42.4
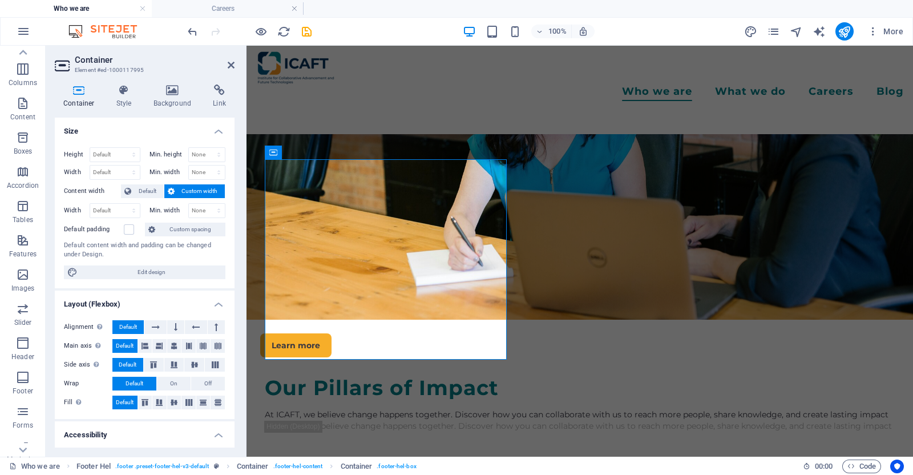
scroll to position [2251, 0]
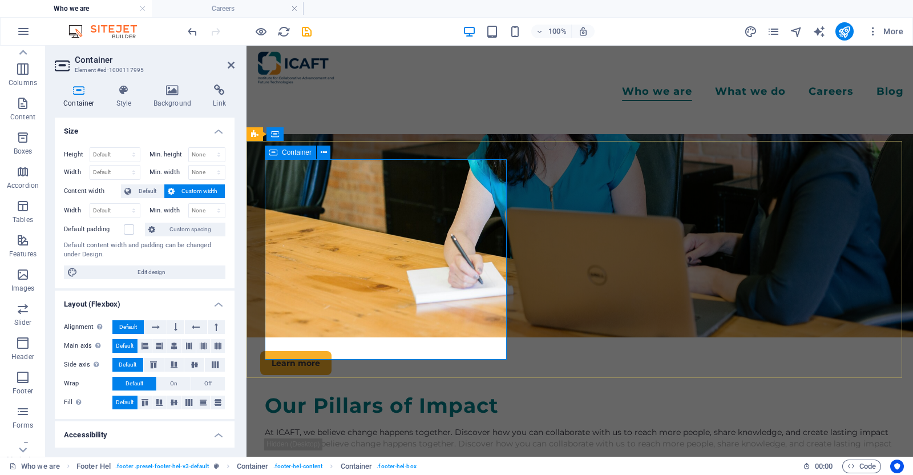
click at [328, 152] on button at bounding box center [323, 153] width 14 height 14
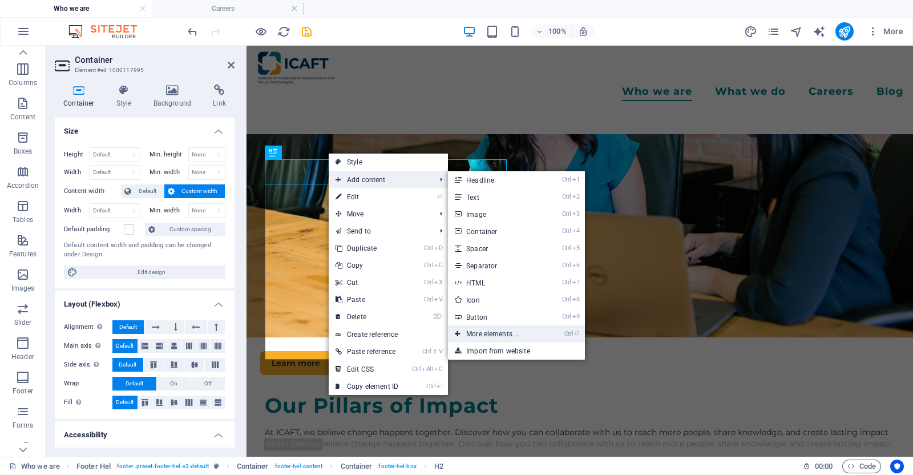
click at [520, 339] on link "Ctrl ⏎ More elements ..." at bounding box center [495, 333] width 94 height 17
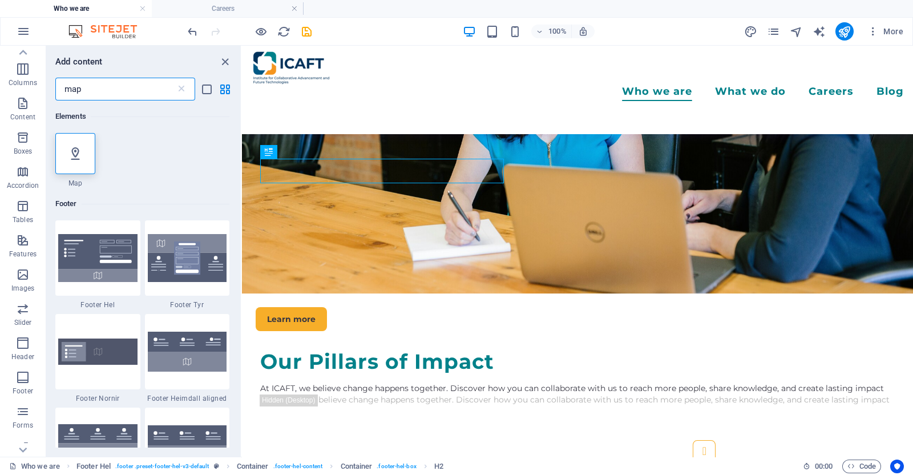
scroll to position [2252, 0]
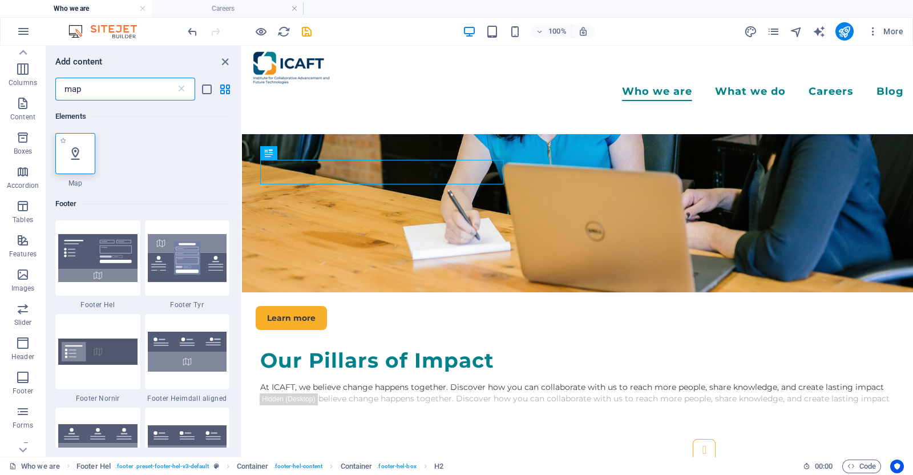
click at [76, 159] on icon at bounding box center [75, 153] width 15 height 15
select select "1"
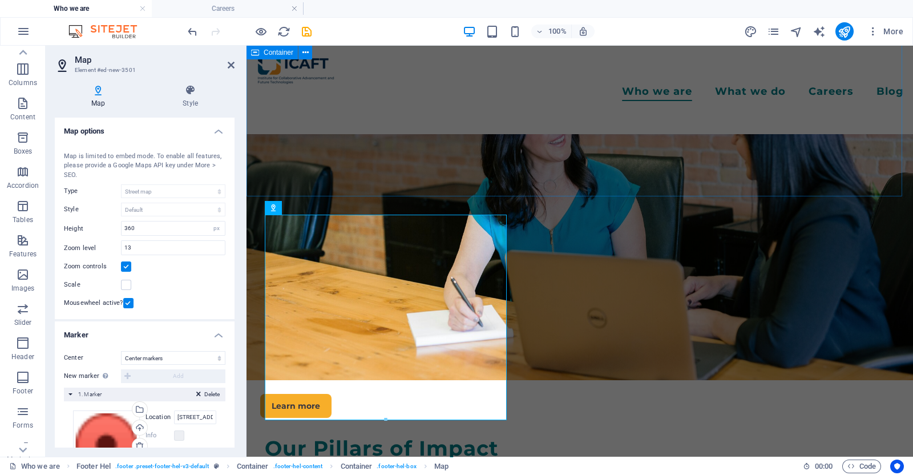
scroll to position [2196, 0]
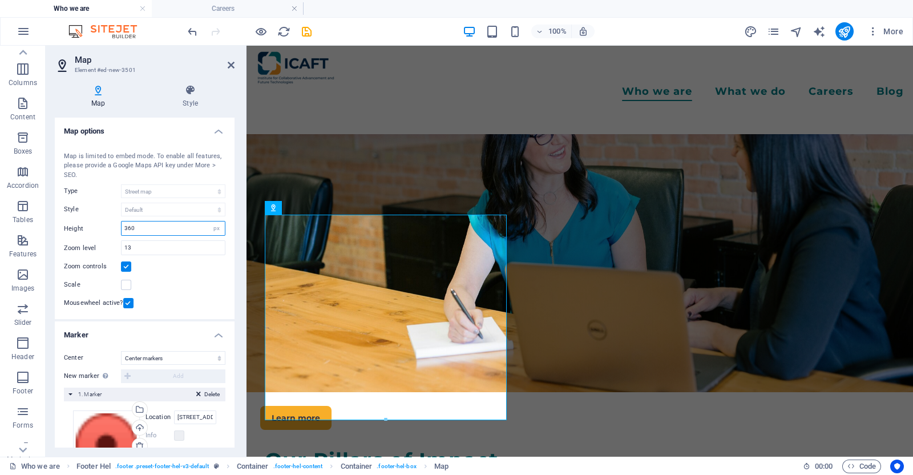
drag, startPoint x: 149, startPoint y: 225, endPoint x: 91, endPoint y: 229, distance: 58.4
click at [93, 228] on div "Height 360 px" at bounding box center [145, 228] width 162 height 15
type input "200"
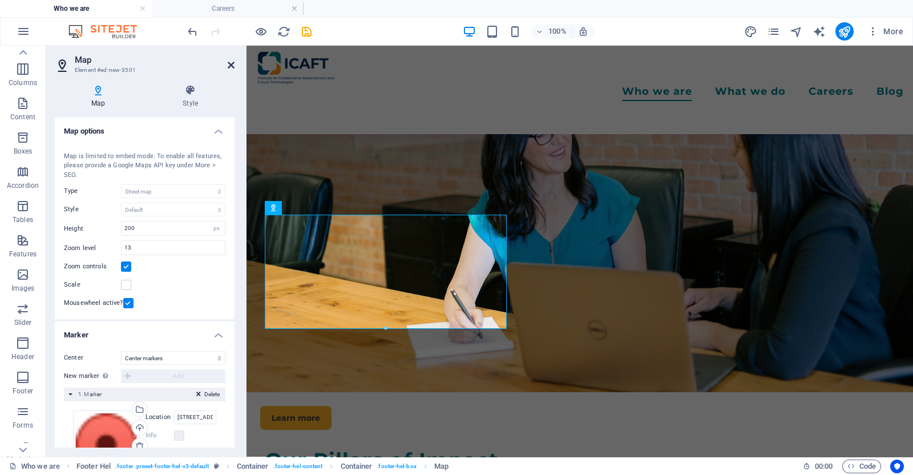
drag, startPoint x: 188, startPoint y: 22, endPoint x: 228, endPoint y: 66, distance: 59.8
click at [228, 66] on icon at bounding box center [231, 64] width 7 height 9
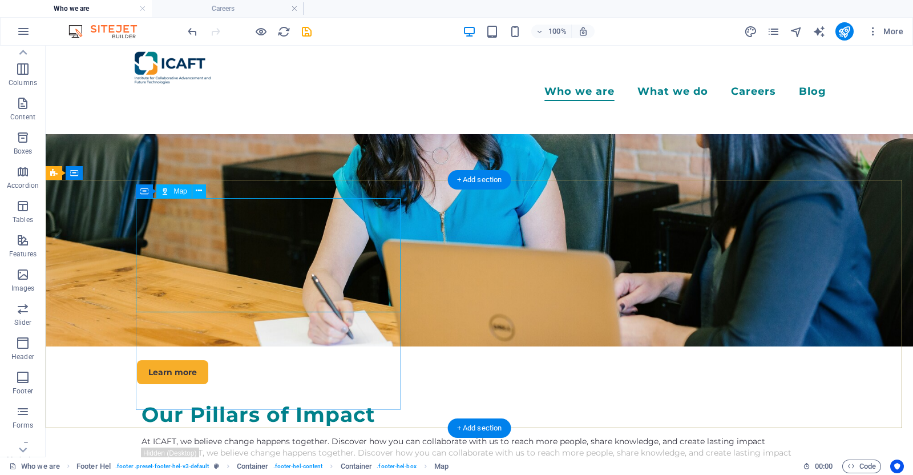
scroll to position [2262, 0]
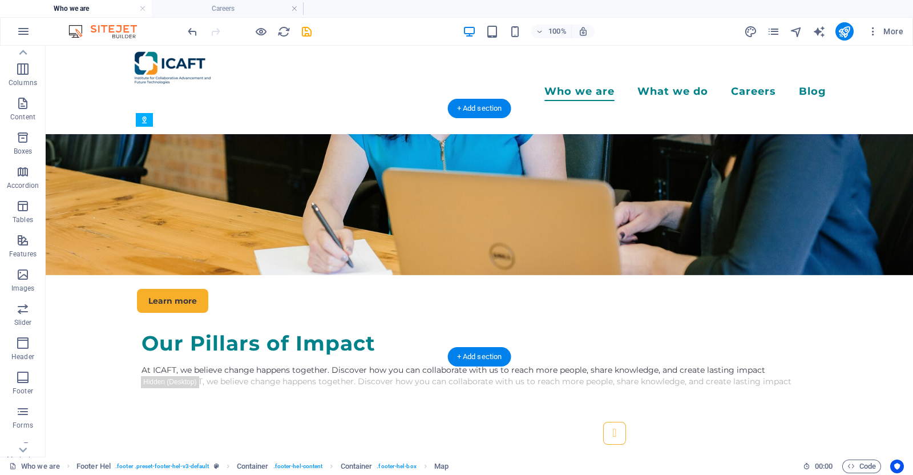
drag, startPoint x: 209, startPoint y: 163, endPoint x: 165, endPoint y: 326, distance: 168.5
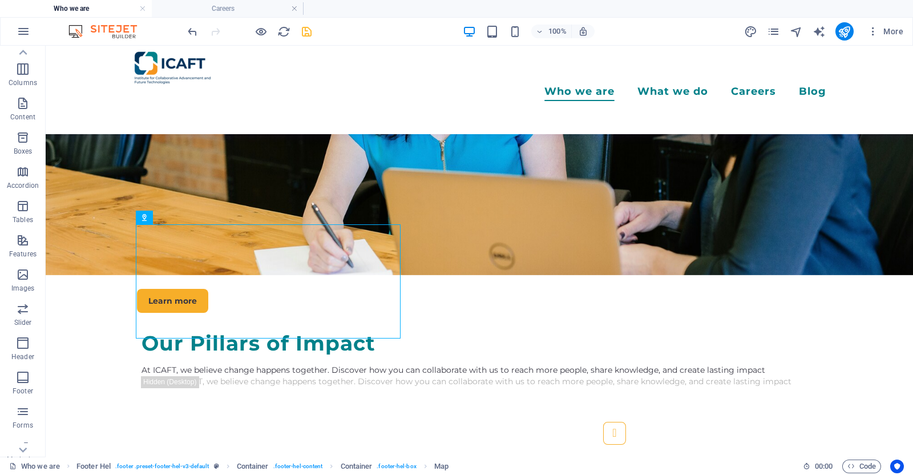
click at [306, 26] on icon "save" at bounding box center [306, 31] width 13 height 13
checkbox input "false"
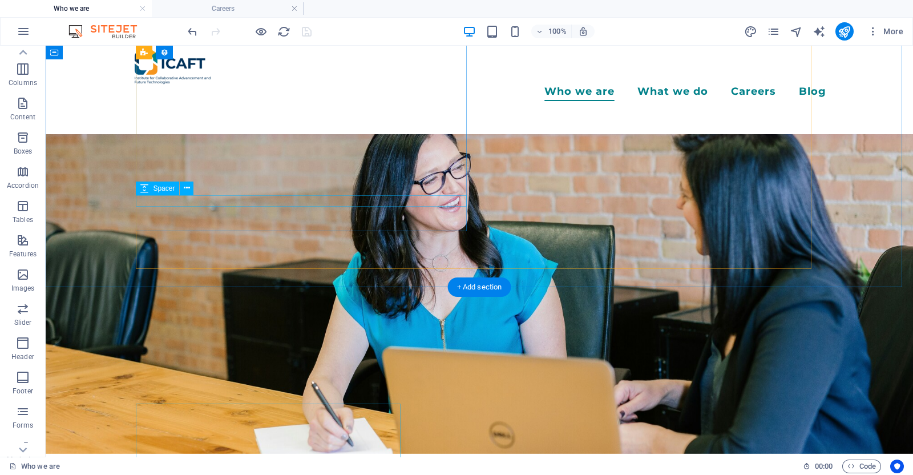
scroll to position [2298, 0]
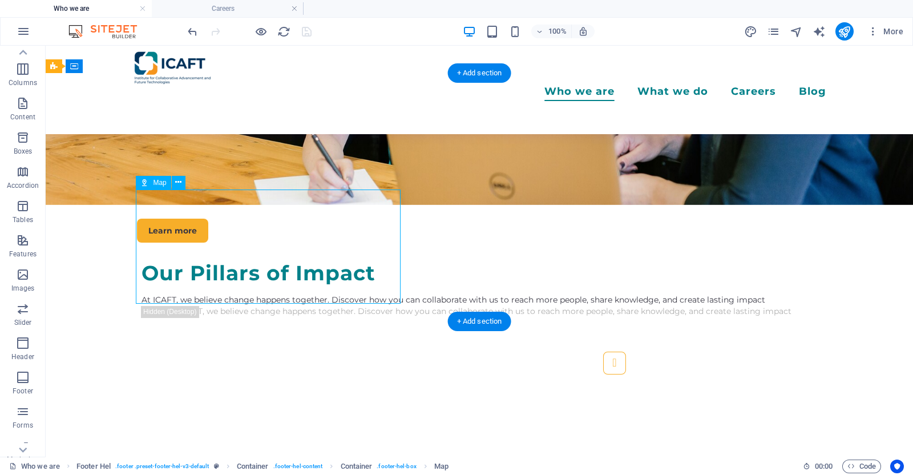
select select "1"
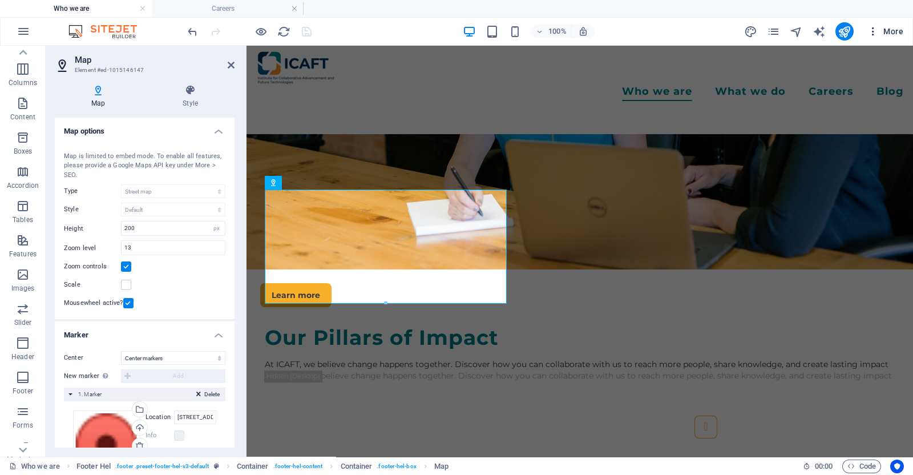
click at [730, 31] on icon "button" at bounding box center [873, 31] width 11 height 11
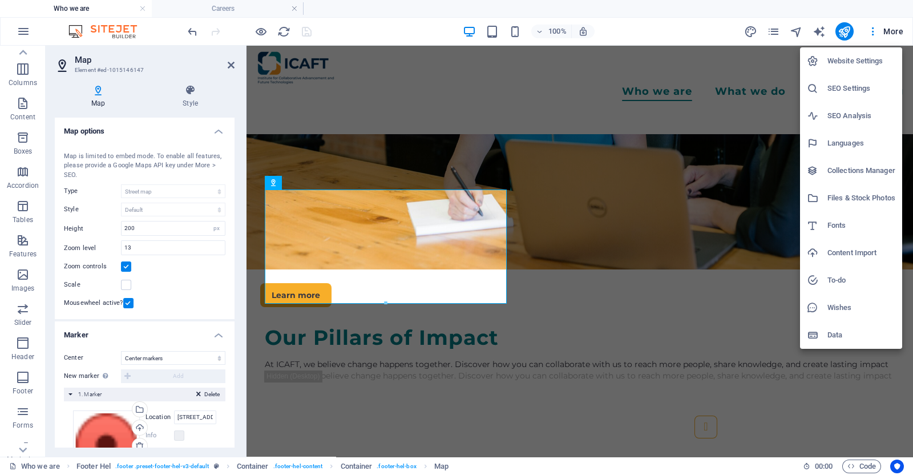
click at [730, 88] on h6 "SEO Settings" at bounding box center [862, 89] width 68 height 14
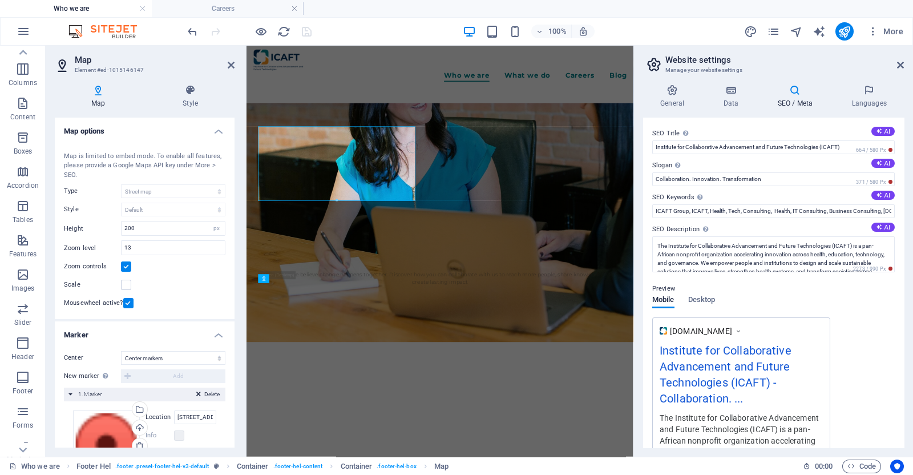
scroll to position [2327, 0]
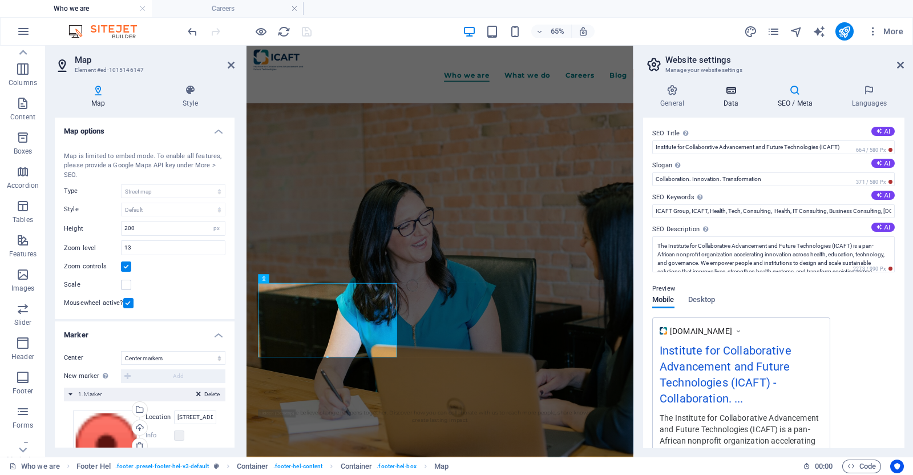
click at [730, 94] on icon at bounding box center [731, 89] width 50 height 11
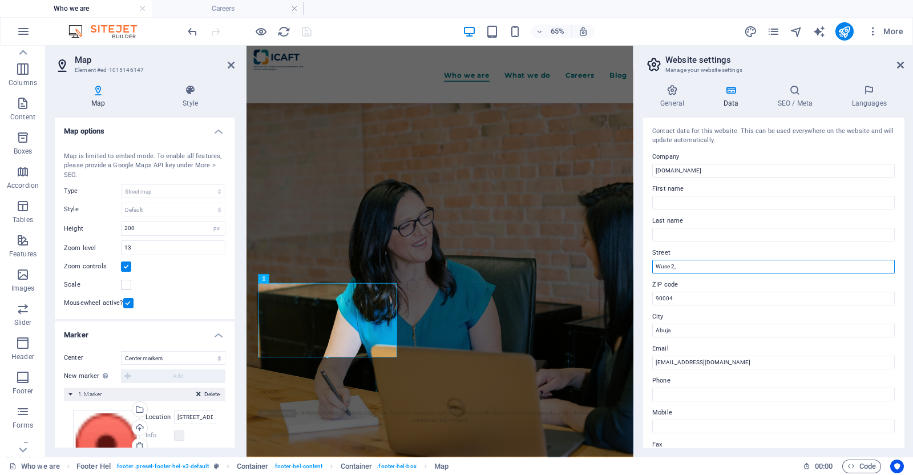
click at [688, 266] on input "Wuse 2," at bounding box center [773, 267] width 243 height 14
type input "Wuse 2"
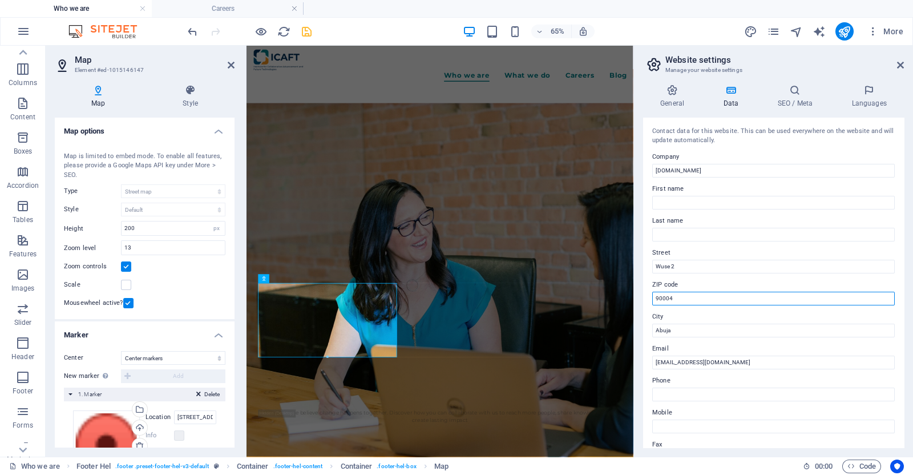
click at [683, 295] on input "90004" at bounding box center [773, 299] width 243 height 14
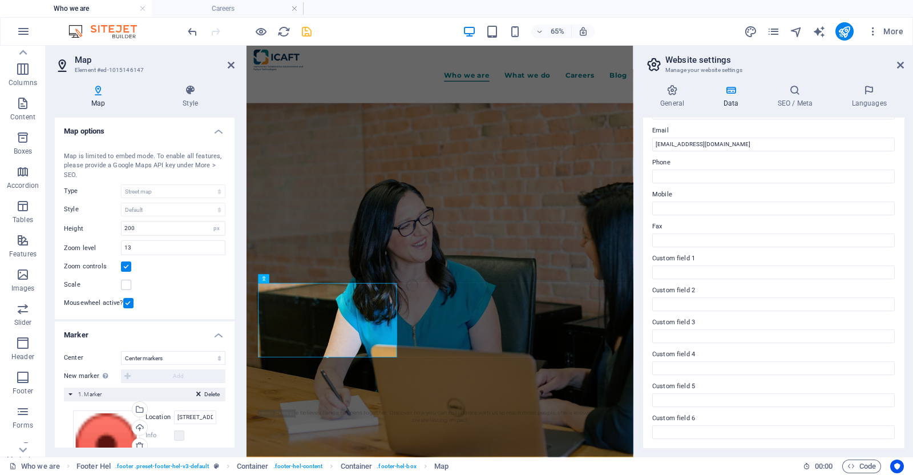
scroll to position [0, 0]
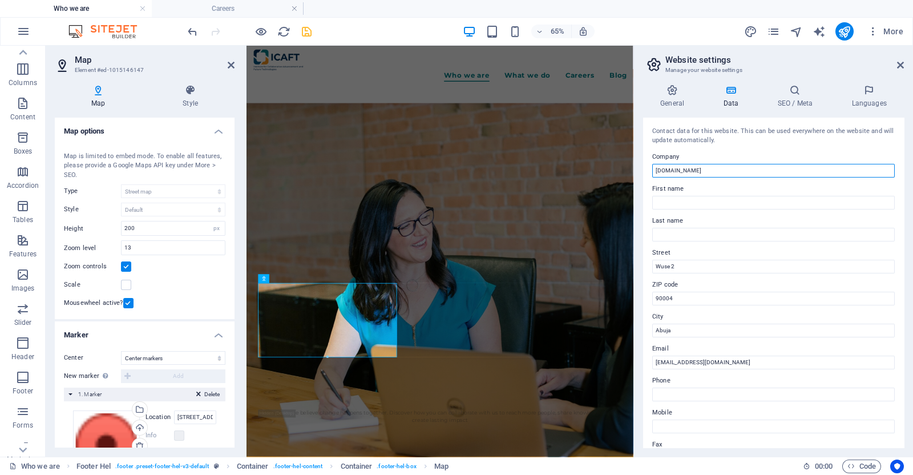
click at [713, 170] on input "[DOMAIN_NAME]" at bounding box center [773, 171] width 243 height 14
drag, startPoint x: 960, startPoint y: 215, endPoint x: 832, endPoint y: 243, distance: 130.9
click at [701, 166] on input "[DOMAIN_NAME]" at bounding box center [773, 171] width 243 height 14
type input "I"
type input "ICAFT"
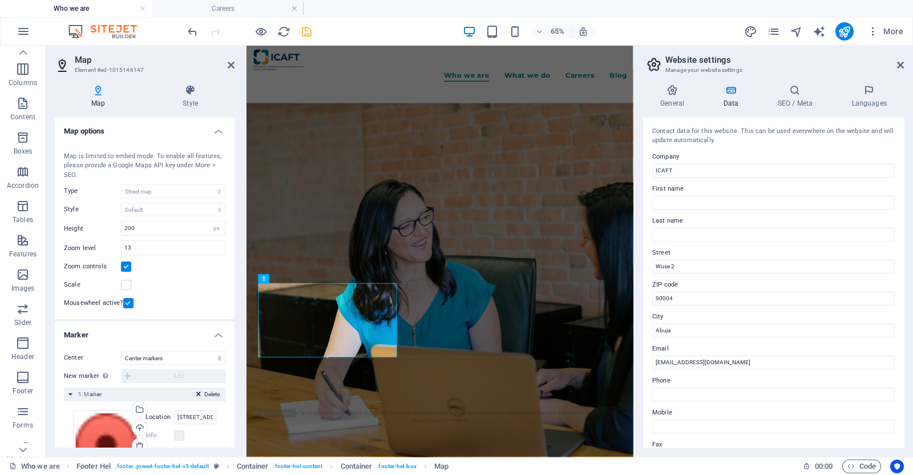
click at [691, 191] on label "First name" at bounding box center [773, 189] width 243 height 14
click at [691, 196] on input "First name" at bounding box center [773, 203] width 243 height 14
click at [679, 269] on input "Wuse 2" at bounding box center [773, 267] width 243 height 14
click at [664, 262] on input "Wuse 2" at bounding box center [773, 267] width 243 height 14
click at [730, 63] on icon at bounding box center [900, 64] width 7 height 9
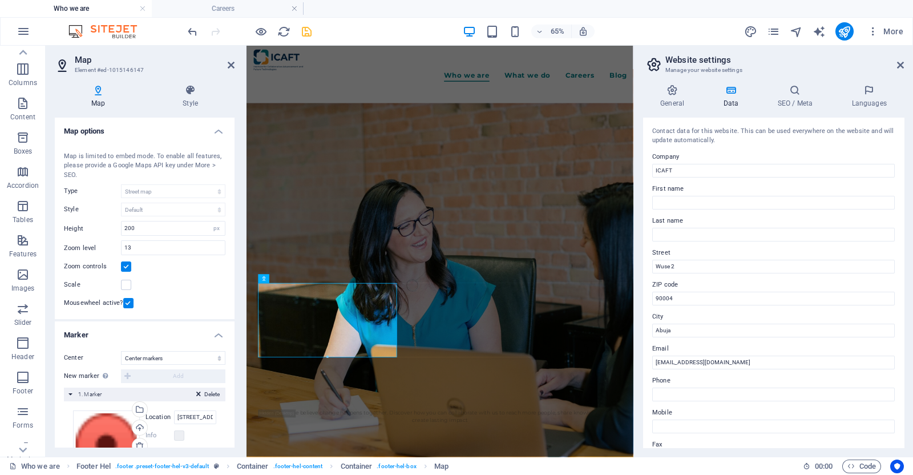
scroll to position [2319, 0]
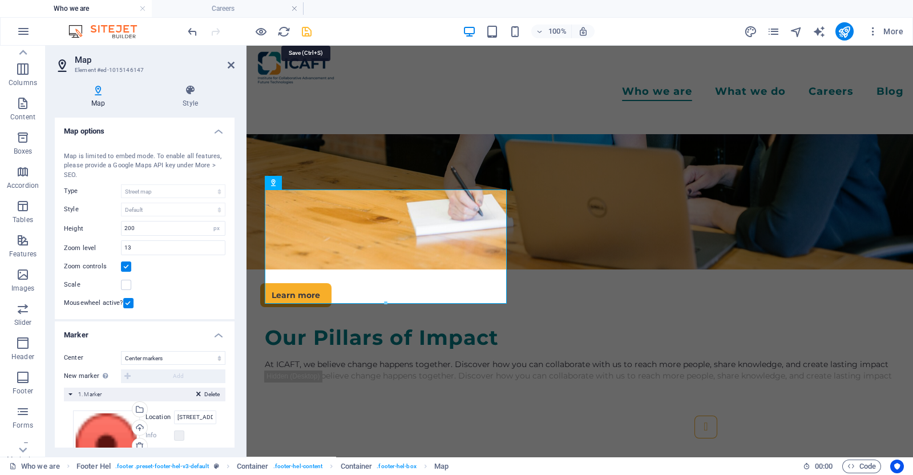
click at [302, 29] on icon "save" at bounding box center [306, 31] width 13 height 13
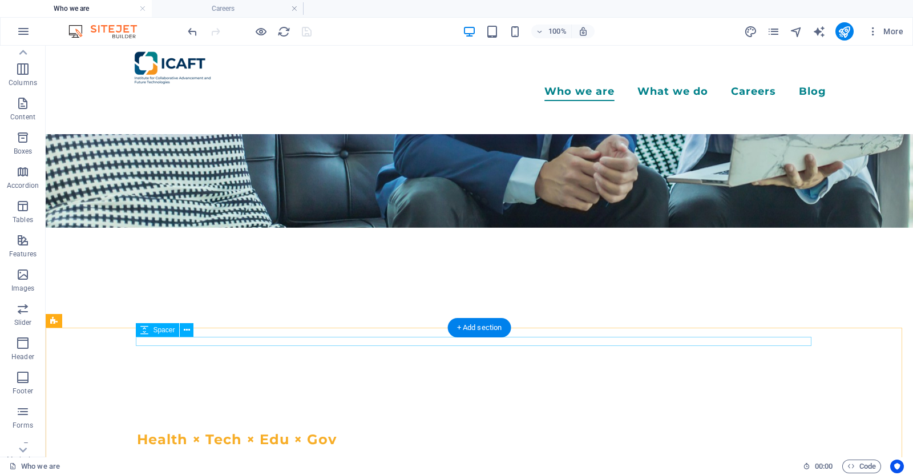
scroll to position [0, 0]
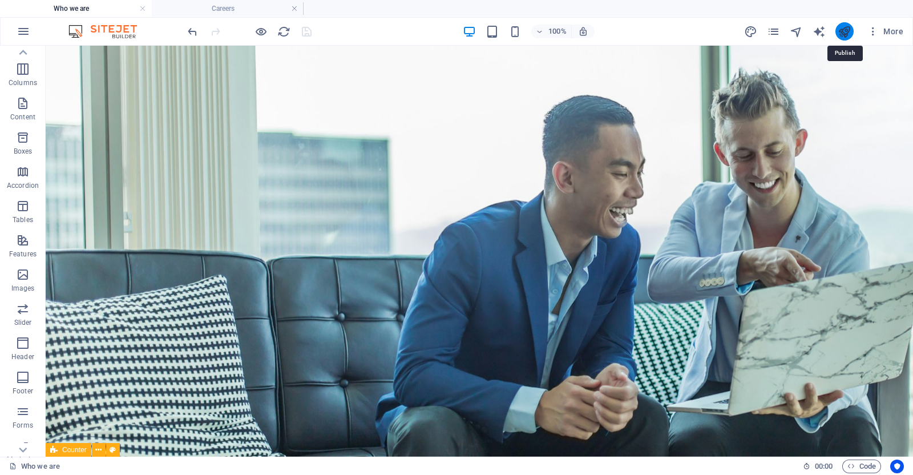
click at [730, 33] on icon "publish" at bounding box center [844, 31] width 13 height 13
